Goal: Task Accomplishment & Management: Manage account settings

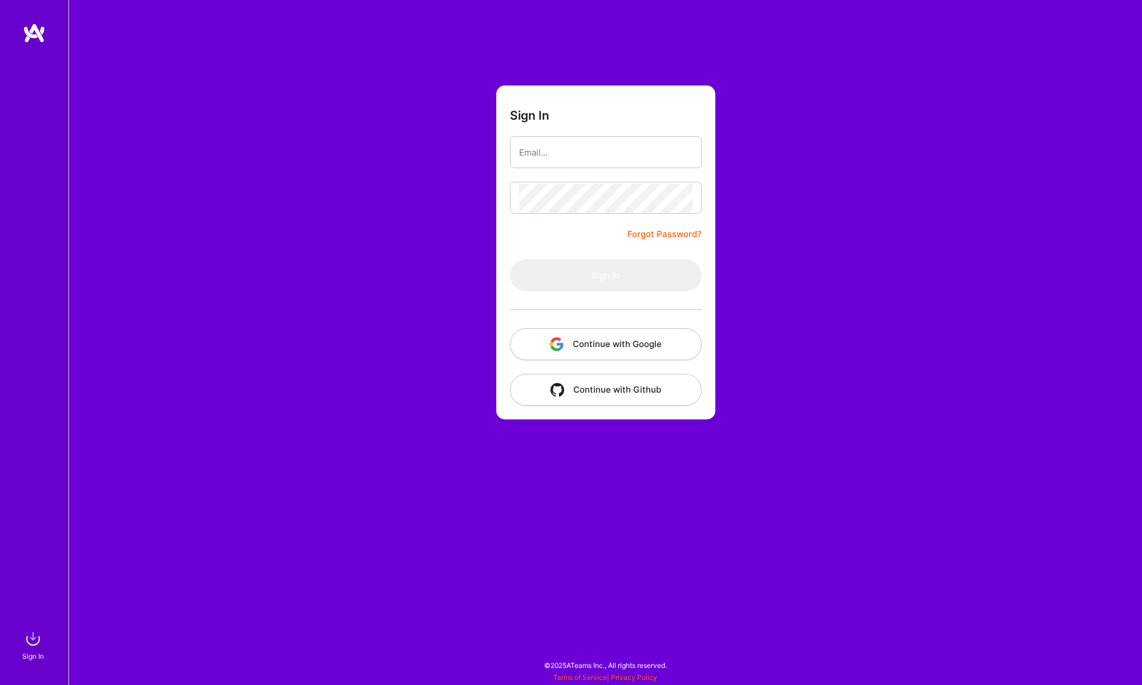
click at [670, 117] on form "Sign In Forgot Password? Sign In Continue with Google Continue with Github" at bounding box center [605, 253] width 219 height 334
click at [660, 160] on input "email" at bounding box center [605, 152] width 173 height 29
type input "[PERSON_NAME][EMAIL_ADDRESS][PERSON_NAME][PERSON_NAME][DOMAIN_NAME]"
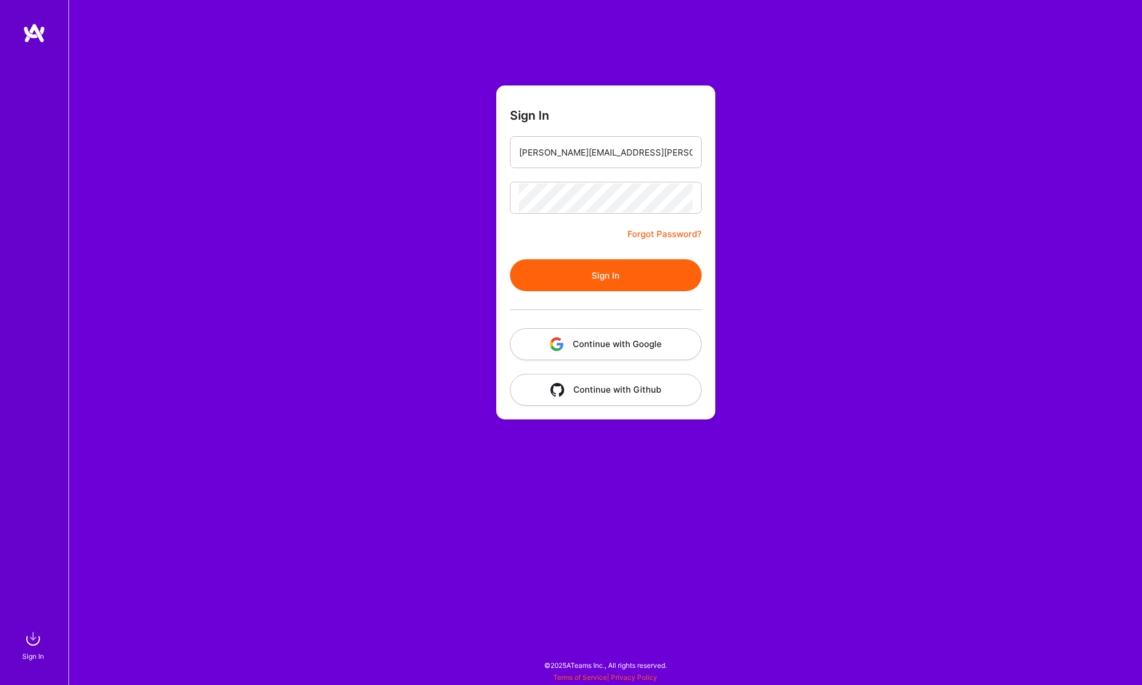
click at [612, 283] on button "Sign In" at bounding box center [606, 275] width 192 height 32
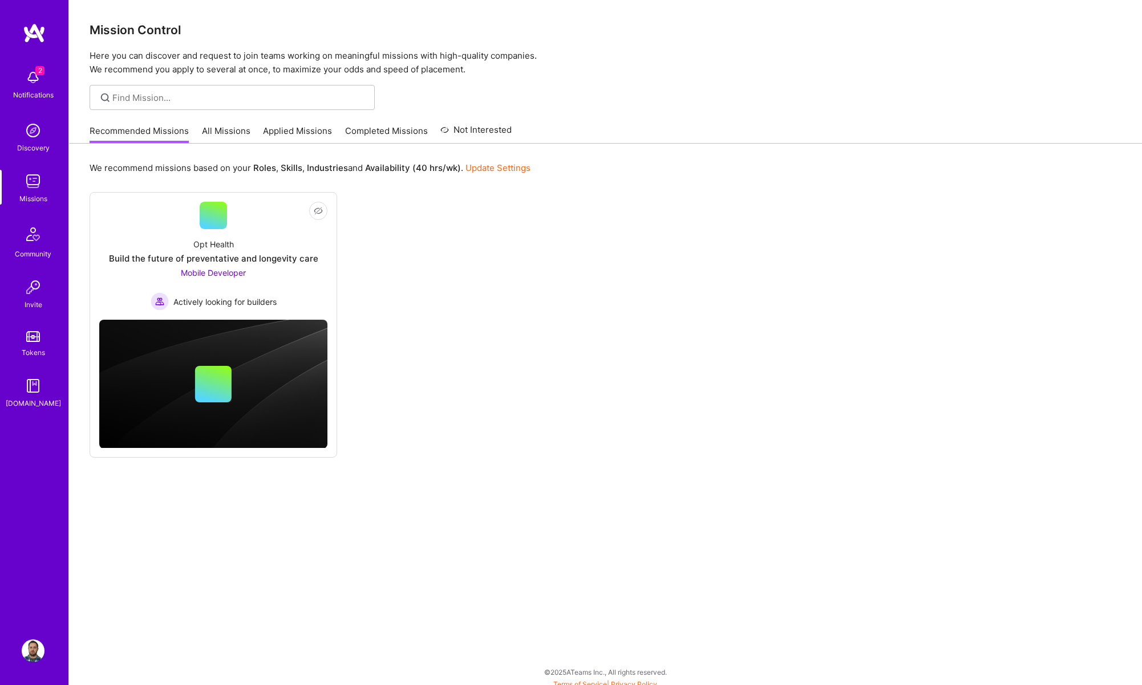
scroll to position [5, 0]
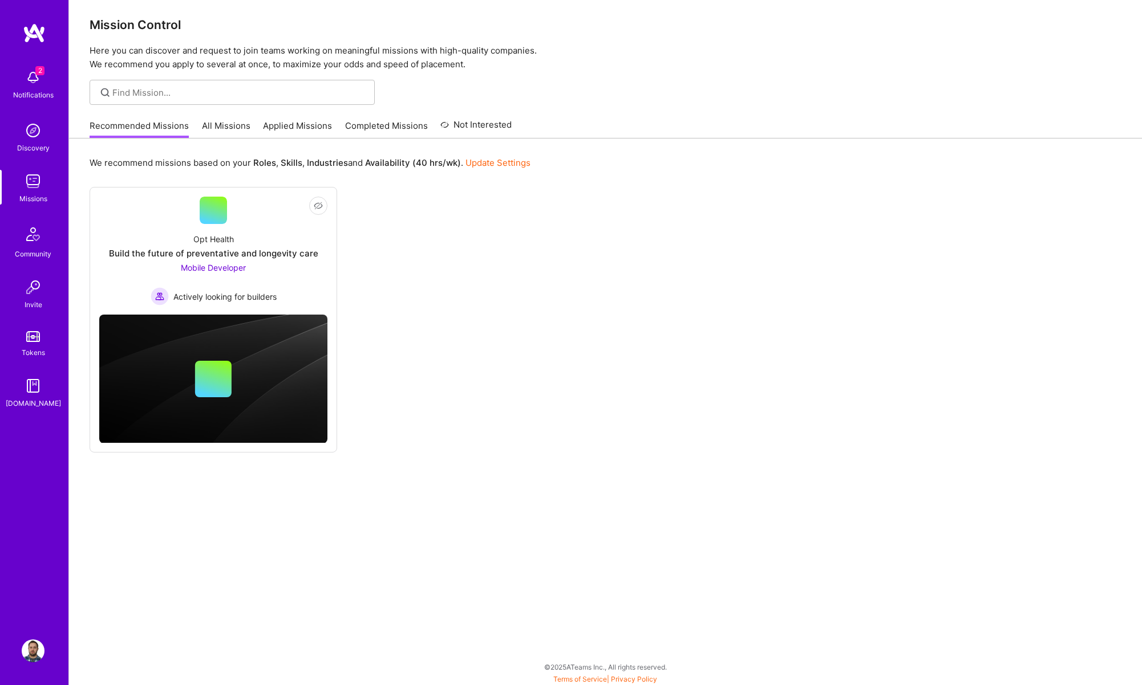
click at [31, 647] on img at bounding box center [33, 651] width 23 height 23
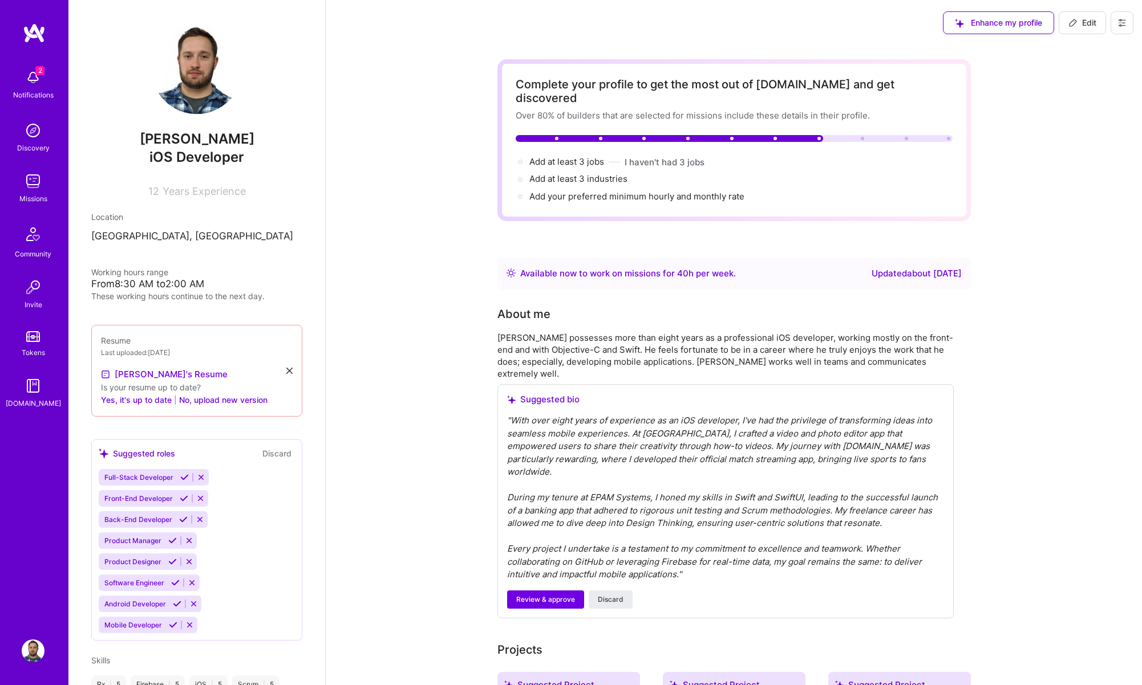
click at [1074, 24] on icon at bounding box center [1072, 22] width 9 height 9
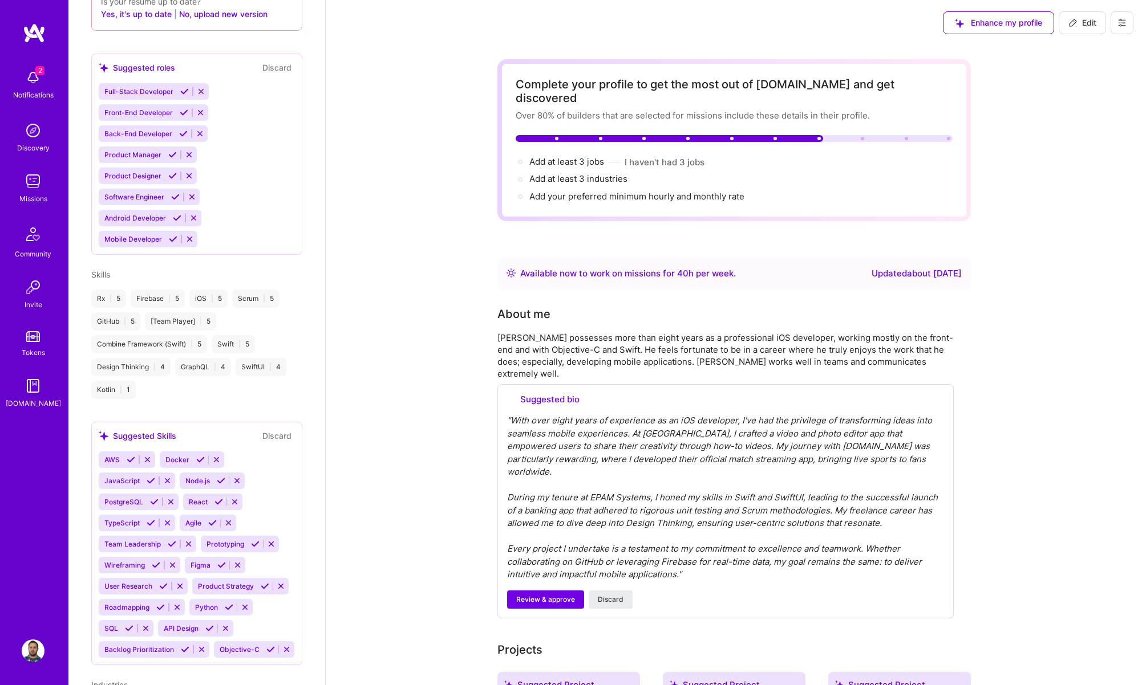
select select "US"
select select "Right Now"
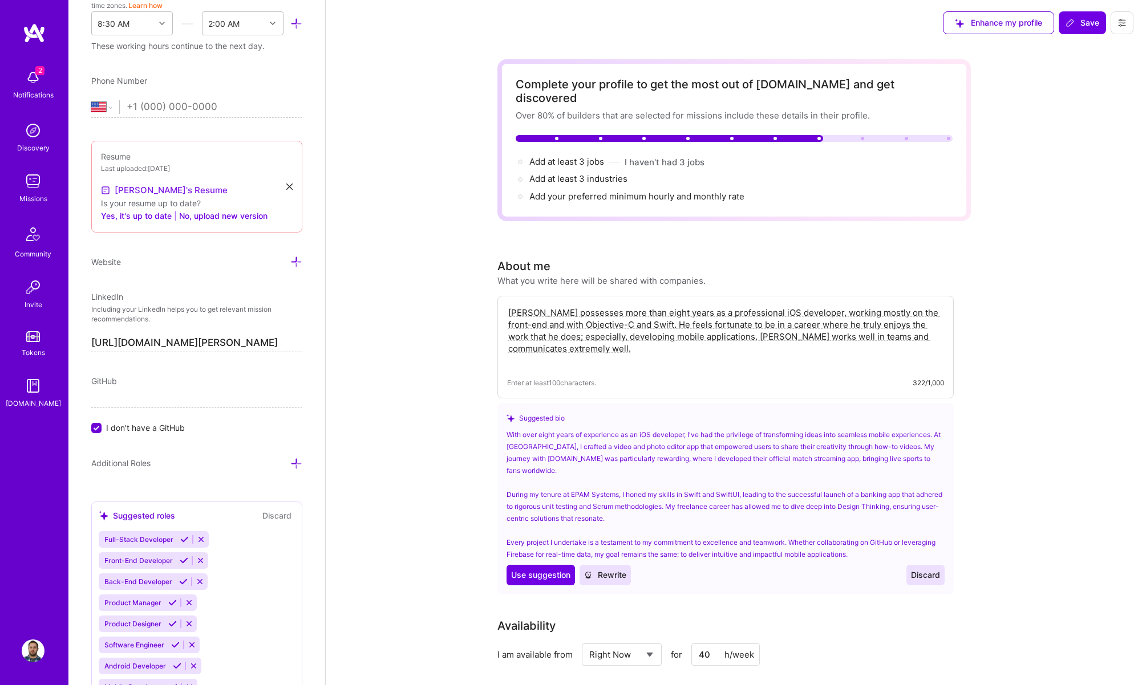
click at [151, 188] on link "[PERSON_NAME]'s Resume" at bounding box center [164, 191] width 127 height 14
click at [290, 186] on icon at bounding box center [289, 187] width 6 height 6
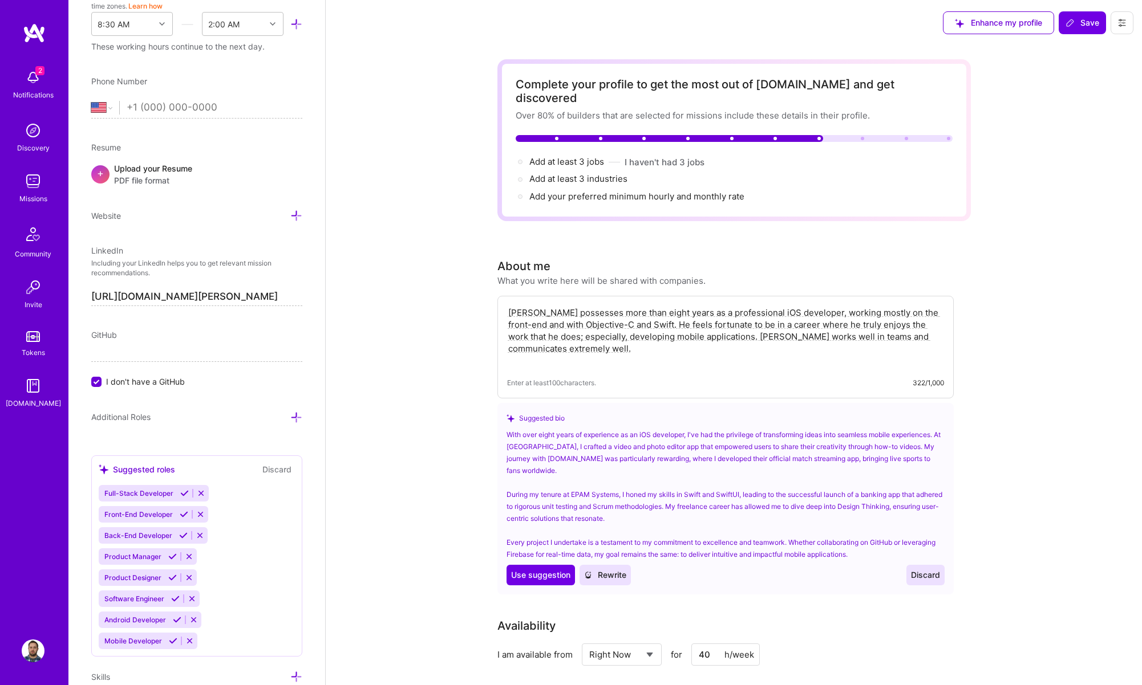
click at [139, 172] on div "Upload your Resume PDF file format" at bounding box center [153, 175] width 78 height 24
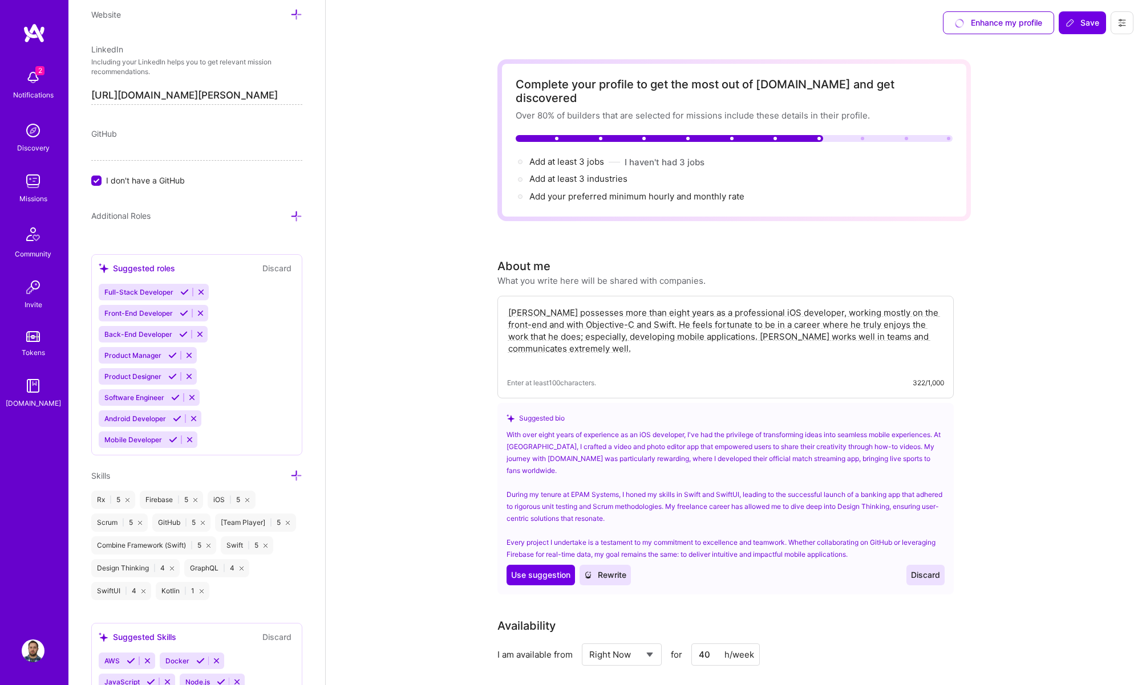
scroll to position [665, 0]
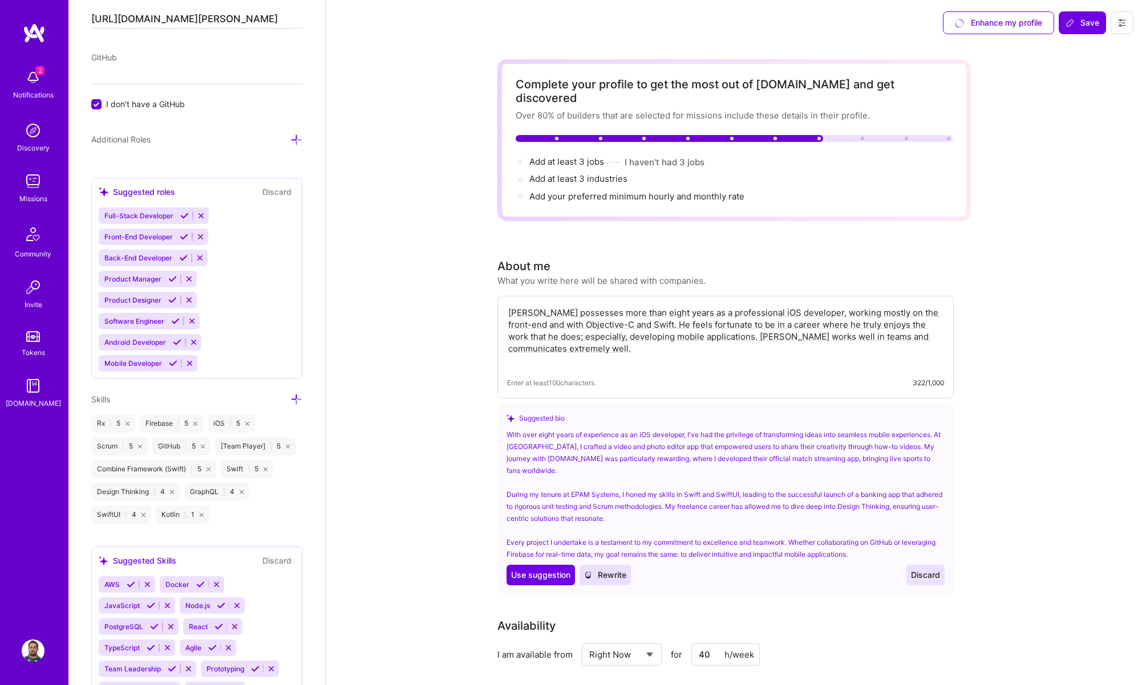
click at [172, 359] on icon at bounding box center [173, 363] width 9 height 9
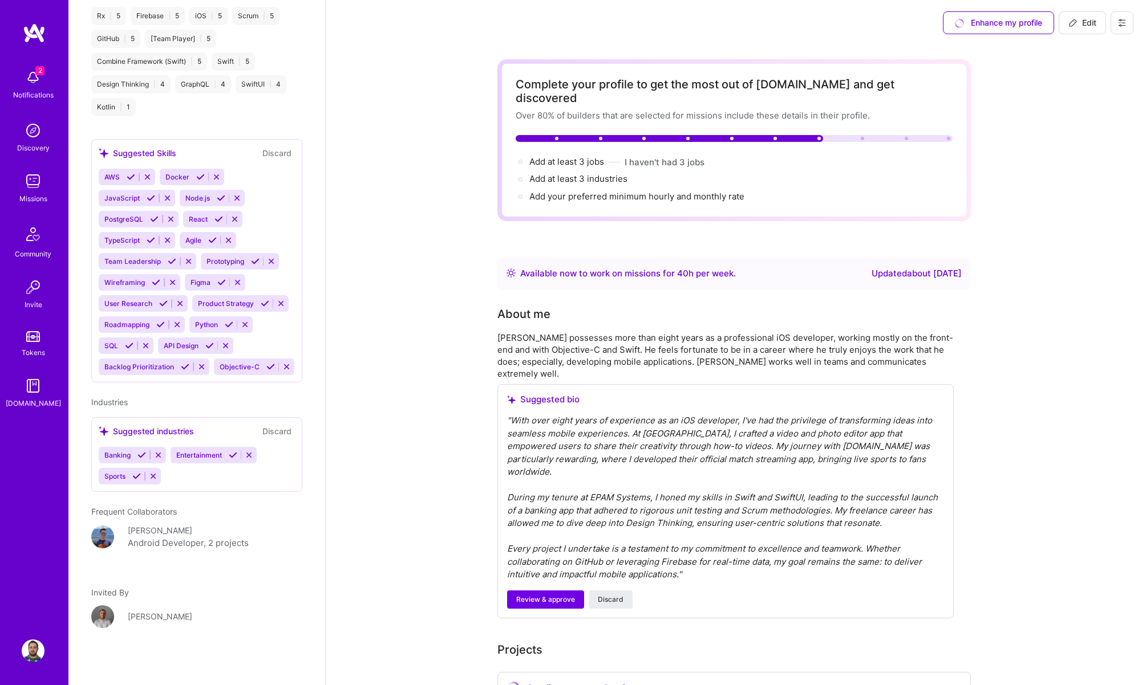
scroll to position [262, 0]
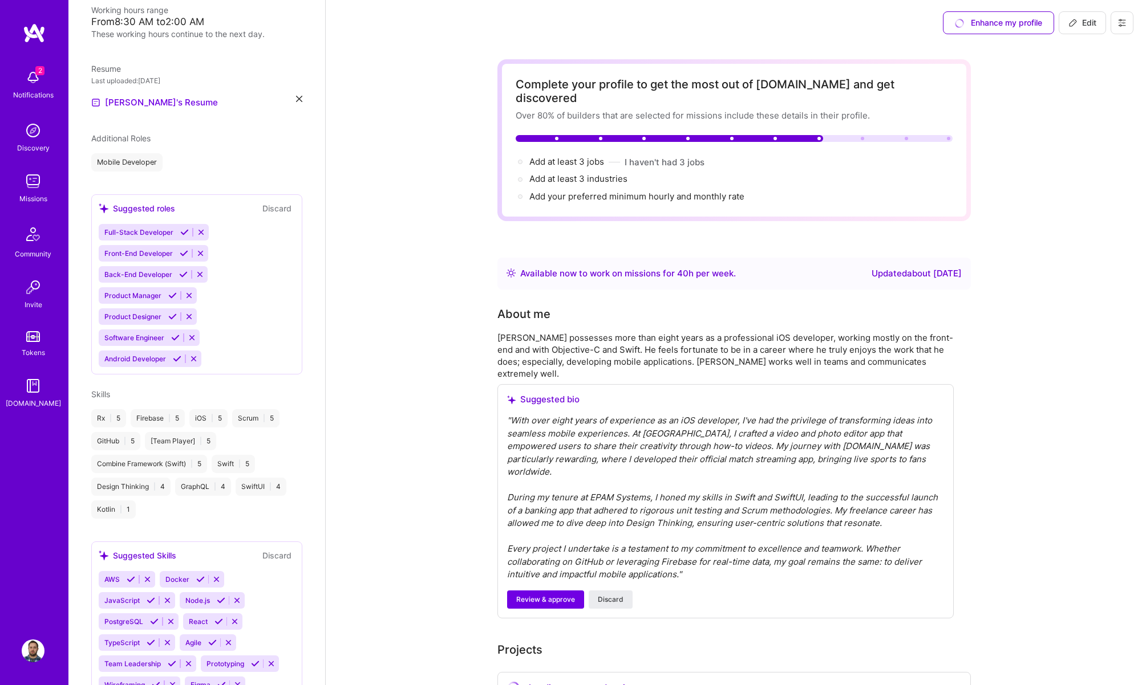
click at [176, 322] on div "Product Designer" at bounding box center [148, 317] width 98 height 17
click at [179, 339] on icon at bounding box center [175, 338] width 9 height 9
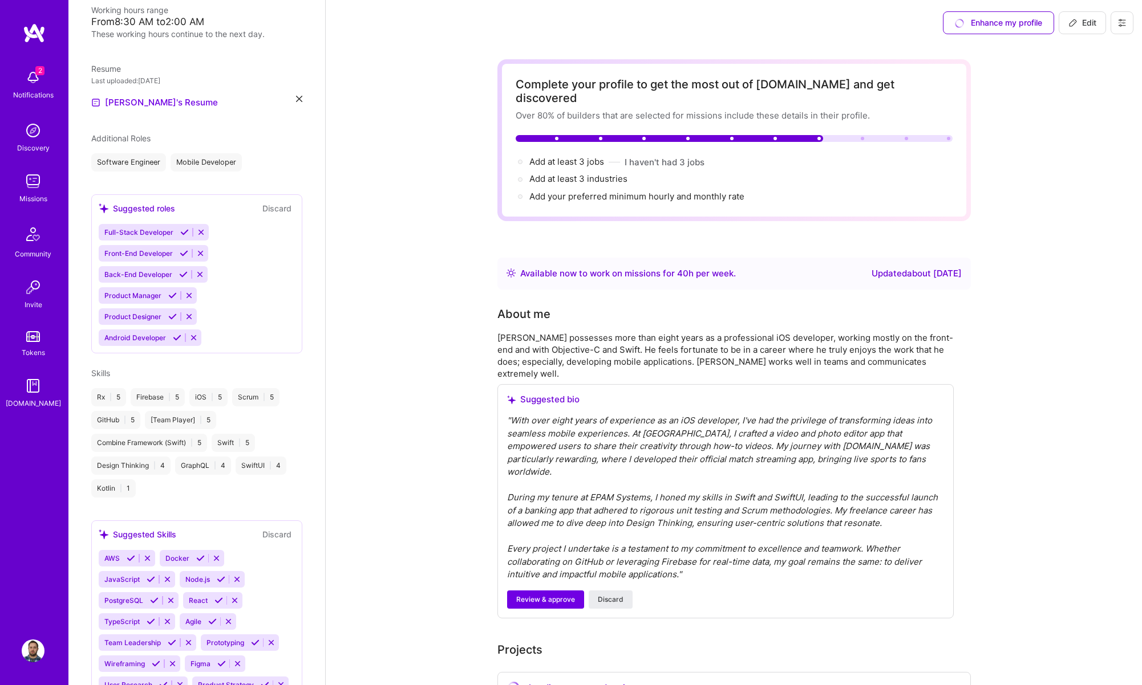
click at [179, 273] on icon at bounding box center [183, 274] width 9 height 9
click at [184, 249] on div "Full-Stack Developer" at bounding box center [154, 255] width 110 height 17
click at [183, 255] on icon at bounding box center [184, 255] width 9 height 9
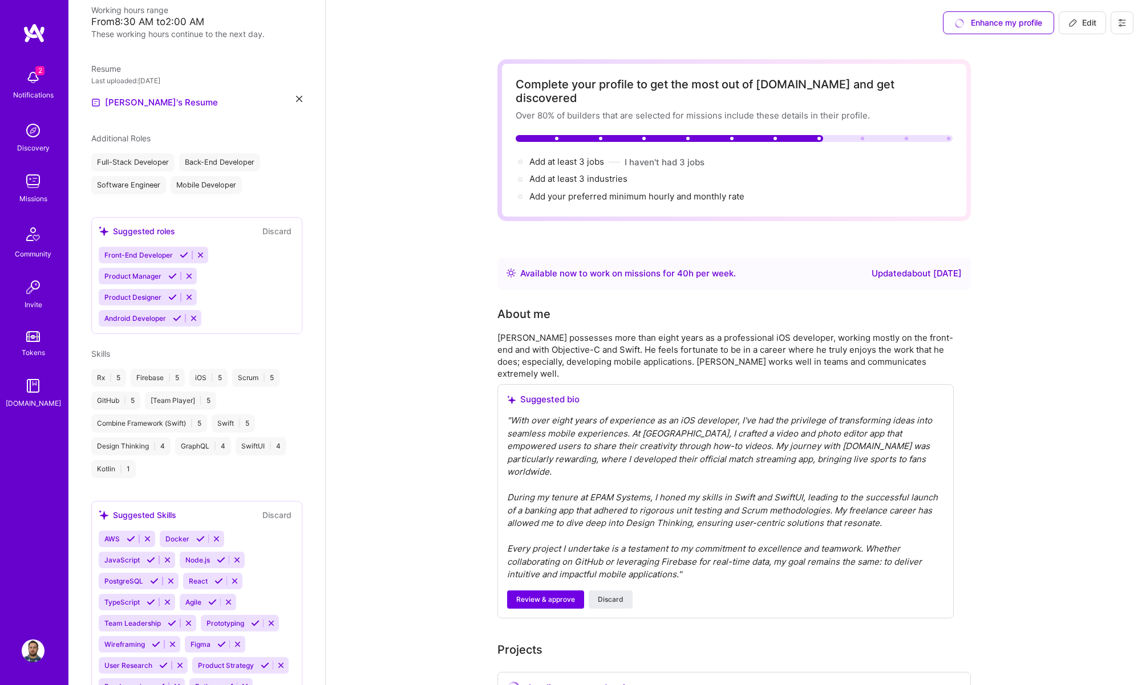
click at [184, 256] on icon at bounding box center [184, 255] width 9 height 9
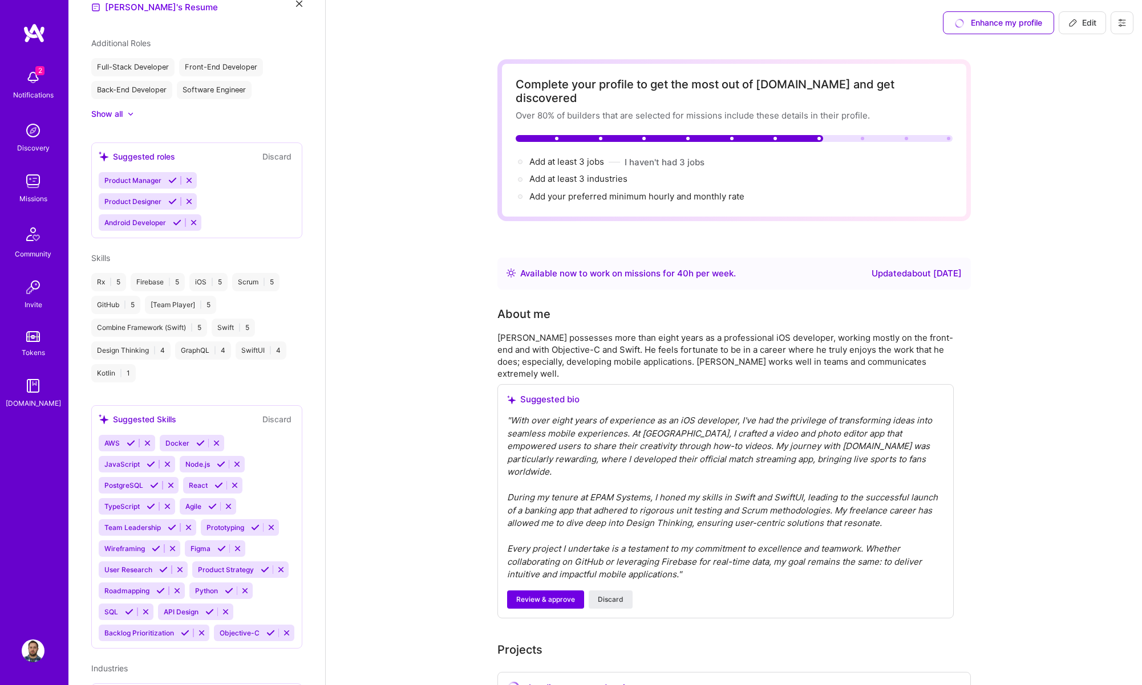
scroll to position [465, 0]
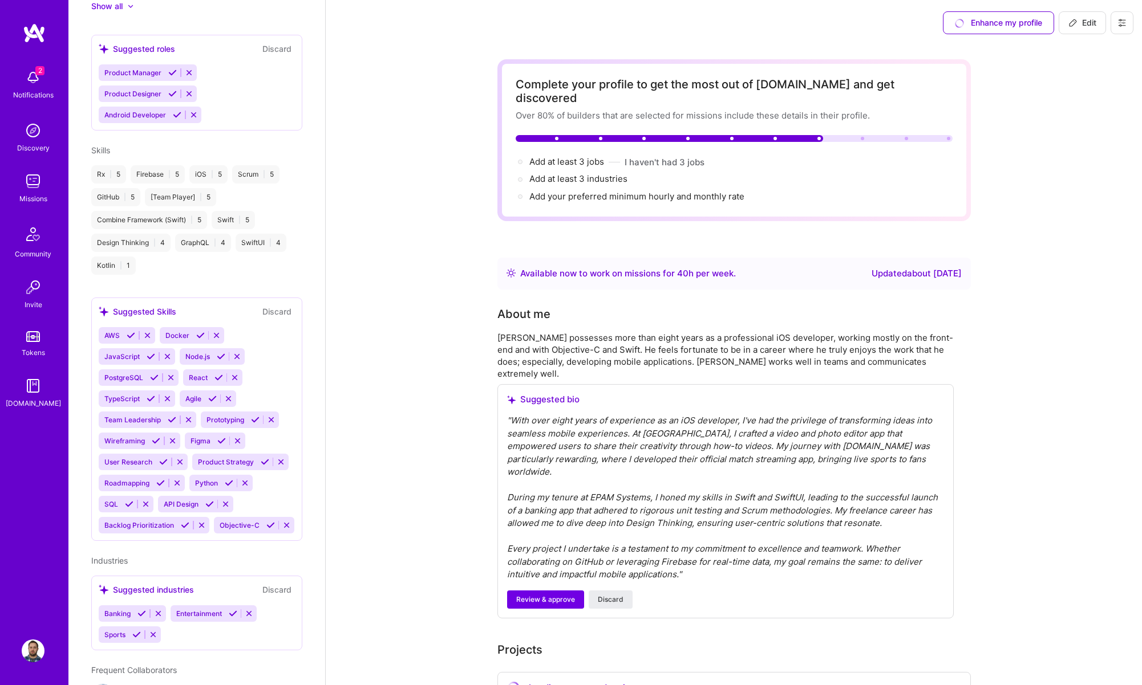
click at [130, 338] on icon at bounding box center [131, 335] width 9 height 9
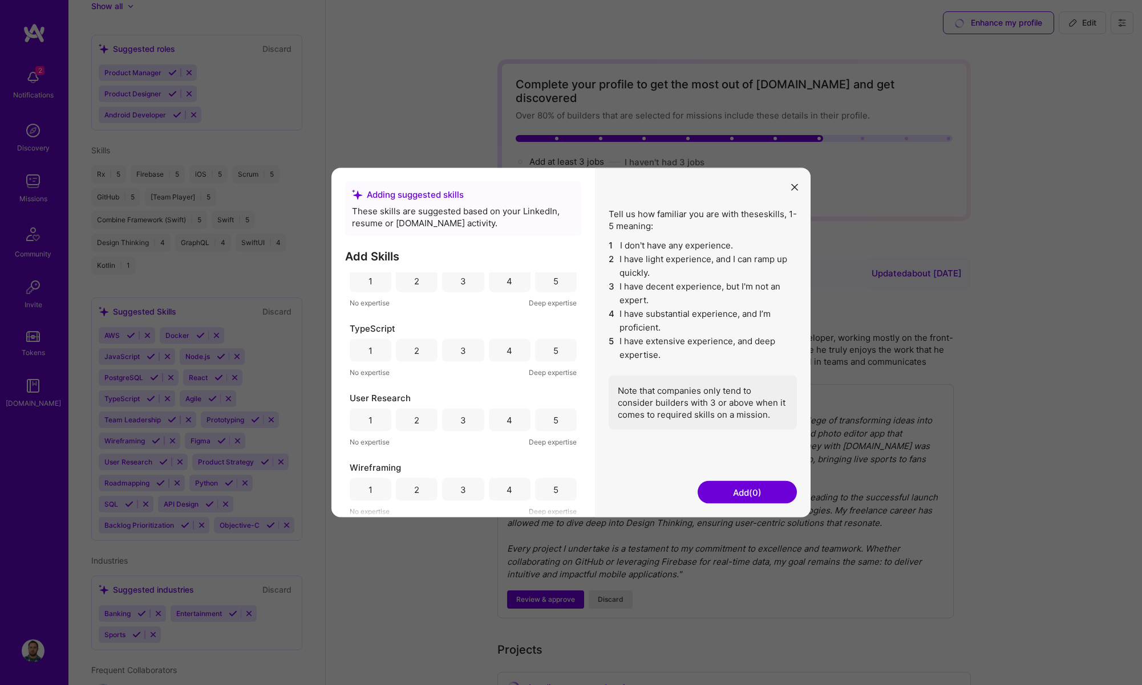
scroll to position [0, 0]
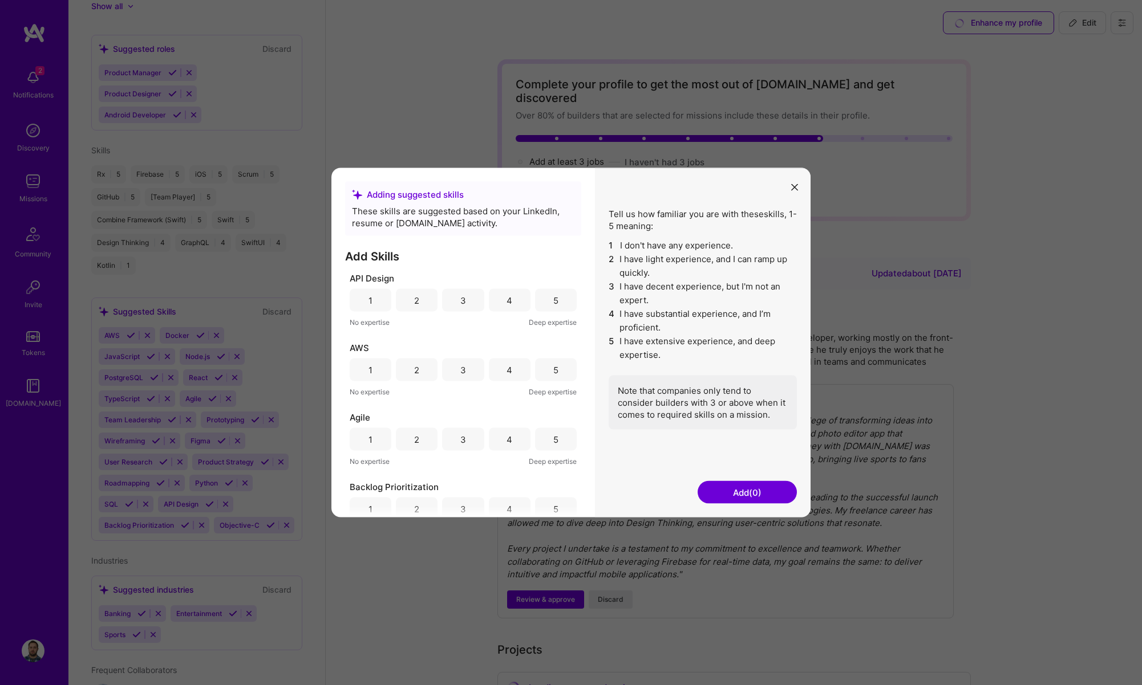
click at [497, 297] on div "4" at bounding box center [510, 300] width 42 height 23
click at [505, 362] on div "4" at bounding box center [510, 370] width 42 height 23
click at [506, 432] on div "4" at bounding box center [510, 439] width 42 height 23
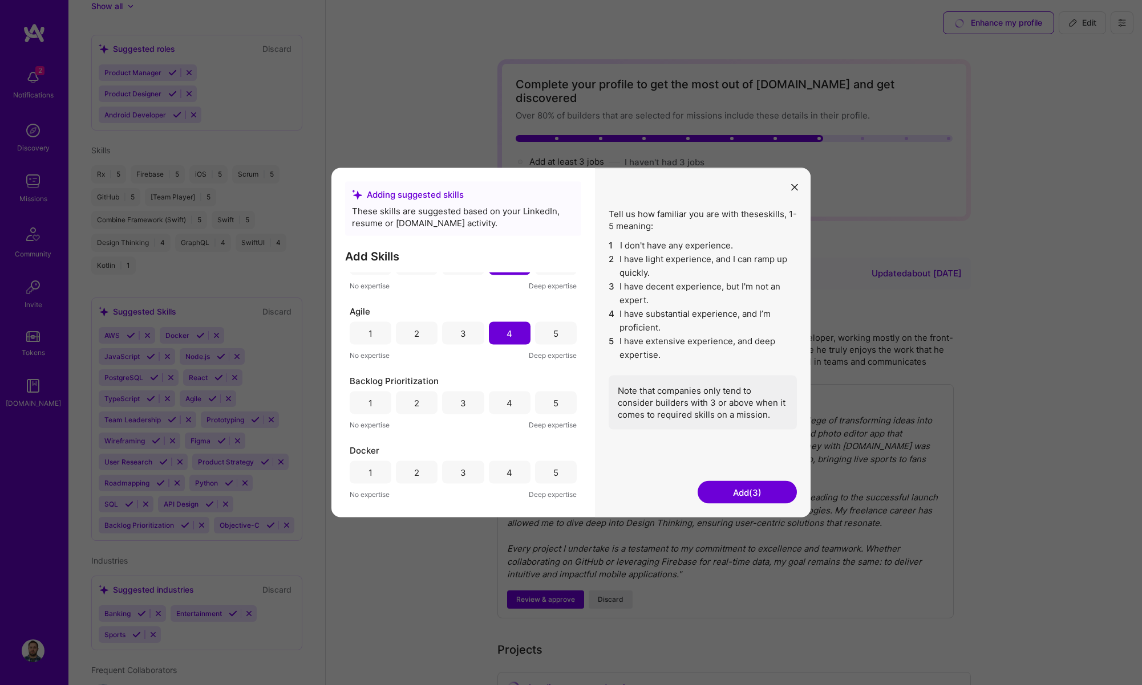
click at [510, 410] on div "4" at bounding box center [510, 403] width 42 height 23
click at [498, 407] on div "4" at bounding box center [510, 407] width 42 height 23
click at [469, 404] on div "3" at bounding box center [463, 407] width 42 height 23
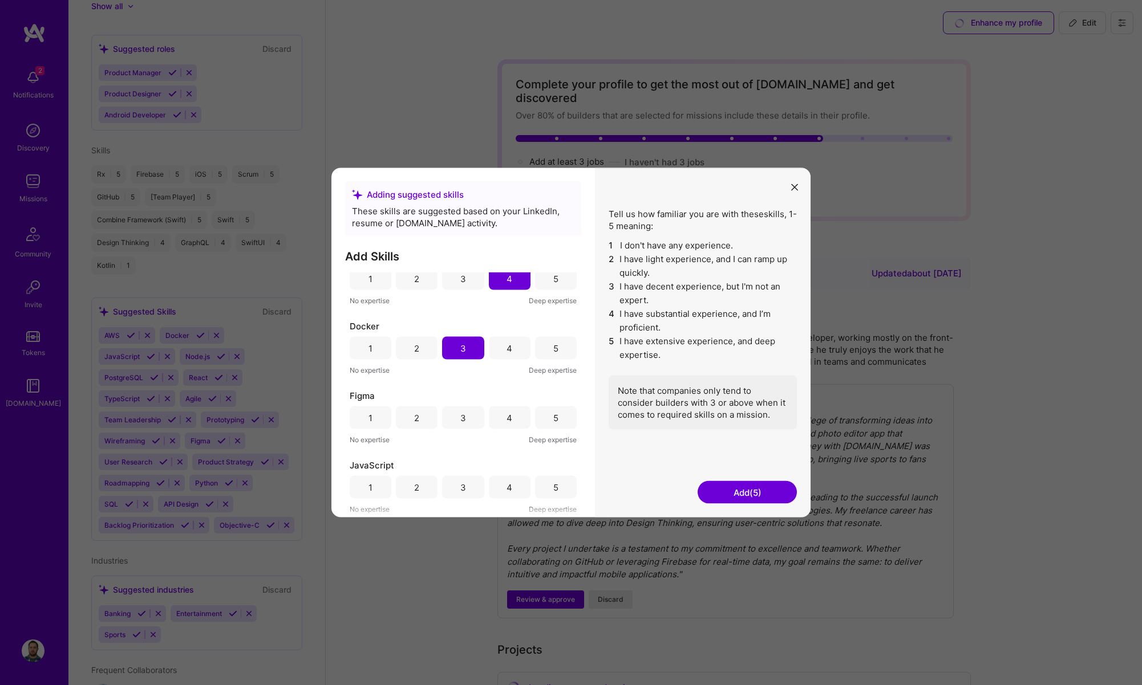
click at [527, 418] on div "1 2 3 4 5" at bounding box center [463, 418] width 227 height 23
click at [535, 417] on div "5" at bounding box center [556, 418] width 42 height 23
click at [423, 418] on div "2" at bounding box center [417, 415] width 42 height 23
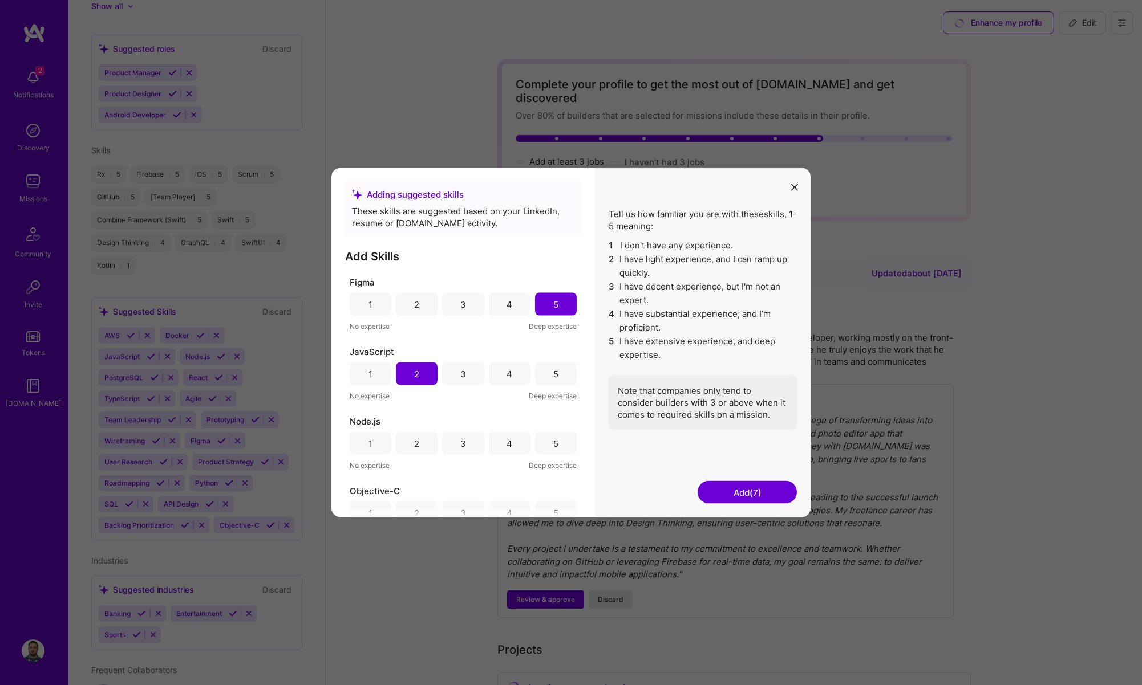
scroll to position [364, 0]
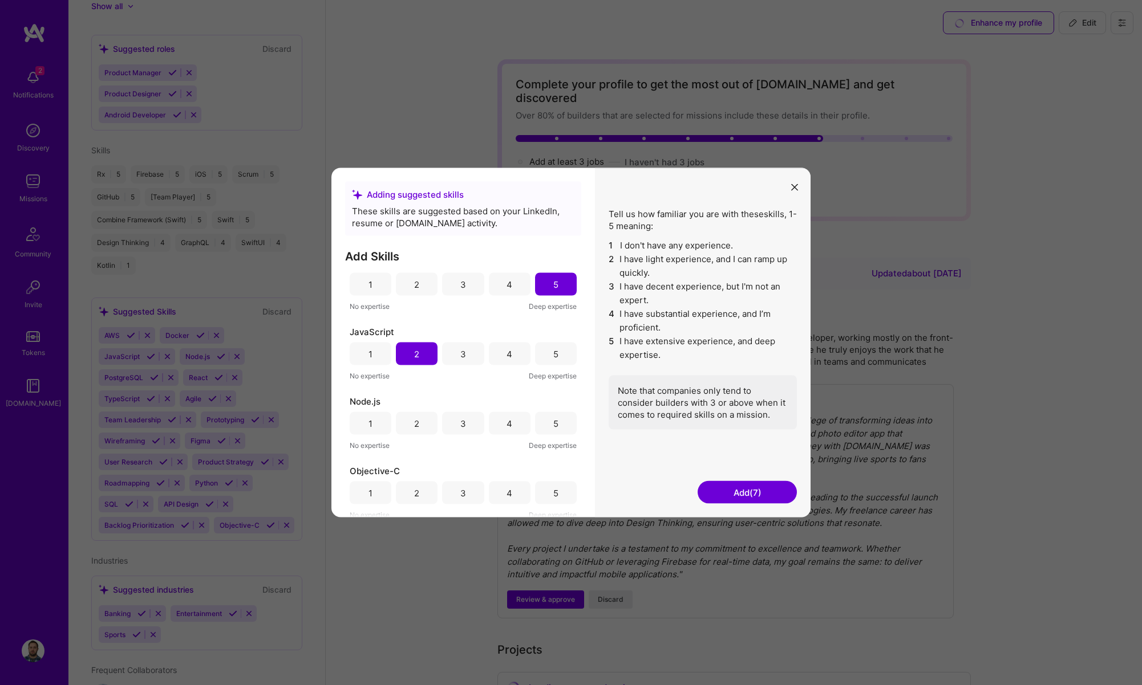
click at [426, 428] on div "2" at bounding box center [417, 423] width 42 height 23
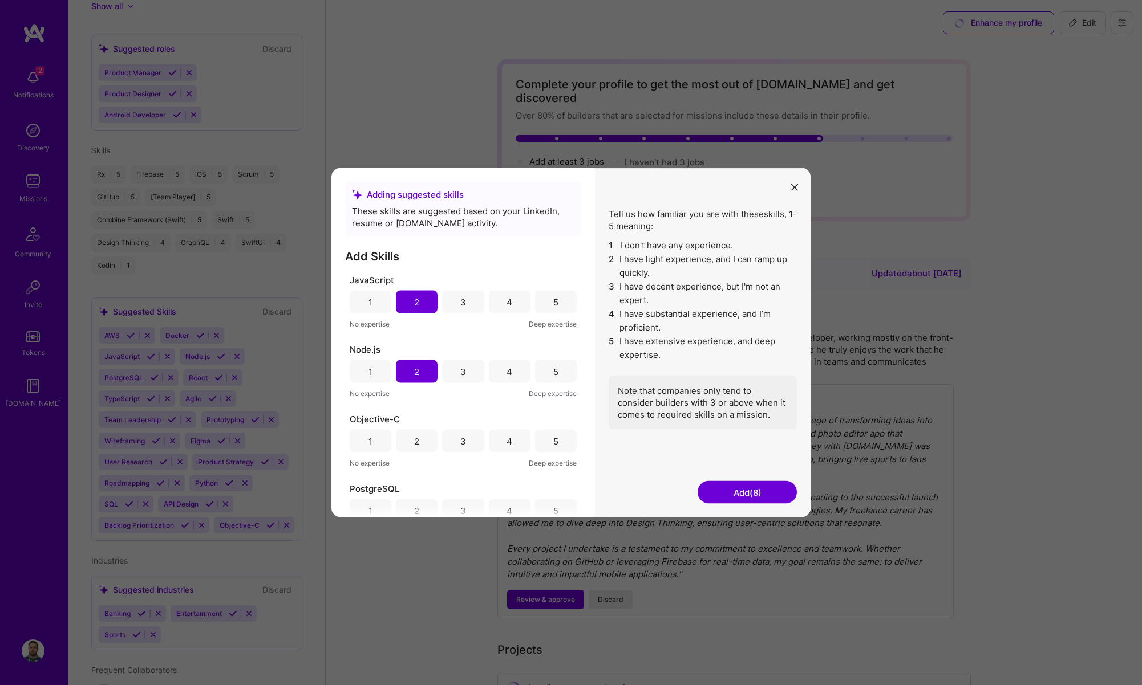
scroll to position [449, 0]
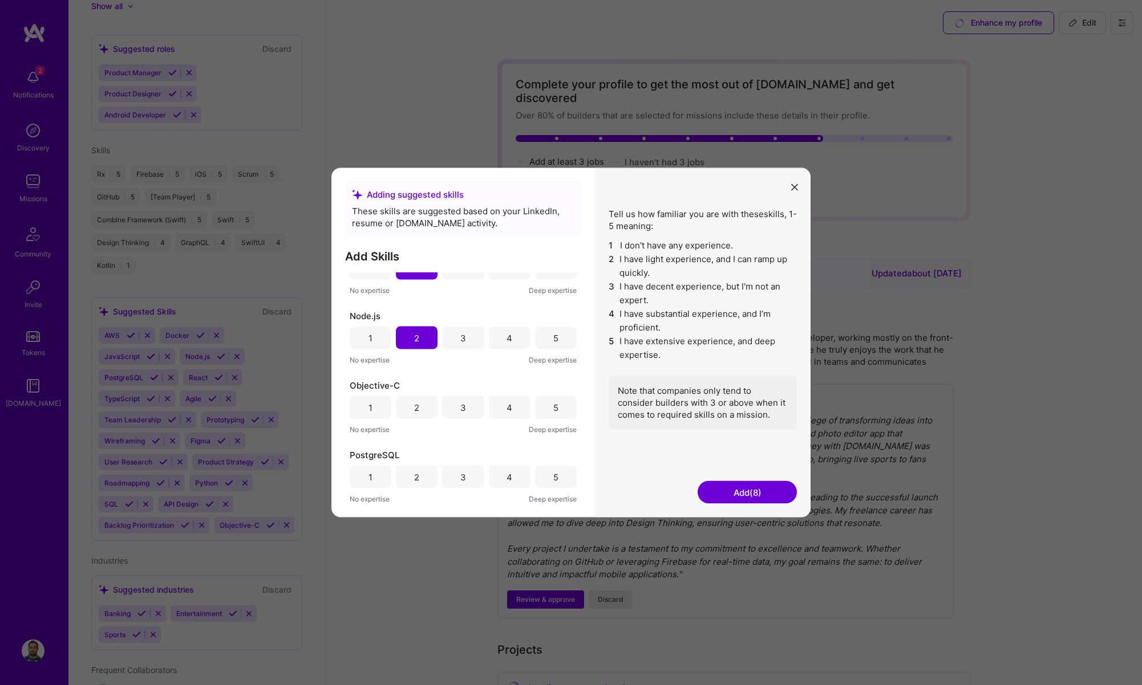
click at [543, 409] on div "5" at bounding box center [556, 407] width 42 height 23
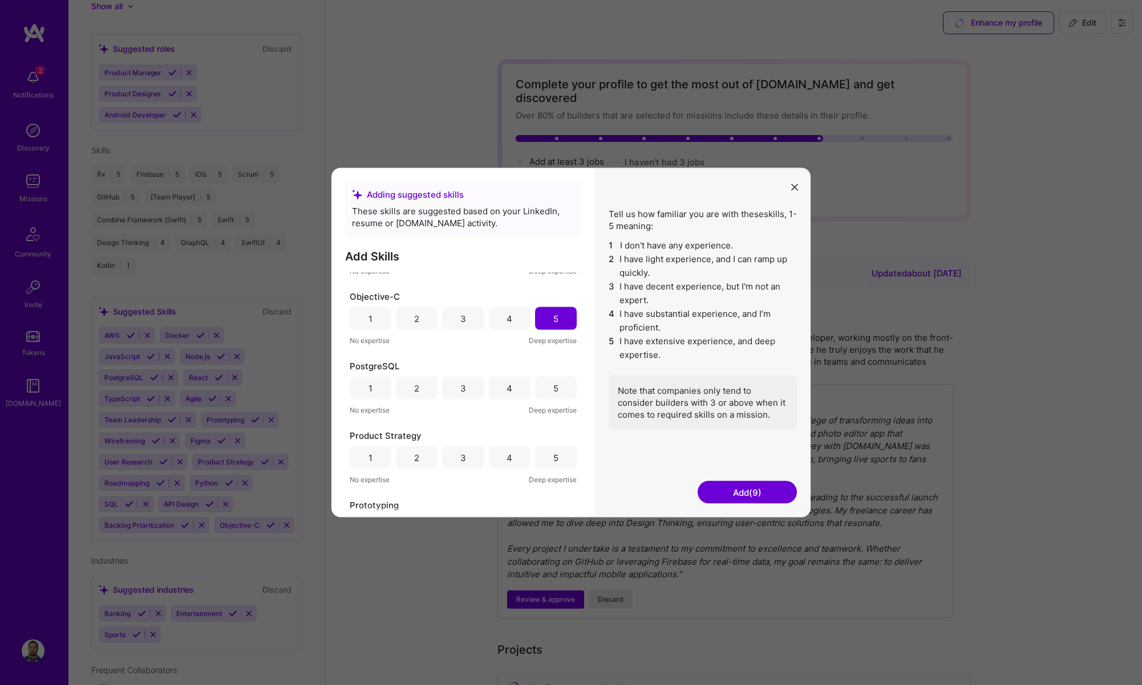
click at [506, 388] on div "4" at bounding box center [509, 388] width 6 height 12
click at [471, 391] on div "3" at bounding box center [463, 388] width 42 height 23
click at [469, 452] on div "3" at bounding box center [463, 458] width 42 height 23
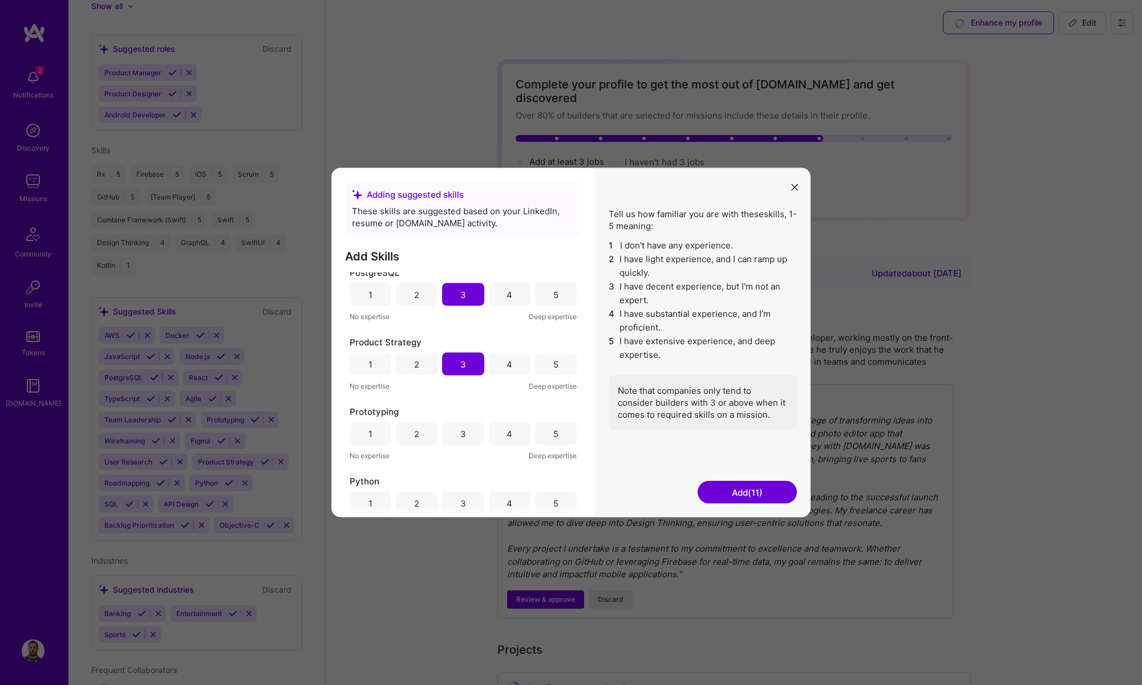
click at [473, 435] on div "3" at bounding box center [463, 434] width 42 height 23
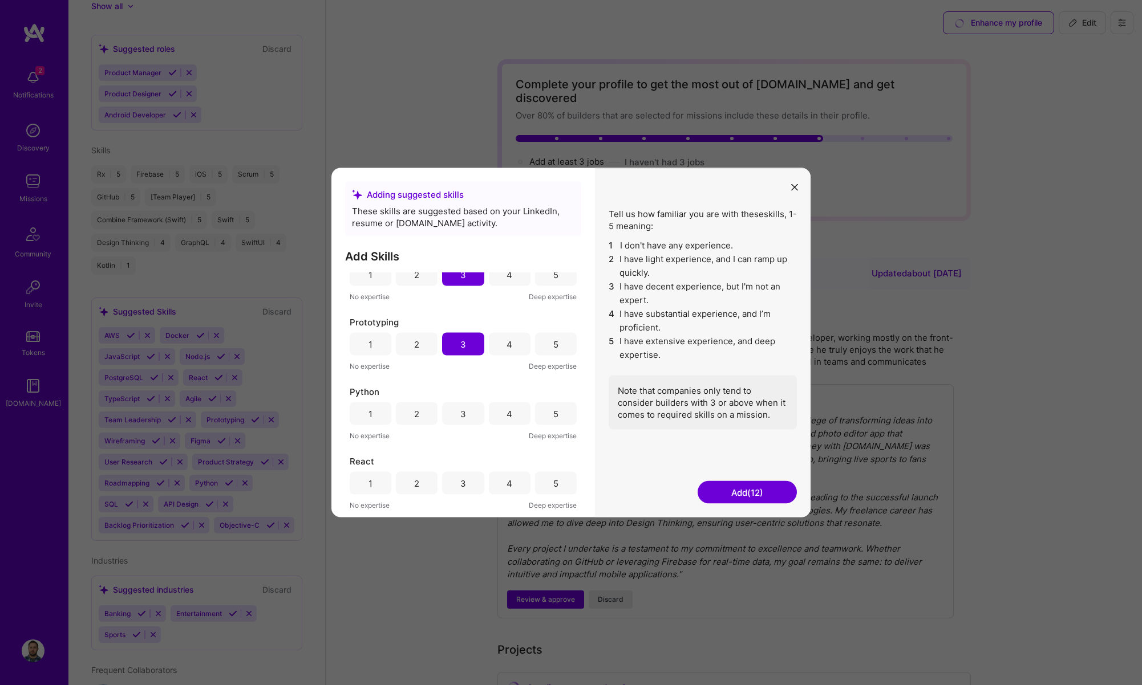
click at [469, 416] on div "3" at bounding box center [463, 414] width 42 height 23
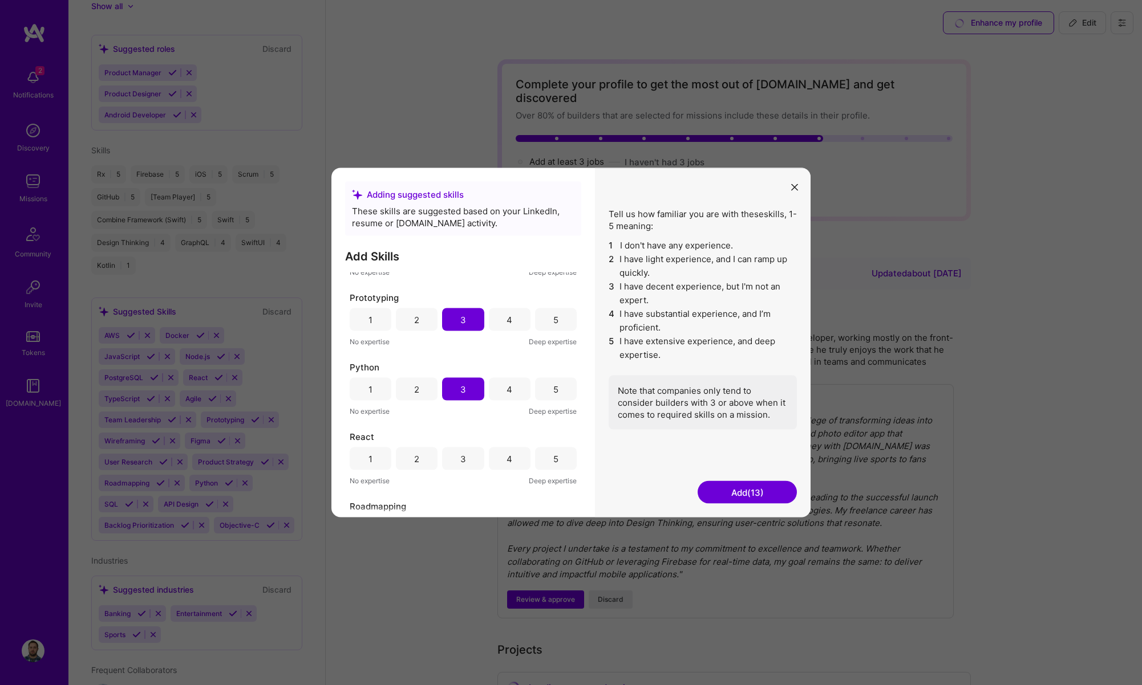
scroll to position [749, 0]
click at [489, 451] on div "4" at bounding box center [510, 455] width 42 height 23
click at [430, 455] on div "2" at bounding box center [417, 455] width 42 height 23
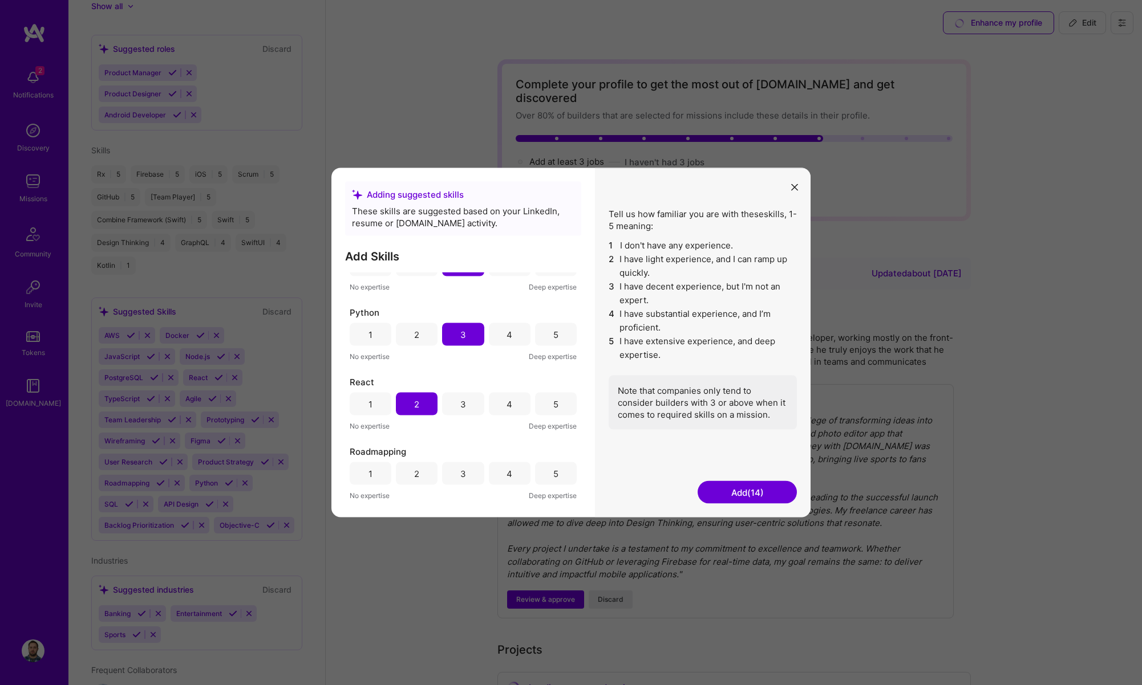
scroll to position [848, 0]
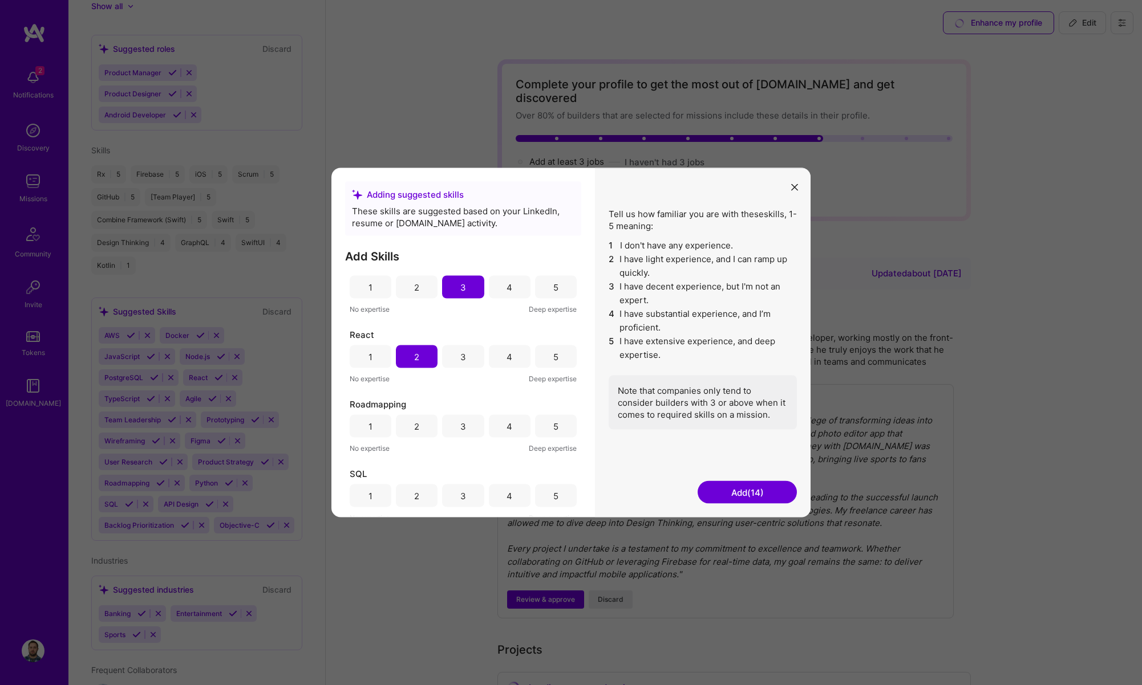
click at [463, 432] on div "3" at bounding box center [463, 426] width 42 height 23
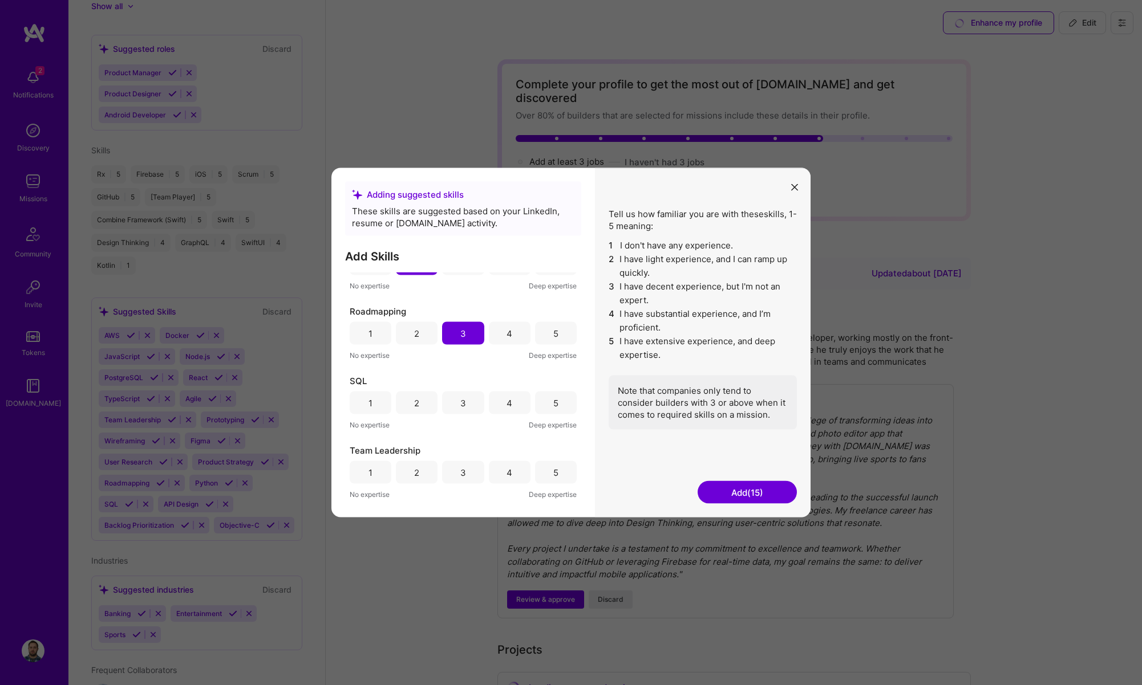
scroll to position [955, 0]
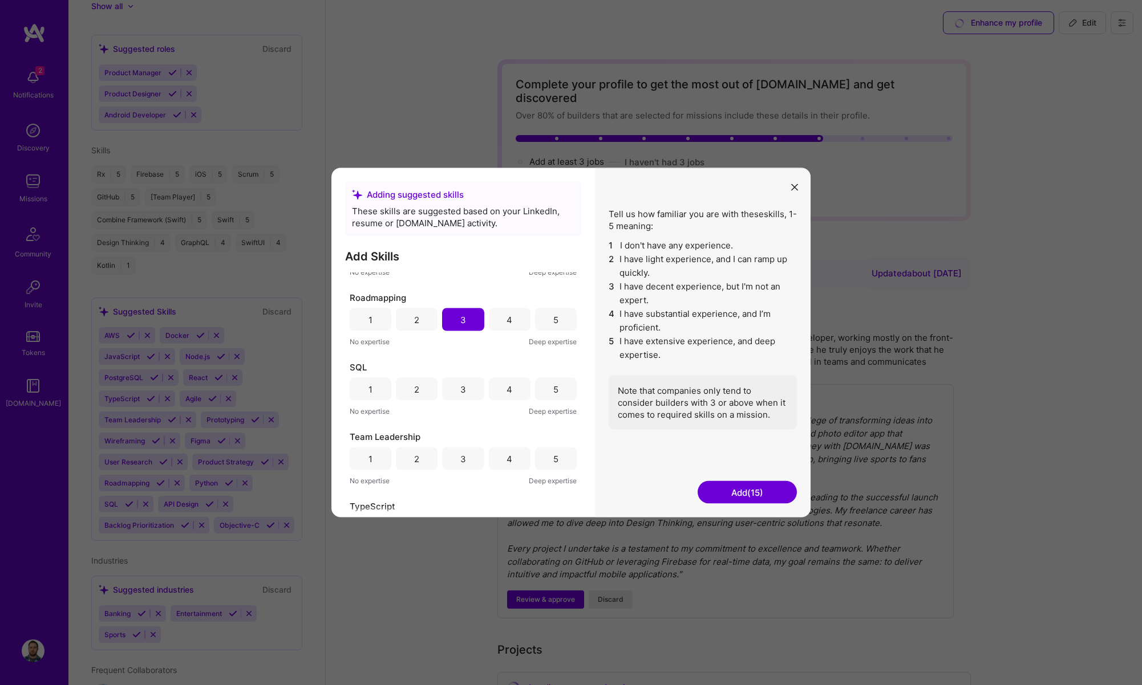
drag, startPoint x: 512, startPoint y: 396, endPoint x: 512, endPoint y: 408, distance: 12.0
click at [512, 396] on div "4" at bounding box center [510, 389] width 42 height 23
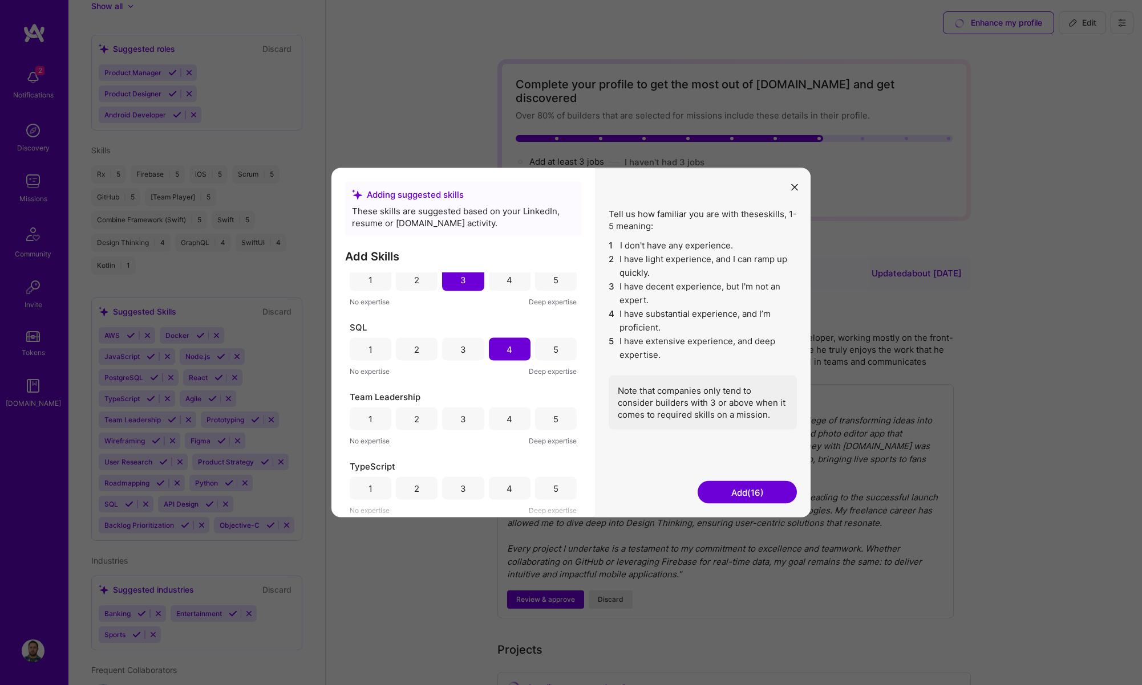
scroll to position [1050, 0]
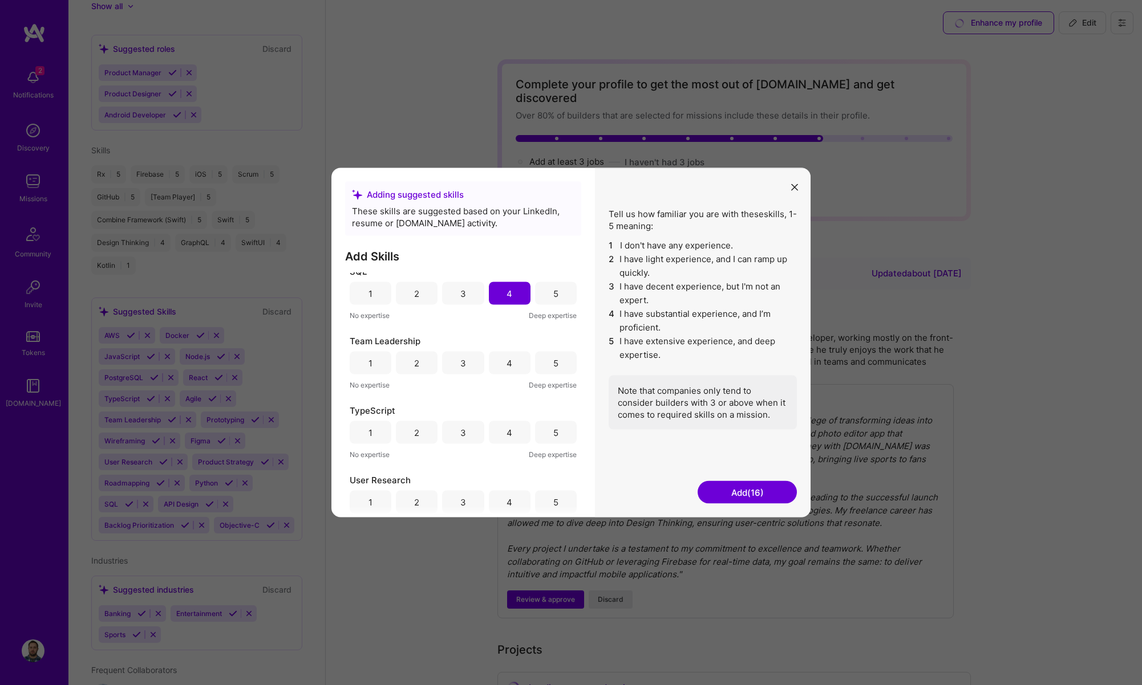
click at [421, 368] on div "2" at bounding box center [417, 363] width 42 height 23
click at [508, 424] on div "4" at bounding box center [510, 432] width 42 height 23
click at [562, 427] on div "5" at bounding box center [556, 432] width 42 height 23
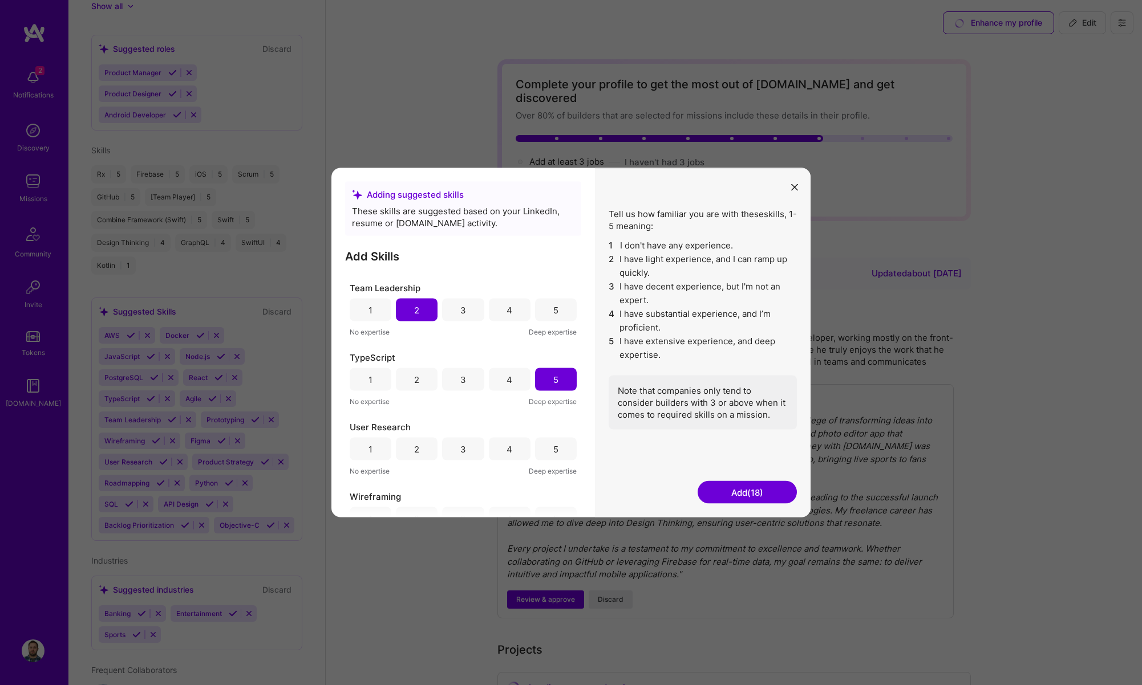
scroll to position [1133, 0]
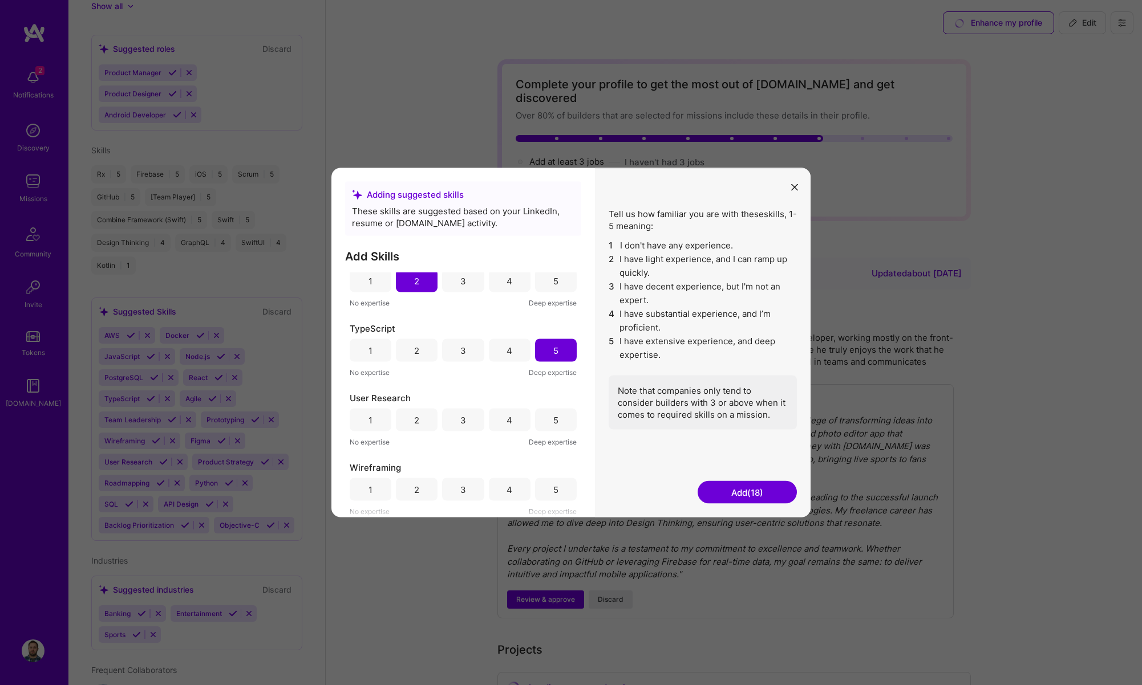
click at [536, 421] on div "5" at bounding box center [556, 420] width 42 height 23
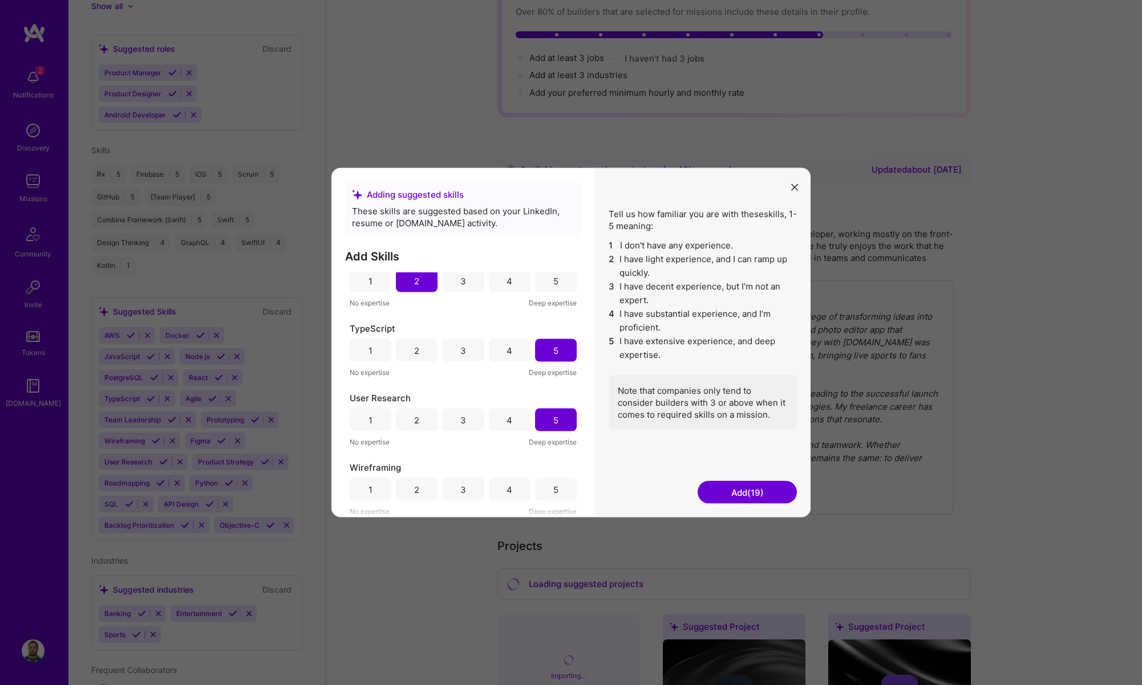
click at [547, 488] on div "5" at bounding box center [556, 489] width 42 height 23
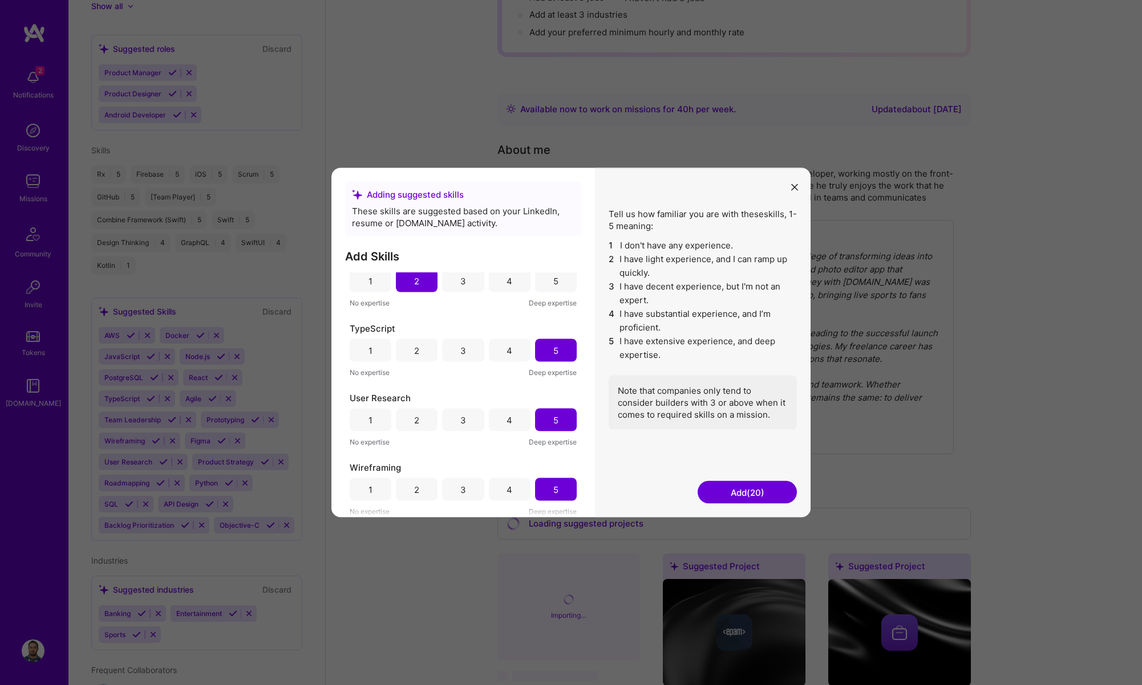
scroll to position [192, 0]
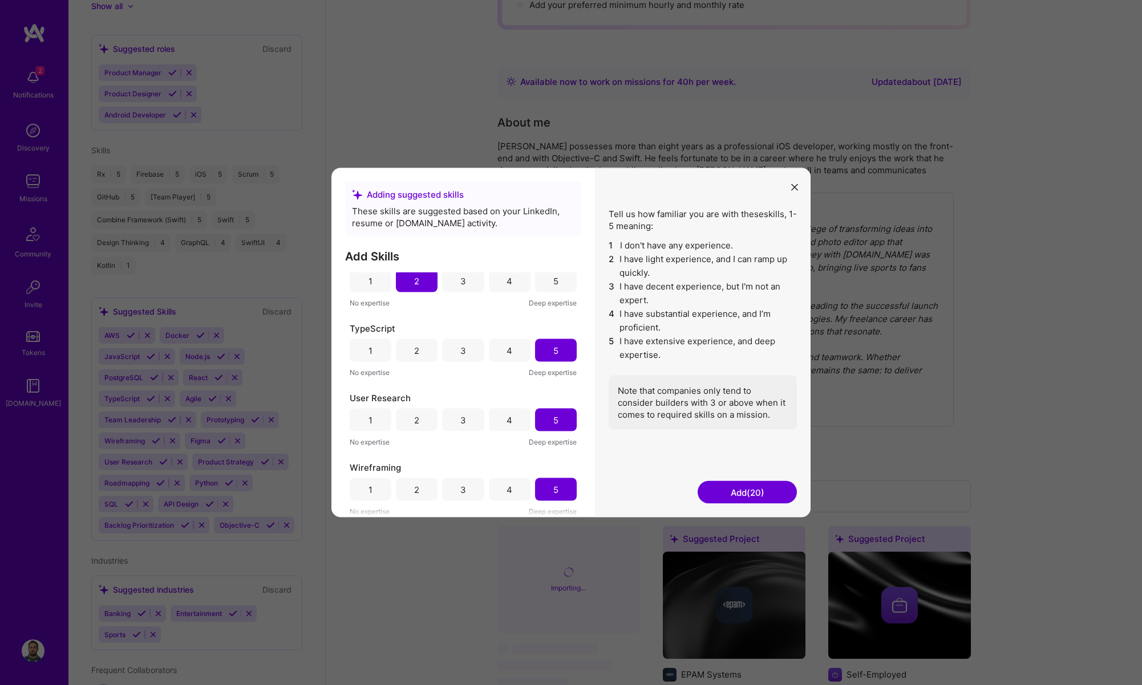
click at [736, 494] on button "Add (20)" at bounding box center [746, 492] width 99 height 23
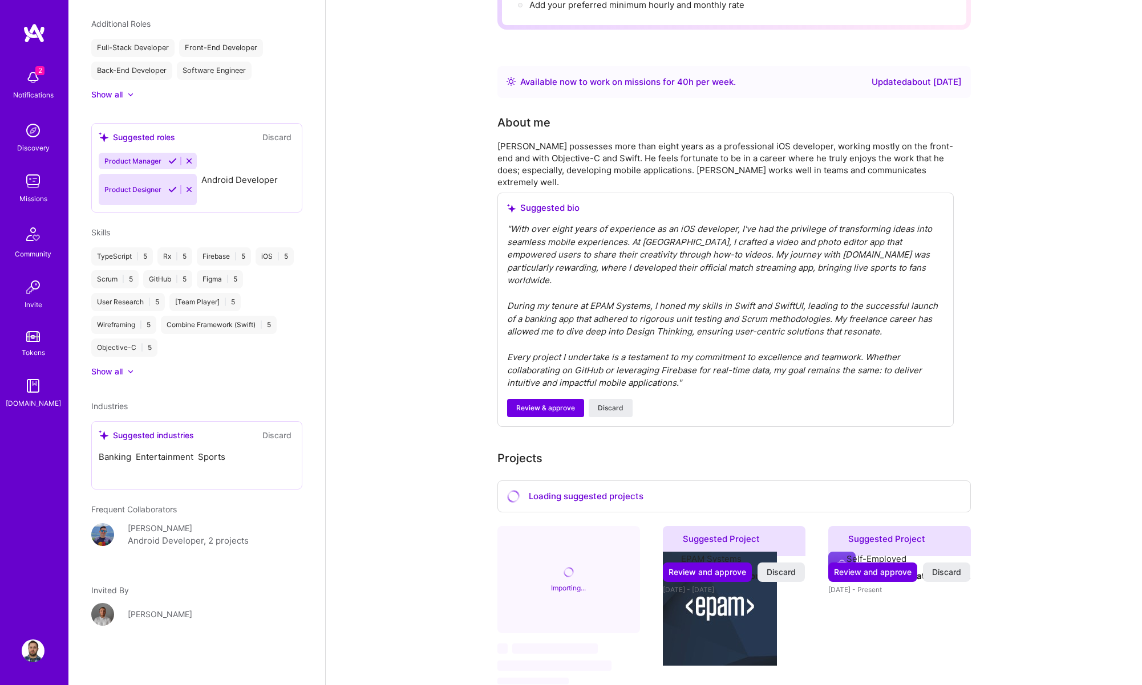
scroll to position [533, 0]
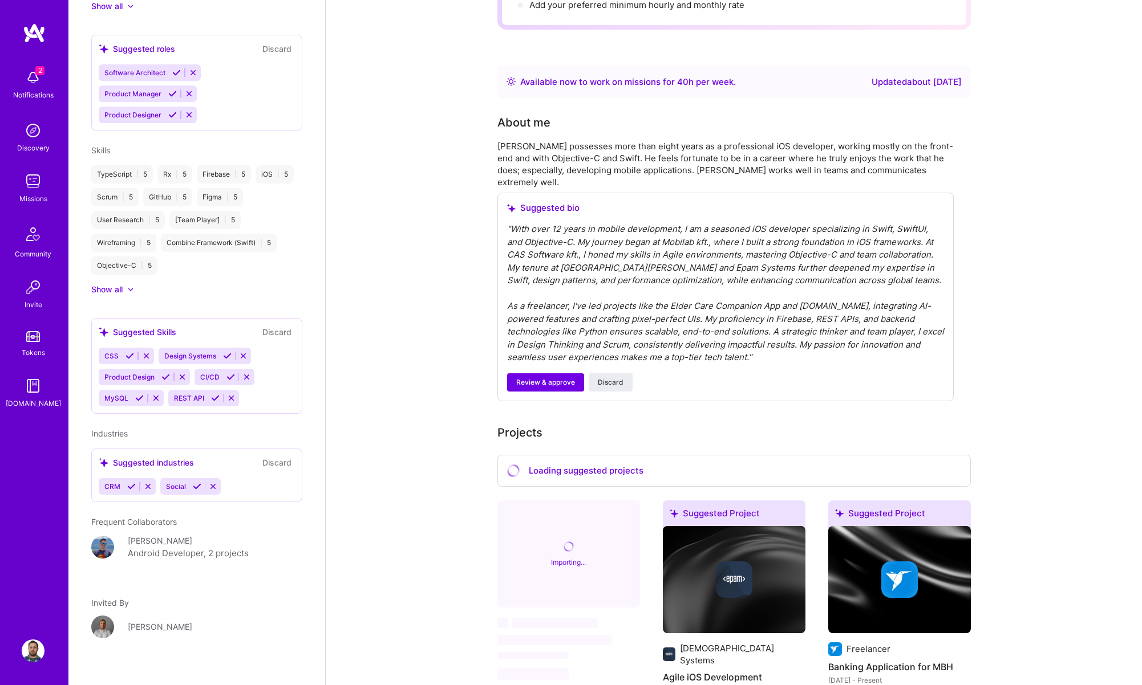
click at [229, 357] on icon at bounding box center [227, 356] width 9 height 9
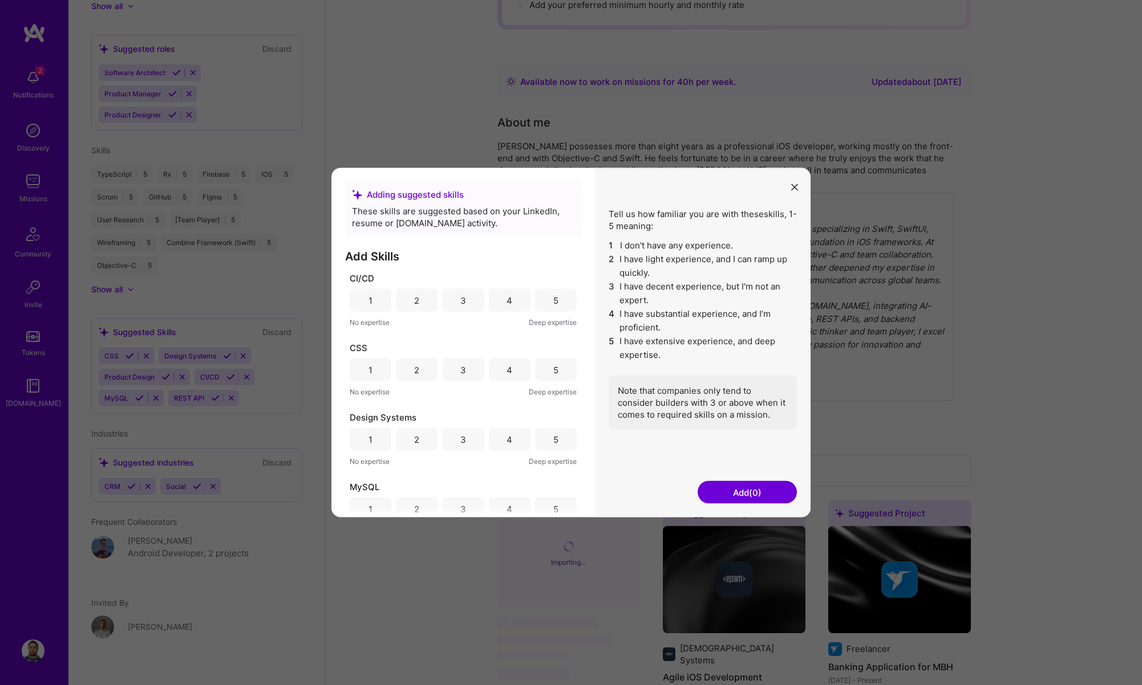
click at [794, 185] on icon "modal" at bounding box center [794, 187] width 7 height 7
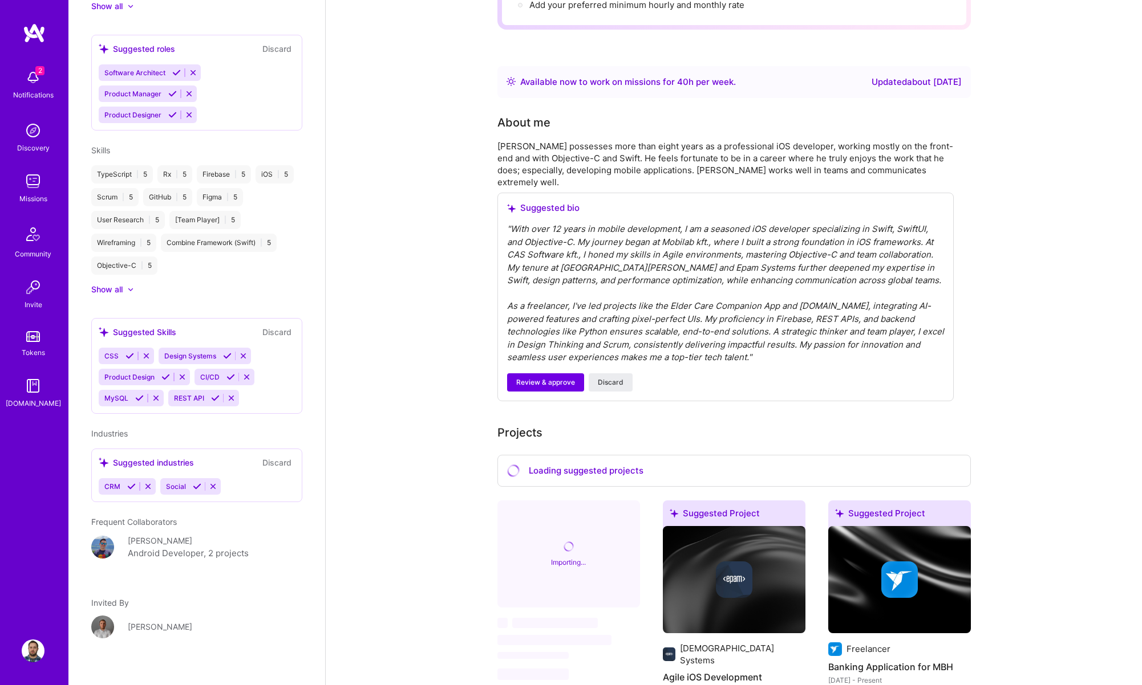
click at [144, 357] on icon at bounding box center [146, 356] width 9 height 9
click at [165, 359] on icon at bounding box center [167, 356] width 9 height 9
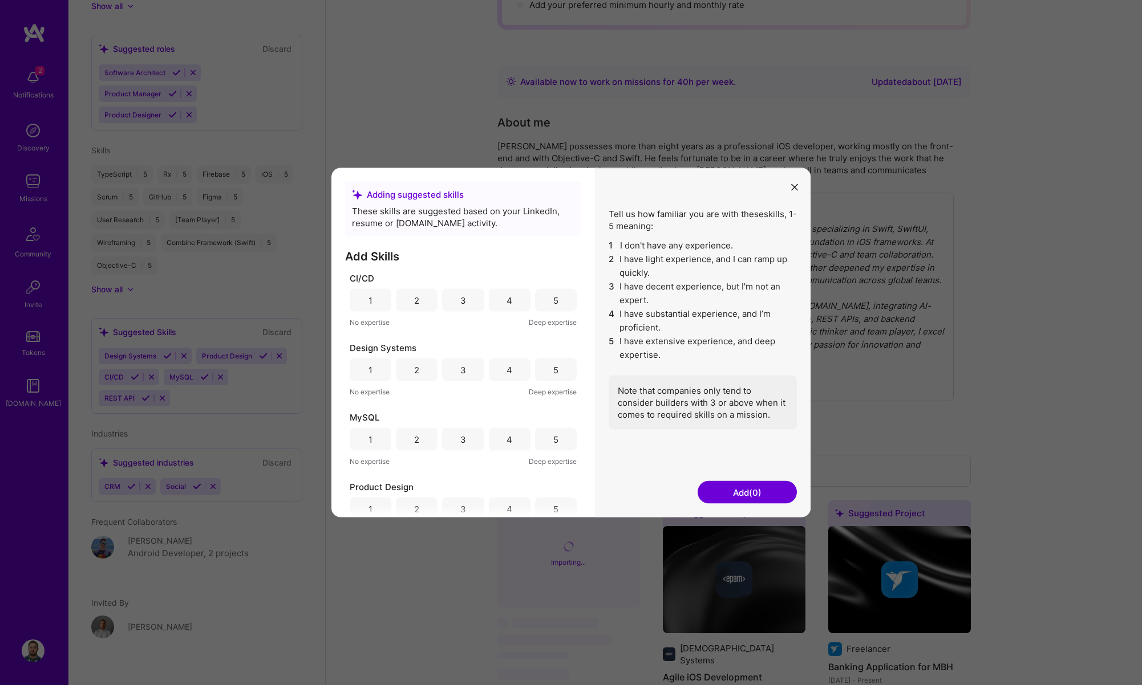
click at [506, 301] on div "4" at bounding box center [509, 300] width 6 height 12
click at [500, 370] on div "4" at bounding box center [510, 370] width 42 height 23
click at [506, 435] on div "4" at bounding box center [509, 439] width 6 height 12
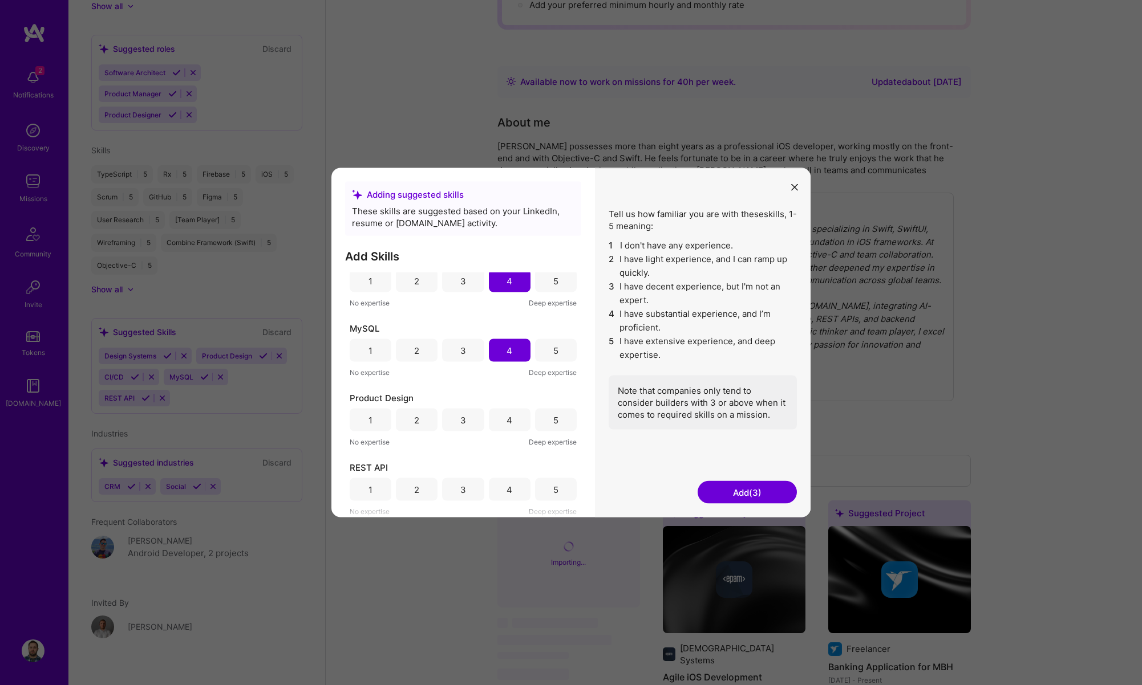
click at [460, 421] on div "3" at bounding box center [463, 420] width 6 height 12
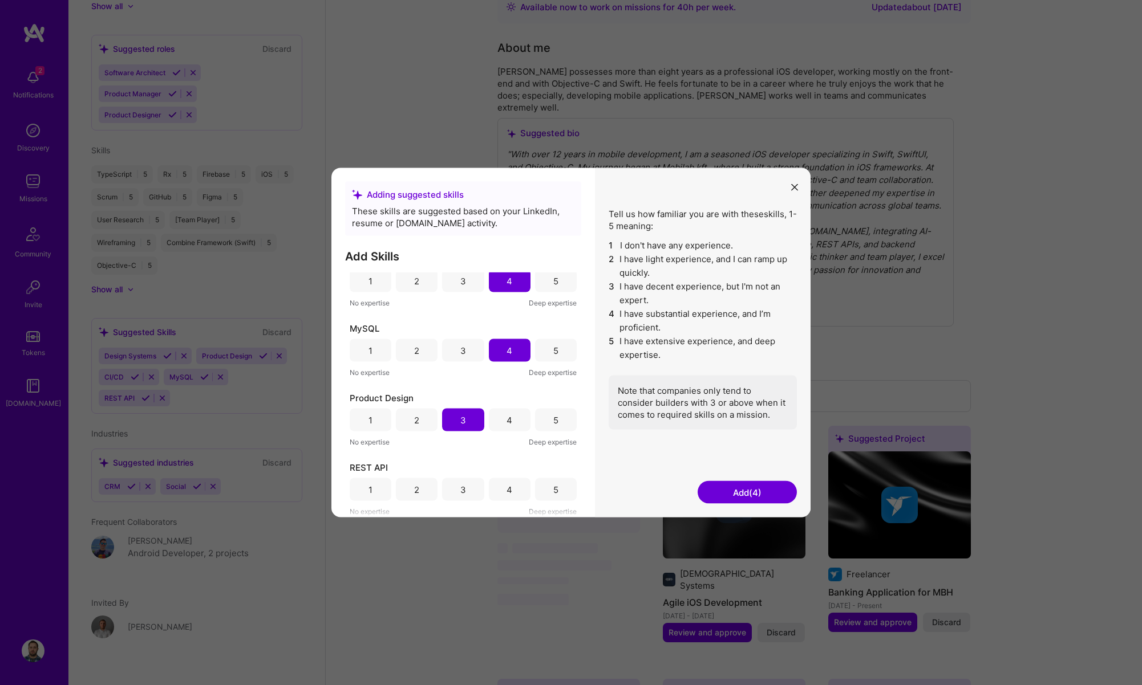
scroll to position [268, 0]
click at [516, 494] on div "4" at bounding box center [510, 489] width 42 height 23
click at [549, 500] on div "5" at bounding box center [556, 489] width 42 height 23
click at [712, 496] on button "Add (5)" at bounding box center [746, 492] width 99 height 23
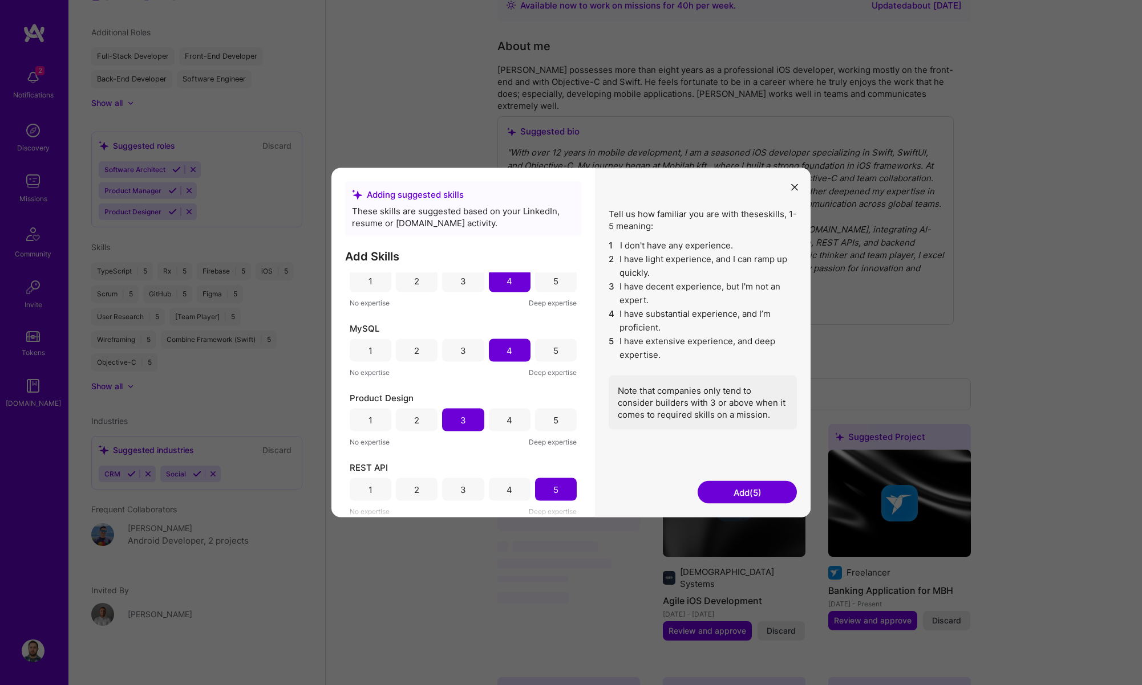
scroll to position [436, 0]
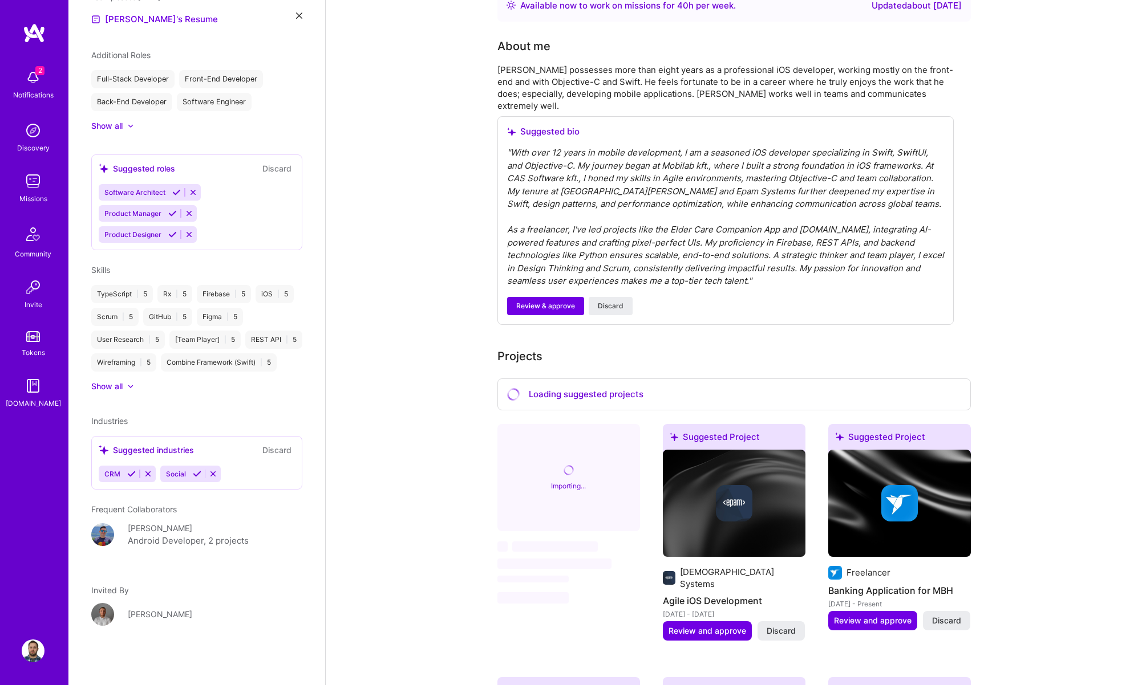
click at [128, 473] on icon at bounding box center [131, 474] width 9 height 9
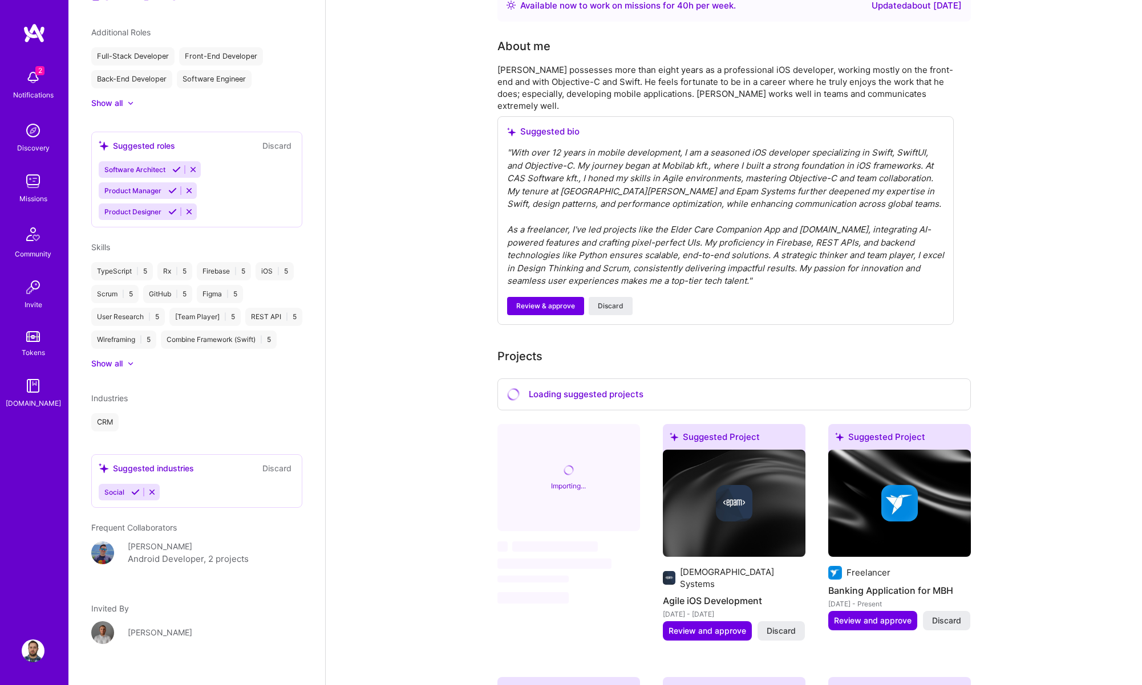
click at [133, 474] on div "Adrian Juhasz iOS Developer 12 Years Experience Location Szeged, Hungary Workin…" at bounding box center [196, 342] width 257 height 685
click at [135, 497] on icon at bounding box center [135, 492] width 9 height 9
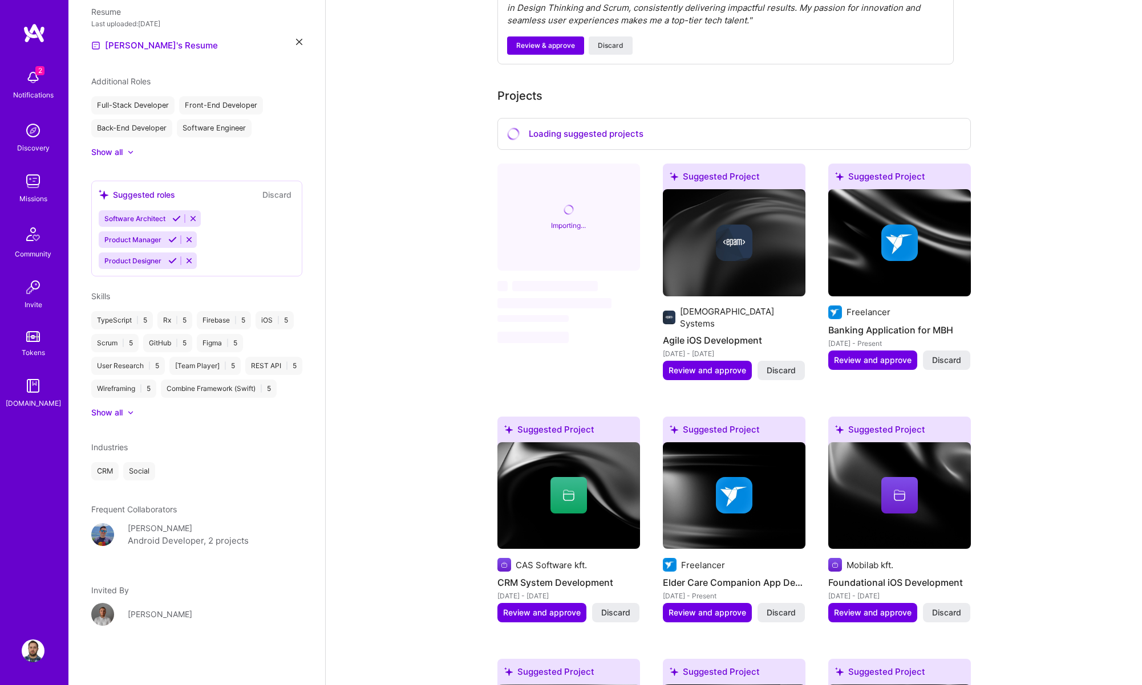
scroll to position [550, 0]
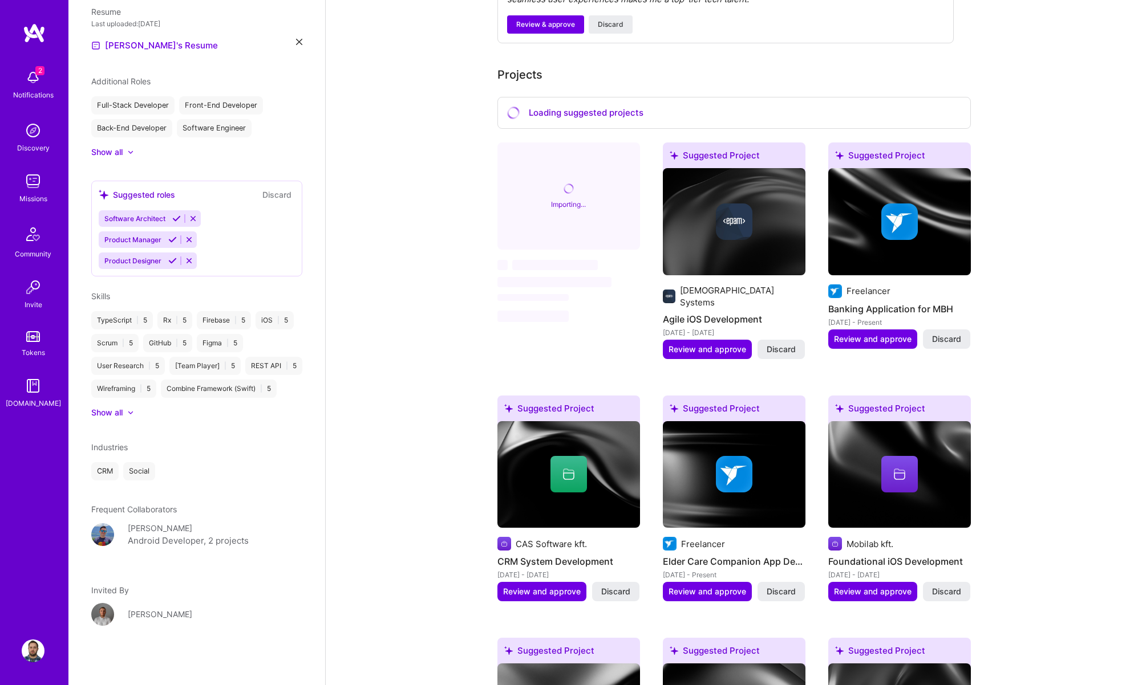
click at [116, 448] on span "Industries" at bounding box center [109, 448] width 36 height 10
click at [184, 462] on div "CRM Social" at bounding box center [196, 471] width 211 height 18
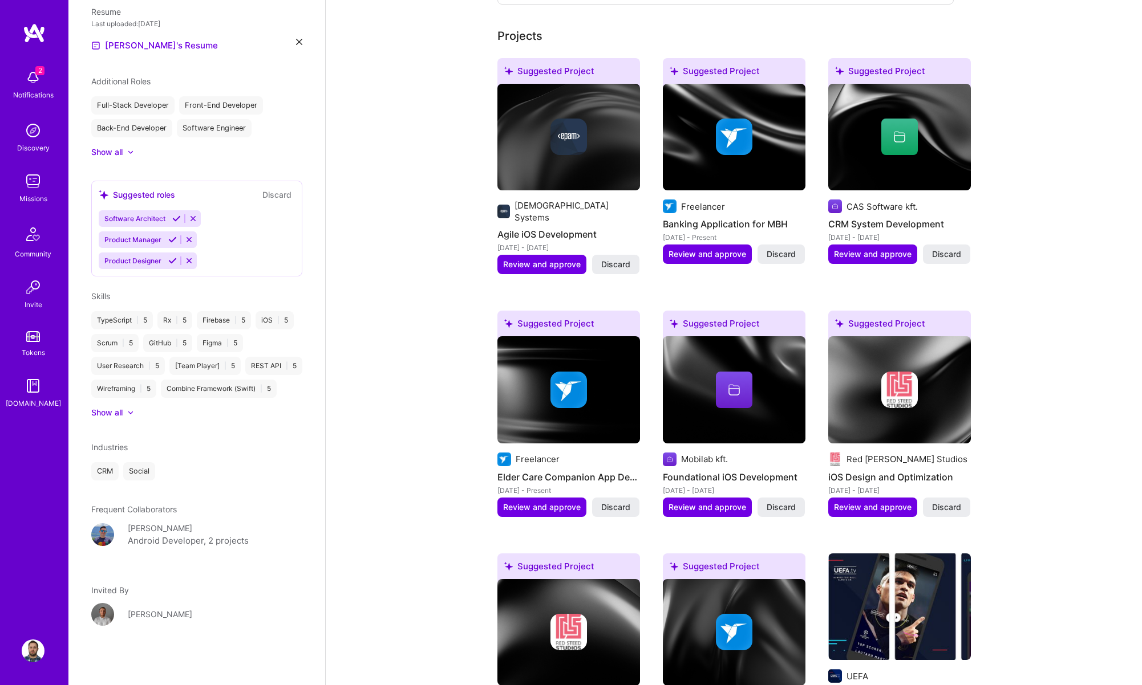
scroll to position [334, 0]
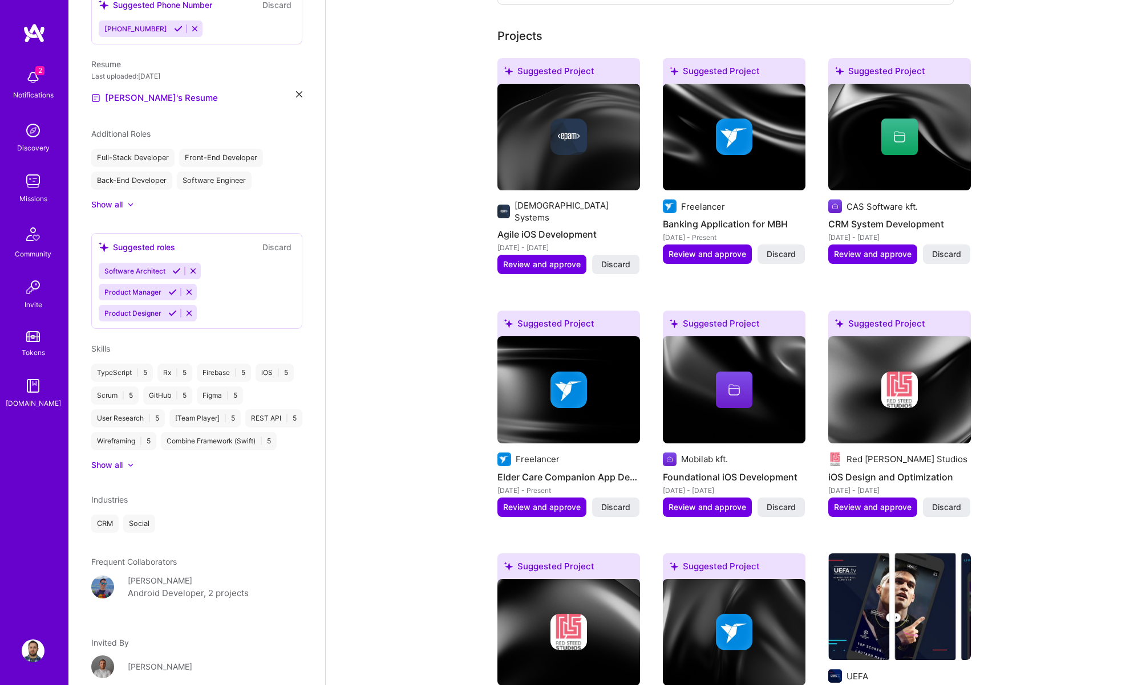
click at [135, 203] on div "Show all" at bounding box center [196, 204] width 211 height 11
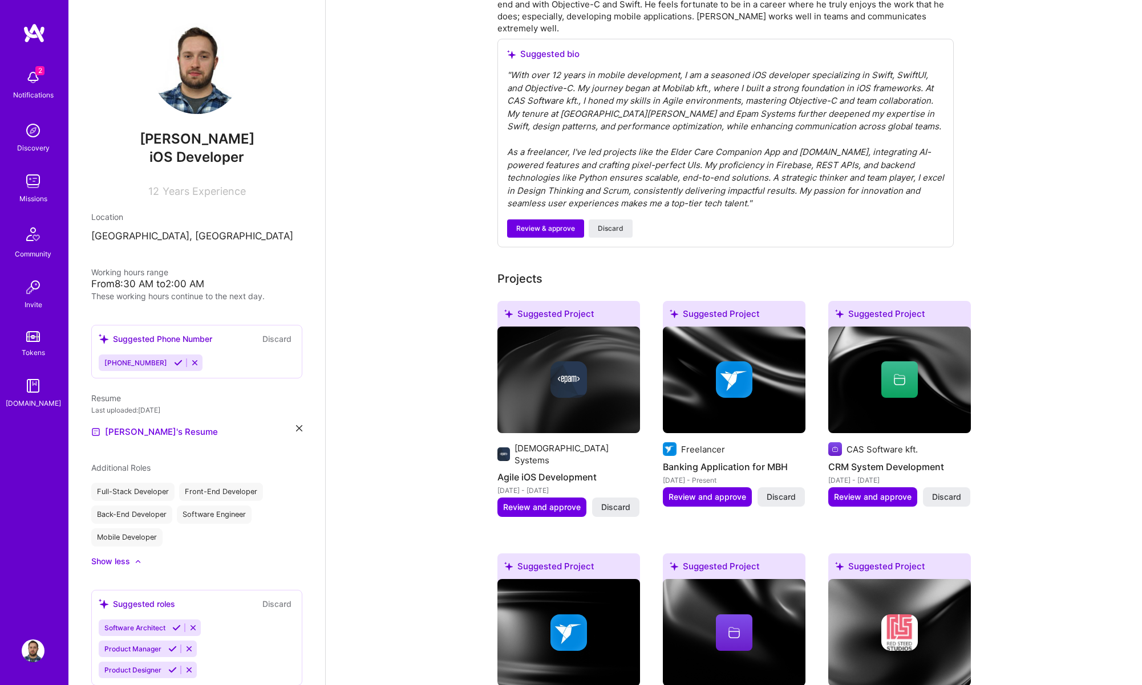
scroll to position [332, 0]
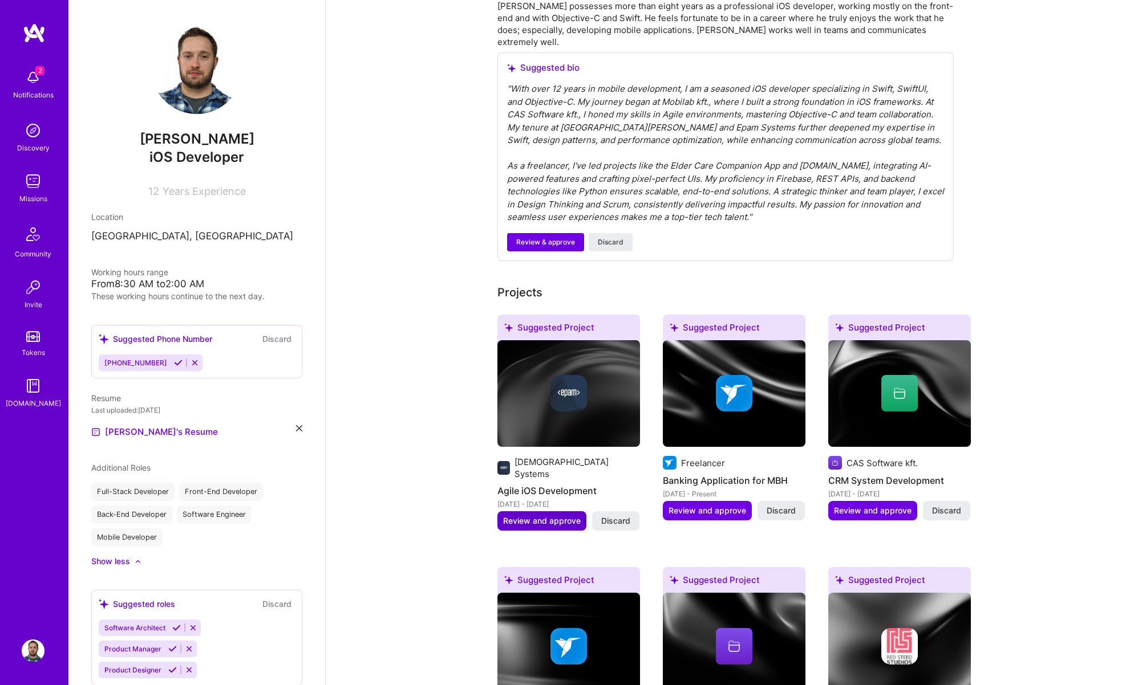
click at [546, 516] on span "Review and approve" at bounding box center [542, 521] width 78 height 11
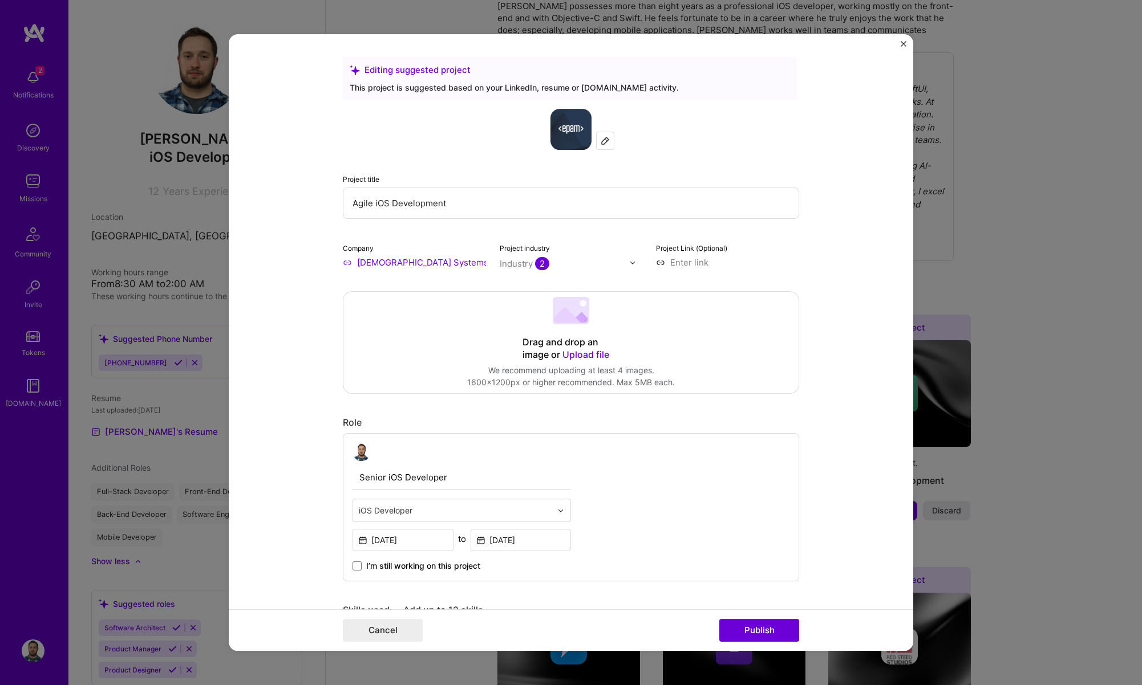
click at [1056, 517] on div "Editing suggested project This project is suggested based on your LinkedIn, res…" at bounding box center [571, 342] width 1142 height 685
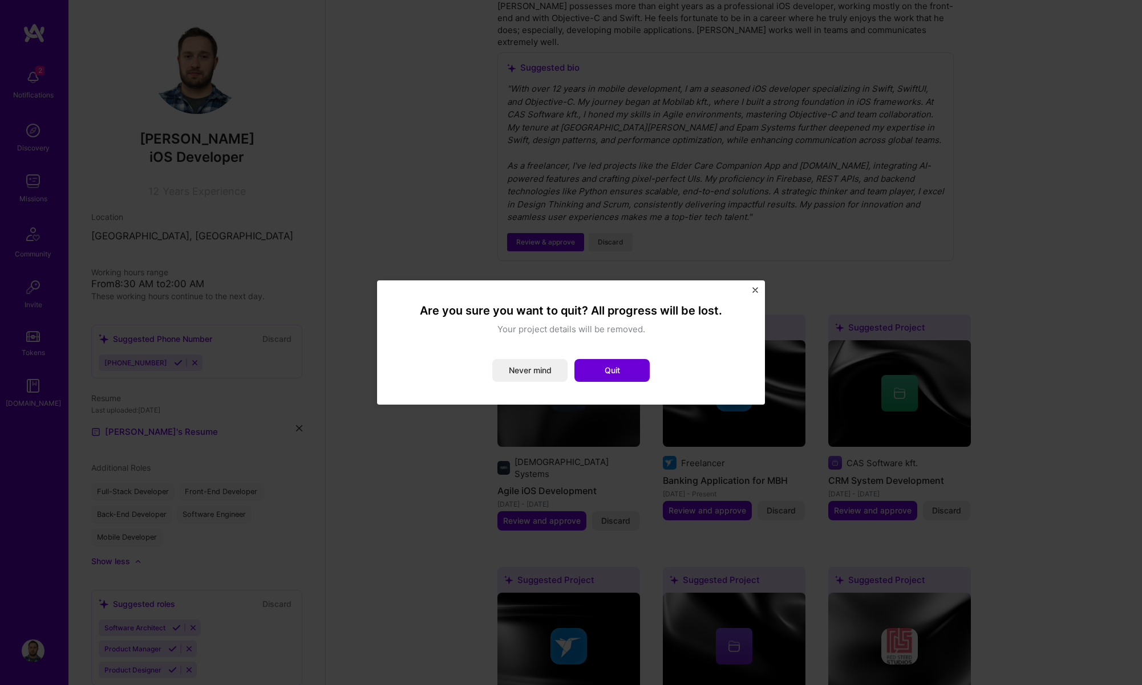
click at [613, 367] on button "Quit" at bounding box center [611, 370] width 75 height 23
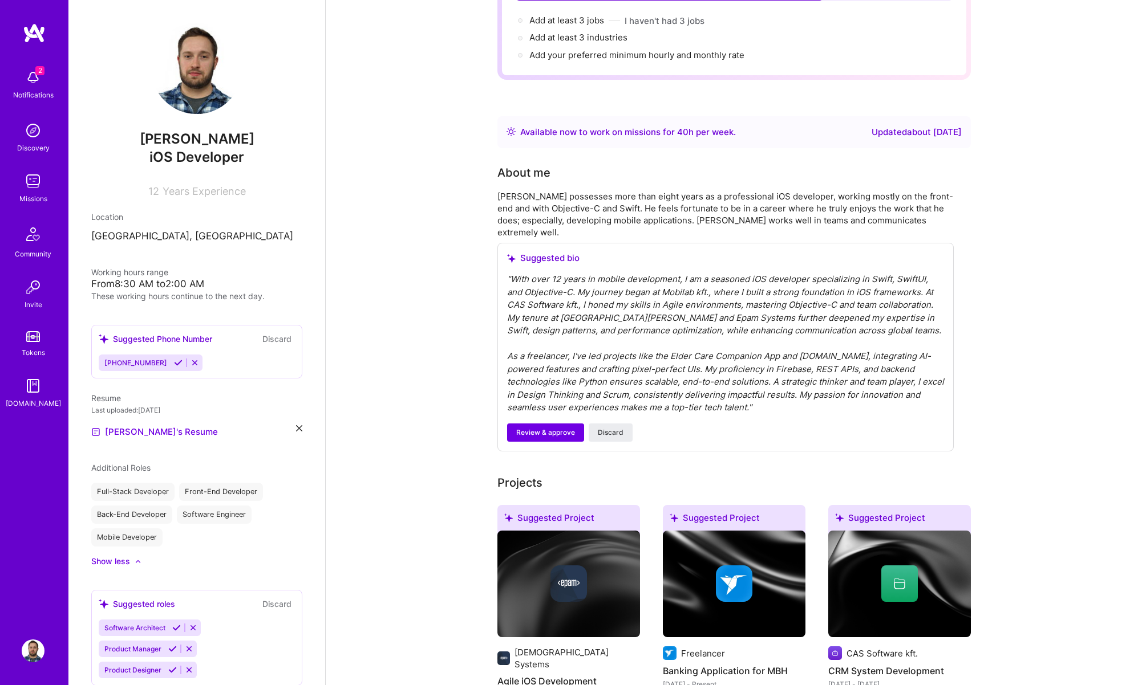
scroll to position [131, 0]
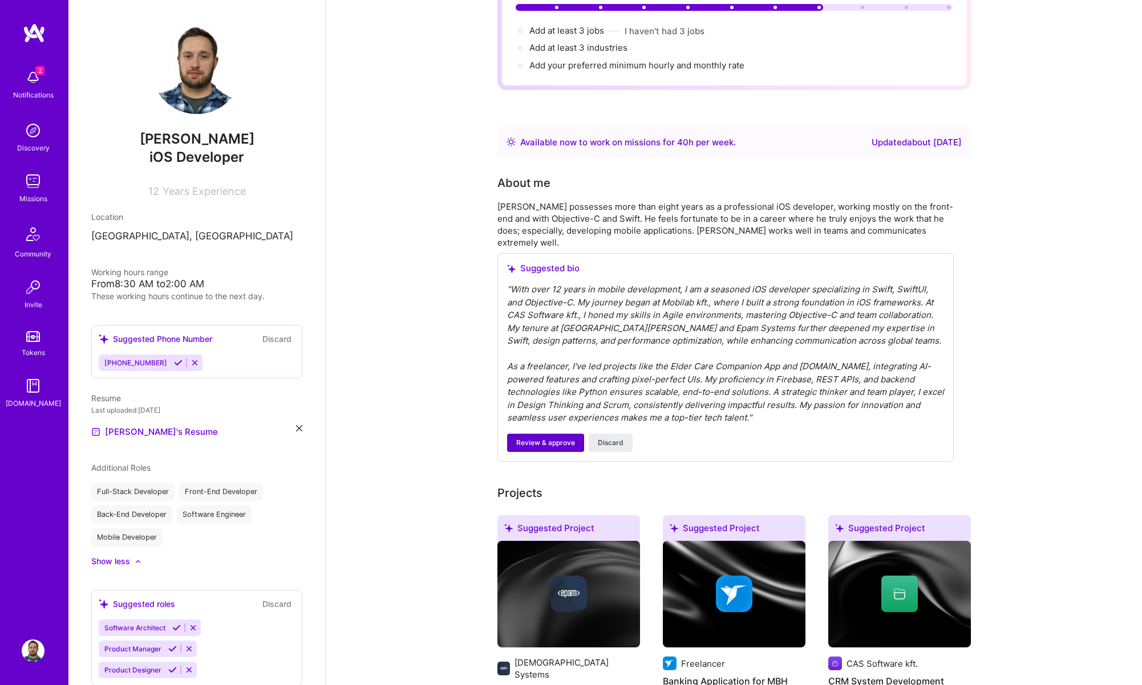
click at [547, 438] on span "Review & approve" at bounding box center [545, 443] width 59 height 10
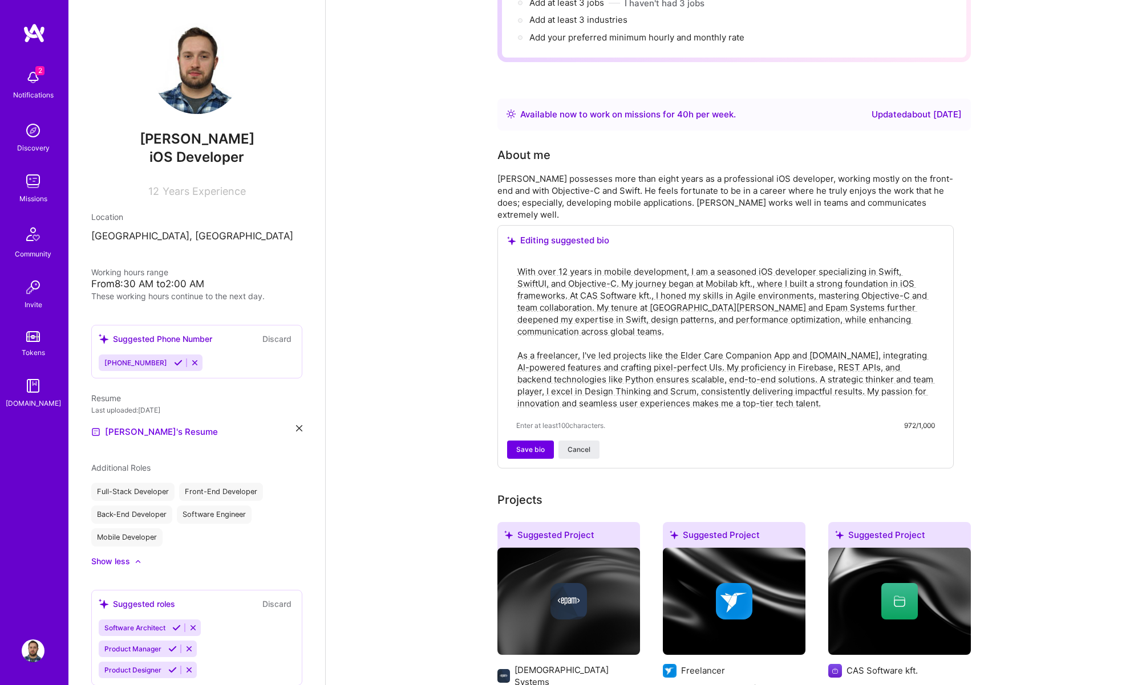
scroll to position [151, 0]
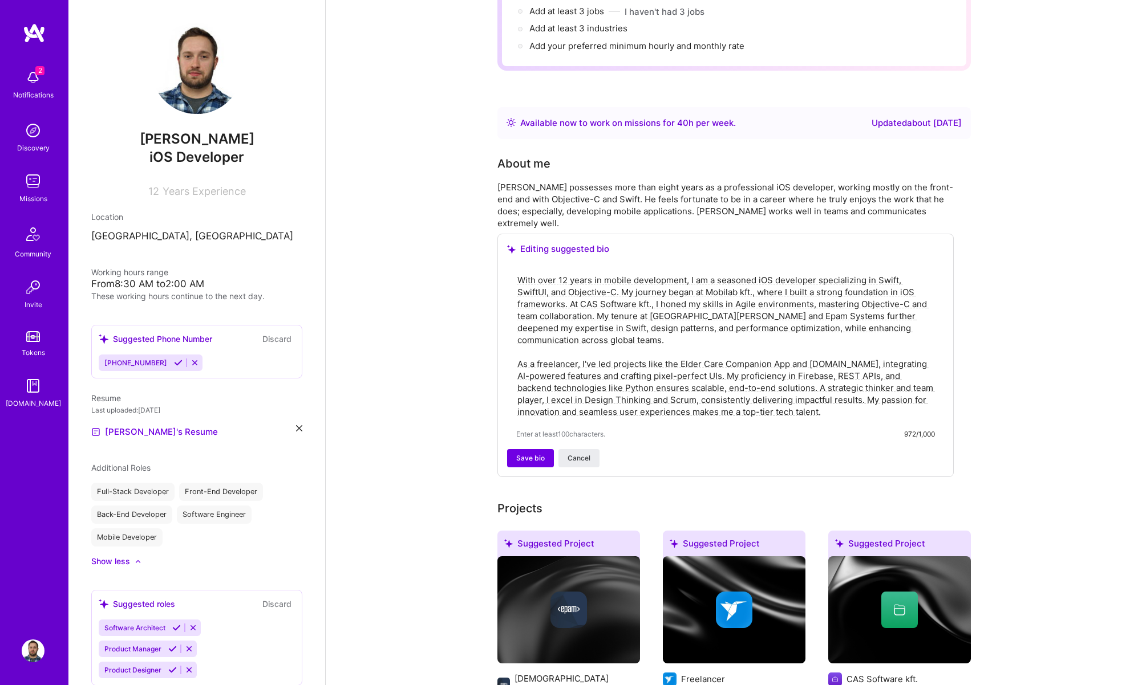
click at [602, 338] on textarea "With over 12 years in mobile development, I am a seasoned iOS developer special…" at bounding box center [725, 346] width 419 height 146
drag, startPoint x: 602, startPoint y: 338, endPoint x: 603, endPoint y: 348, distance: 10.9
click at [602, 338] on textarea "With over 12 years in mobile development, I am a seasoned iOS developer special…" at bounding box center [725, 346] width 419 height 146
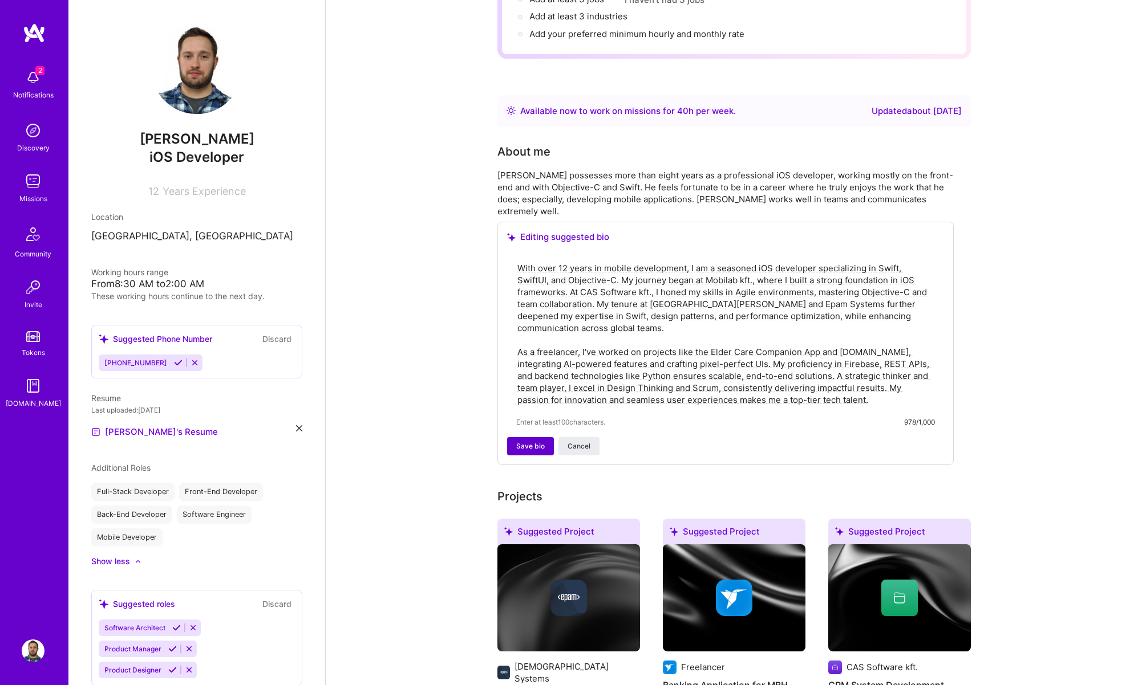
type textarea "With over 12 years in mobile development, I am a seasoned iOS developer special…"
click at [531, 441] on span "Save bio" at bounding box center [530, 446] width 29 height 10
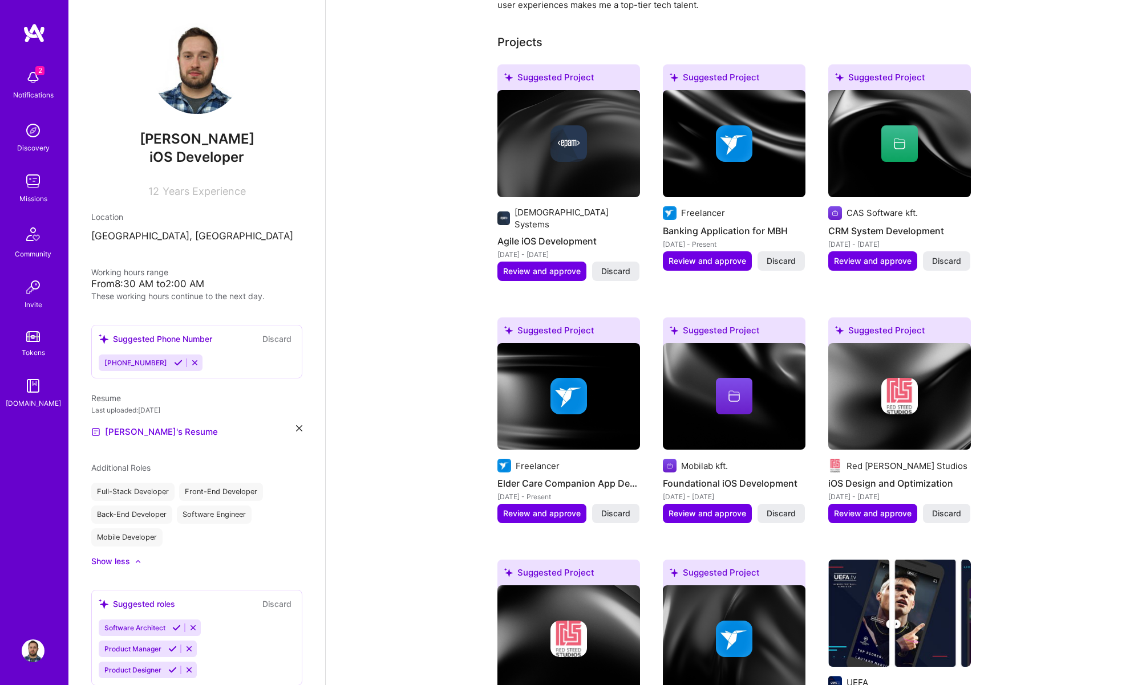
scroll to position [473, 0]
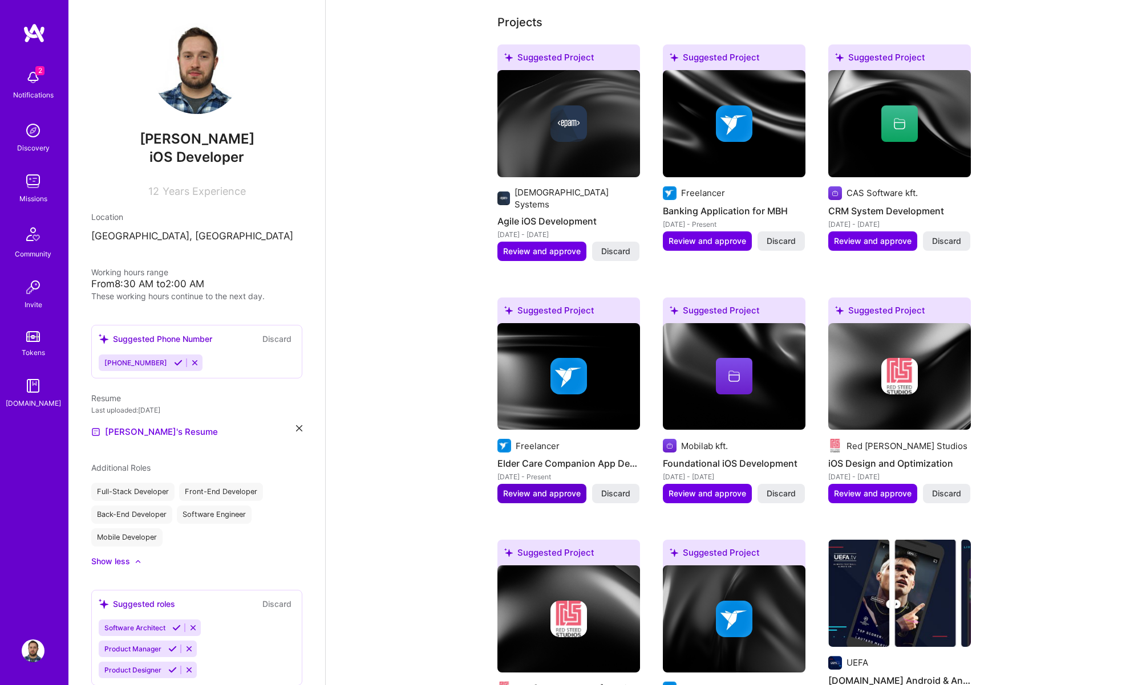
click at [550, 488] on span "Review and approve" at bounding box center [542, 493] width 78 height 11
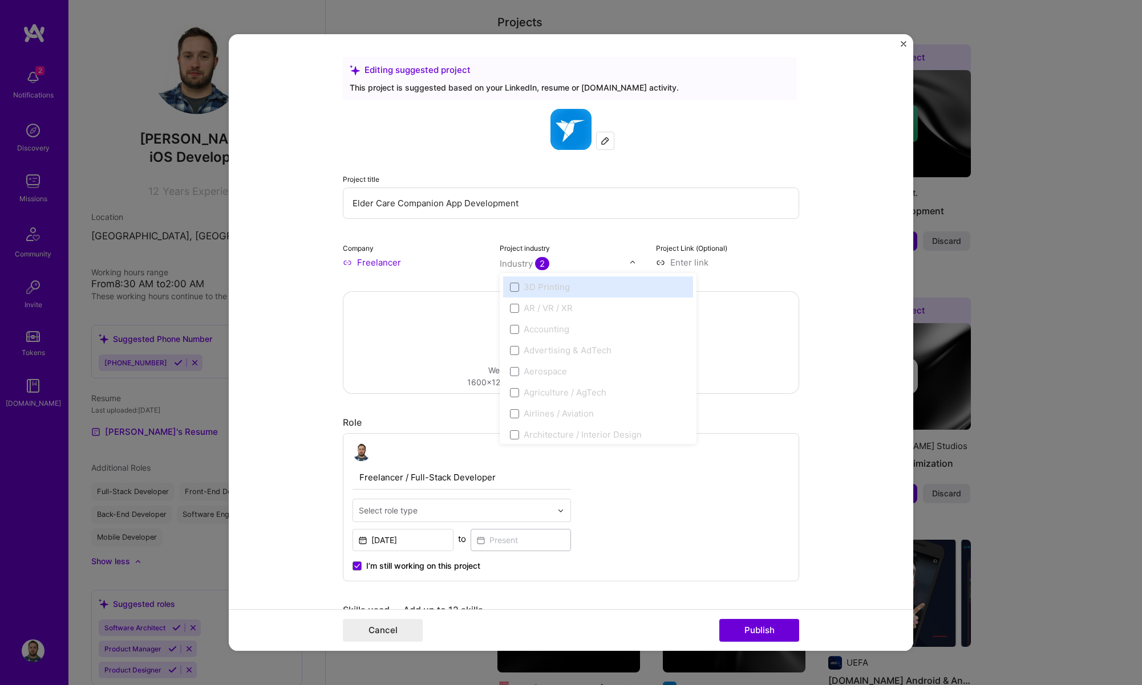
click at [520, 263] on div "Industry 2" at bounding box center [525, 264] width 50 height 12
type input "a"
type input "heal"
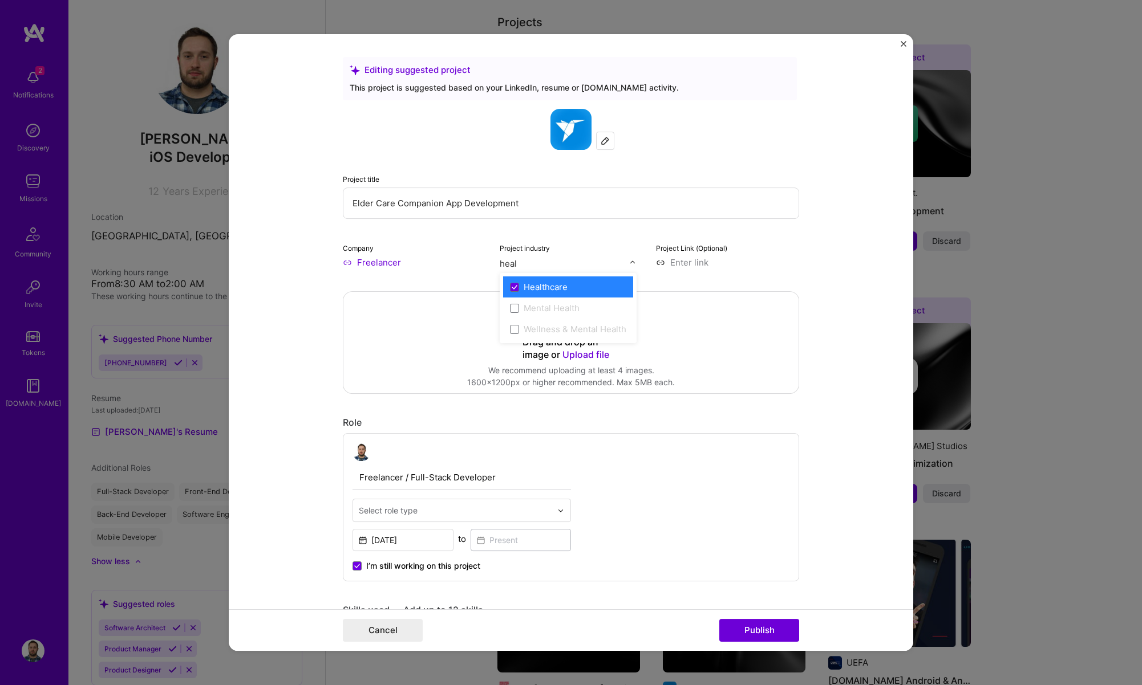
click at [531, 283] on div "Healthcare" at bounding box center [546, 287] width 44 height 12
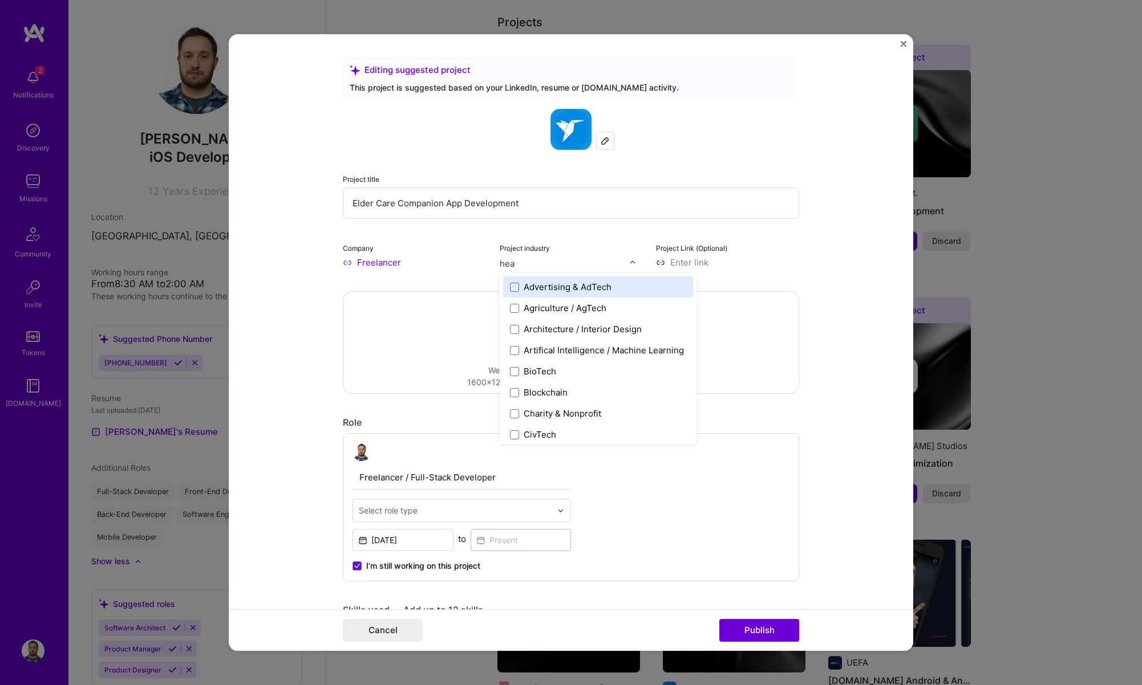
type input "heal"
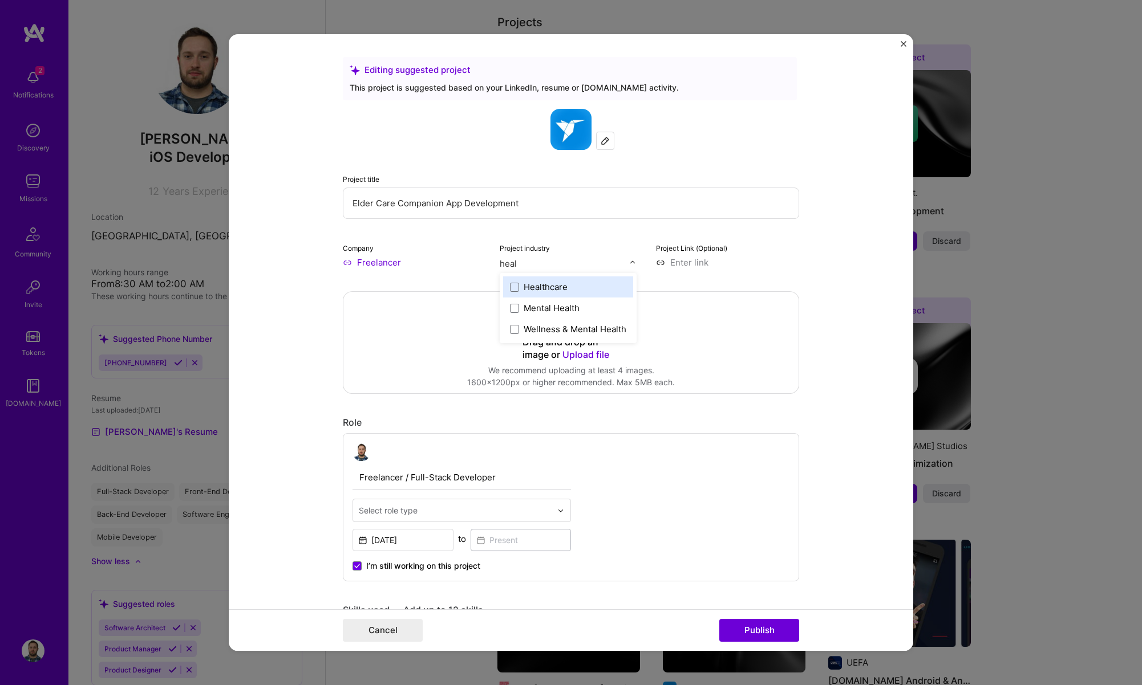
click at [550, 292] on div "Healthcare" at bounding box center [546, 287] width 44 height 12
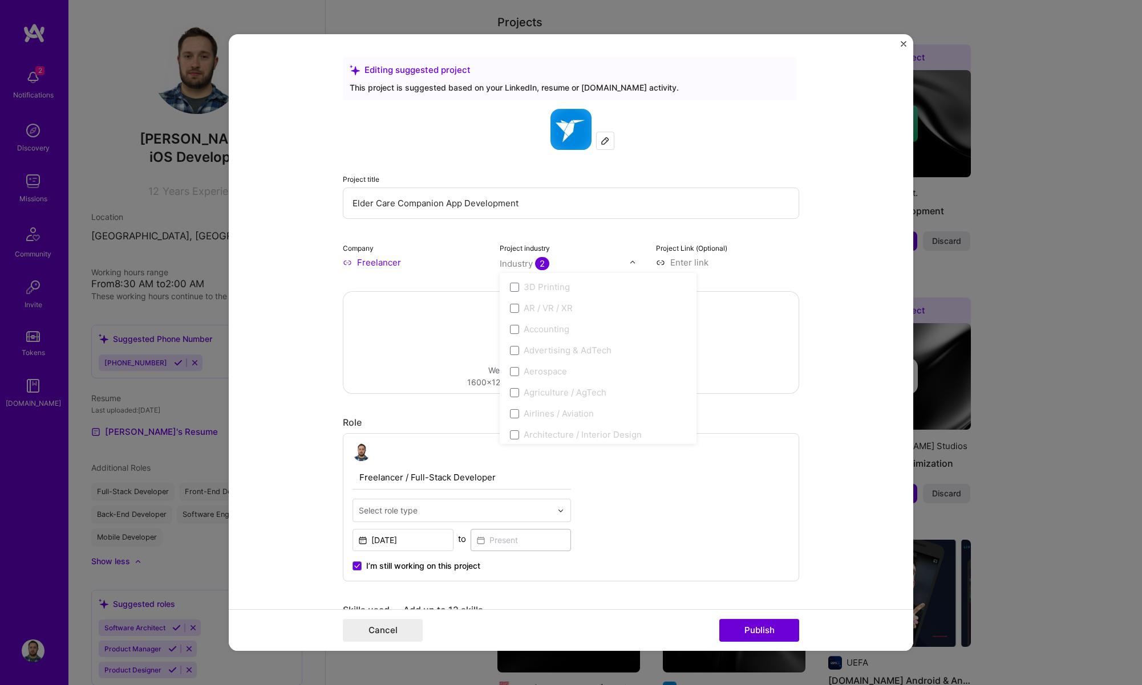
click at [928, 317] on div "Editing suggested project This project is suggested based on your LinkedIn, res…" at bounding box center [571, 342] width 1142 height 685
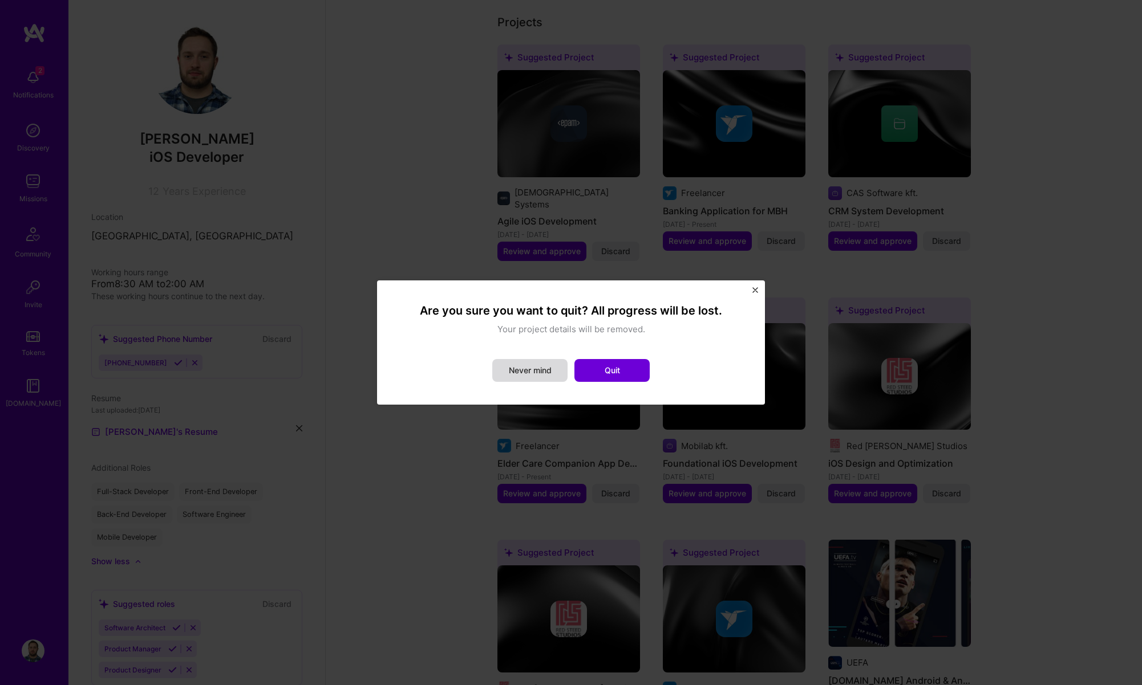
click at [533, 374] on button "Never mind" at bounding box center [529, 370] width 75 height 23
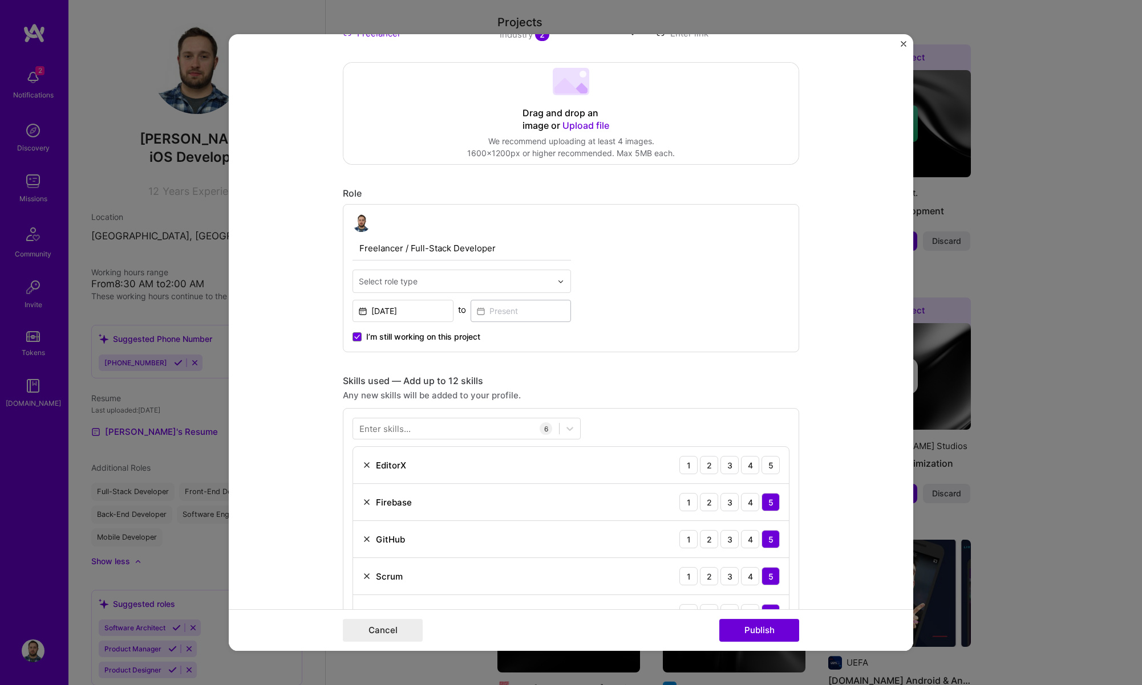
scroll to position [235, 0]
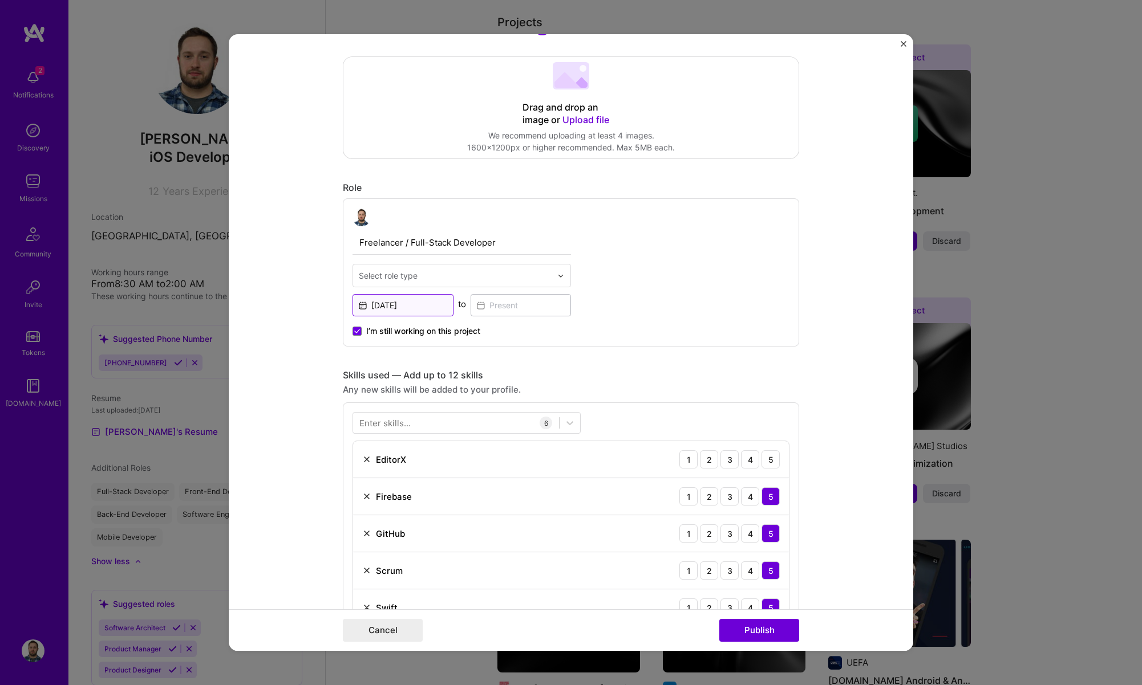
click at [433, 310] on input "Oct, 2017" at bounding box center [402, 305] width 101 height 22
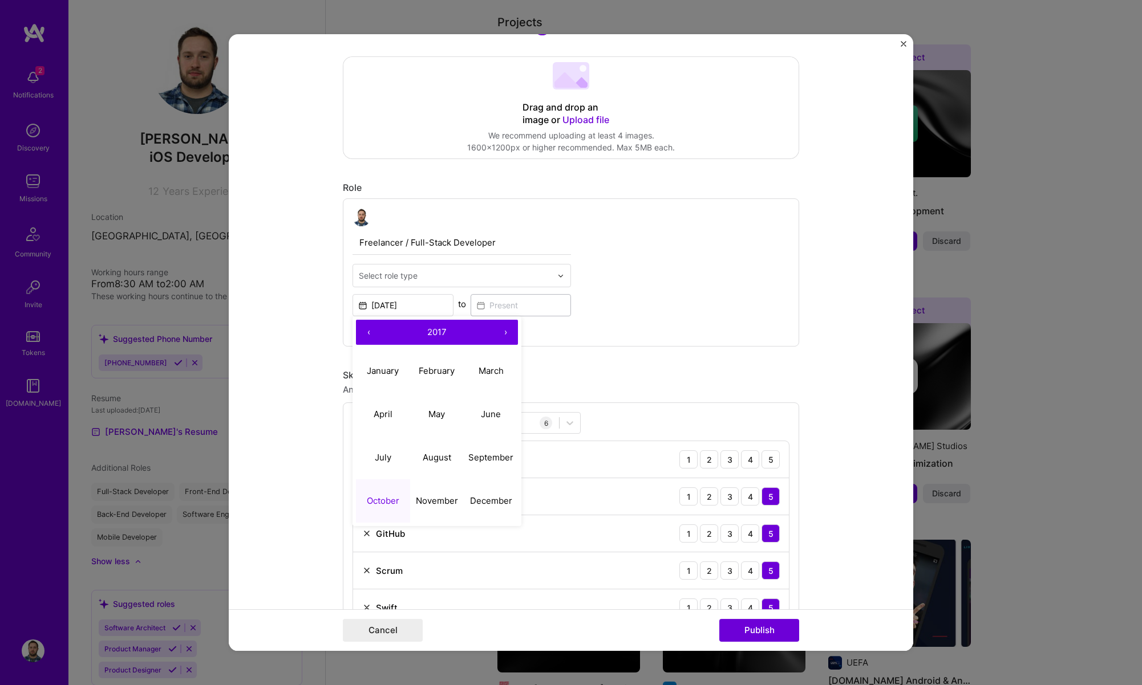
click at [504, 333] on button "›" at bounding box center [505, 332] width 25 height 25
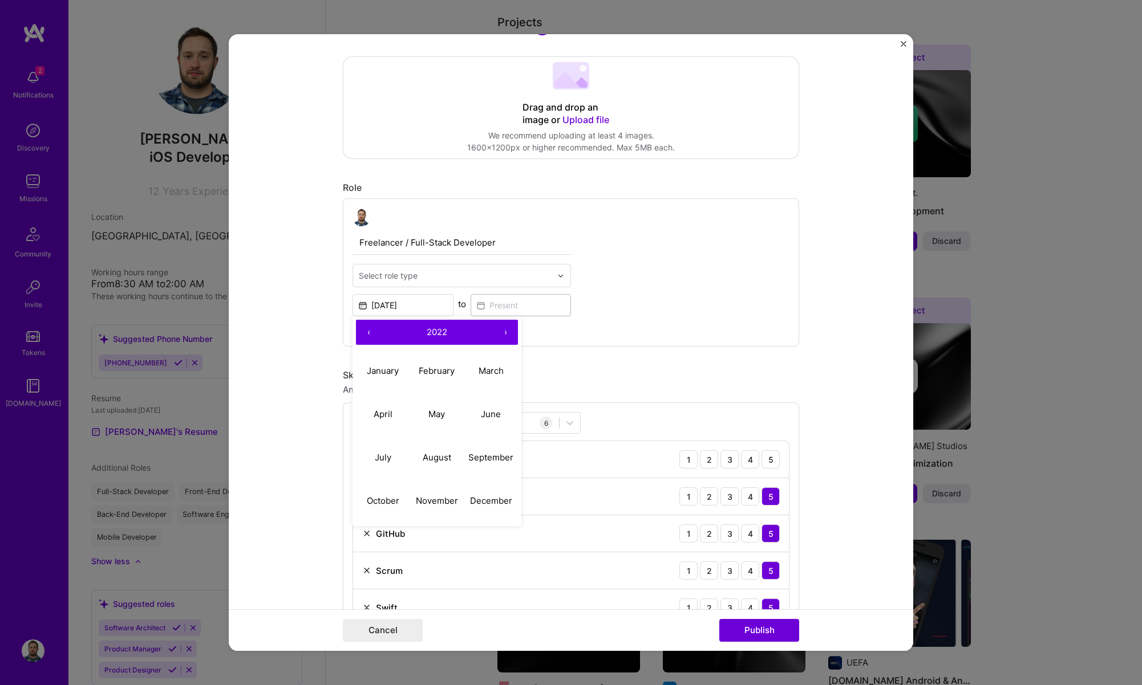
click at [504, 333] on button "›" at bounding box center [505, 332] width 25 height 25
click at [362, 332] on button "‹" at bounding box center [368, 332] width 25 height 25
click at [485, 502] on abbr "December" at bounding box center [491, 501] width 42 height 11
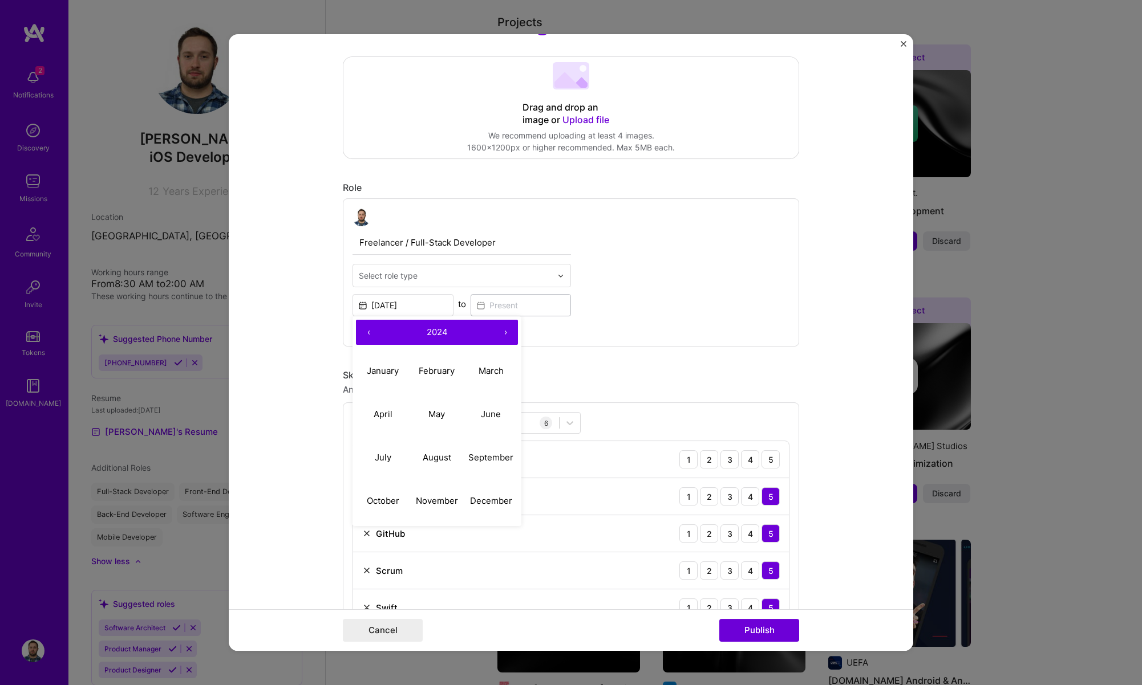
type input "Dec, 2024"
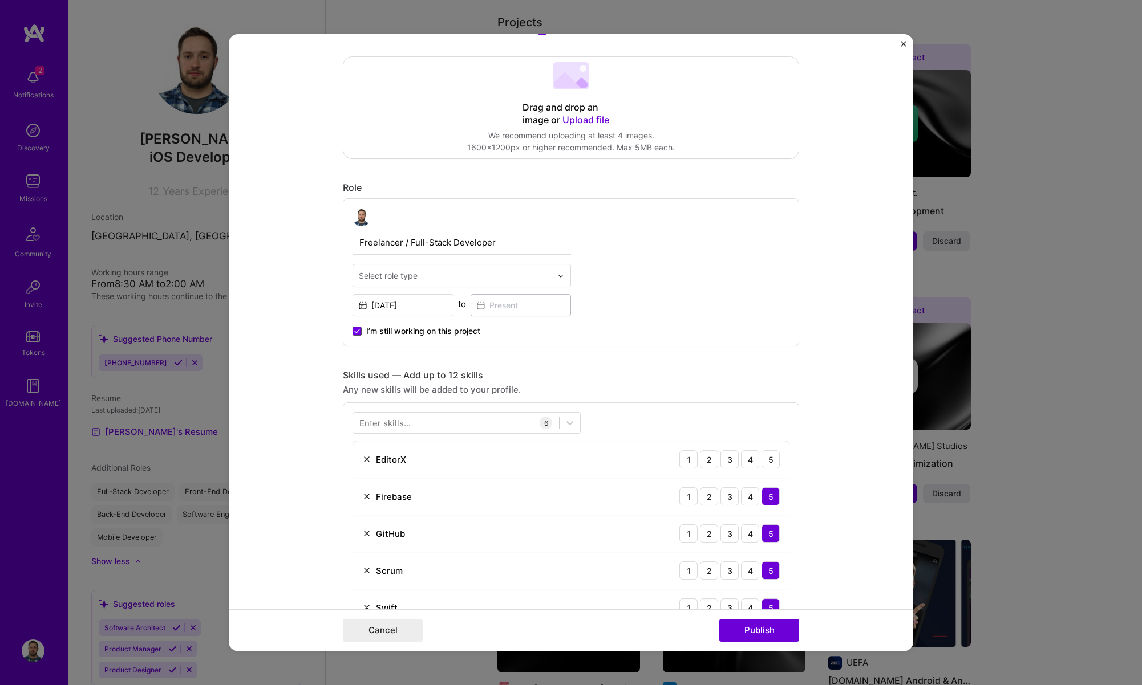
click at [356, 332] on icon at bounding box center [357, 331] width 5 height 3
click at [0, 0] on input "I’m still working on this project" at bounding box center [0, 0] width 0 height 0
click at [519, 302] on input at bounding box center [520, 305] width 101 height 22
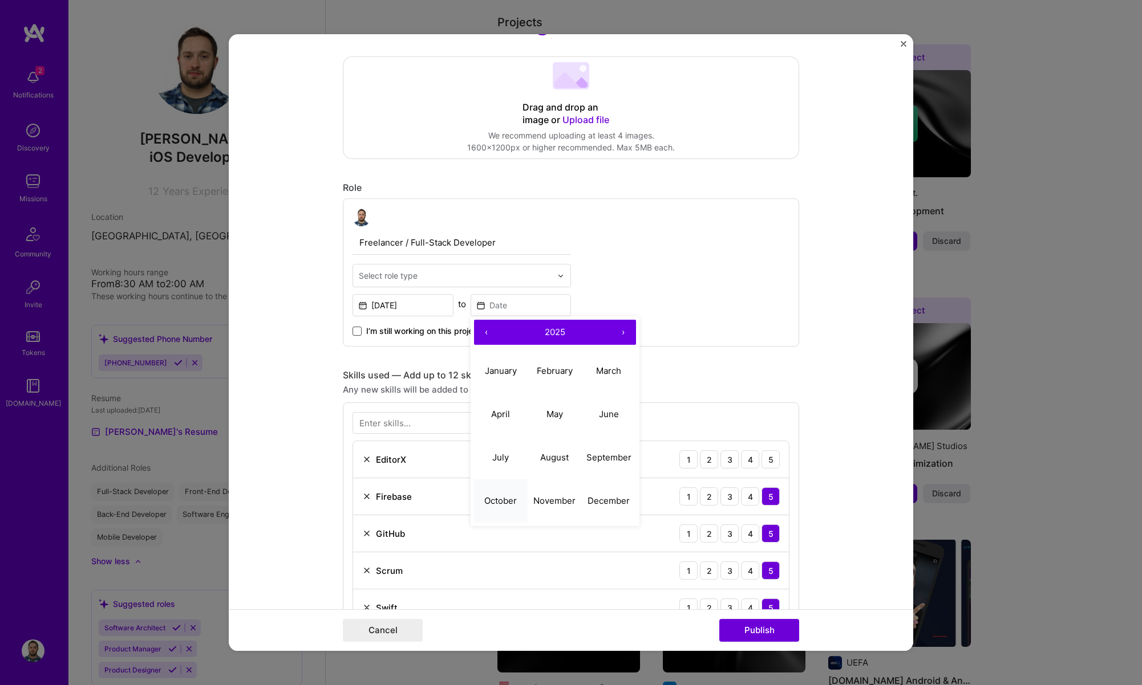
click at [508, 504] on abbr "October" at bounding box center [500, 501] width 33 height 11
type input "Oct, 2025"
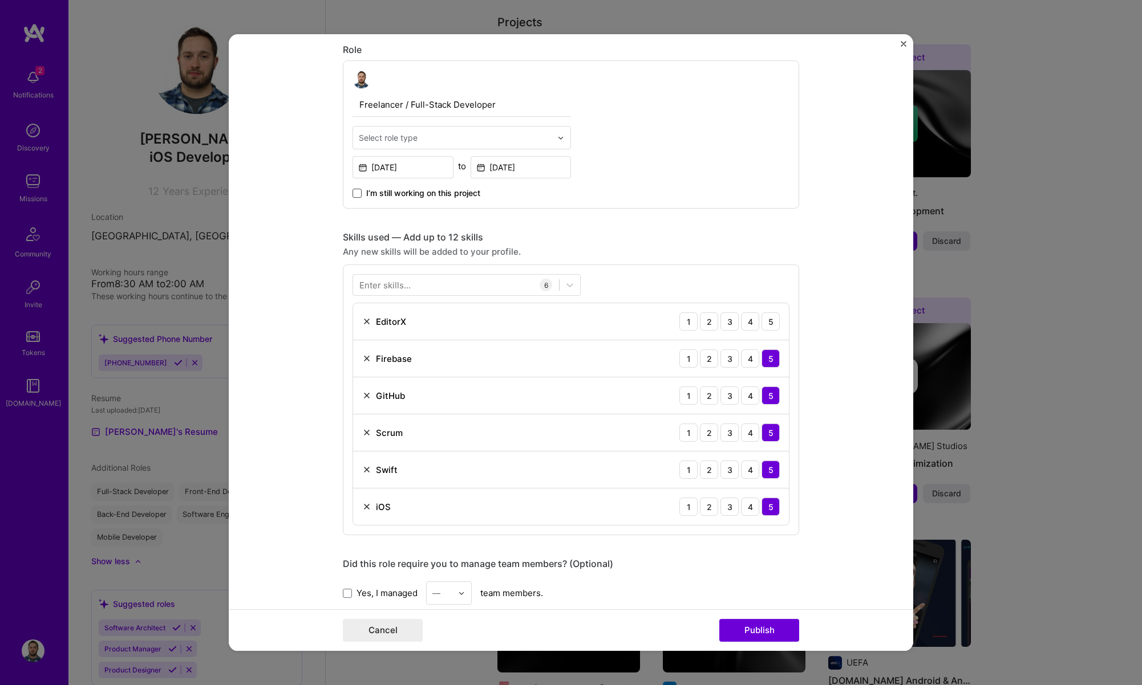
scroll to position [375, 0]
click at [368, 323] on img at bounding box center [366, 319] width 9 height 9
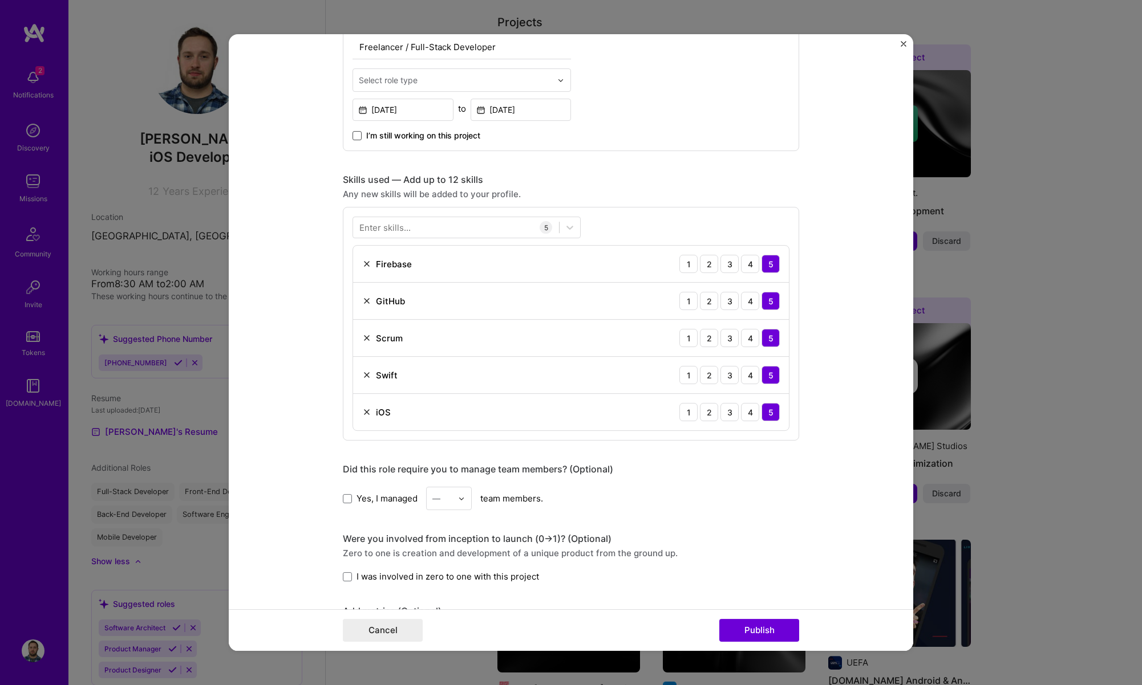
scroll to position [427, 0]
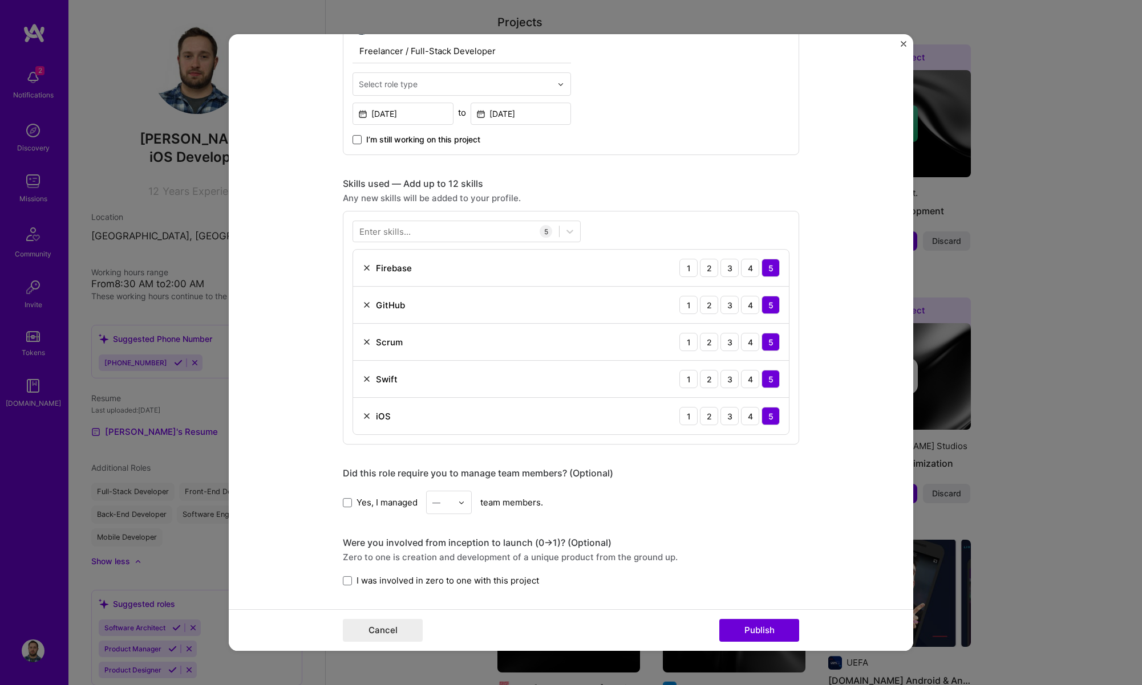
click at [391, 234] on div "Enter skills..." at bounding box center [384, 232] width 51 height 12
click at [391, 230] on div "Enter skills..." at bounding box center [384, 232] width 51 height 12
click at [389, 235] on div "Enter skills..." at bounding box center [384, 232] width 51 height 12
click at [389, 325] on div "Design Thinking SwiftUI Swift GitHub Firebase Scrum [Team Player] Rx Combine Fr…" at bounding box center [466, 450] width 228 height 781
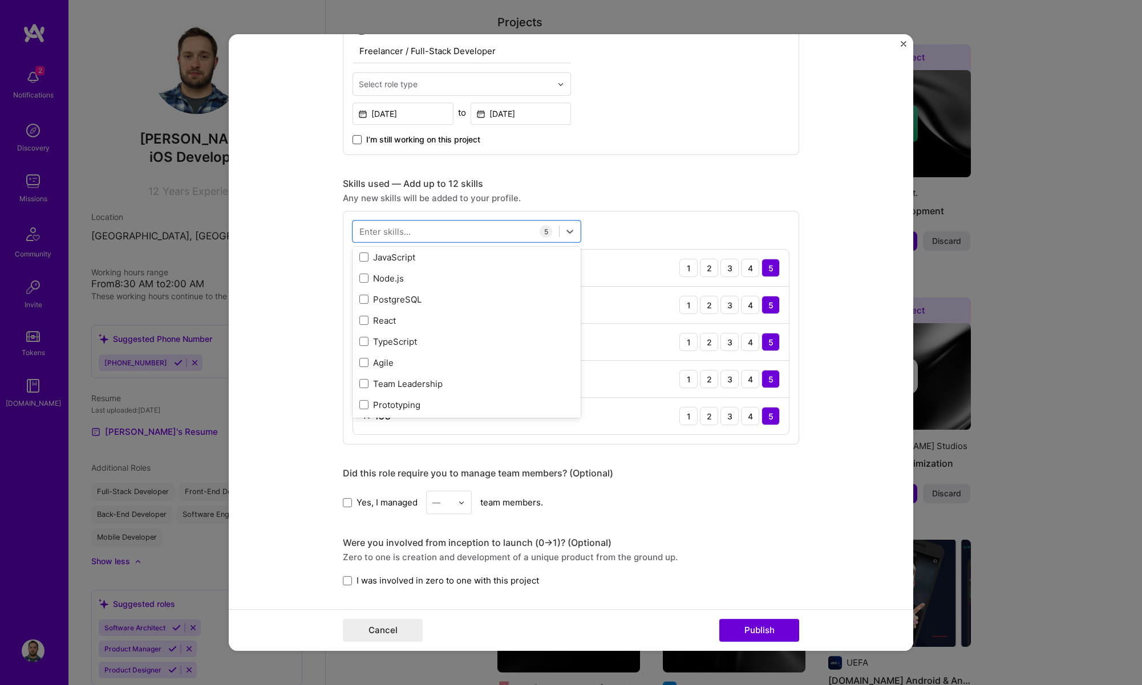
scroll to position [319, 0]
click at [408, 298] on div "PostgreSQL" at bounding box center [466, 296] width 214 height 12
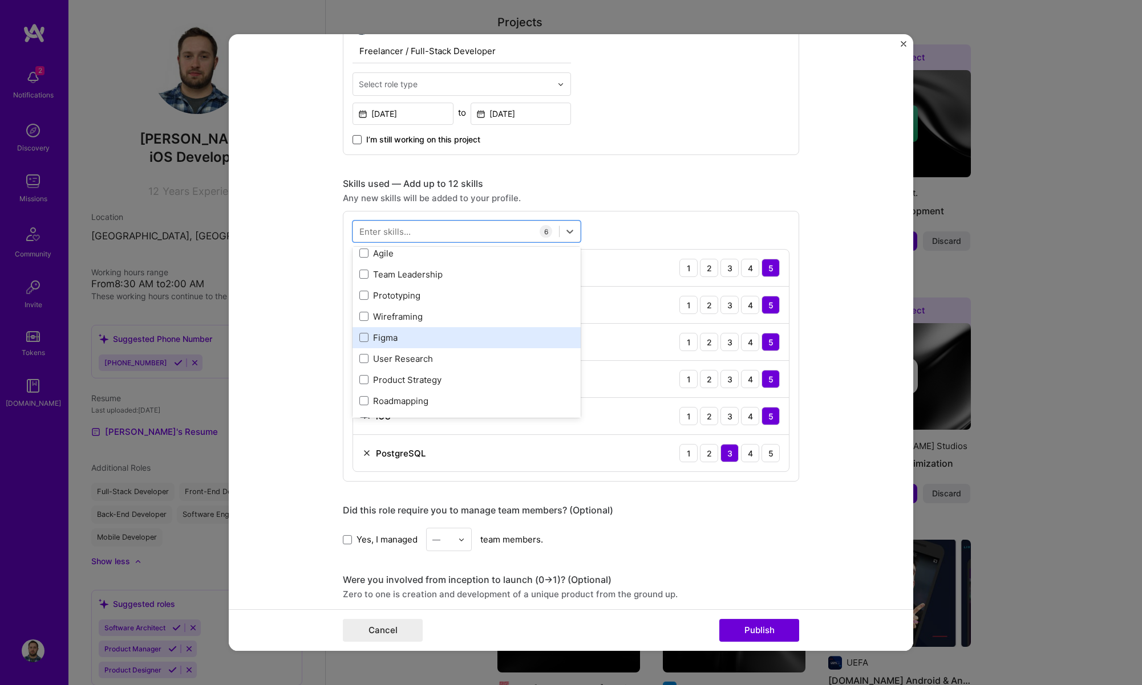
scroll to position [432, 0]
click at [400, 330] on div "Figma" at bounding box center [466, 332] width 214 height 12
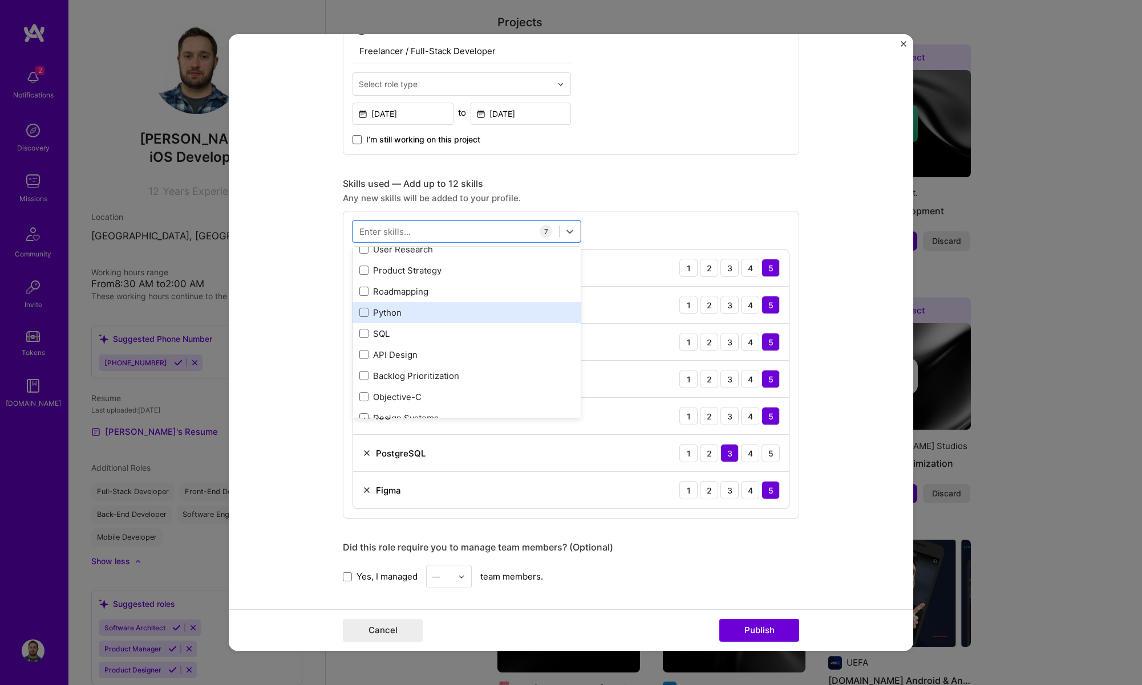
scroll to position [534, 0]
click at [392, 310] on div "Python" at bounding box center [466, 313] width 214 height 12
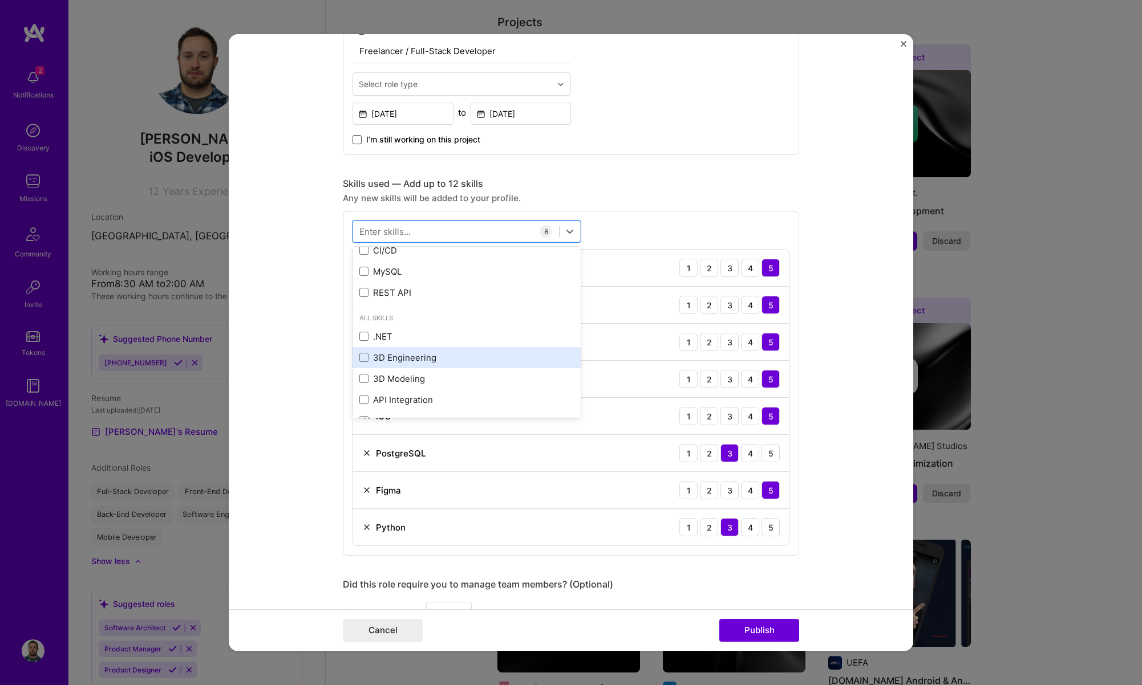
scroll to position [754, 0]
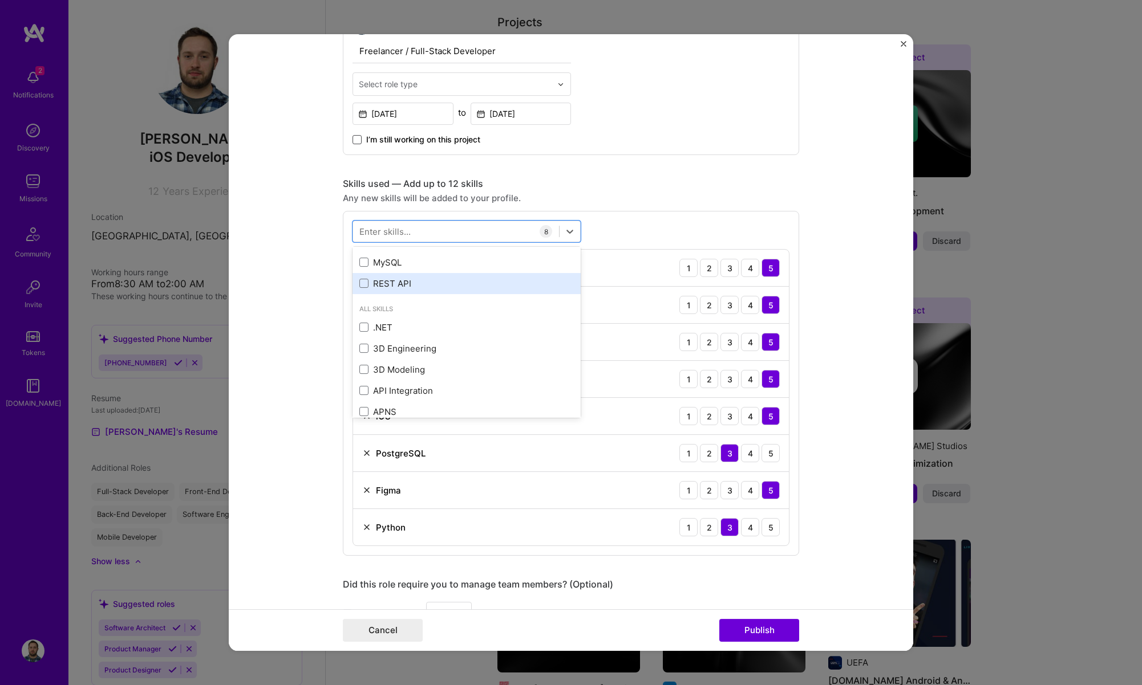
click at [410, 282] on div "REST API" at bounding box center [466, 284] width 214 height 12
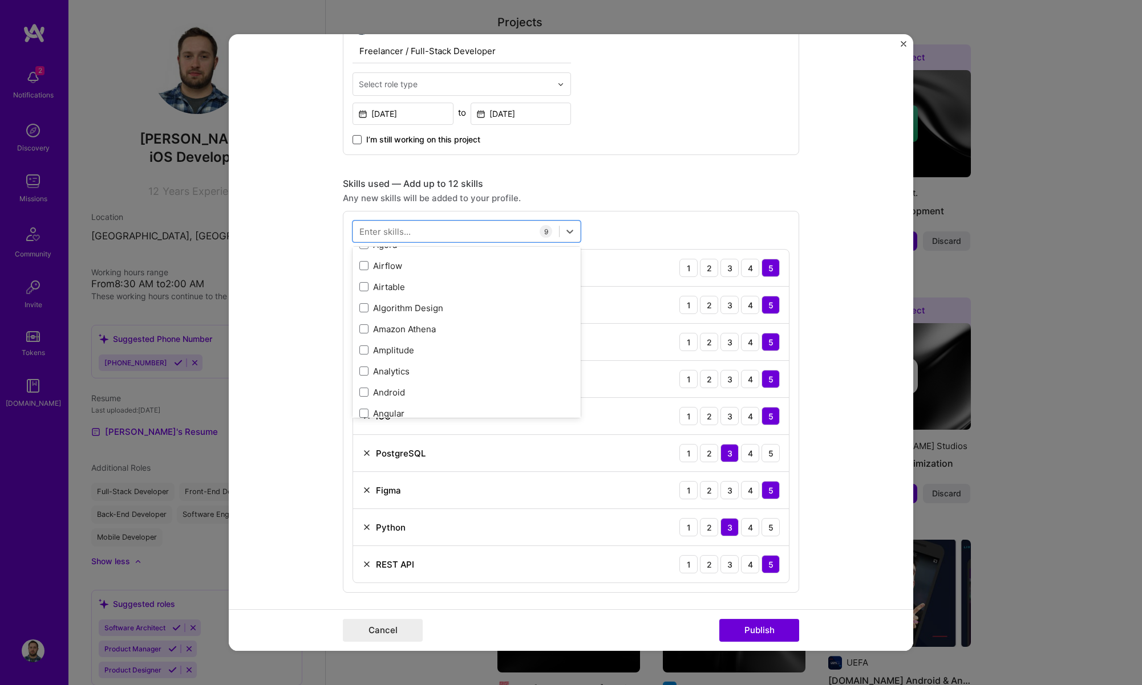
scroll to position [1309, 0]
click at [404, 228] on div "Enter skills..." at bounding box center [384, 232] width 51 height 12
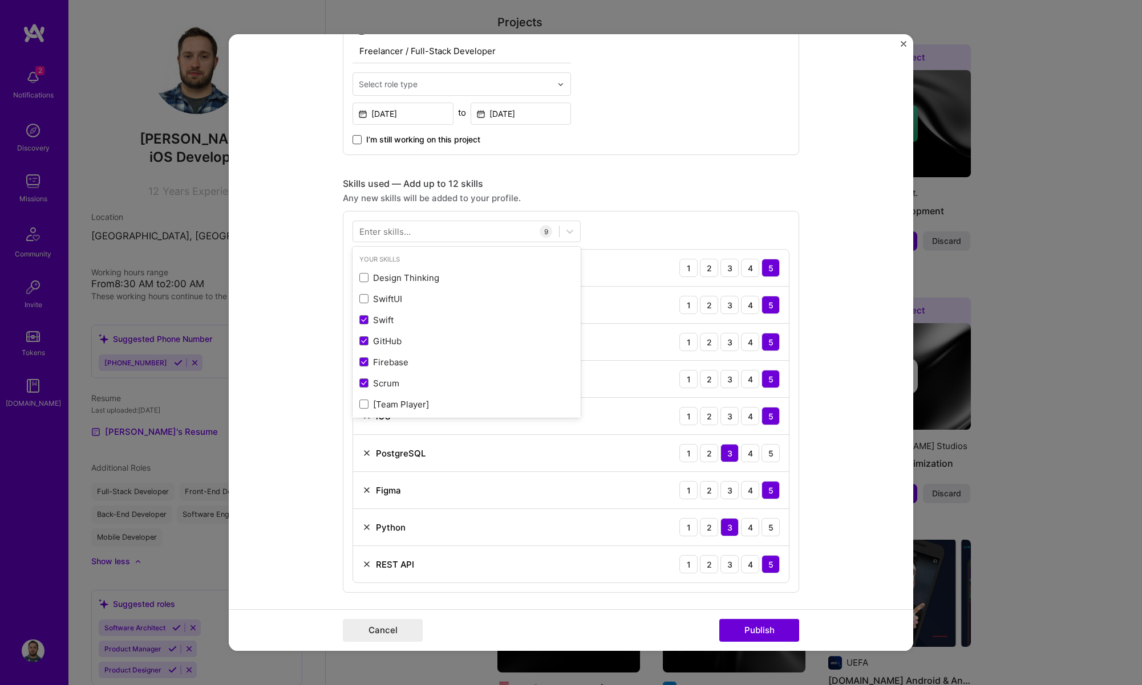
click at [404, 229] on div "Enter skills..." at bounding box center [384, 232] width 51 height 12
click at [393, 234] on div "Enter skills..." at bounding box center [384, 232] width 51 height 12
click at [564, 232] on icon at bounding box center [569, 231] width 11 height 11
type input "t"
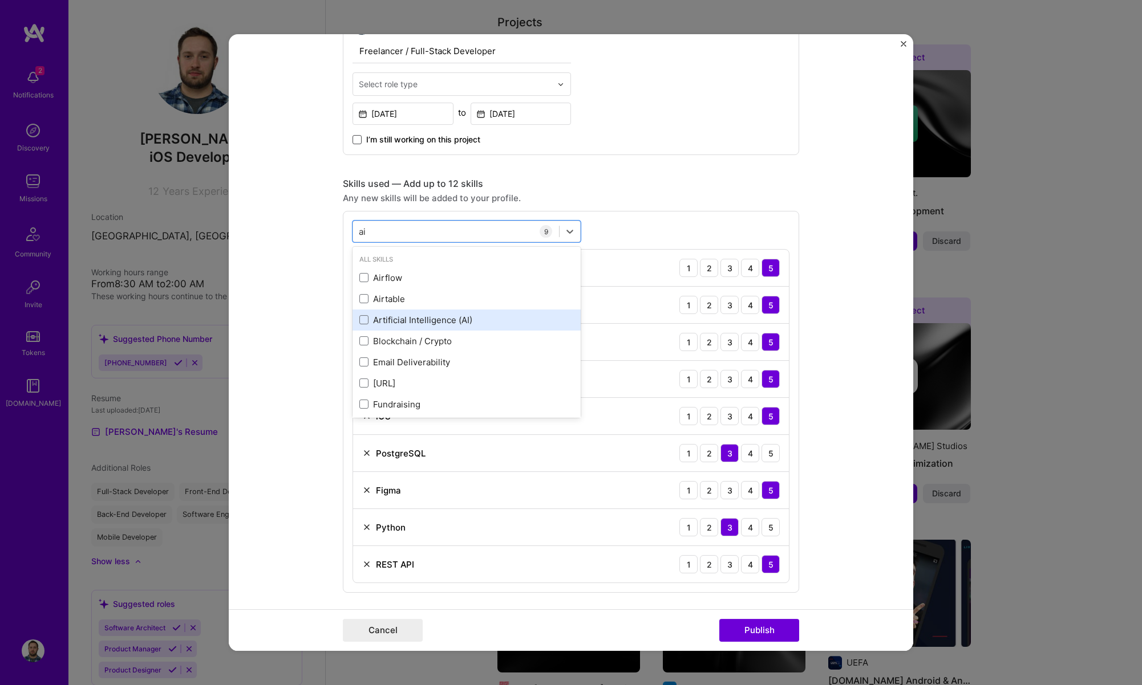
click at [429, 313] on div "Artificial Intelligence (AI)" at bounding box center [466, 320] width 228 height 21
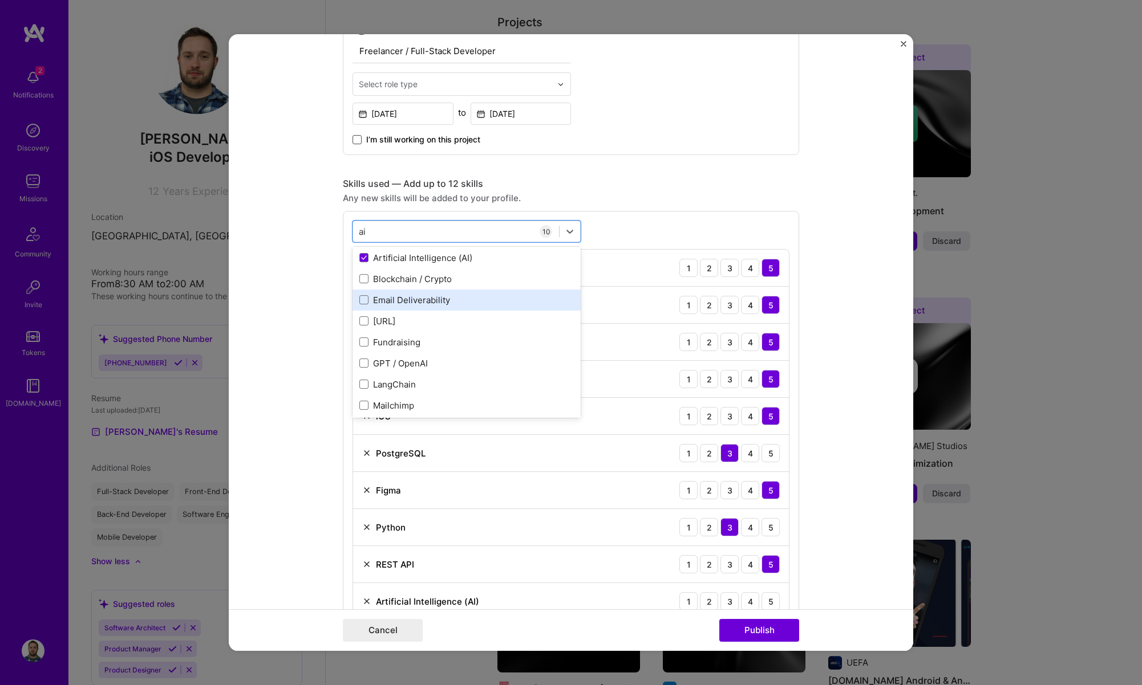
scroll to position [67, 0]
type input "a"
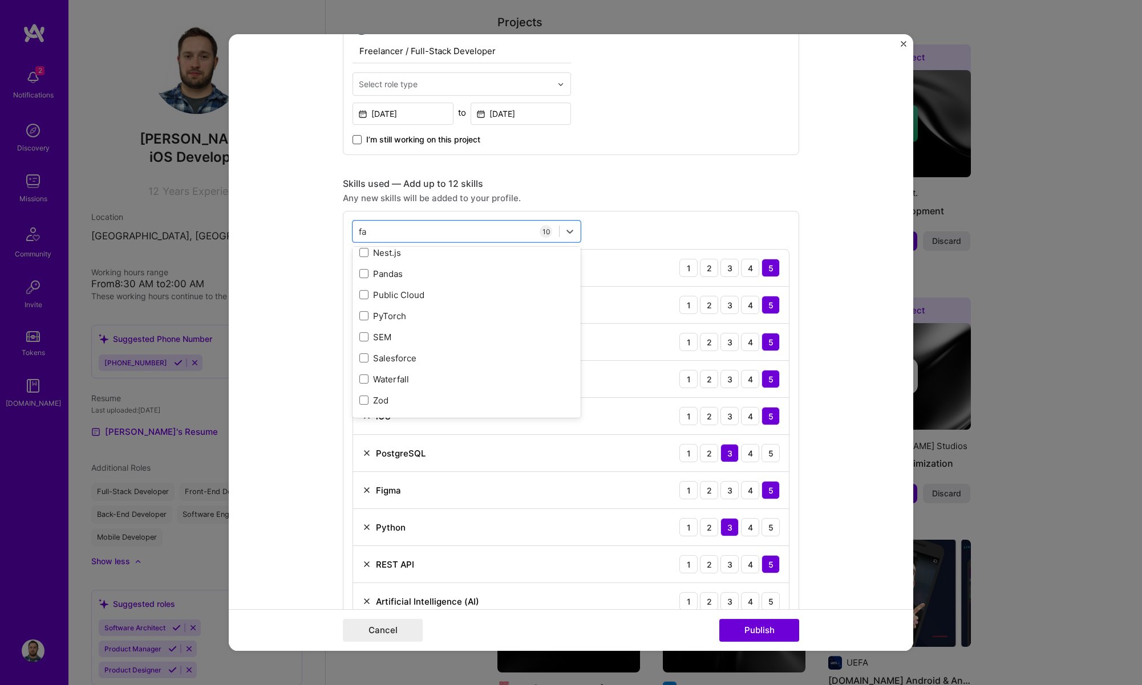
scroll to position [0, 0]
click at [384, 278] on div "Fast API" at bounding box center [466, 278] width 214 height 12
click at [413, 236] on div "fast fast" at bounding box center [456, 231] width 206 height 19
type input "f"
type input "s"
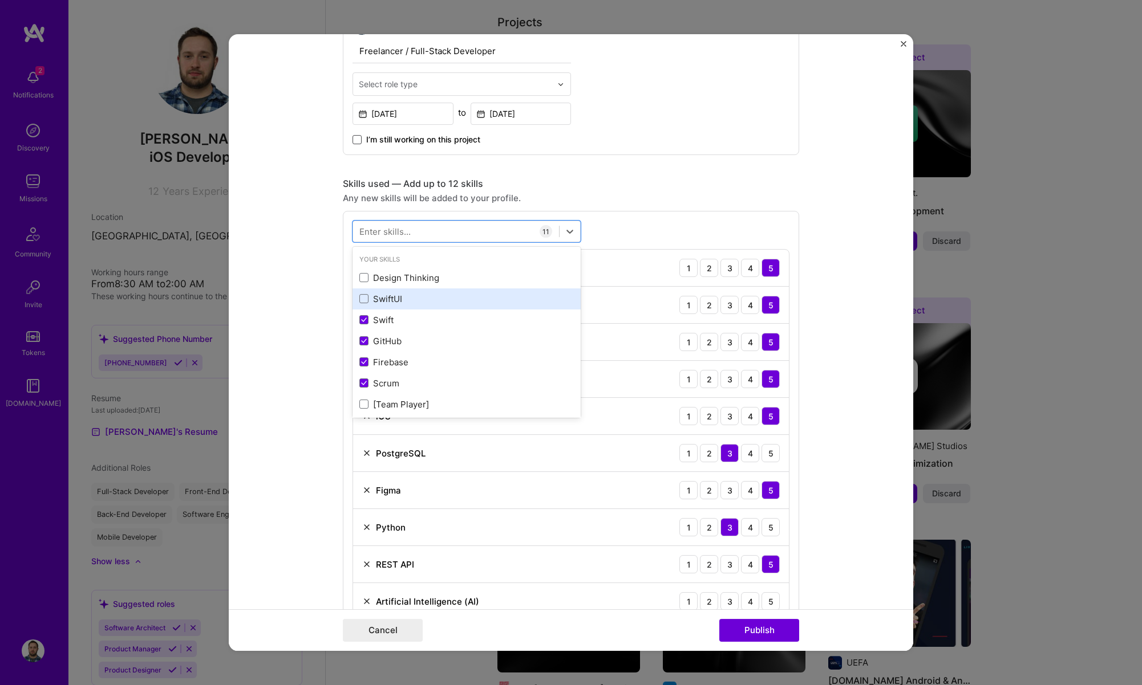
click at [368, 296] on div "SwiftUI" at bounding box center [466, 299] width 214 height 12
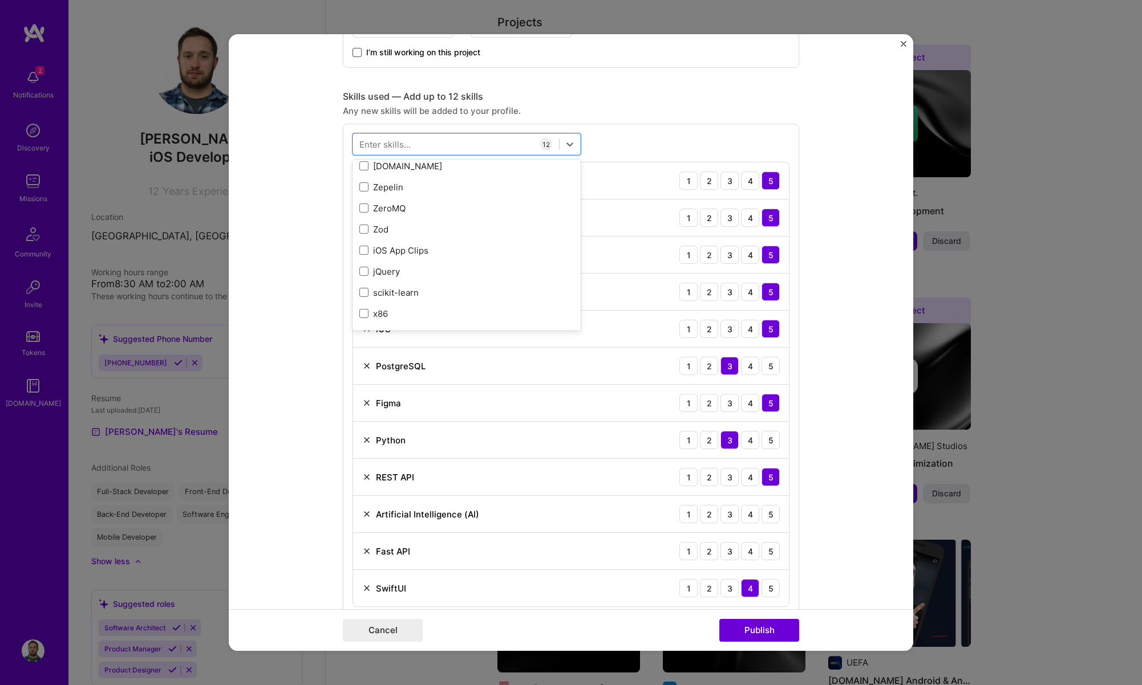
scroll to position [514, 0]
click at [873, 409] on form "Editing suggested project This project is suggested based on your LinkedIn, res…" at bounding box center [571, 342] width 684 height 617
click at [730, 513] on div "3" at bounding box center [729, 514] width 18 height 18
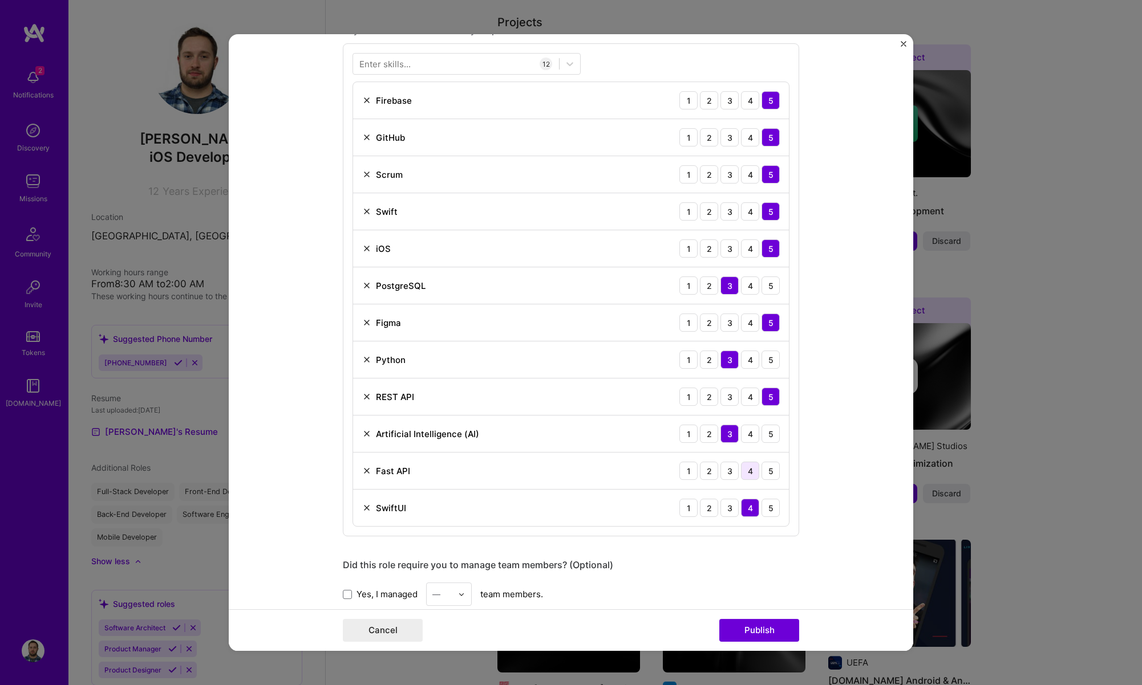
click at [750, 470] on div "4" at bounding box center [750, 471] width 18 height 18
click at [766, 512] on div "5" at bounding box center [770, 508] width 18 height 18
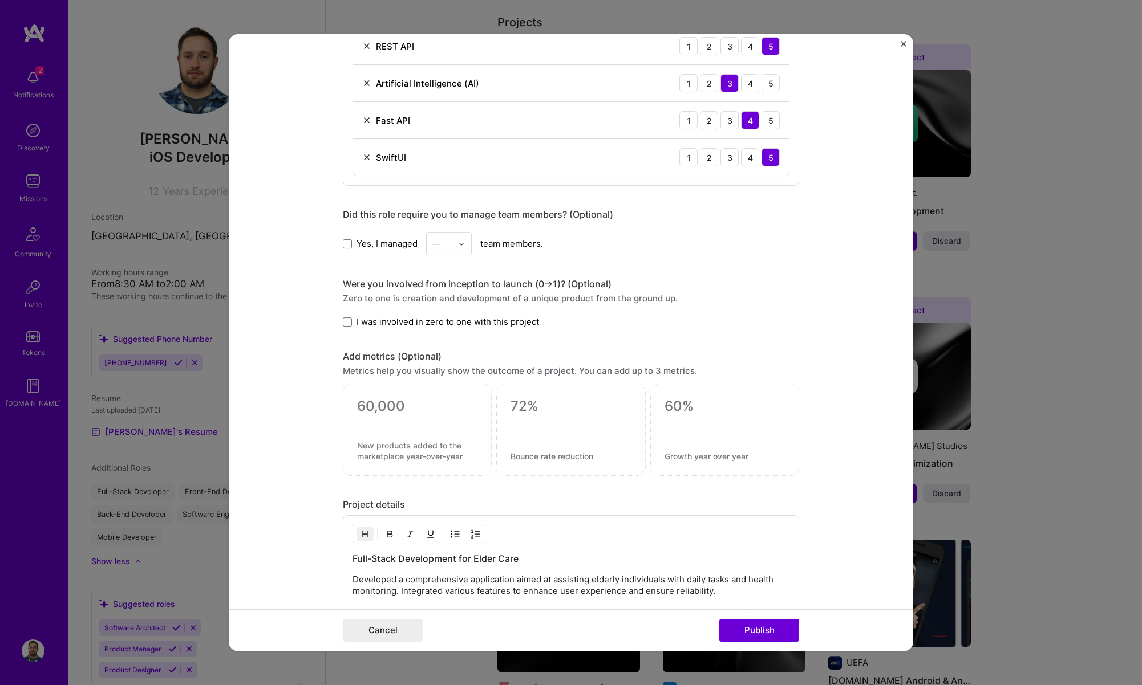
scroll to position [943, 0]
click at [349, 327] on span at bounding box center [347, 324] width 9 height 9
click at [0, 0] on input "I was involved in zero to one with this project" at bounding box center [0, 0] width 0 height 0
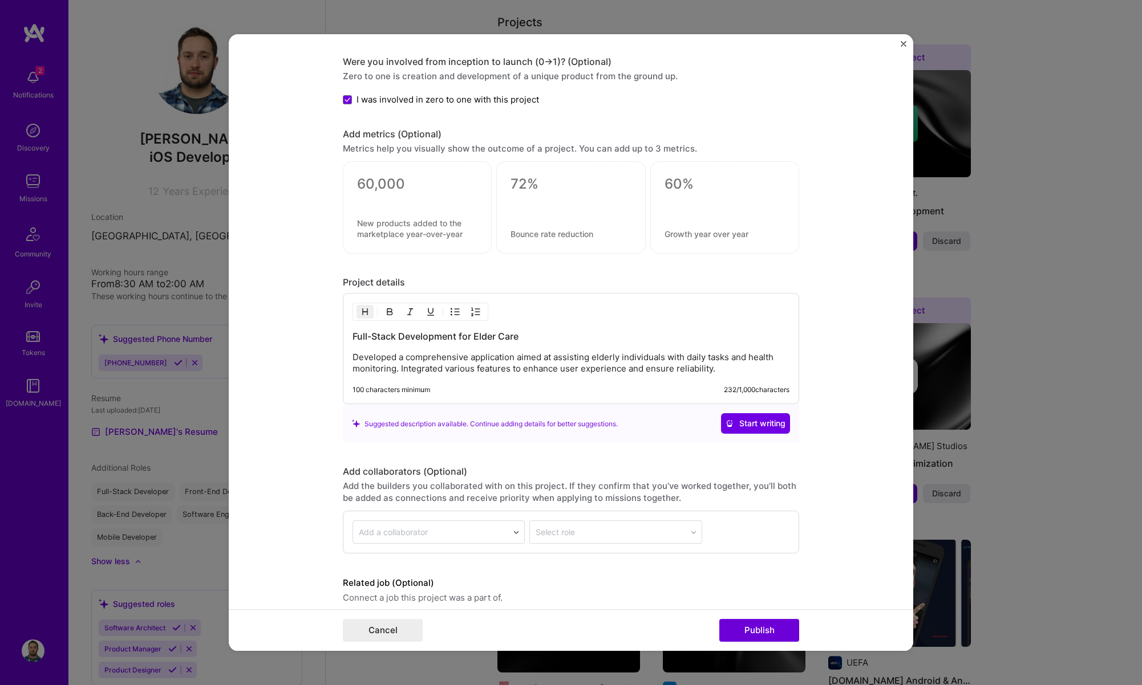
scroll to position [1215, 0]
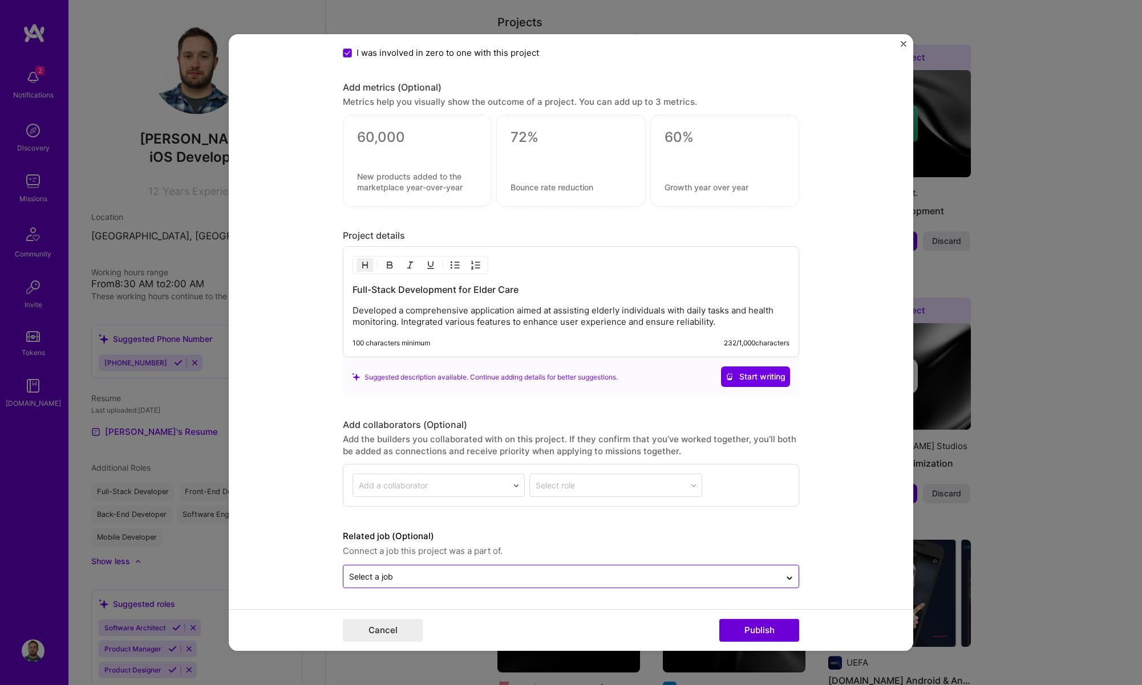
click at [625, 574] on input "text" at bounding box center [561, 577] width 425 height 12
click at [786, 573] on icon at bounding box center [789, 575] width 9 height 11
click at [787, 573] on icon at bounding box center [789, 578] width 9 height 11
click at [787, 573] on icon at bounding box center [789, 575] width 9 height 11
drag, startPoint x: 741, startPoint y: 624, endPoint x: 737, endPoint y: 602, distance: 22.6
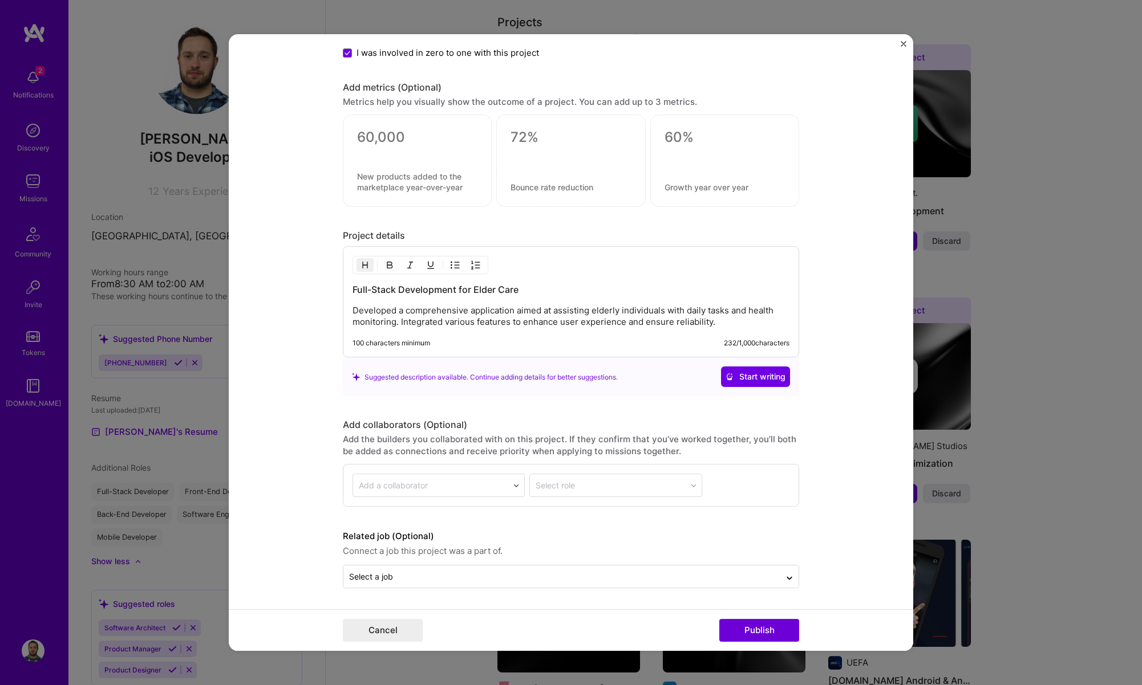
click at [741, 624] on button "Publish" at bounding box center [759, 630] width 80 height 23
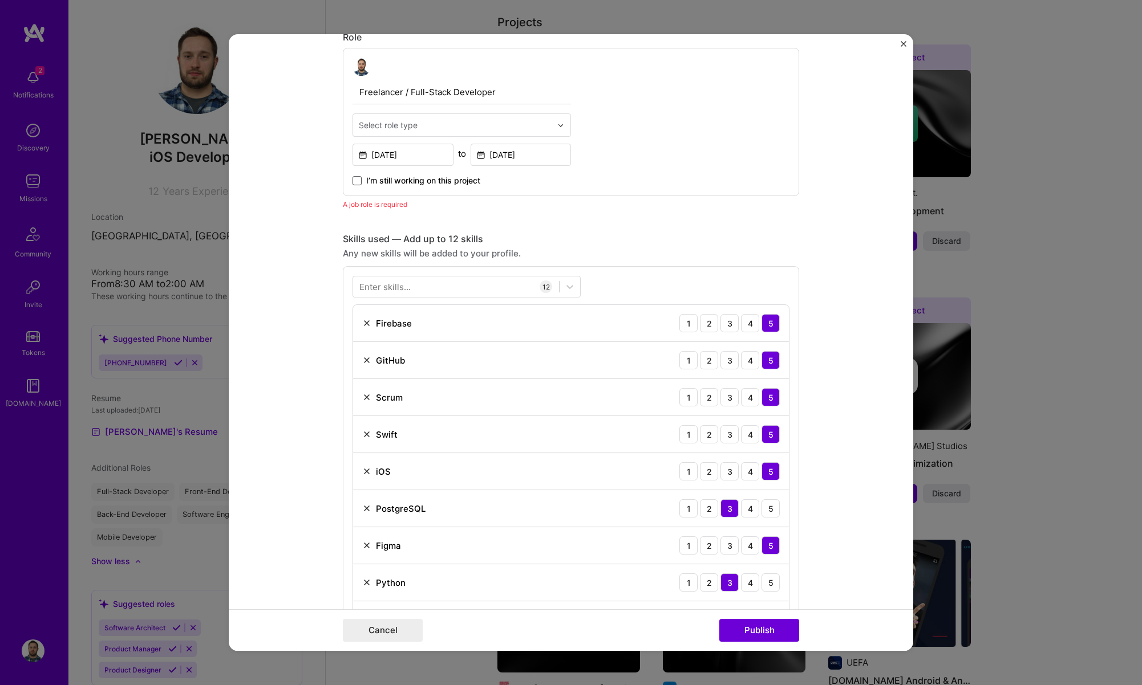
scroll to position [383, 0]
click at [405, 130] on div "Select role type" at bounding box center [388, 127] width 59 height 12
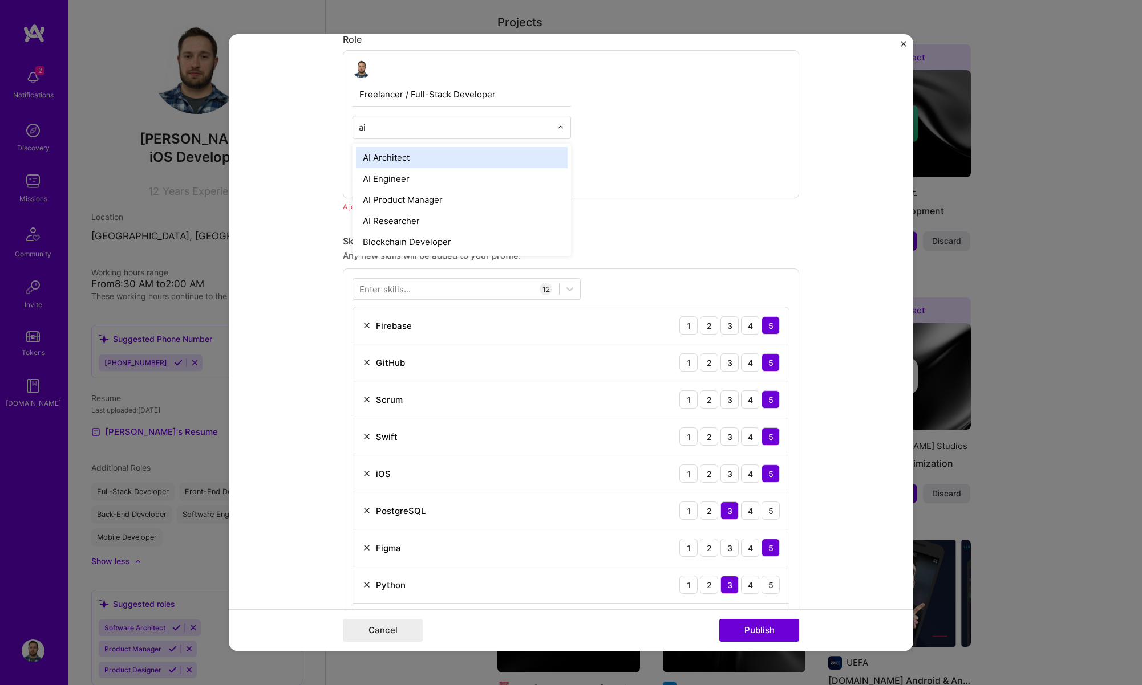
type input "a"
type input "full"
click at [399, 153] on div "Full-Stack Developer" at bounding box center [462, 157] width 212 height 21
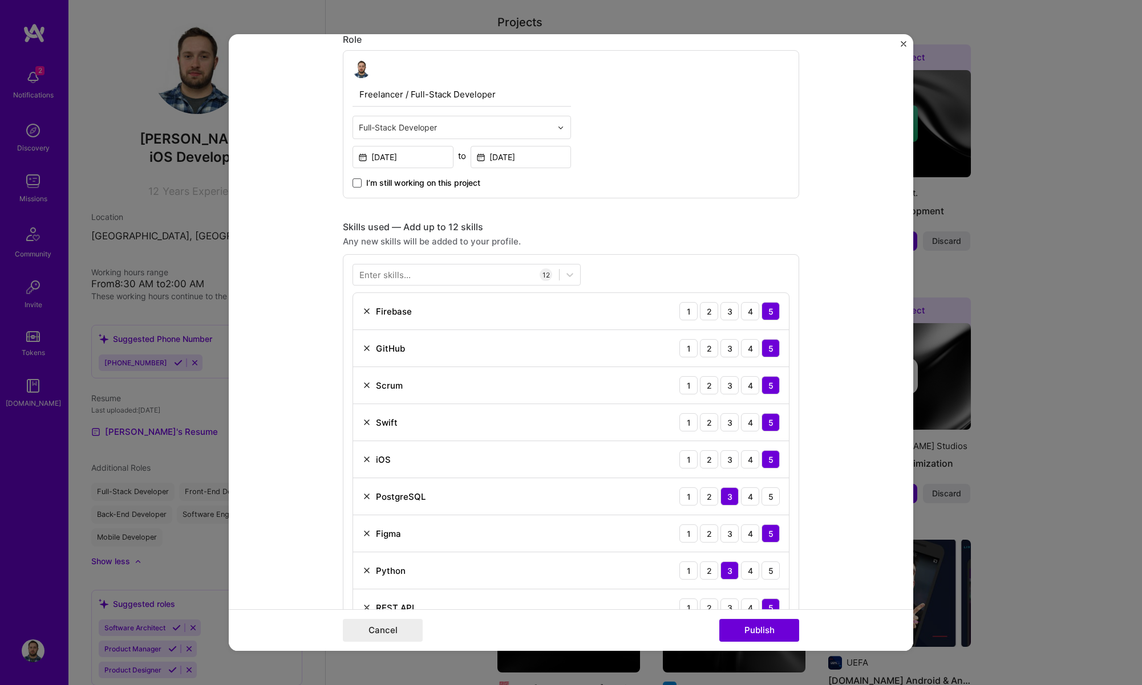
drag, startPoint x: 766, startPoint y: 631, endPoint x: 786, endPoint y: 608, distance: 30.7
click at [766, 631] on button "Publish" at bounding box center [759, 630] width 80 height 23
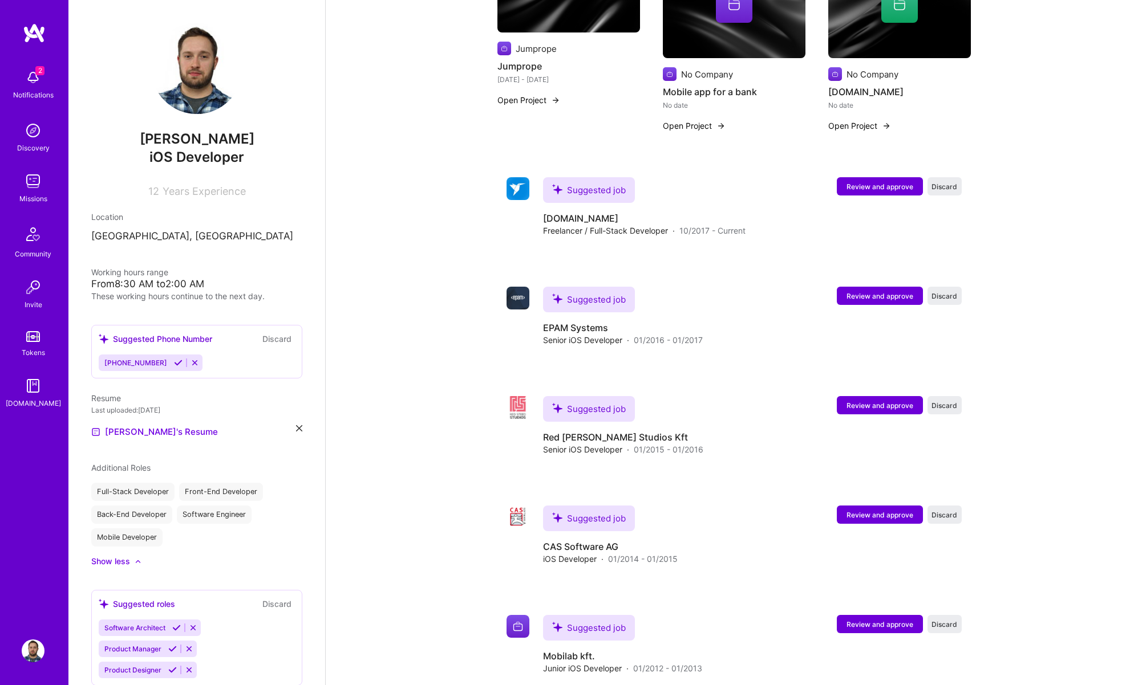
scroll to position [1341, 0]
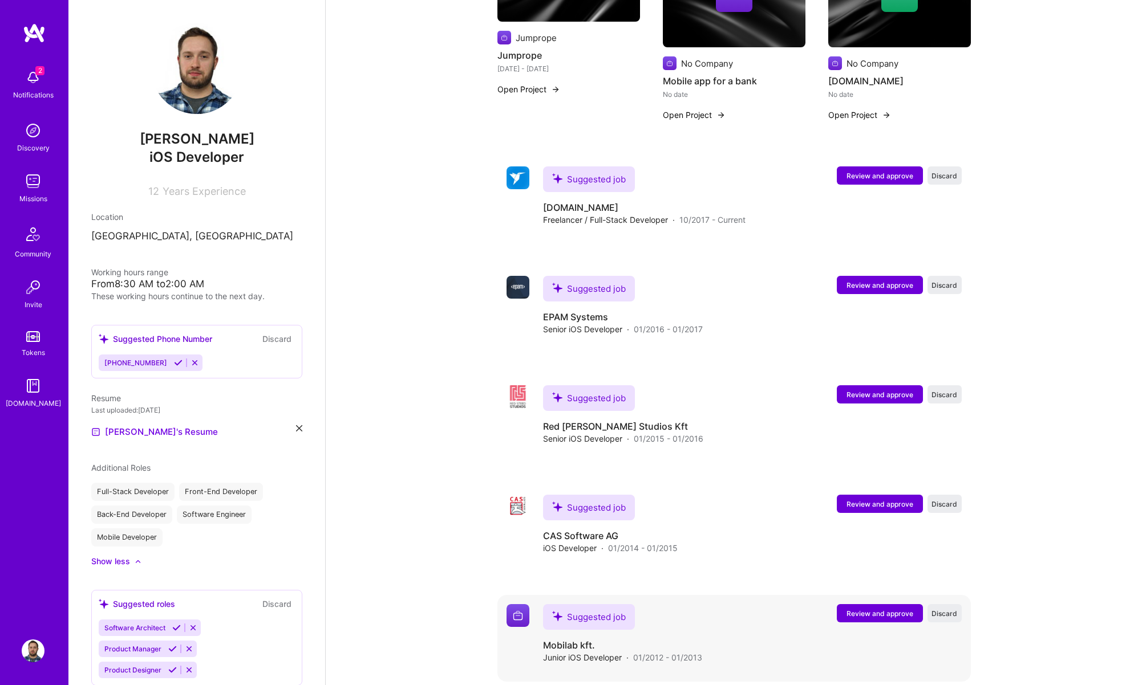
click at [867, 609] on span "Review and approve" at bounding box center [879, 614] width 67 height 10
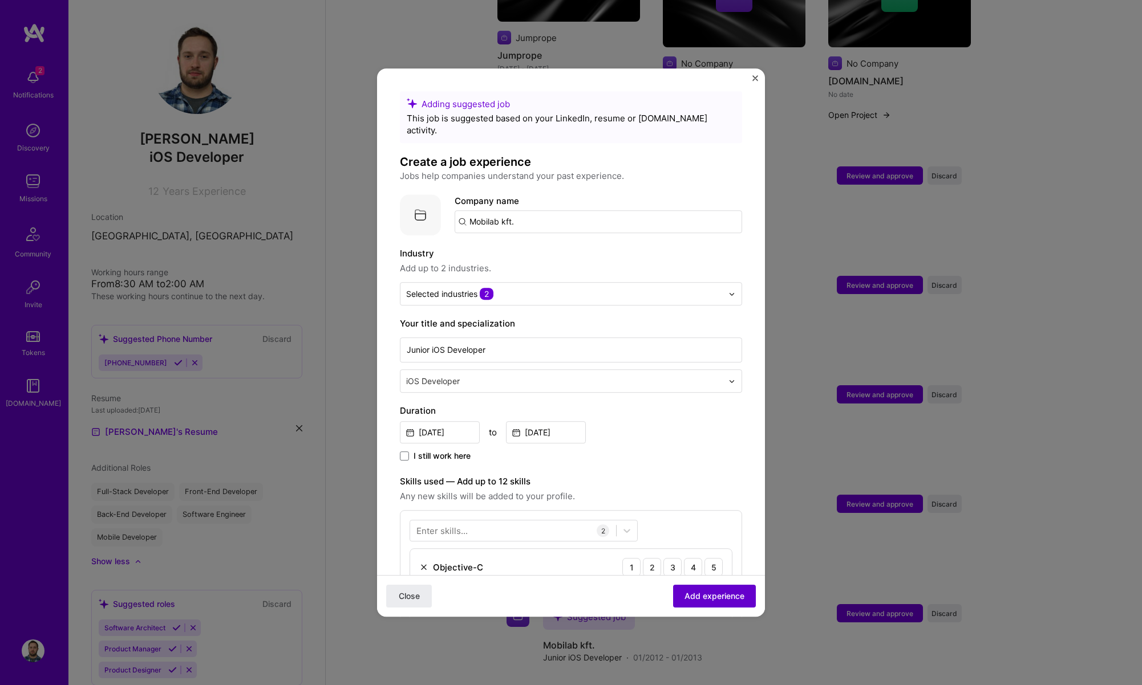
click at [707, 596] on span "Add experience" at bounding box center [714, 596] width 60 height 11
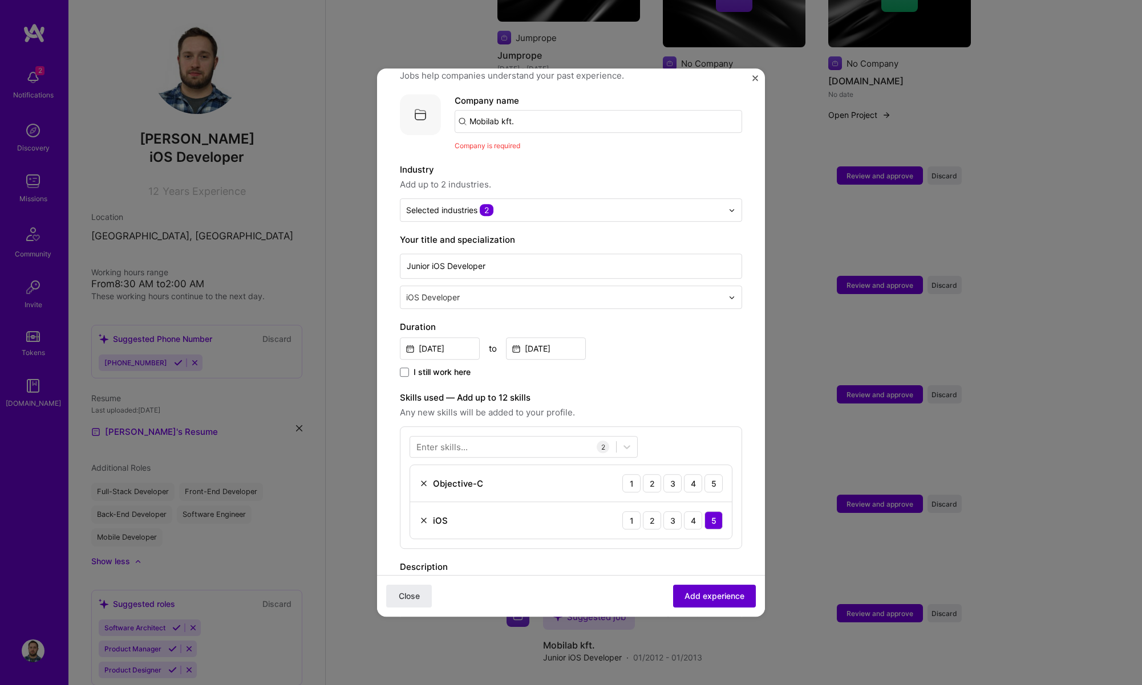
scroll to position [114, 0]
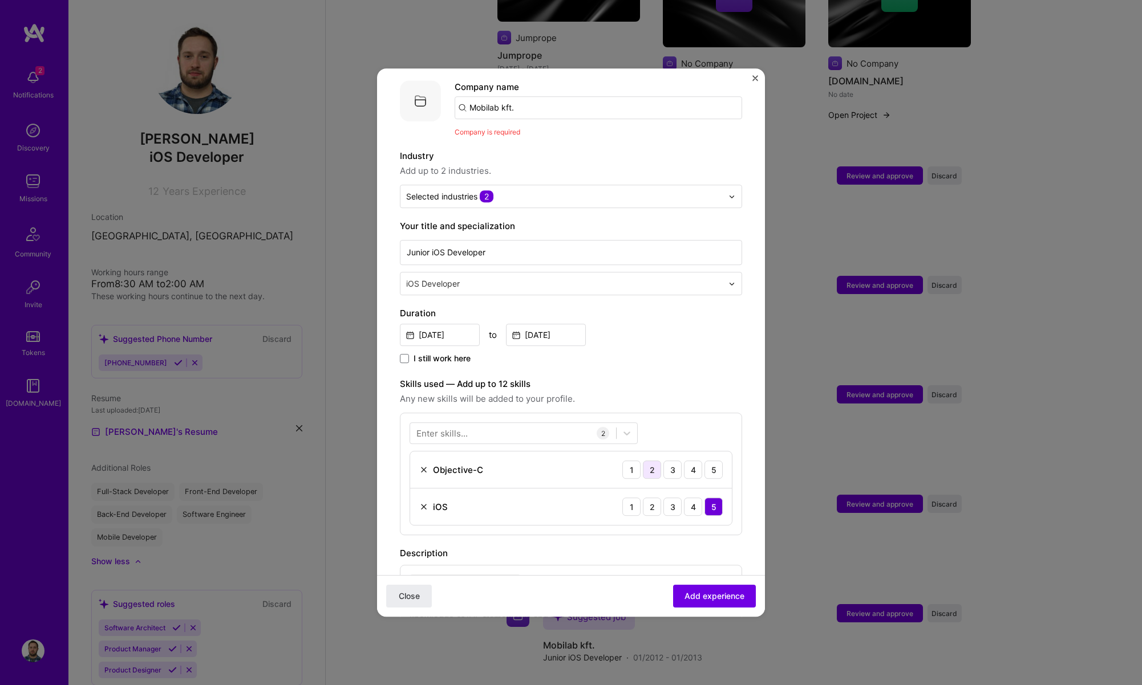
click at [654, 461] on div "2" at bounding box center [652, 470] width 18 height 18
click at [692, 589] on button "Add experience" at bounding box center [714, 596] width 83 height 23
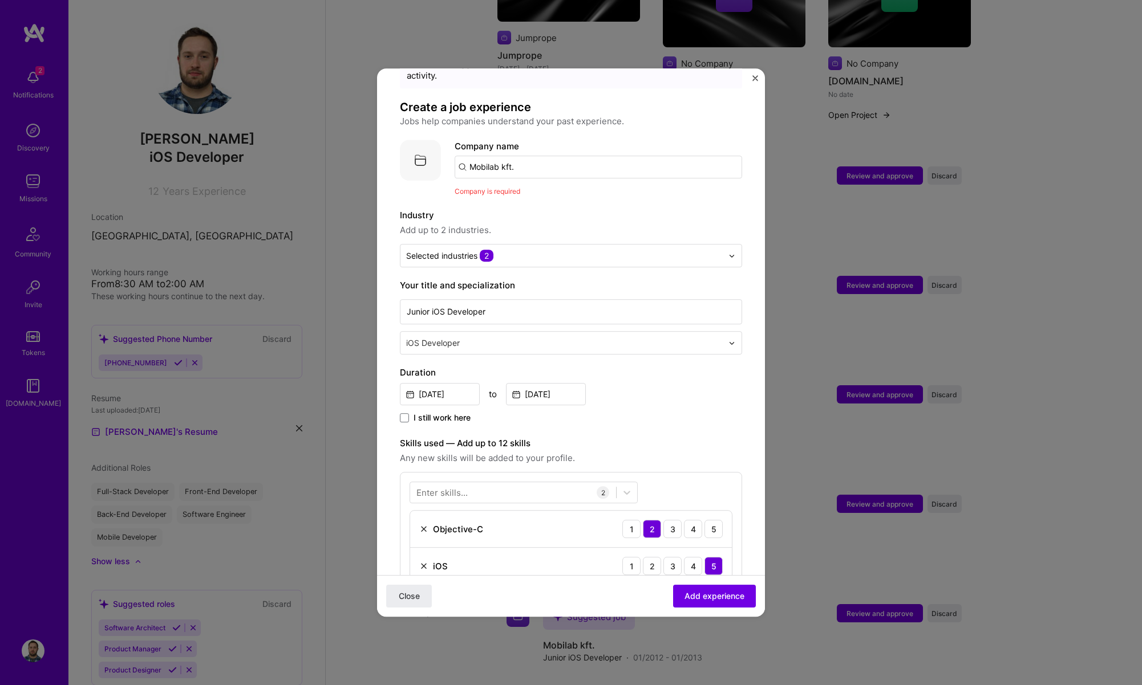
scroll to position [54, 0]
drag, startPoint x: 530, startPoint y: 167, endPoint x: 529, endPoint y: 159, distance: 8.6
click at [530, 167] on div "Company name Mobilab kft. Company is required" at bounding box center [598, 169] width 287 height 58
click at [529, 156] on input "Mobilab kft." at bounding box center [598, 167] width 287 height 23
click at [496, 188] on span "Company is required" at bounding box center [488, 192] width 66 height 9
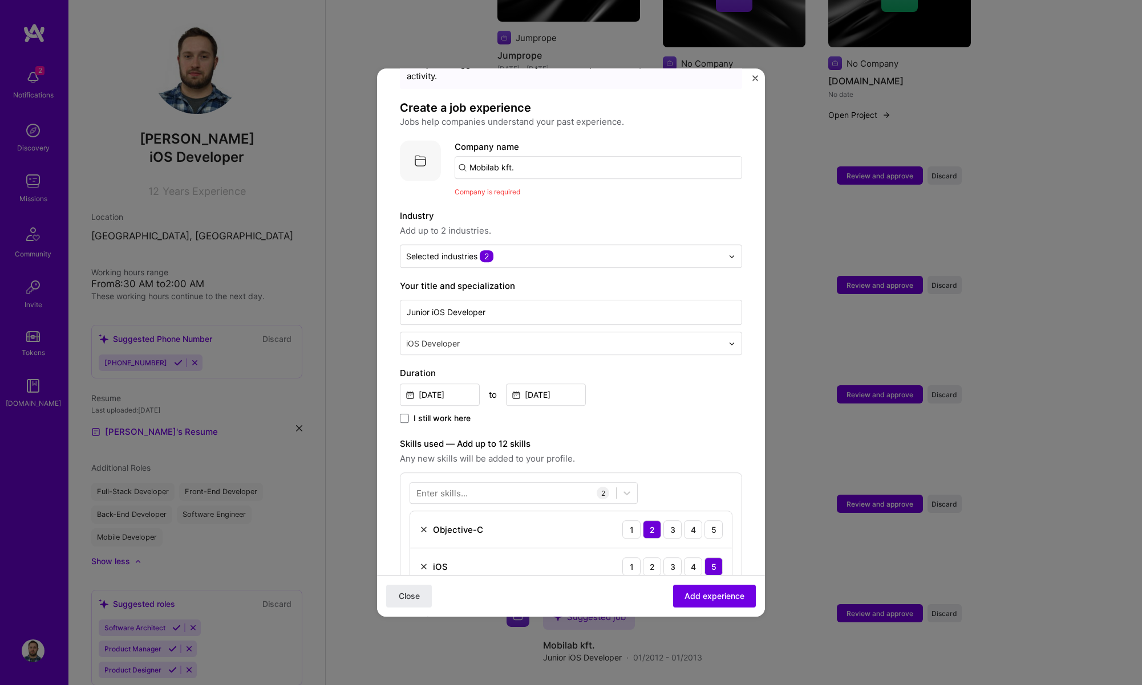
click at [470, 156] on input "Mobilab kft." at bounding box center [598, 167] width 287 height 23
click at [471, 156] on input "Mobilab kft." at bounding box center [598, 167] width 287 height 23
click at [517, 202] on span "mobilabsolutions.com" at bounding box center [516, 206] width 55 height 9
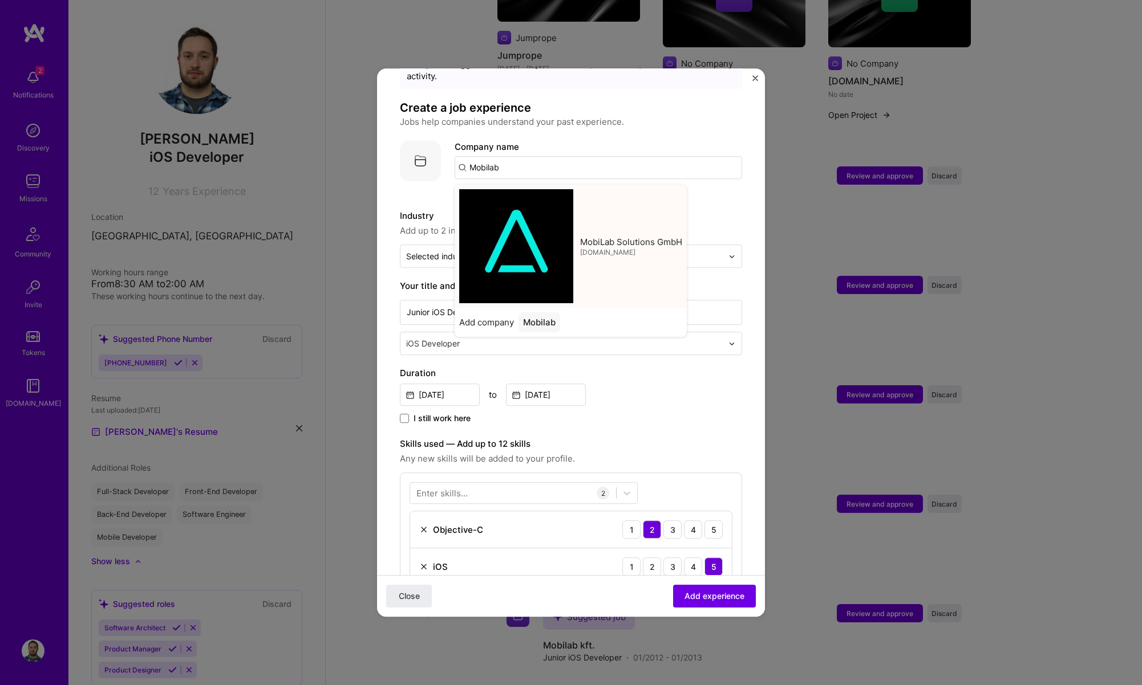
type input "MobiLab Solutions GmbH"
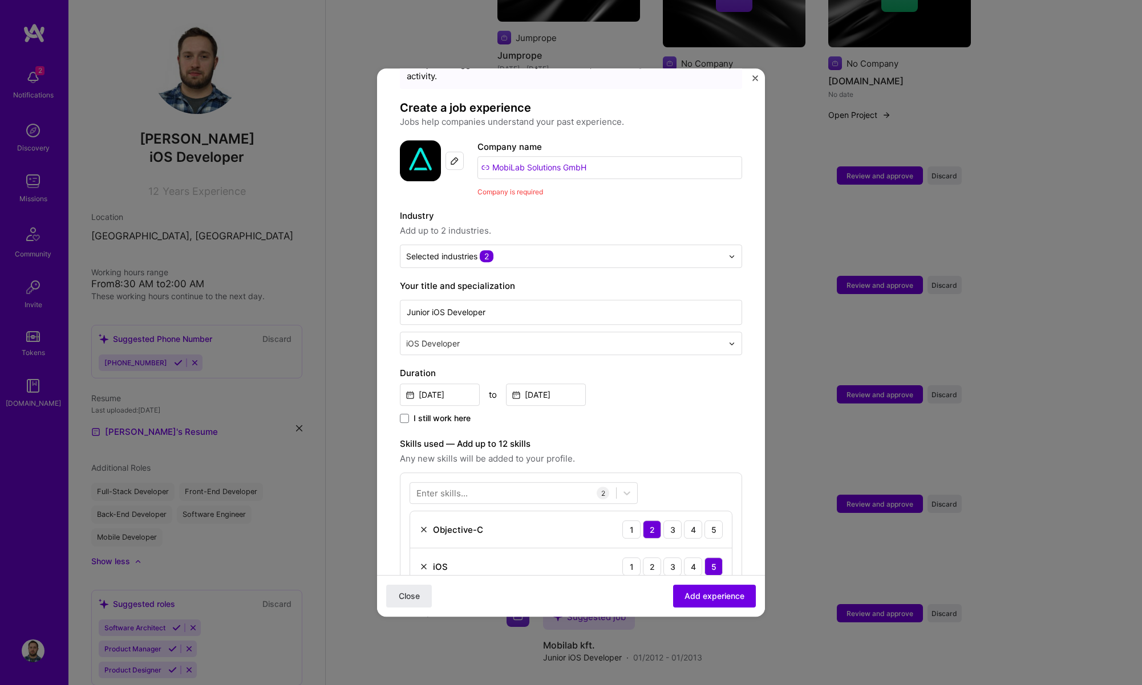
click at [640, 156] on input "MobiLab Solutions GmbH" at bounding box center [609, 167] width 265 height 23
click at [614, 209] on label "Industry" at bounding box center [571, 216] width 342 height 14
click at [757, 74] on form "Adding suggested job This job is suggested based on your LinkedIn, resume or A.…" at bounding box center [571, 499] width 388 height 924
click at [757, 75] on img "Close" at bounding box center [755, 78] width 6 height 6
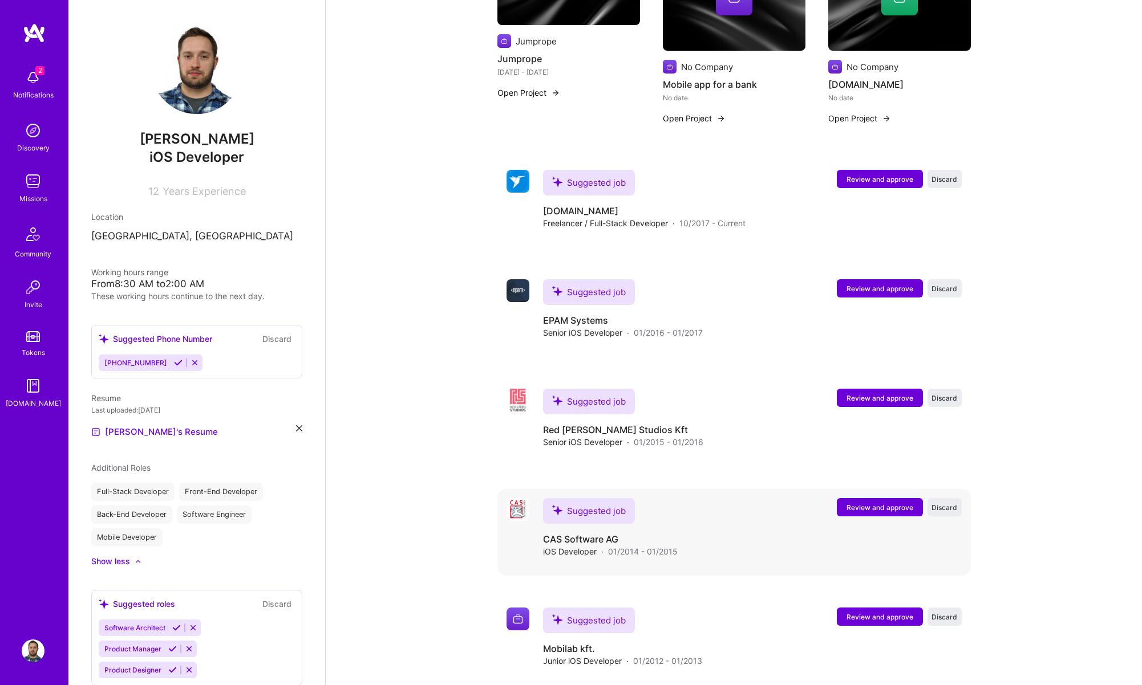
scroll to position [1337, 0]
click at [589, 499] on div "Suggested job" at bounding box center [589, 512] width 92 height 26
click at [857, 504] on span "Review and approve" at bounding box center [879, 509] width 67 height 10
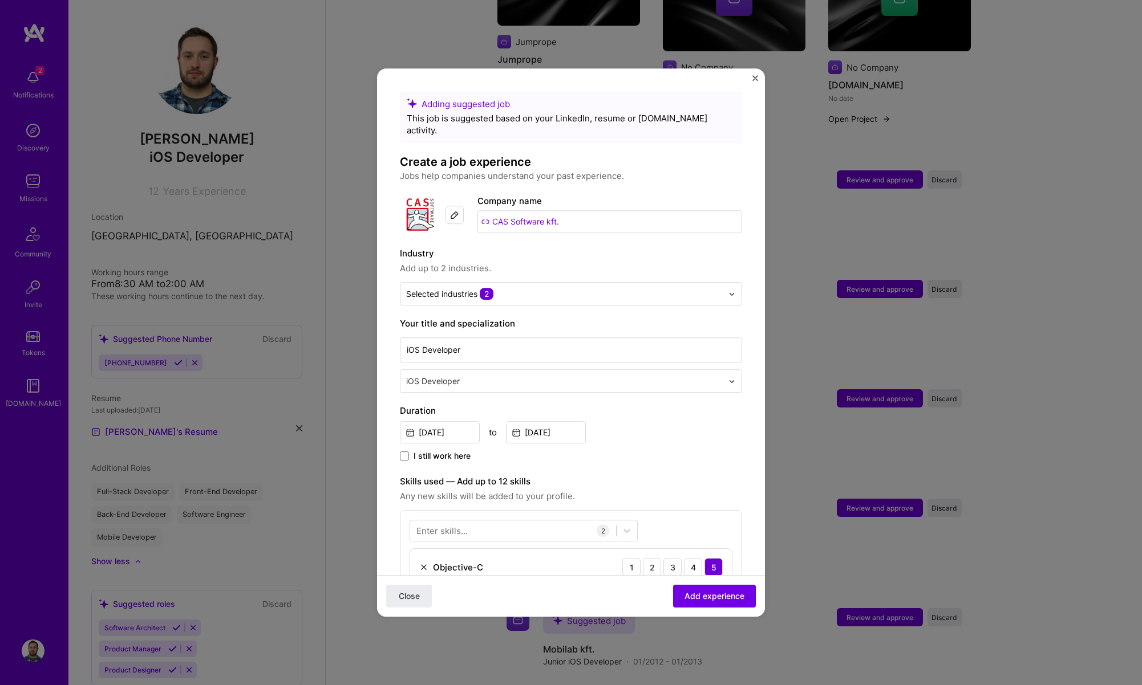
scroll to position [275, 0]
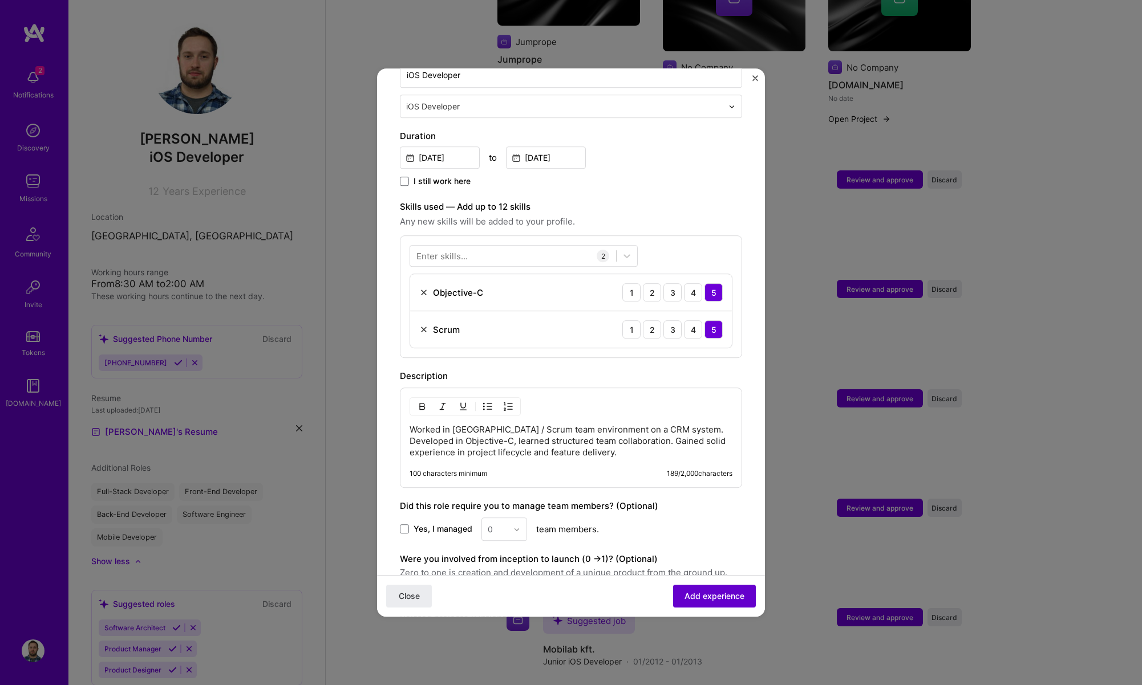
click at [689, 597] on span "Add experience" at bounding box center [714, 596] width 60 height 11
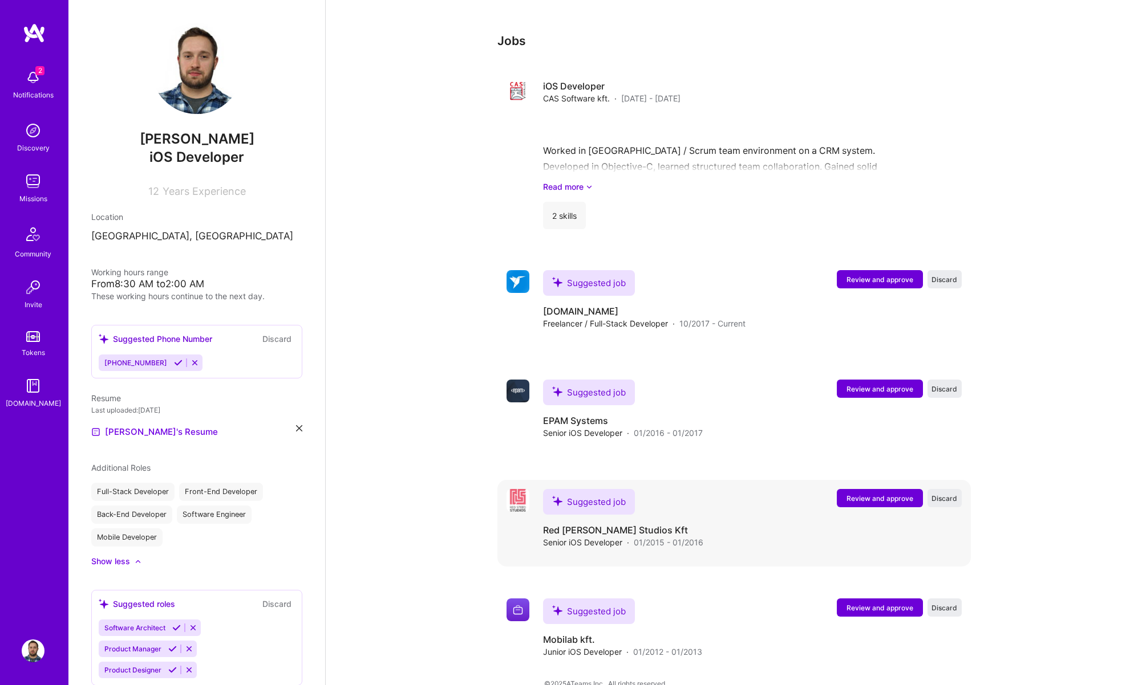
scroll to position [1459, 0]
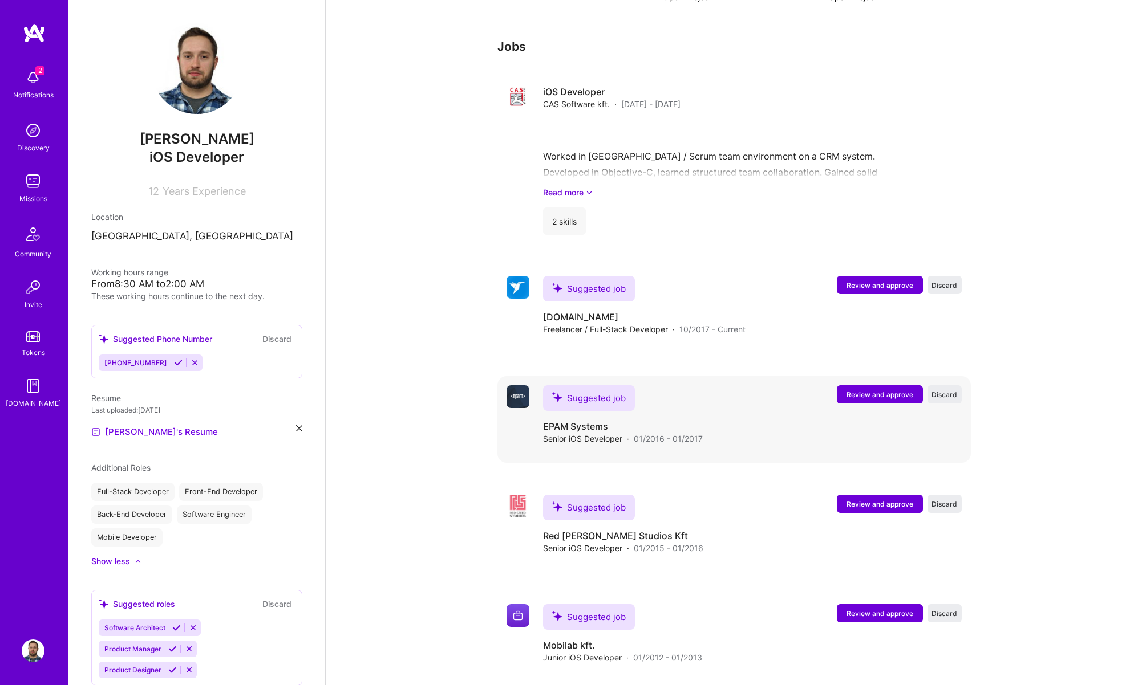
click at [888, 390] on span "Review and approve" at bounding box center [879, 395] width 67 height 10
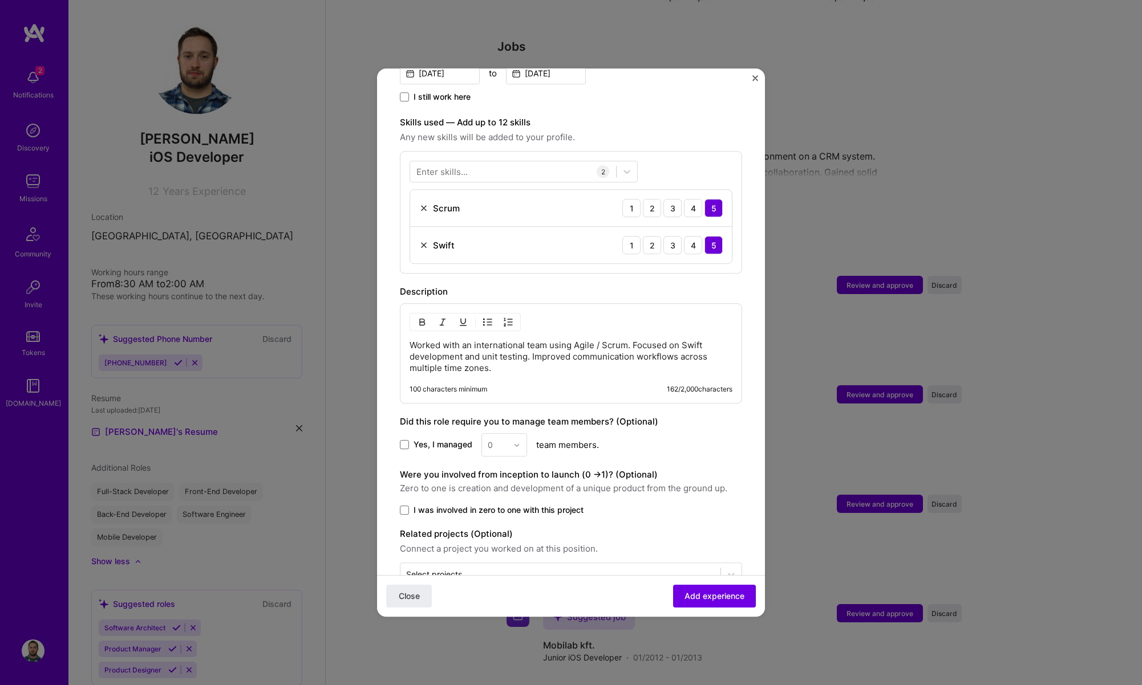
scroll to position [381, 0]
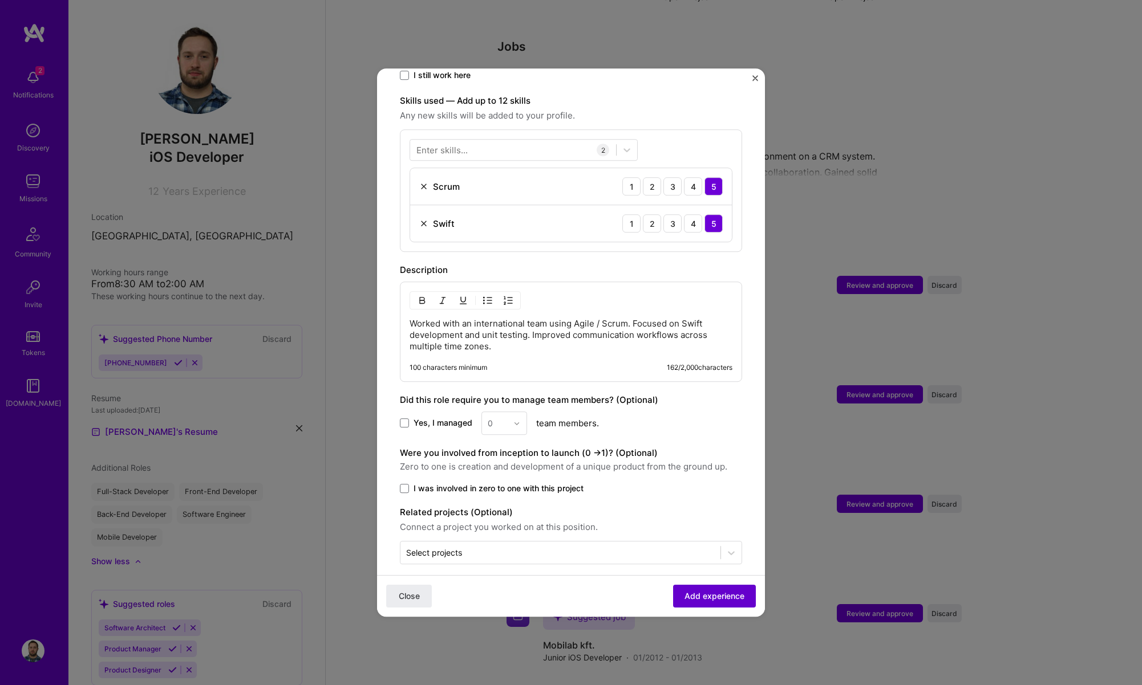
click at [692, 594] on span "Add experience" at bounding box center [714, 596] width 60 height 11
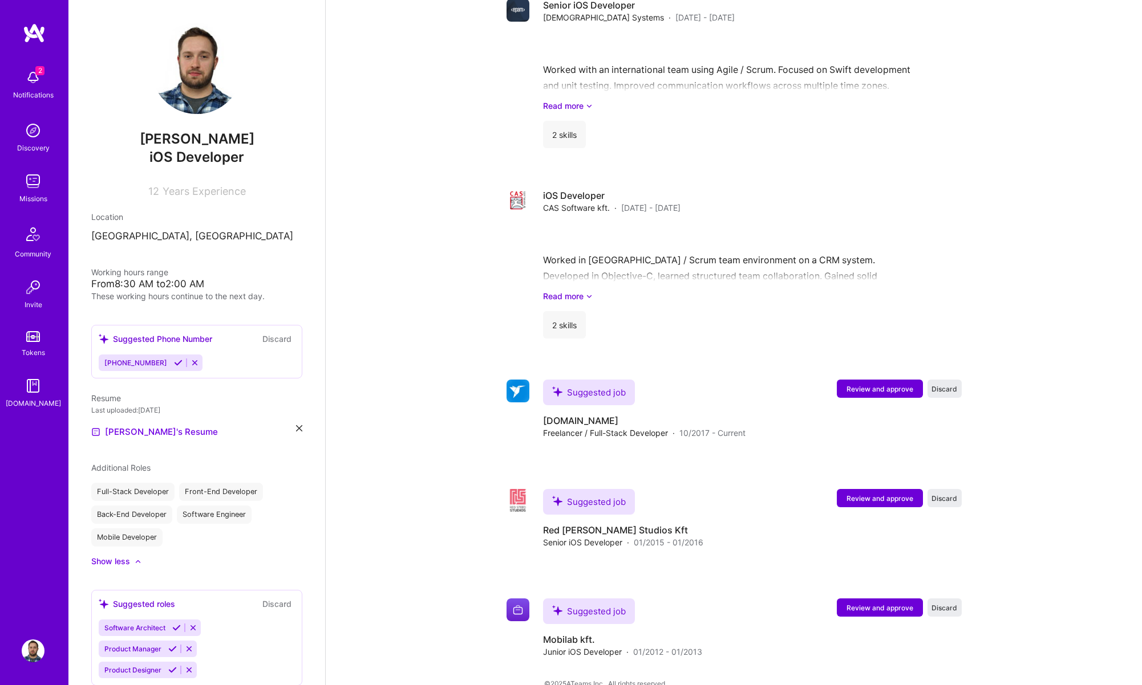
scroll to position [1540, 0]
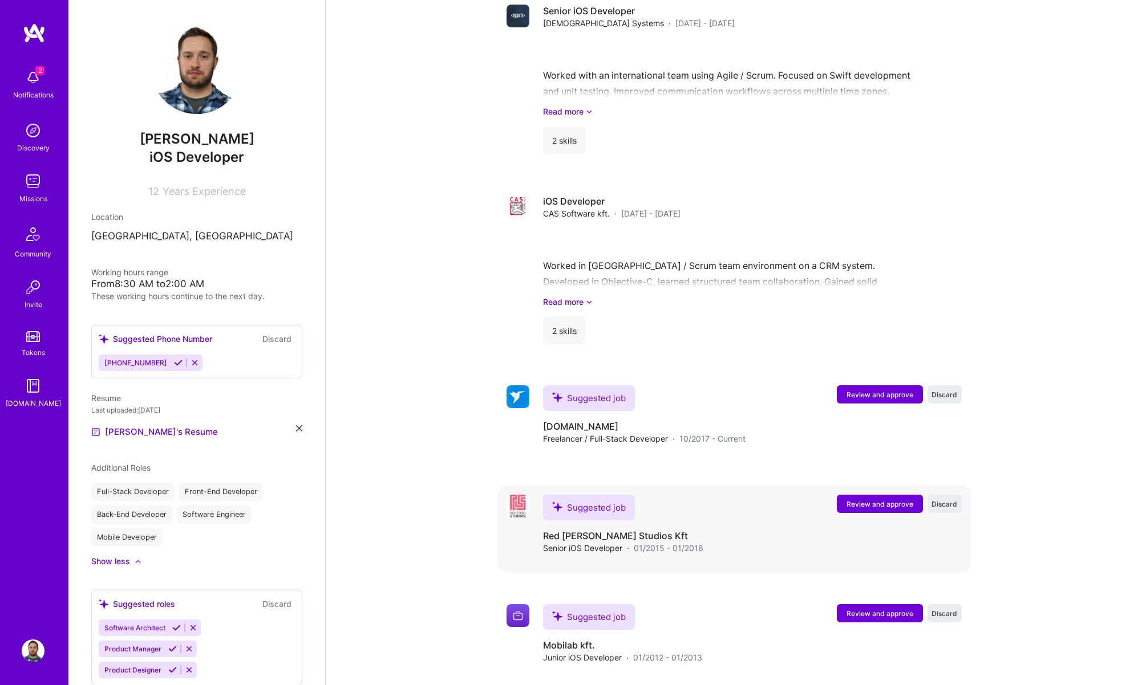
click at [865, 500] on span "Review and approve" at bounding box center [879, 505] width 67 height 10
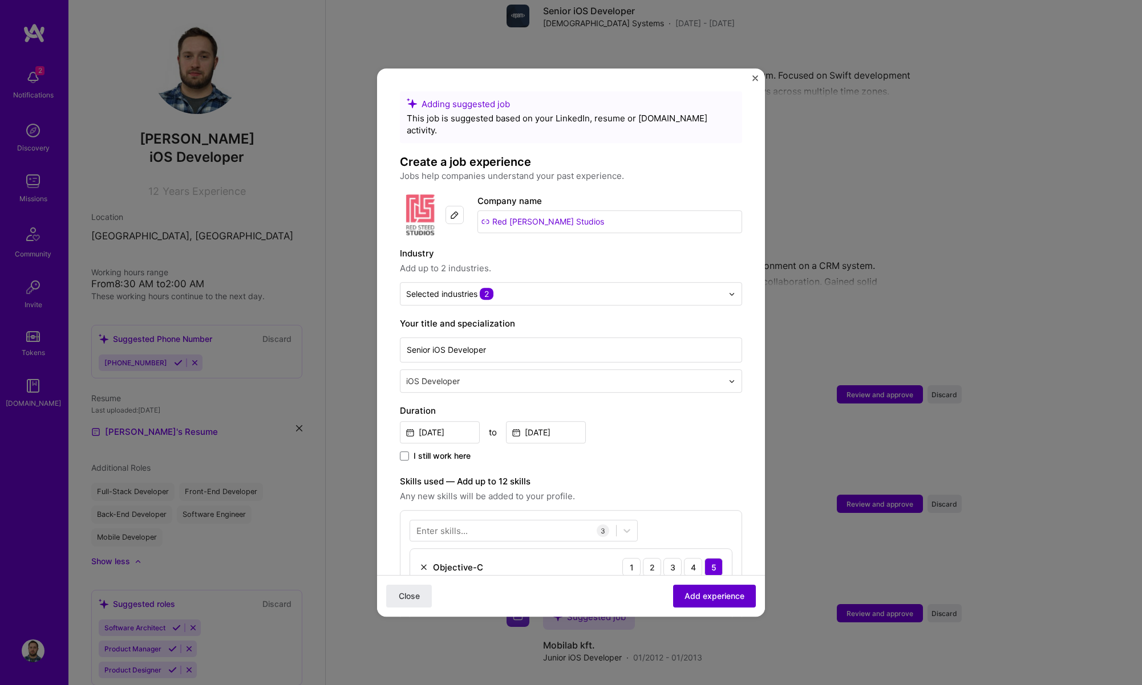
click at [697, 594] on span "Add experience" at bounding box center [714, 596] width 60 height 11
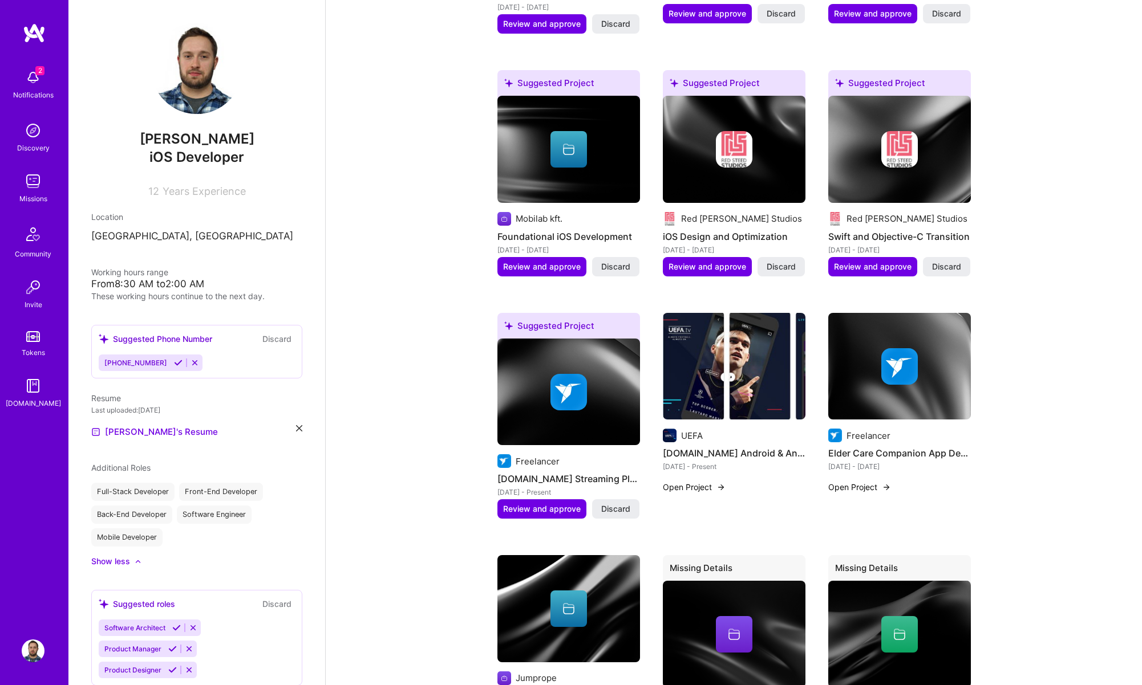
scroll to position [679, 0]
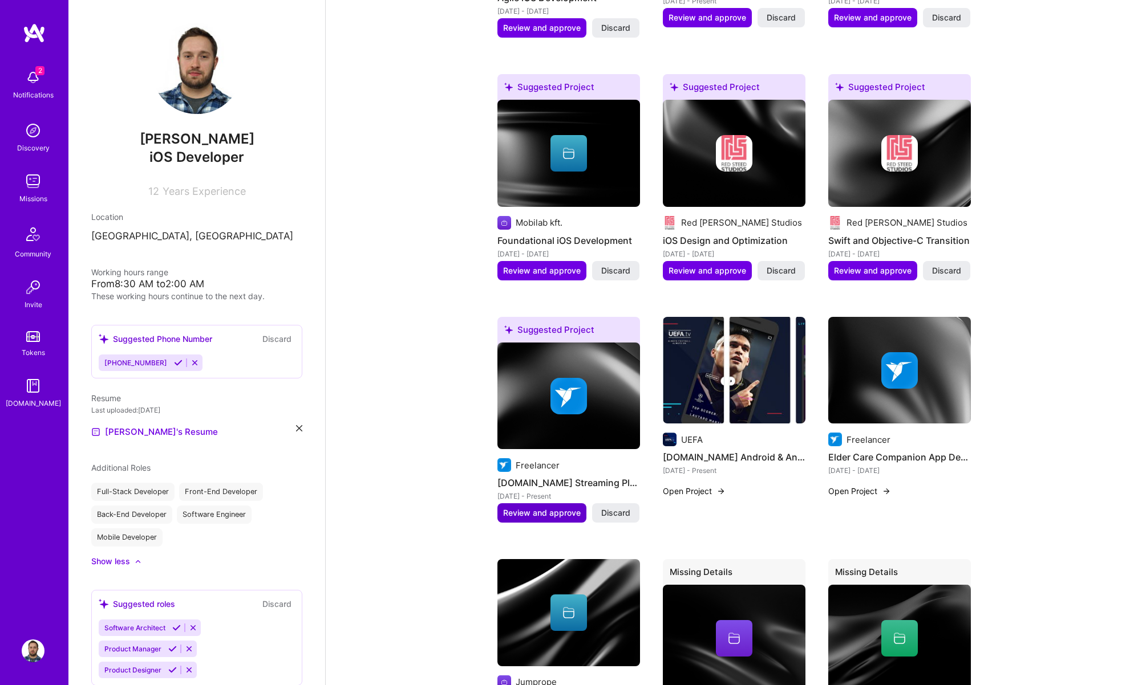
click at [545, 508] on span "Review and approve" at bounding box center [542, 513] width 78 height 11
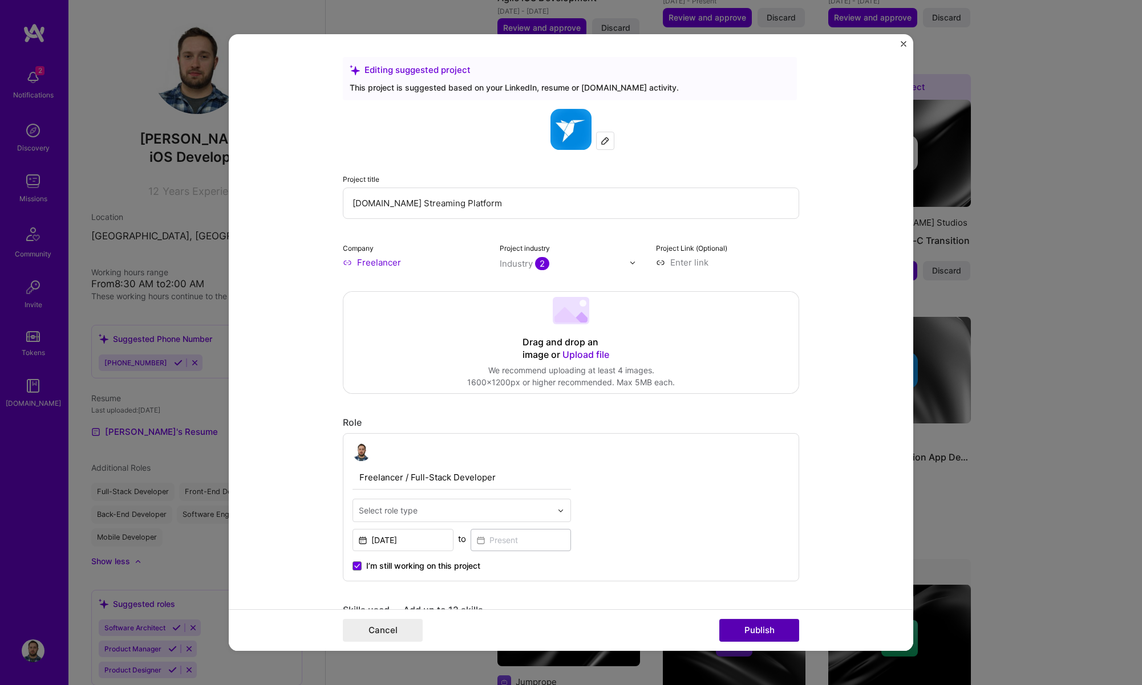
click at [733, 627] on button "Publish" at bounding box center [759, 630] width 80 height 23
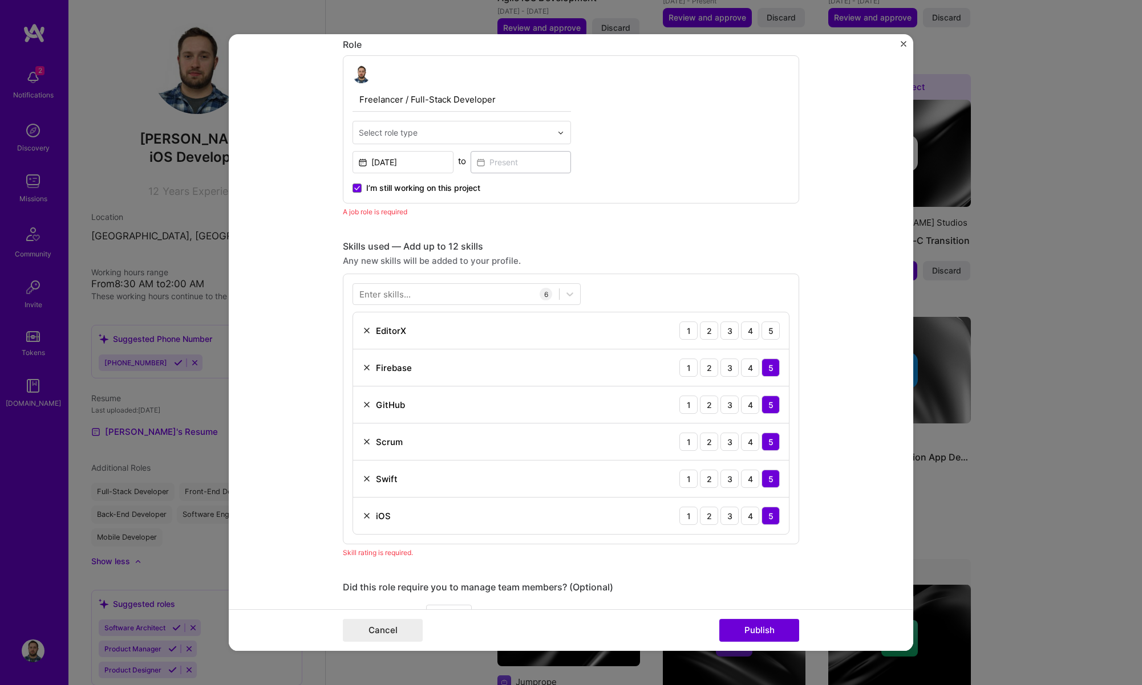
scroll to position [383, 0]
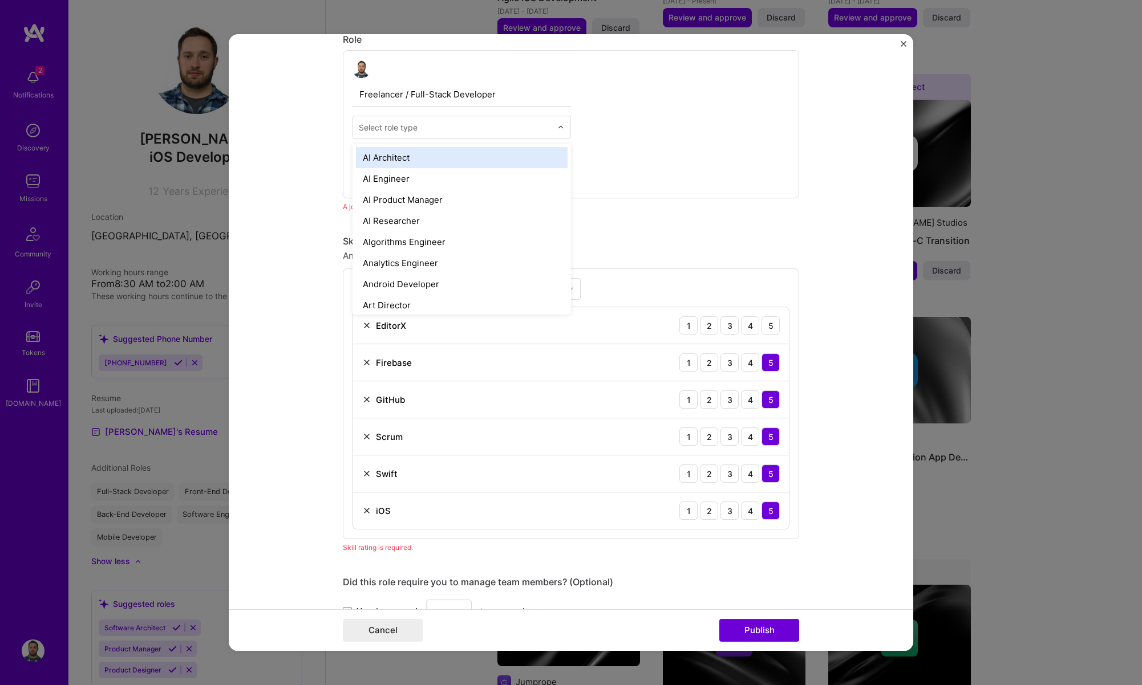
click at [388, 128] on div "Select role type" at bounding box center [388, 127] width 59 height 12
type input "s"
type input "iOS"
click at [401, 160] on div "iOS Developer" at bounding box center [462, 157] width 212 height 21
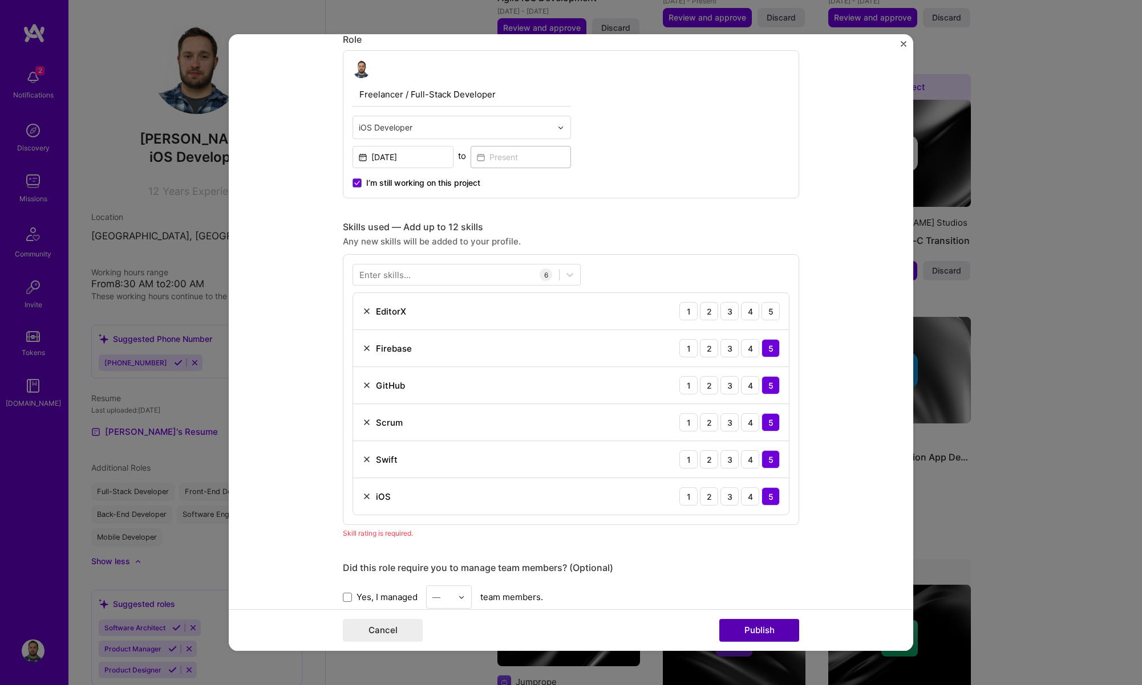
click at [748, 639] on button "Publish" at bounding box center [759, 630] width 80 height 23
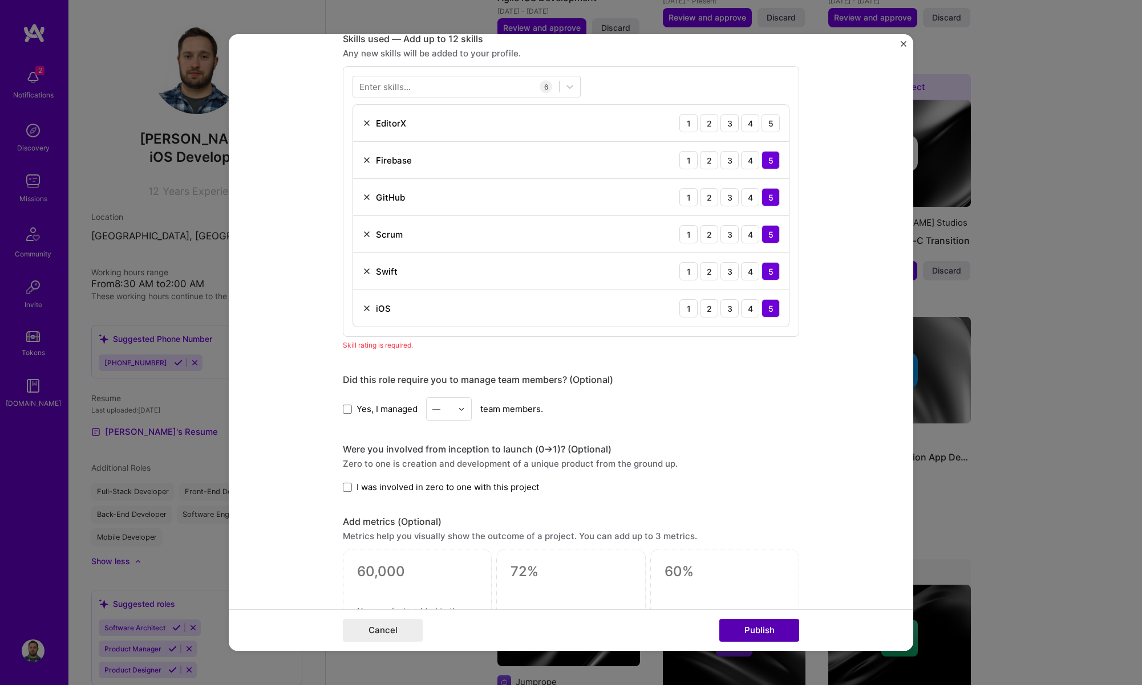
scroll to position [571, 0]
click at [366, 123] on img at bounding box center [366, 123] width 9 height 9
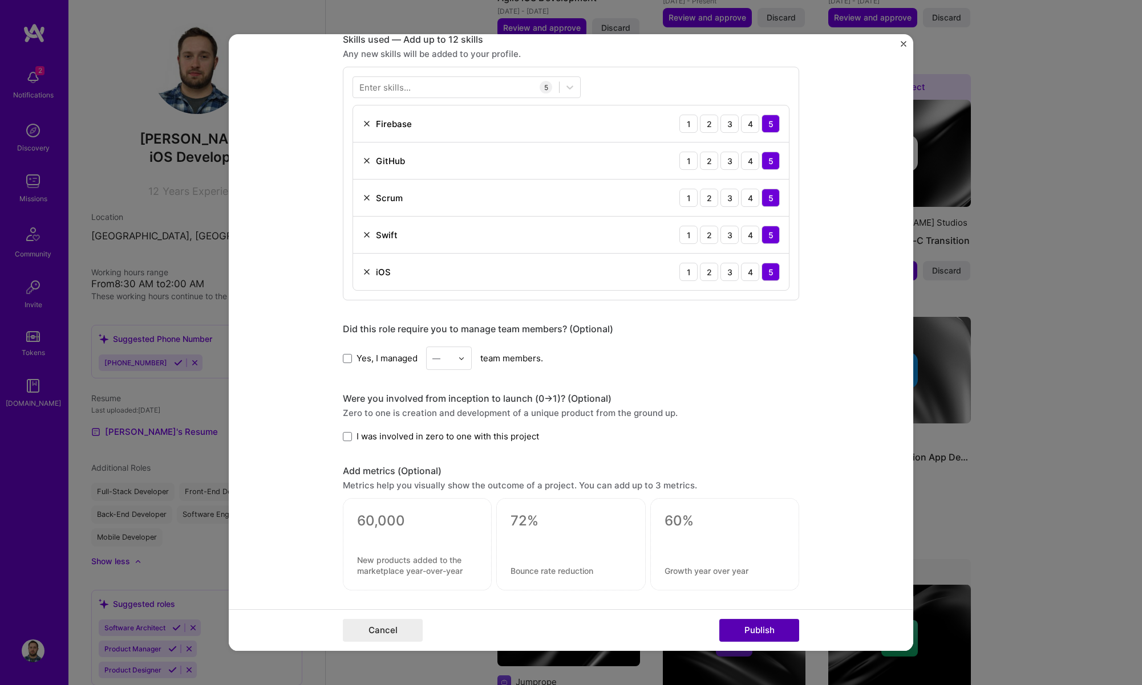
click at [754, 627] on button "Publish" at bounding box center [759, 630] width 80 height 23
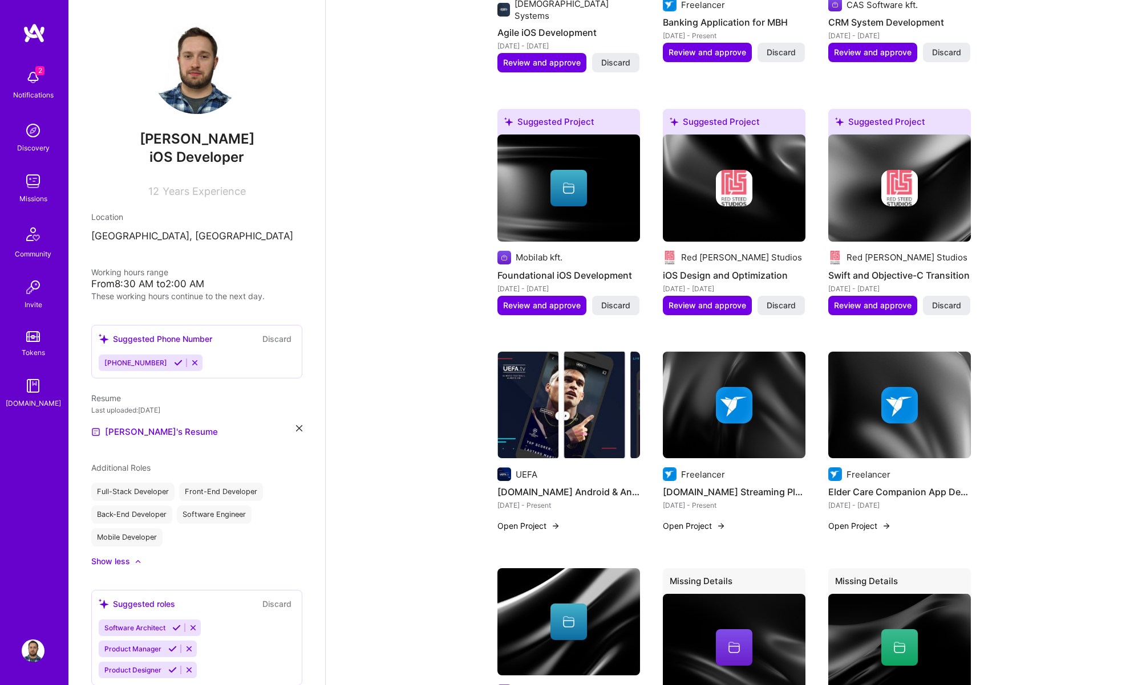
scroll to position [640, 0]
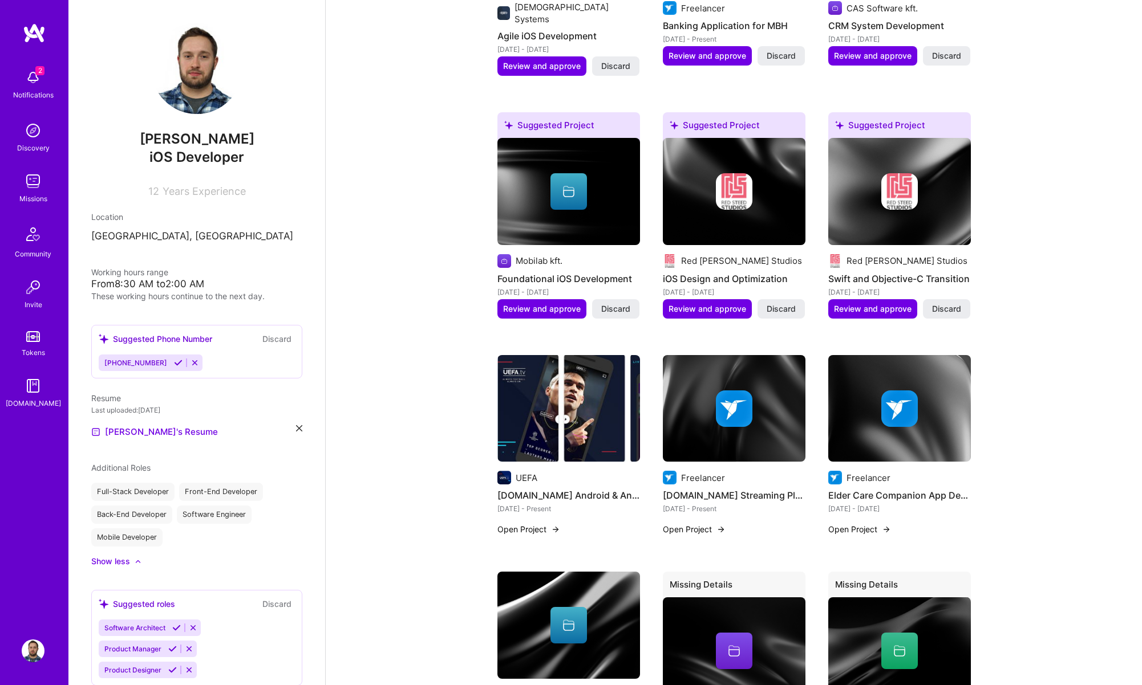
click at [542, 524] on button "Open Project" at bounding box center [528, 530] width 63 height 12
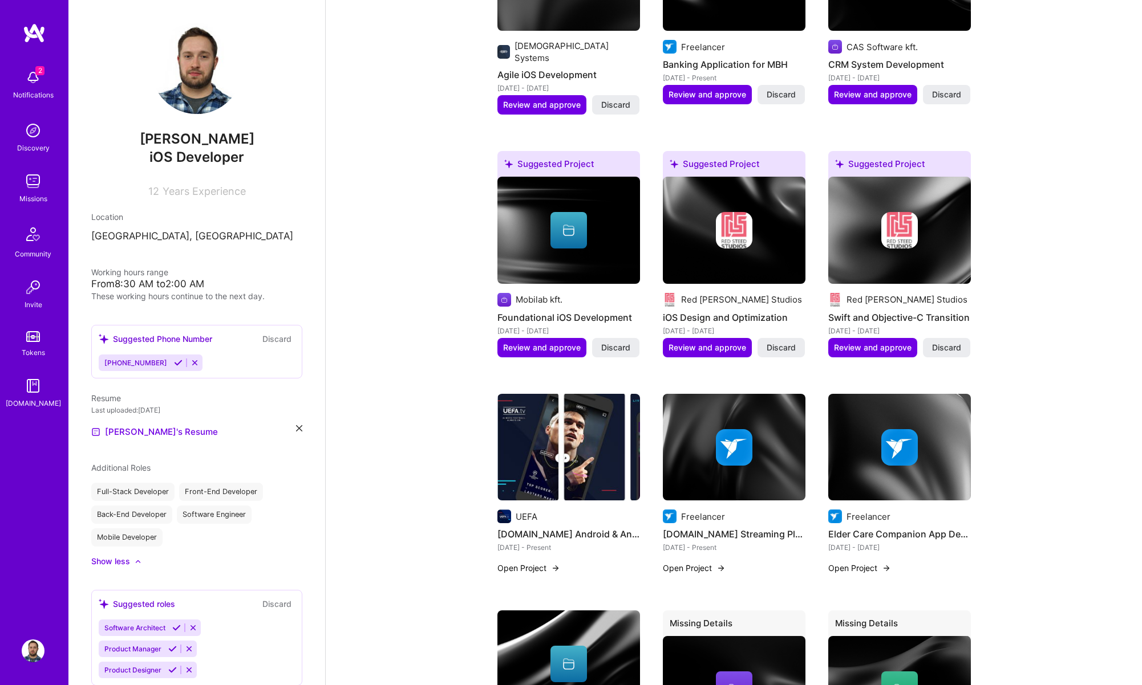
scroll to position [601, 0]
click at [533, 563] on button "Open Project" at bounding box center [528, 569] width 63 height 12
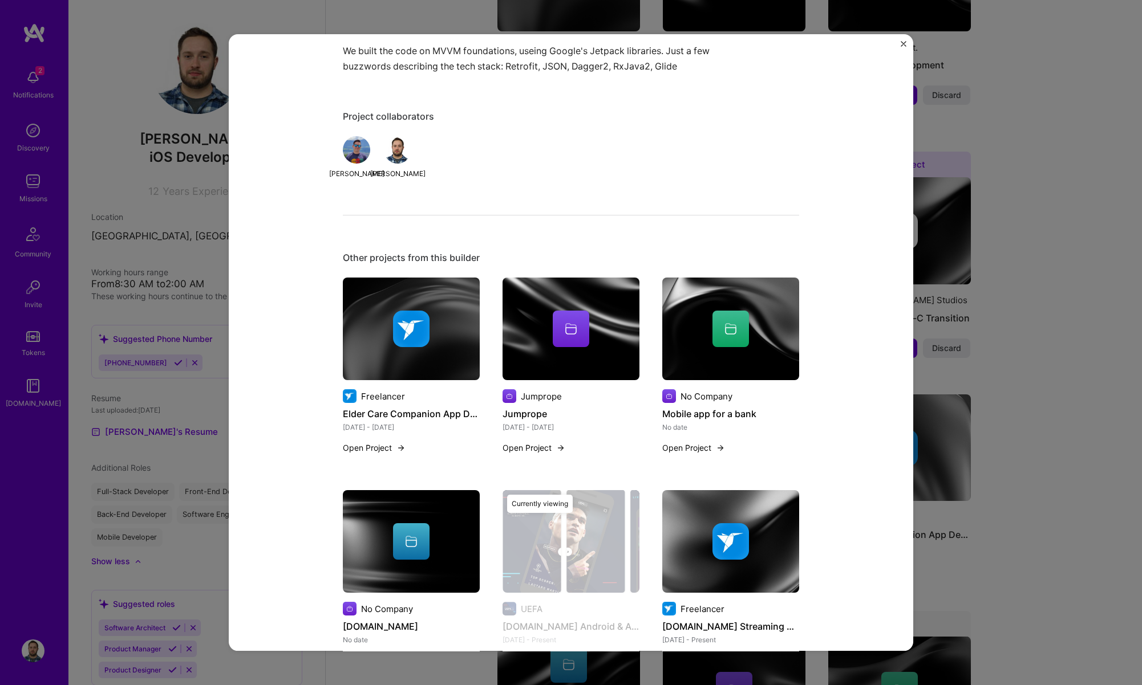
scroll to position [1161, 0]
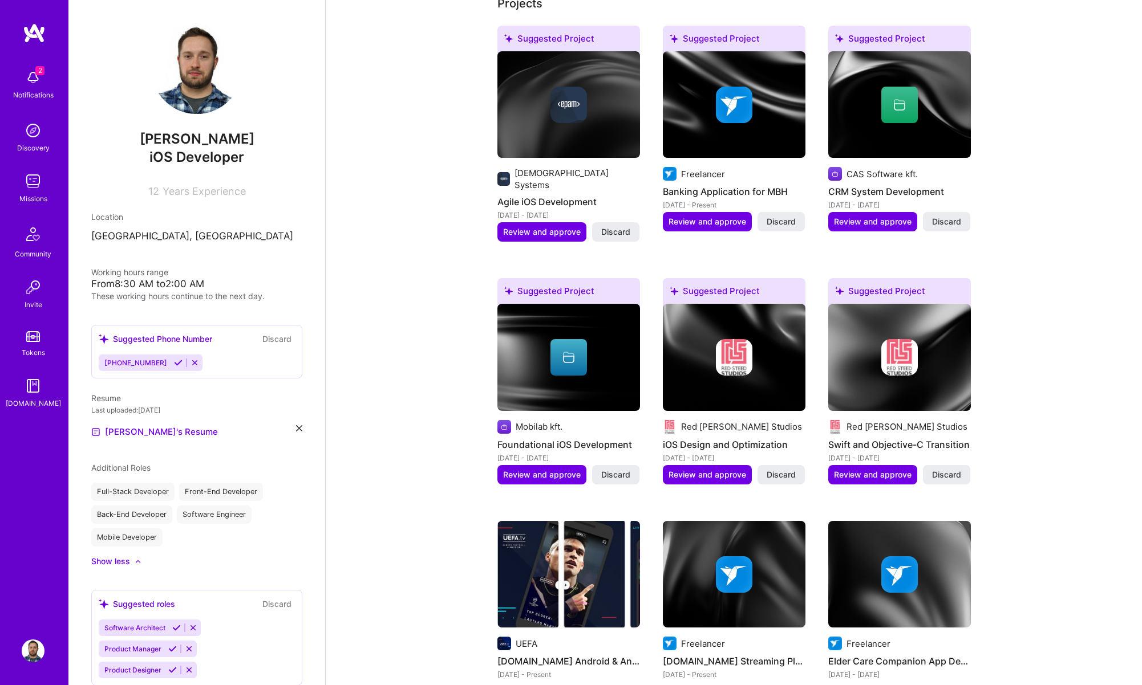
scroll to position [462, 0]
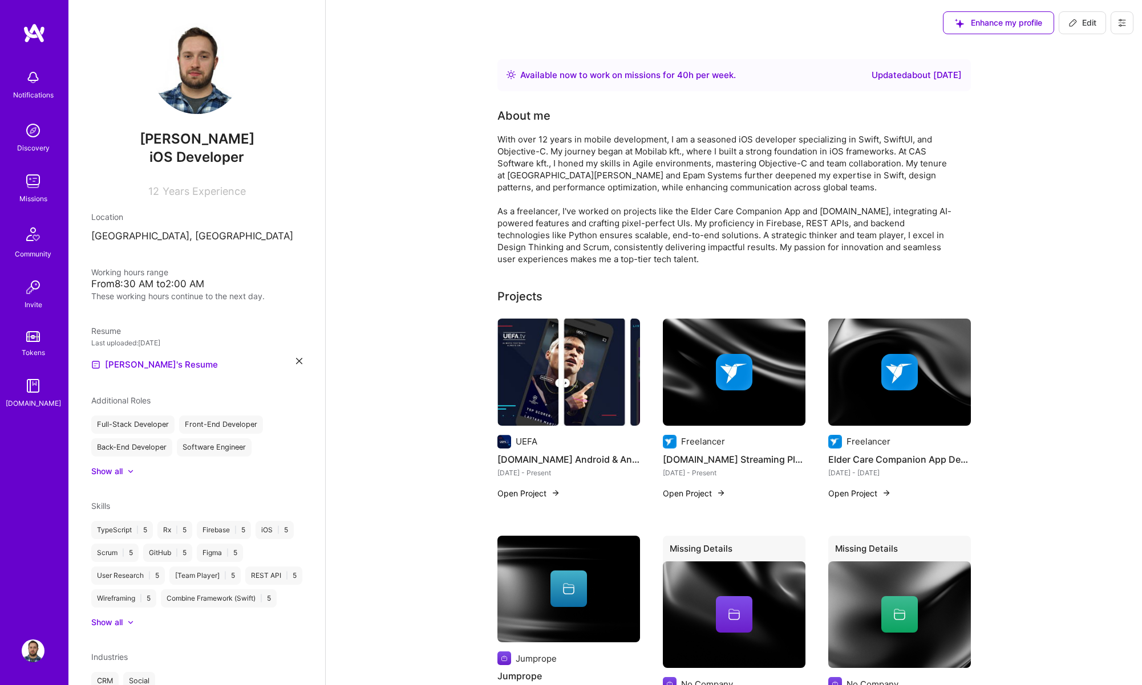
scroll to position [462, 0]
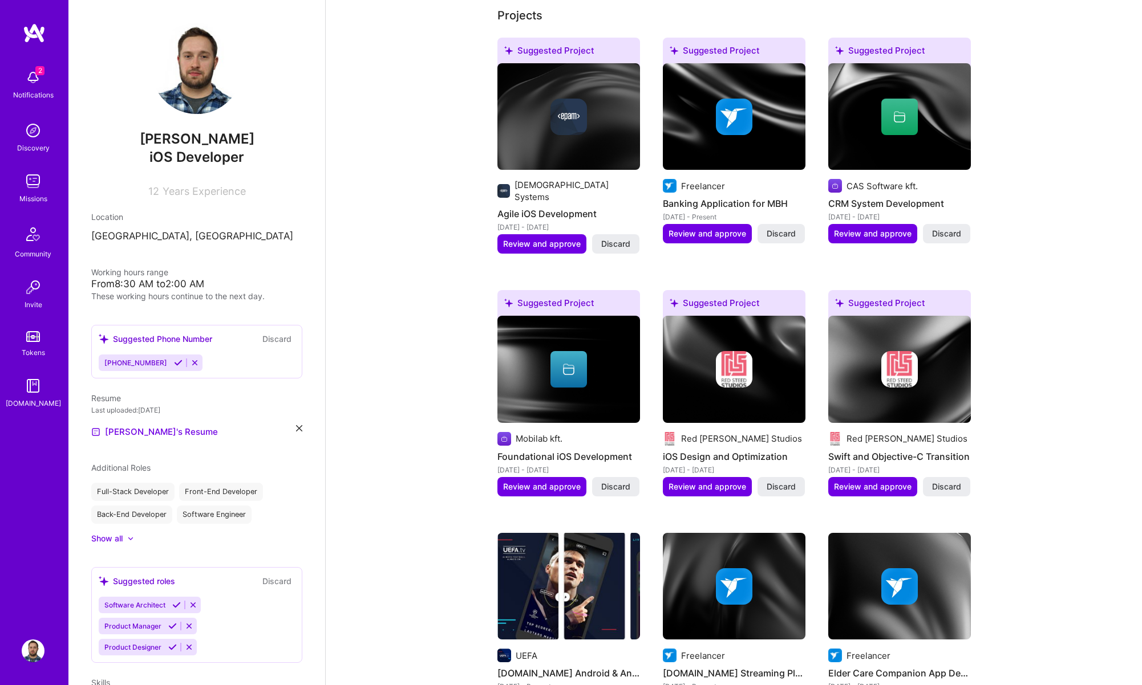
click at [281, 339] on button "Discard" at bounding box center [277, 338] width 36 height 13
click at [271, 336] on button "Discard" at bounding box center [277, 338] width 36 height 13
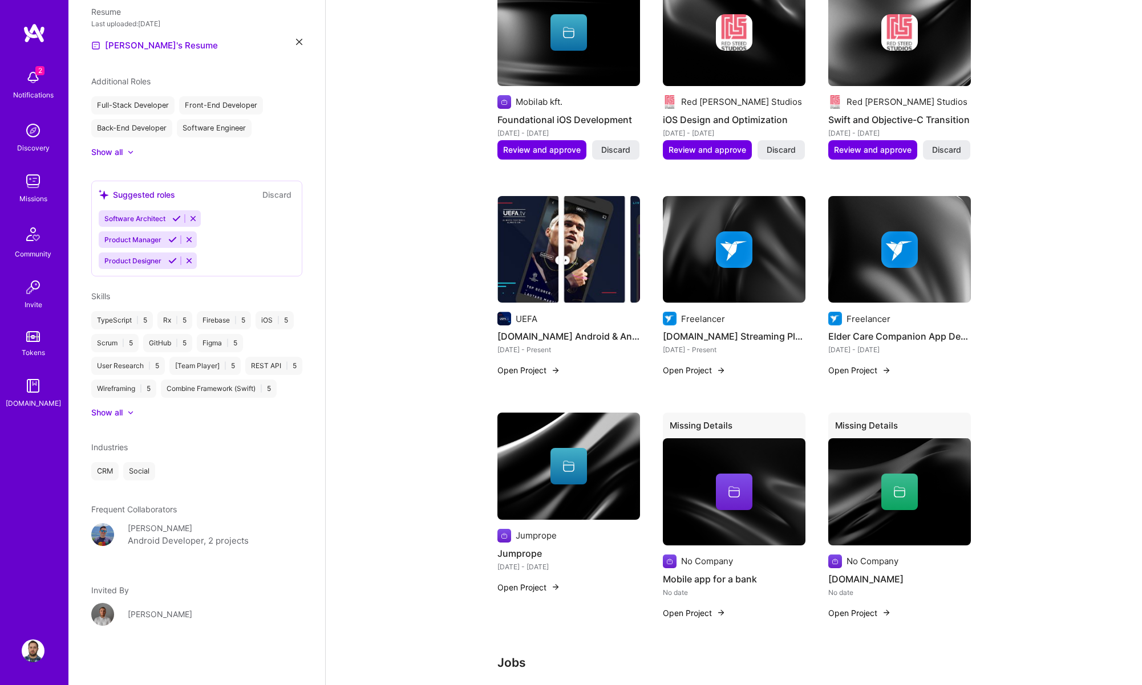
scroll to position [774, 0]
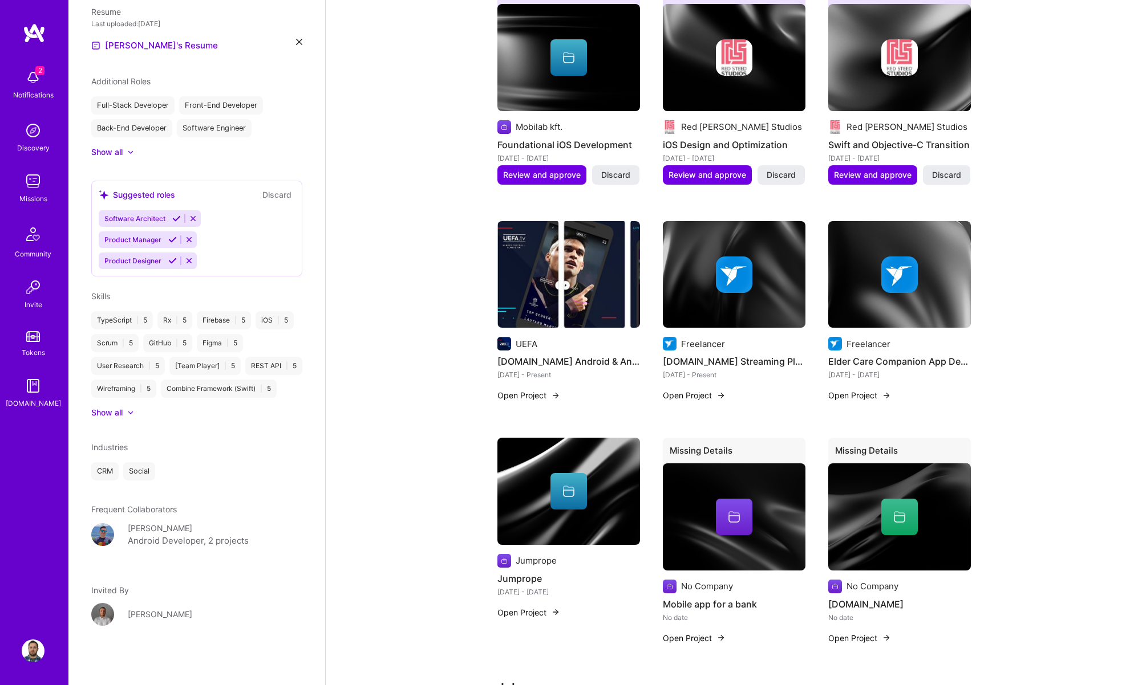
click at [545, 369] on div "[DATE] - Present" at bounding box center [568, 375] width 143 height 12
click at [542, 266] on img at bounding box center [568, 274] width 143 height 107
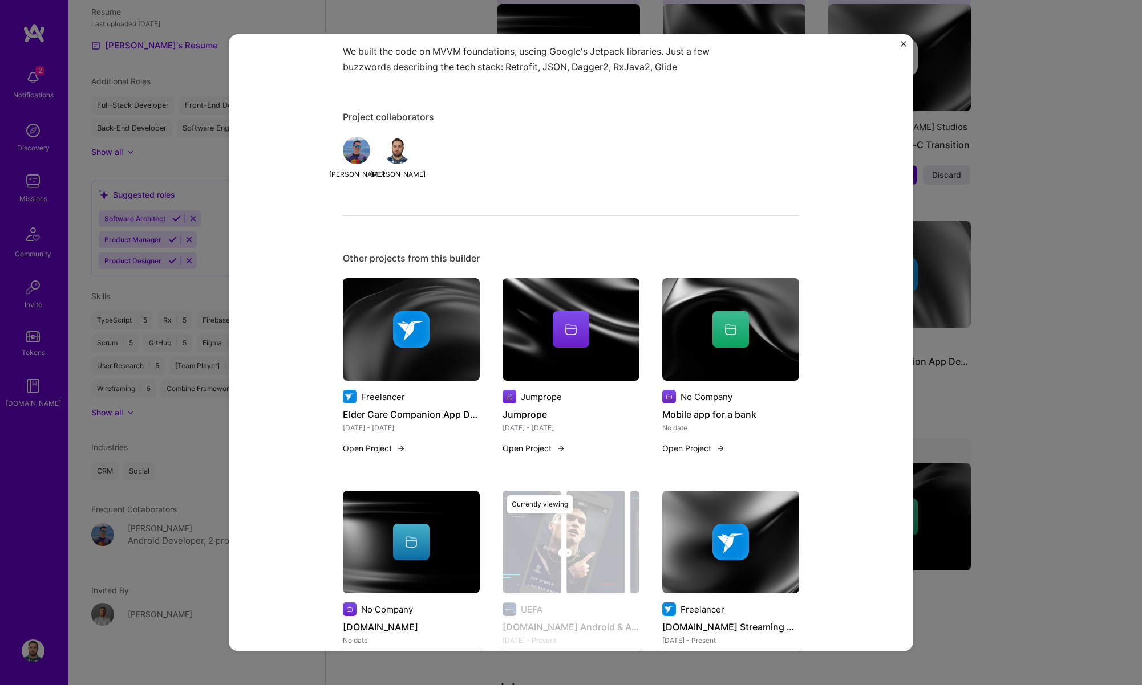
scroll to position [1161, 0]
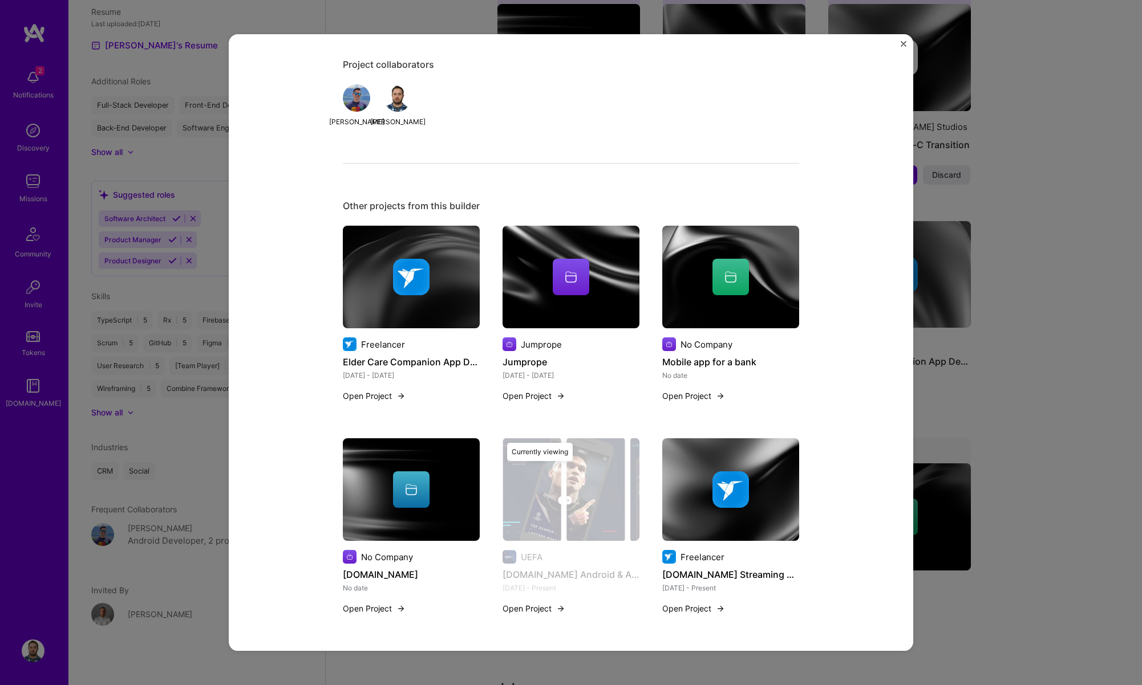
click at [1060, 421] on div "[DOMAIN_NAME] Android & AndroidTV UEFA Entertainment Project link Role Android …" at bounding box center [571, 342] width 1142 height 685
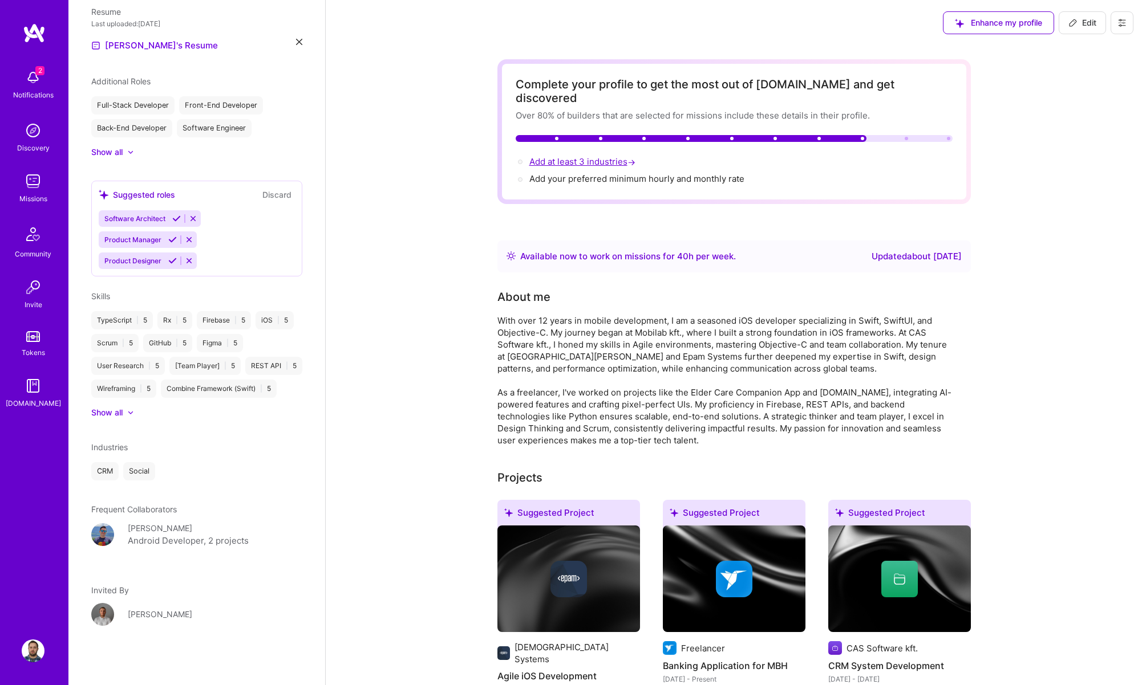
click at [593, 156] on span "Add at least 3 industries →" at bounding box center [583, 161] width 108 height 11
select select "US"
select select "Right Now"
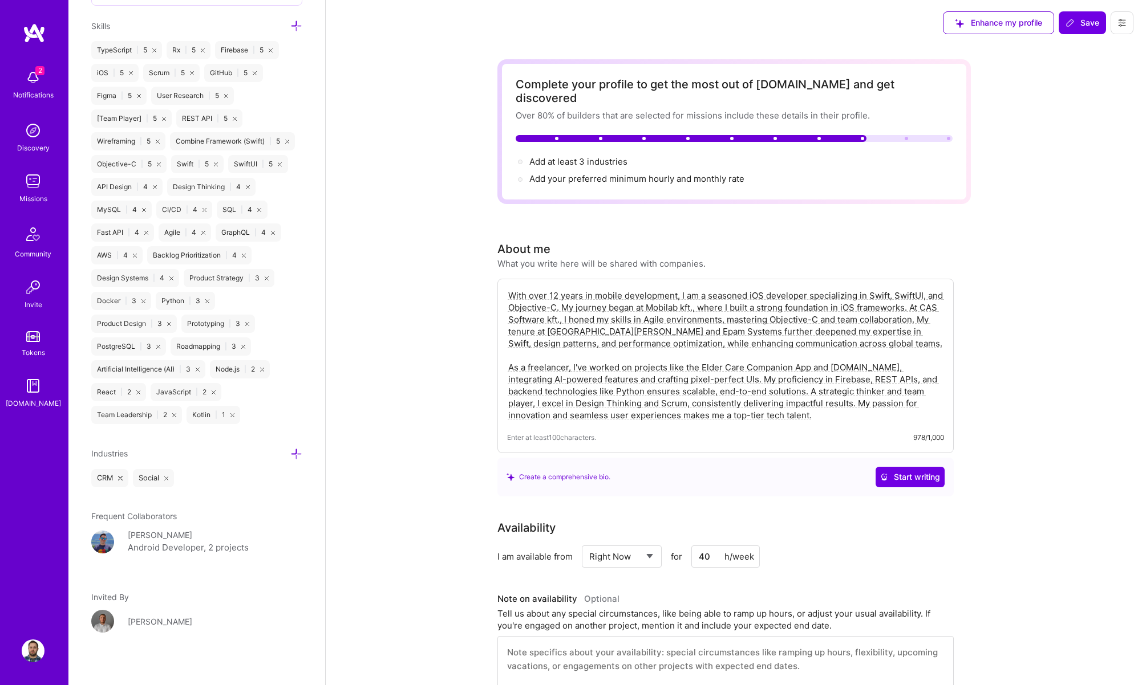
scroll to position [1070, 0]
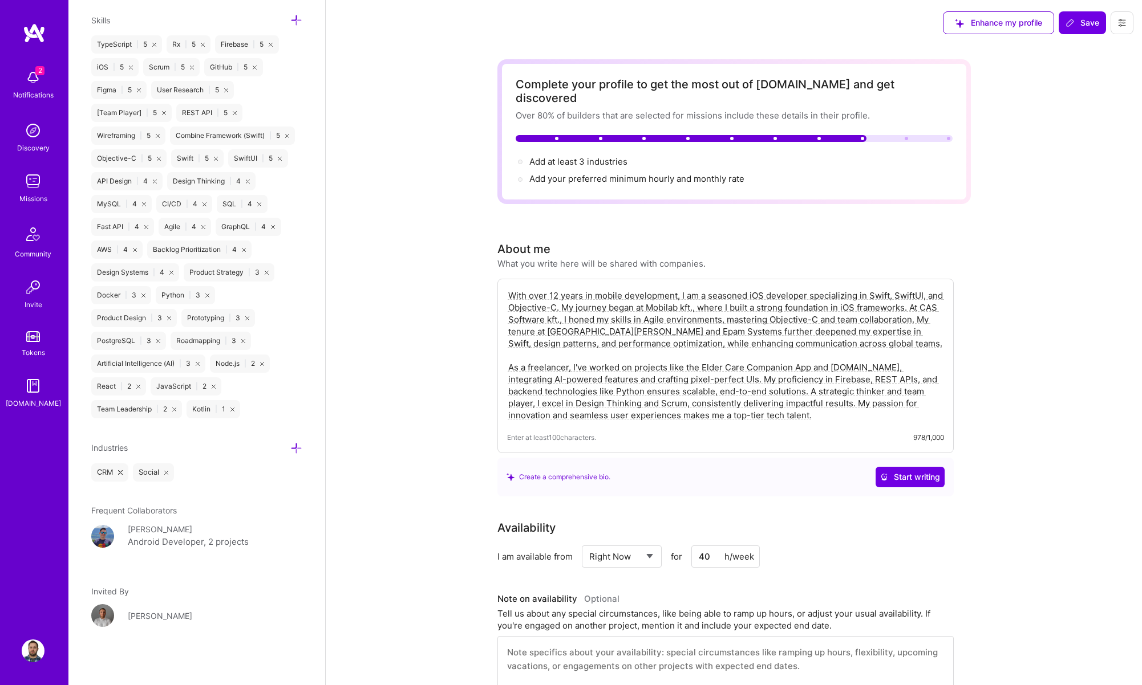
click at [296, 449] on icon at bounding box center [296, 449] width 12 height 12
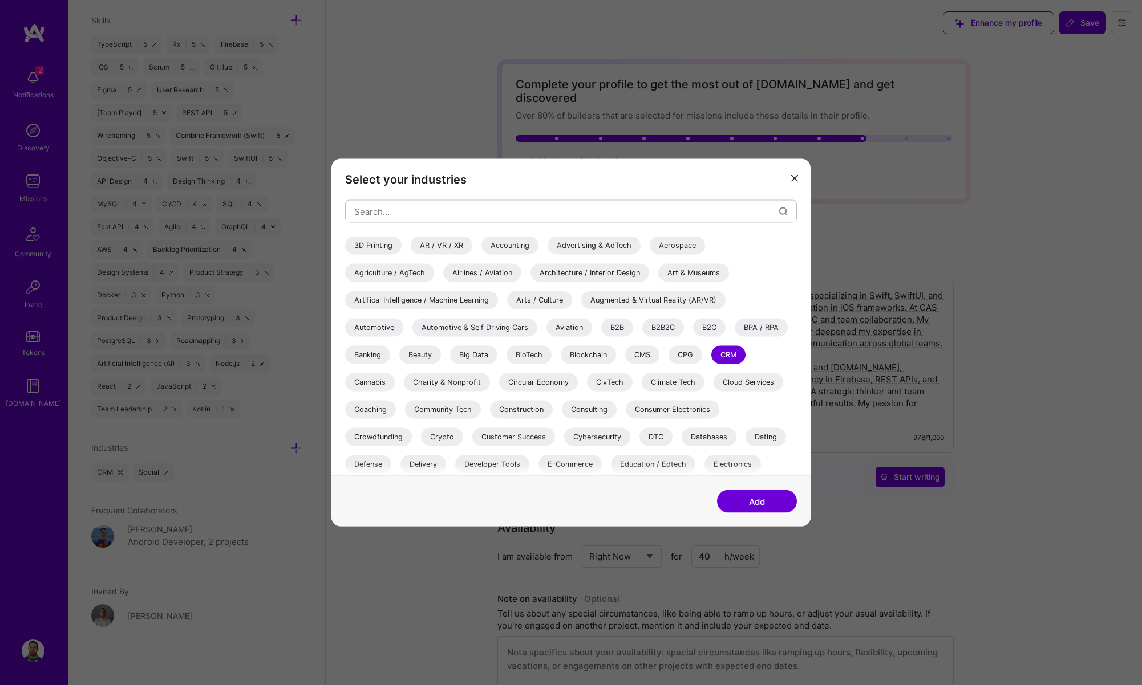
click at [423, 297] on div "Artifical Intelligence / Machine Learning" at bounding box center [421, 300] width 153 height 18
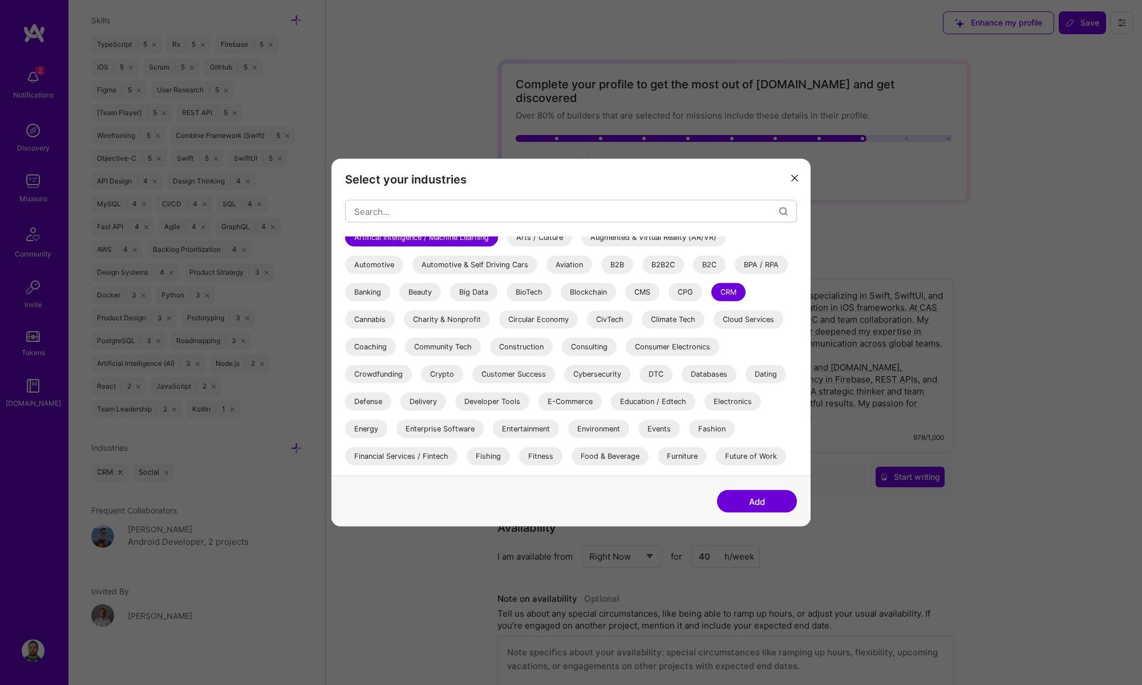
scroll to position [62, 0]
click at [486, 407] on div "Developer Tools" at bounding box center [492, 403] width 74 height 18
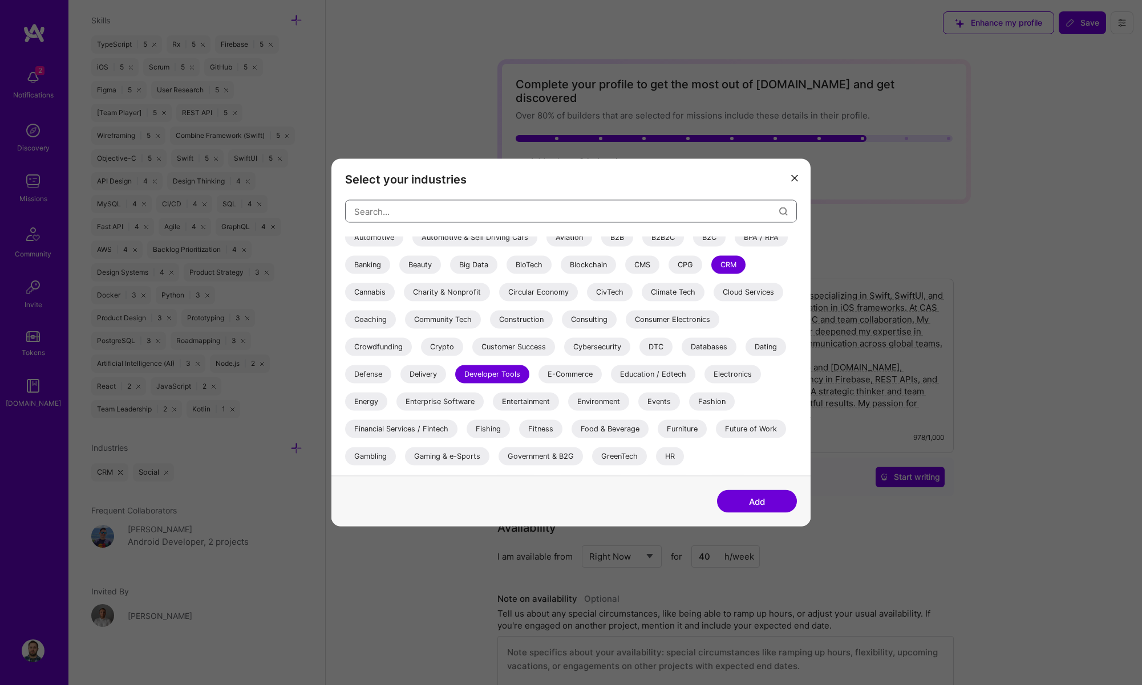
click at [552, 218] on input "modal" at bounding box center [566, 211] width 425 height 29
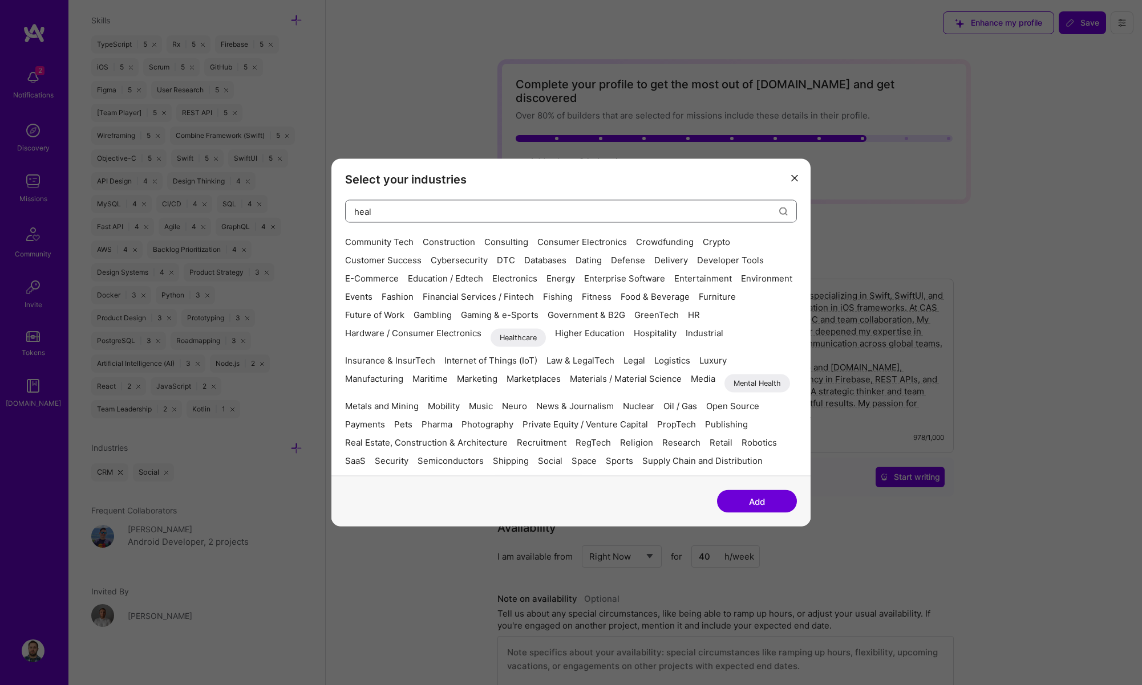
scroll to position [0, 0]
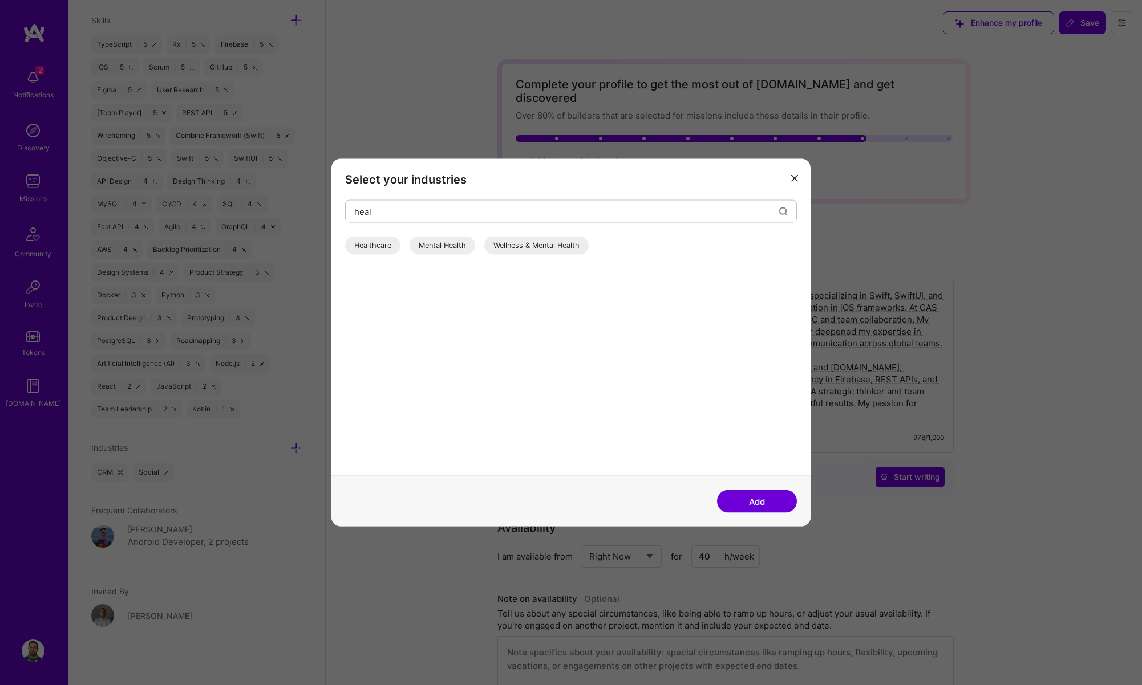
click at [383, 247] on div "Healthcare" at bounding box center [372, 246] width 55 height 18
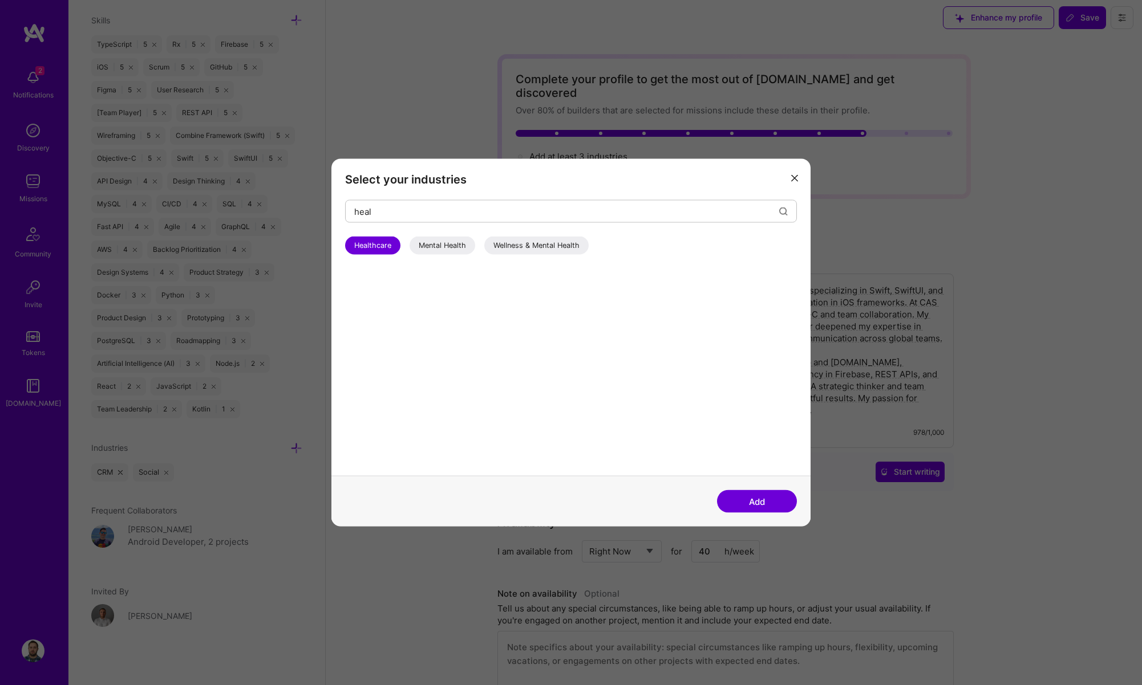
click at [443, 239] on div "Mental Health" at bounding box center [442, 246] width 66 height 18
click at [522, 242] on div "Wellness & Mental Health" at bounding box center [536, 246] width 104 height 18
click at [482, 212] on input "heal" at bounding box center [566, 211] width 425 height 29
type input "h"
type input "s"
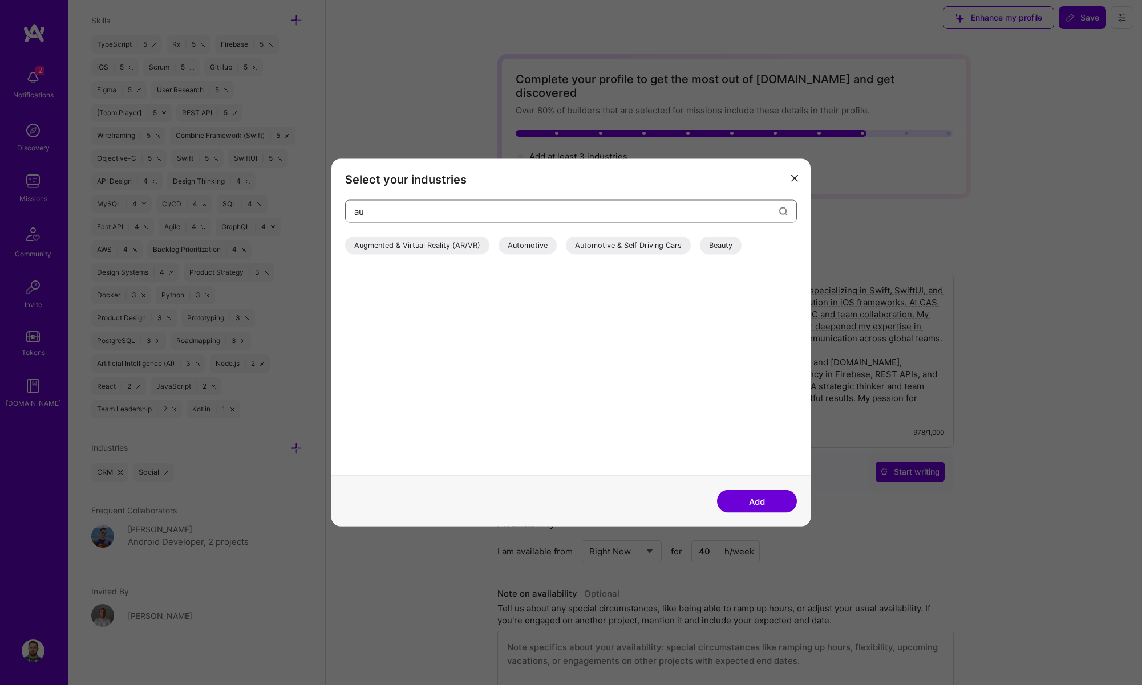
type input "a"
type input "t"
type input "u"
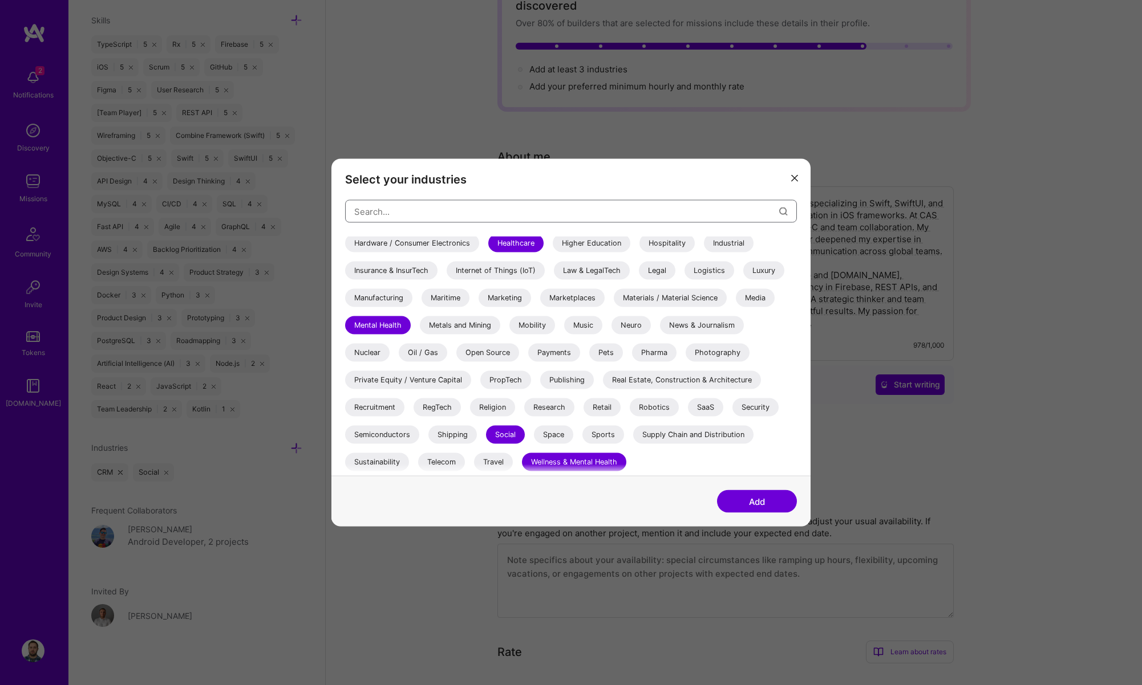
scroll to position [93, 0]
click at [443, 435] on div "Shipping" at bounding box center [452, 435] width 48 height 18
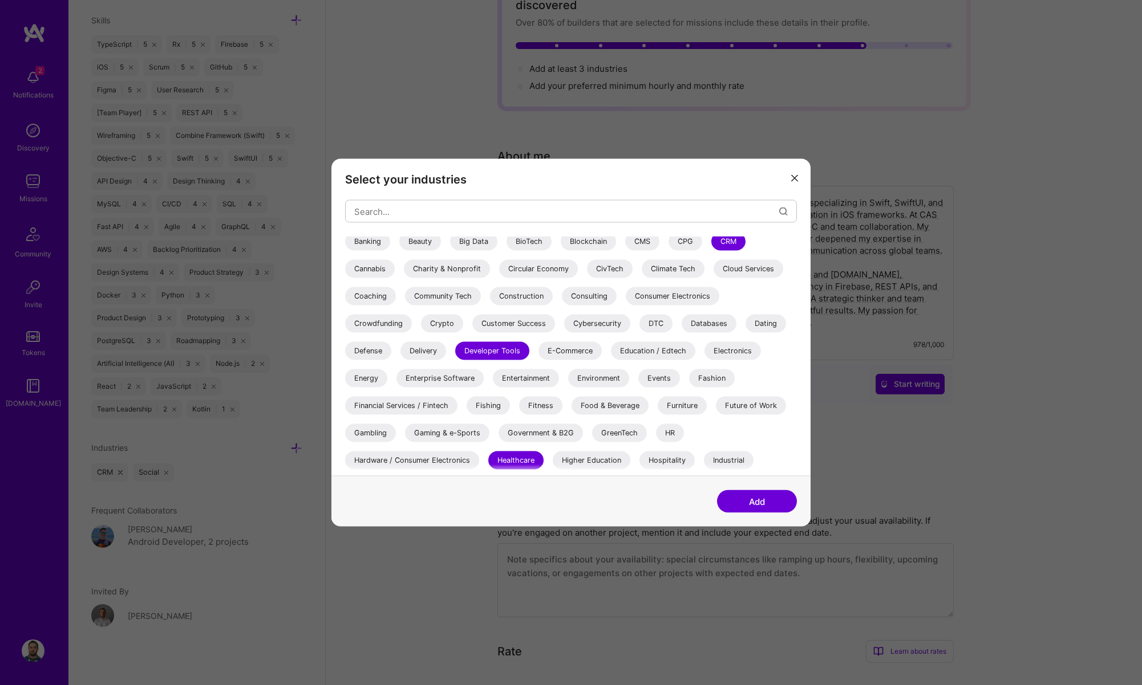
scroll to position [108, 0]
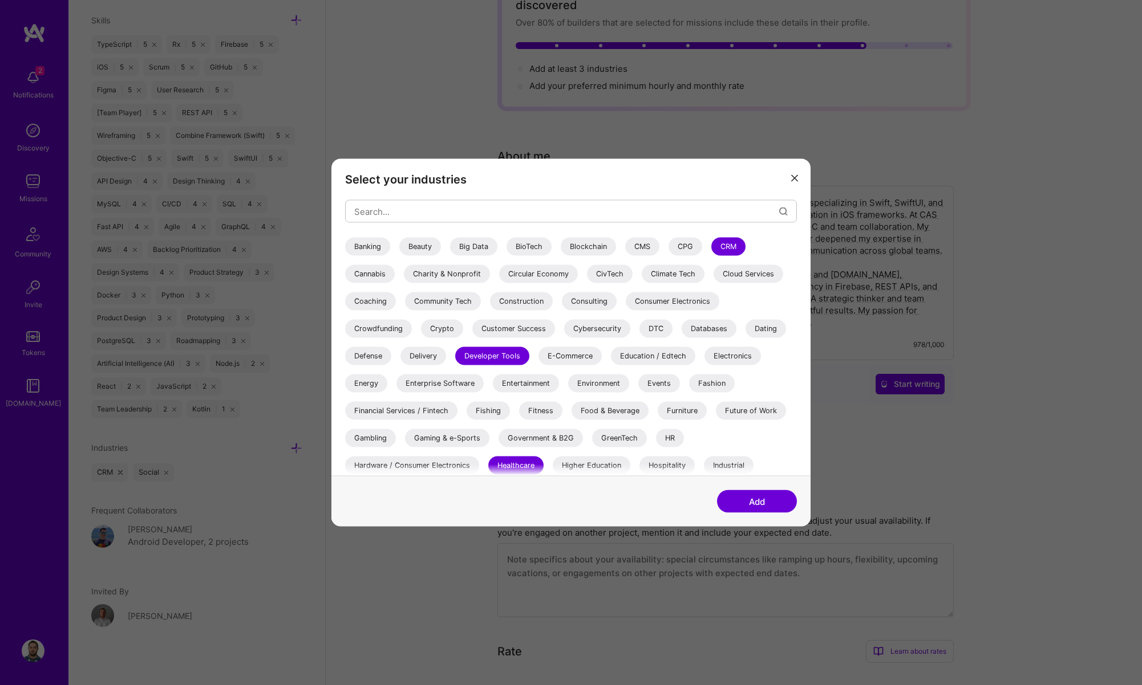
drag, startPoint x: 772, startPoint y: 502, endPoint x: 837, endPoint y: 507, distance: 64.6
click at [772, 502] on button "Add" at bounding box center [757, 501] width 80 height 23
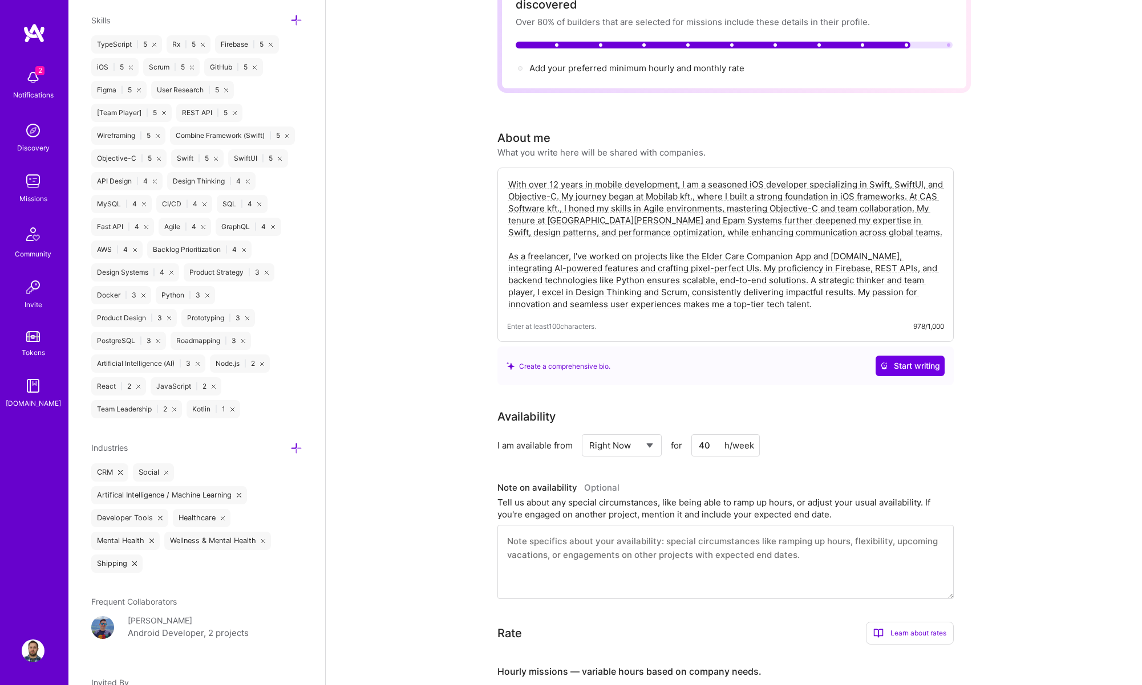
scroll to position [0, 0]
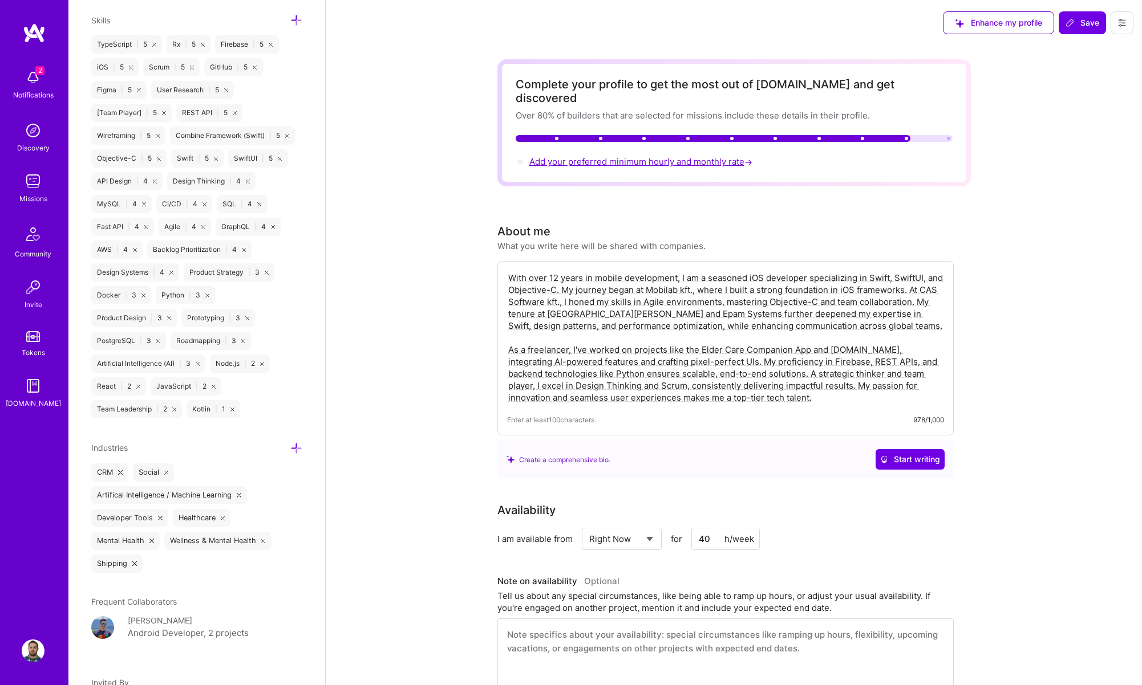
click at [628, 156] on span "Add your preferred minimum hourly and monthly rate →" at bounding box center [641, 161] width 225 height 11
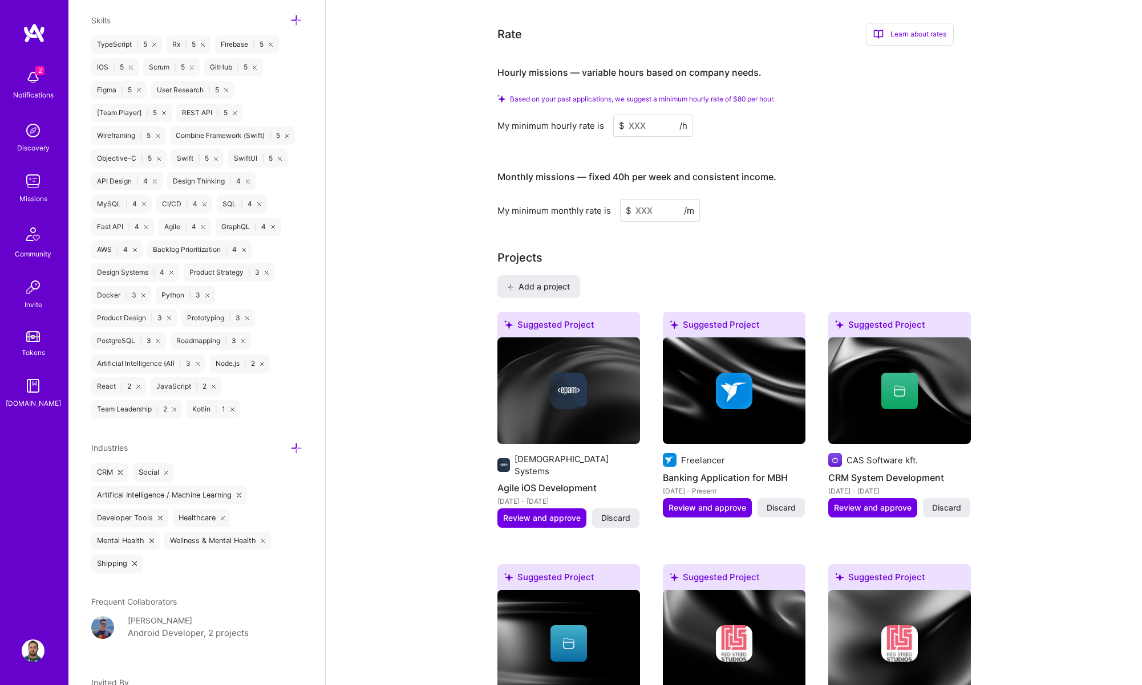
scroll to position [702, 0]
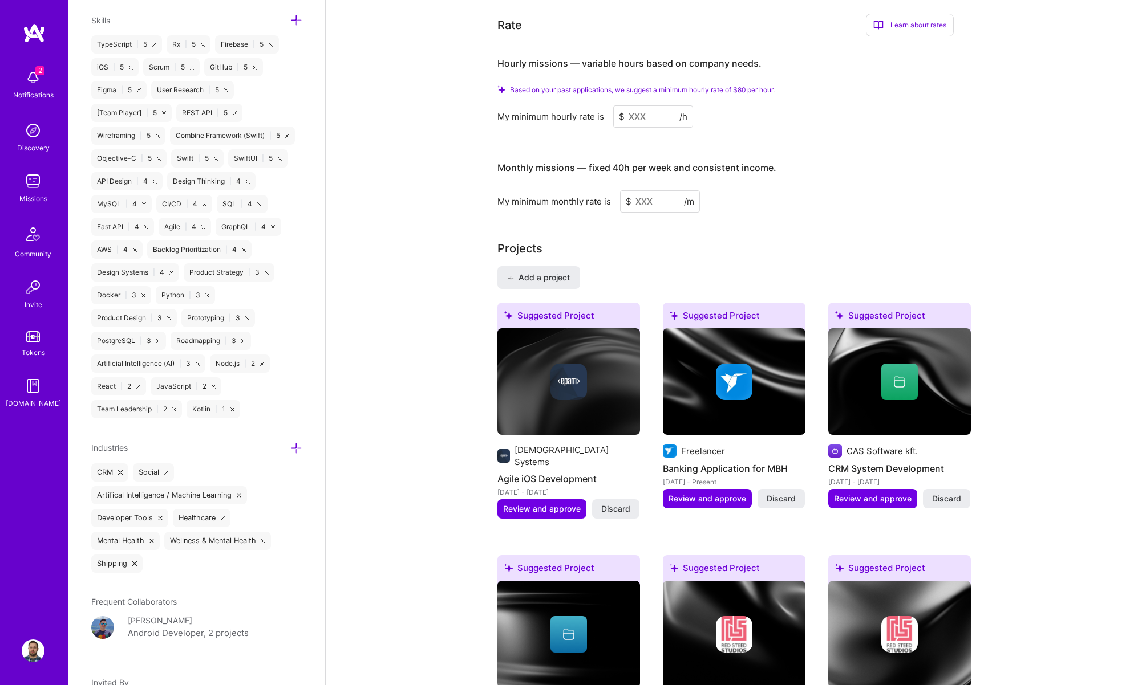
click at [644, 106] on input at bounding box center [653, 117] width 80 height 22
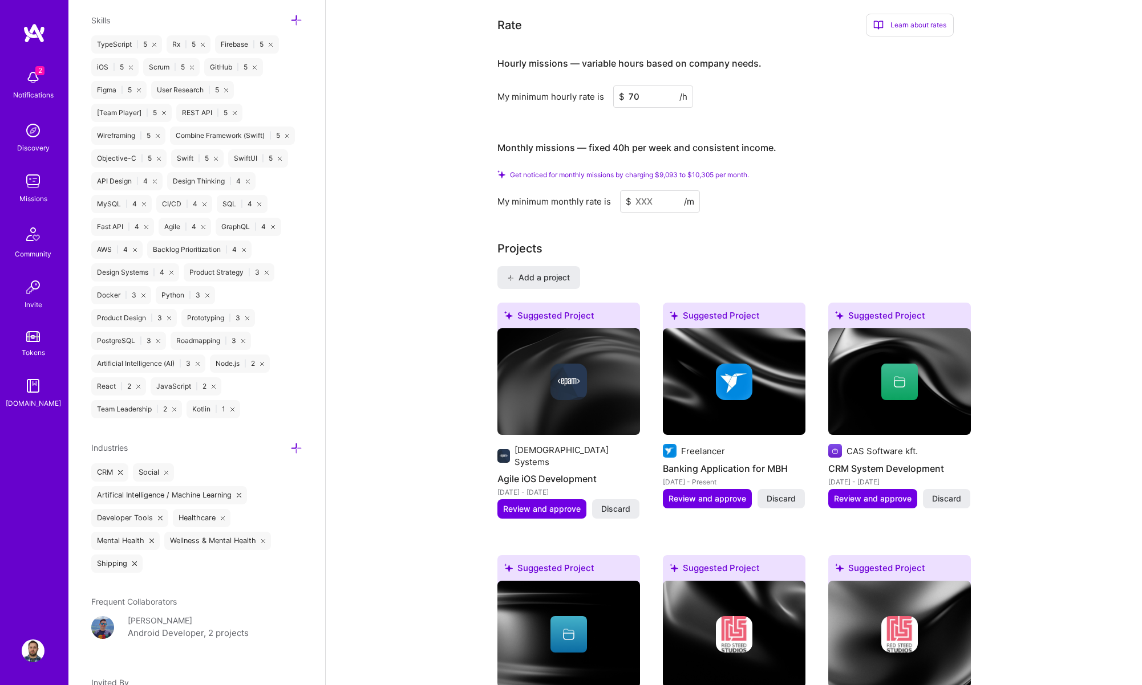
type input "70"
click at [650, 196] on input at bounding box center [660, 201] width 80 height 22
drag, startPoint x: 648, startPoint y: 183, endPoint x: 659, endPoint y: 196, distance: 17.0
click at [648, 190] on input at bounding box center [660, 201] width 80 height 22
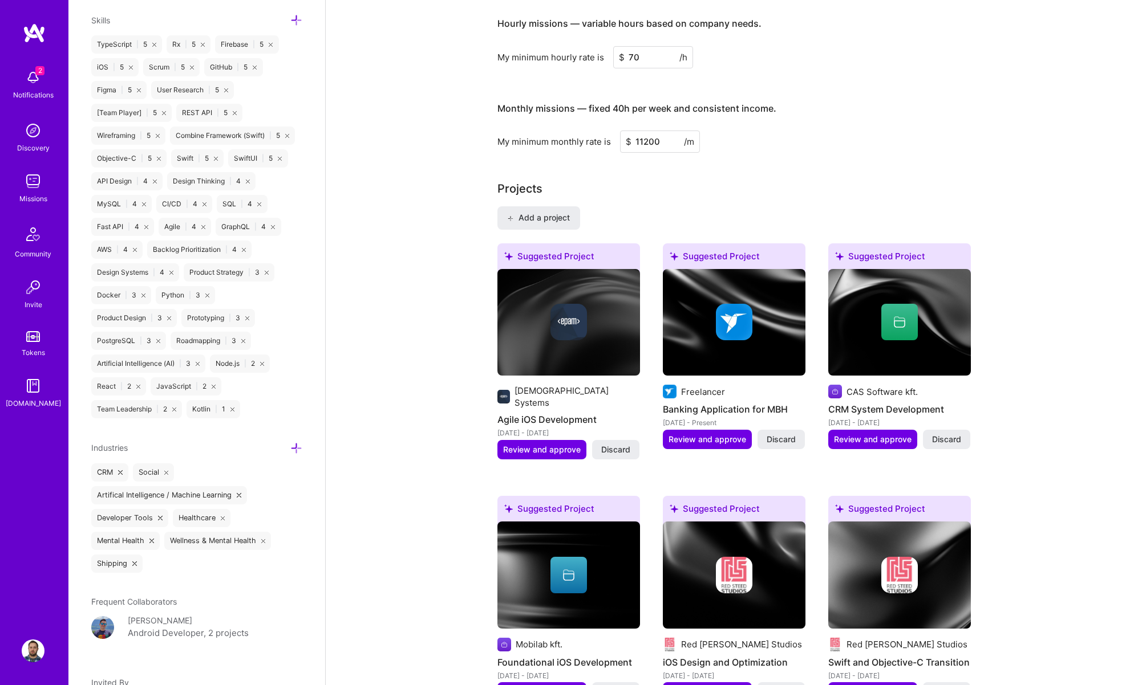
type input "11200"
click at [884, 160] on div "Nice work! You've unlocked full access to [DOMAIN_NAME]. You can now team up, j…" at bounding box center [733, 697] width 473 height 2681
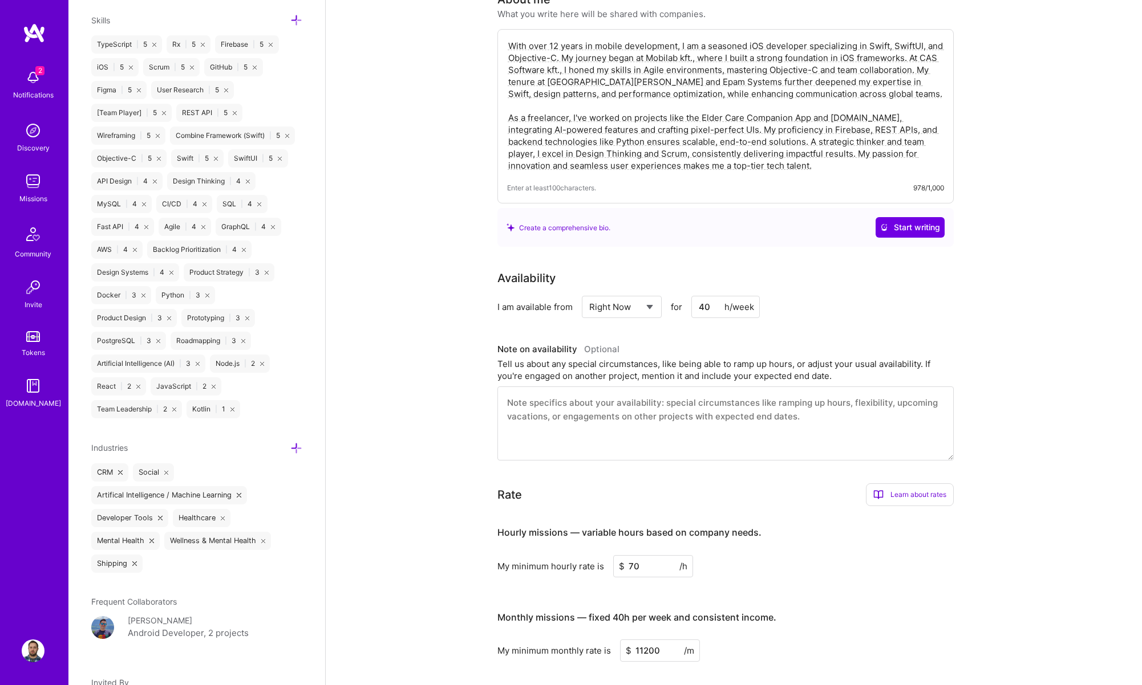
scroll to position [0, 0]
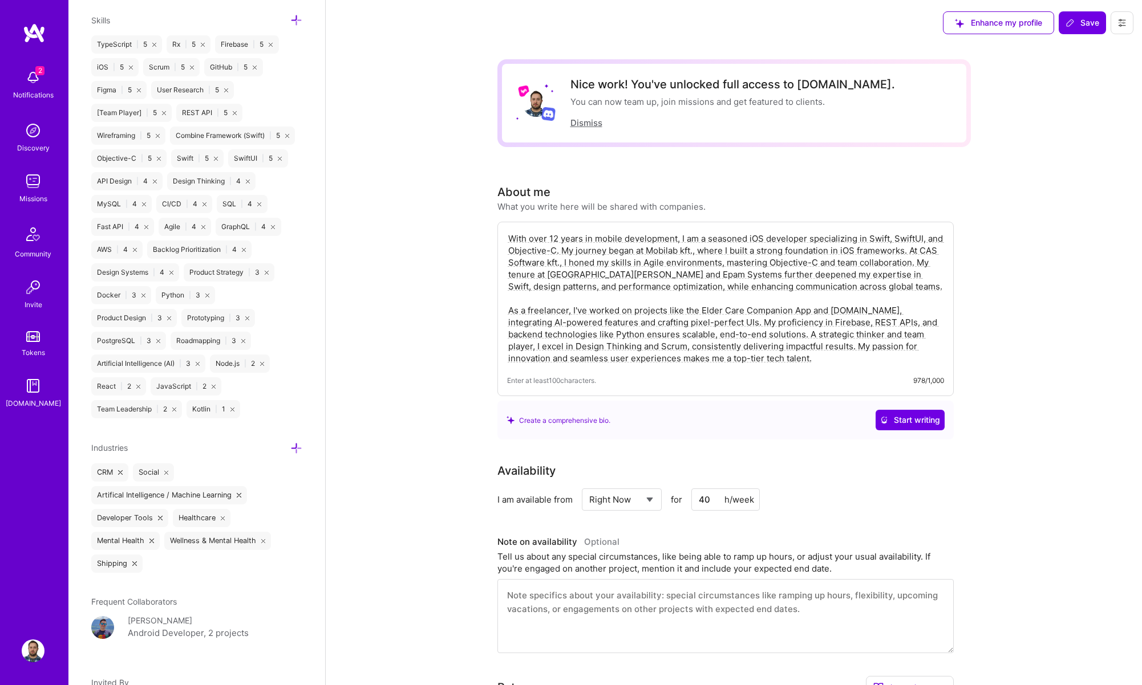
click at [584, 126] on button "Dismiss" at bounding box center [586, 123] width 32 height 12
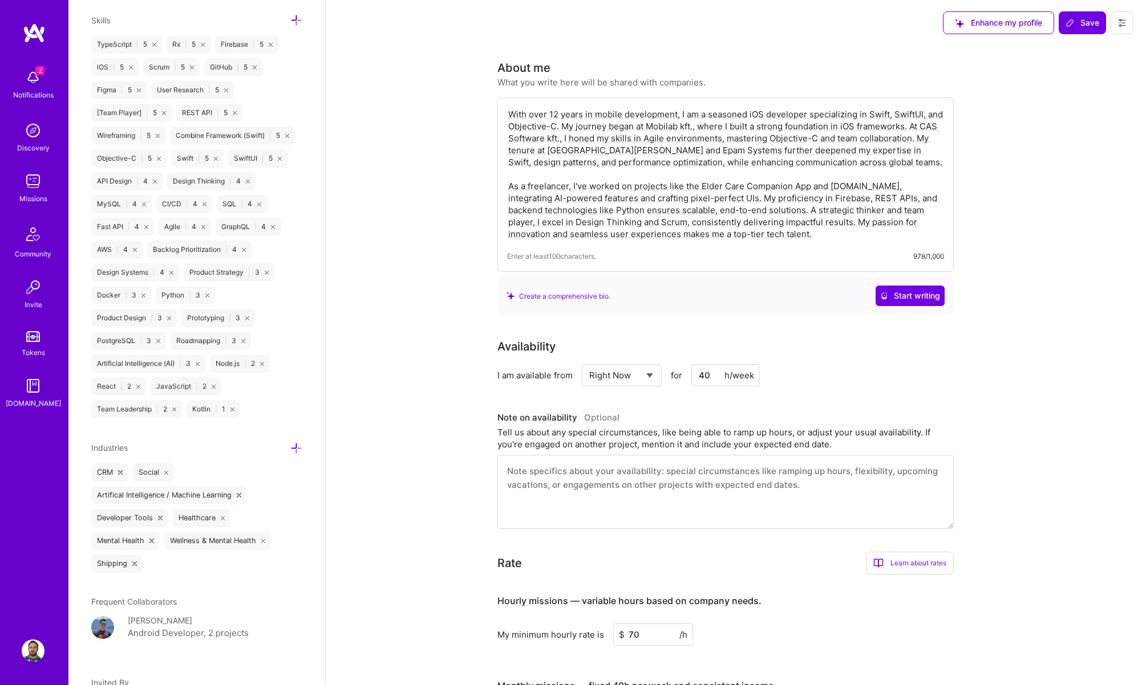
click at [776, 221] on textarea "With over 12 years in mobile development, I am a seasoned iOS developer special…" at bounding box center [725, 174] width 437 height 134
click at [767, 233] on textarea "With over 12 years in mobile development, I am a seasoned iOS developer special…" at bounding box center [725, 174] width 437 height 134
click at [624, 144] on textarea "With over 12 years in mobile development, I am a seasoned iOS developer special…" at bounding box center [725, 174] width 437 height 134
paste textarea "I’m a Full-Stack iOS Developer with 12+ years in mobile and a strong focus on S…"
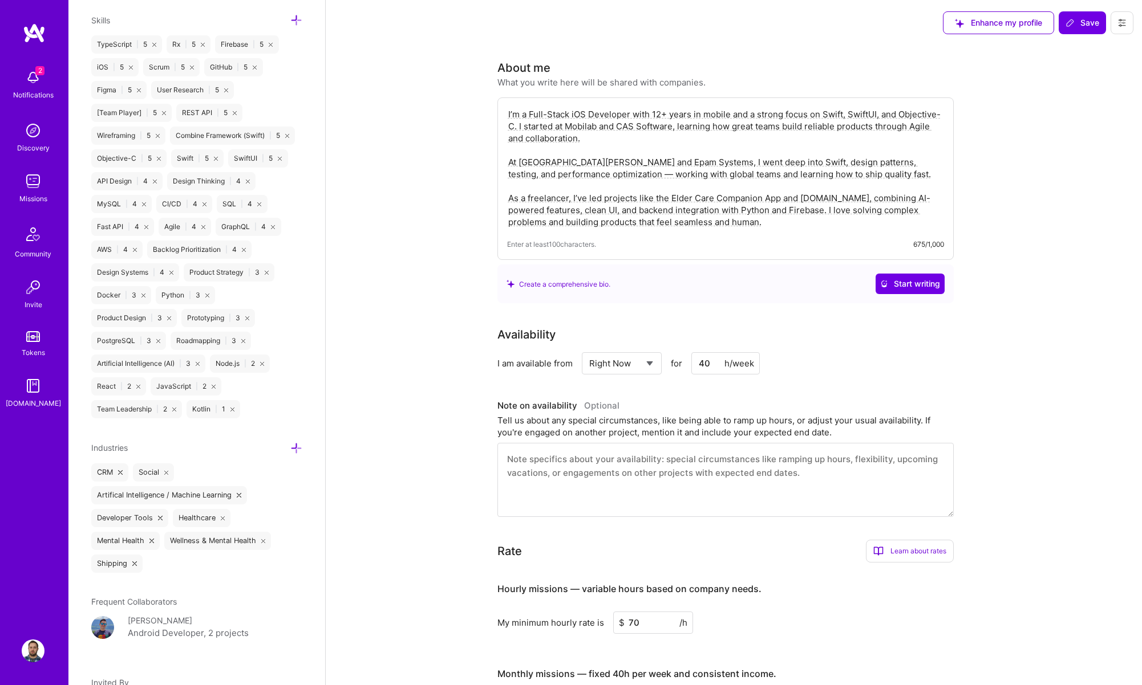
type textarea "I’m a Full-Stack iOS Developer with 12+ years in mobile and a strong focus on S…"
click at [1082, 30] on button "Save" at bounding box center [1081, 22] width 47 height 23
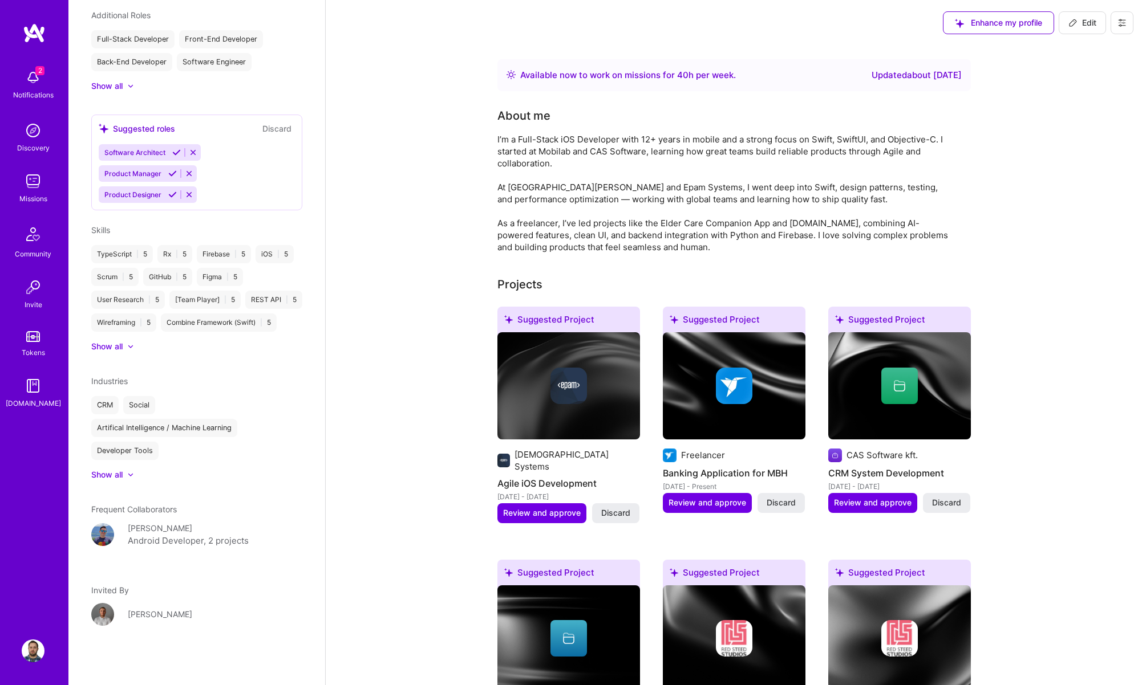
scroll to position [476, 0]
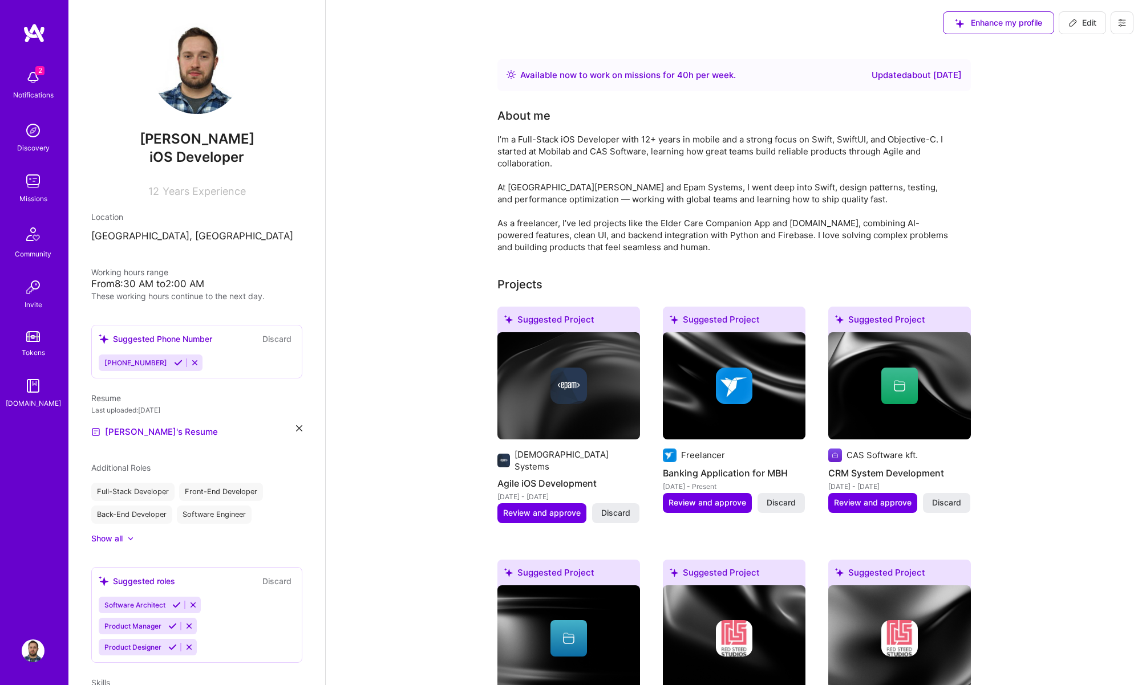
click at [932, 74] on div "Updated about 1 year ago" at bounding box center [916, 75] width 90 height 14
drag, startPoint x: 690, startPoint y: 75, endPoint x: 599, endPoint y: 89, distance: 92.4
click at [690, 75] on div "Available now to work on missions for 40 h per week ." at bounding box center [628, 75] width 216 height 14
click at [1084, 17] on button "Edit" at bounding box center [1081, 22] width 47 height 23
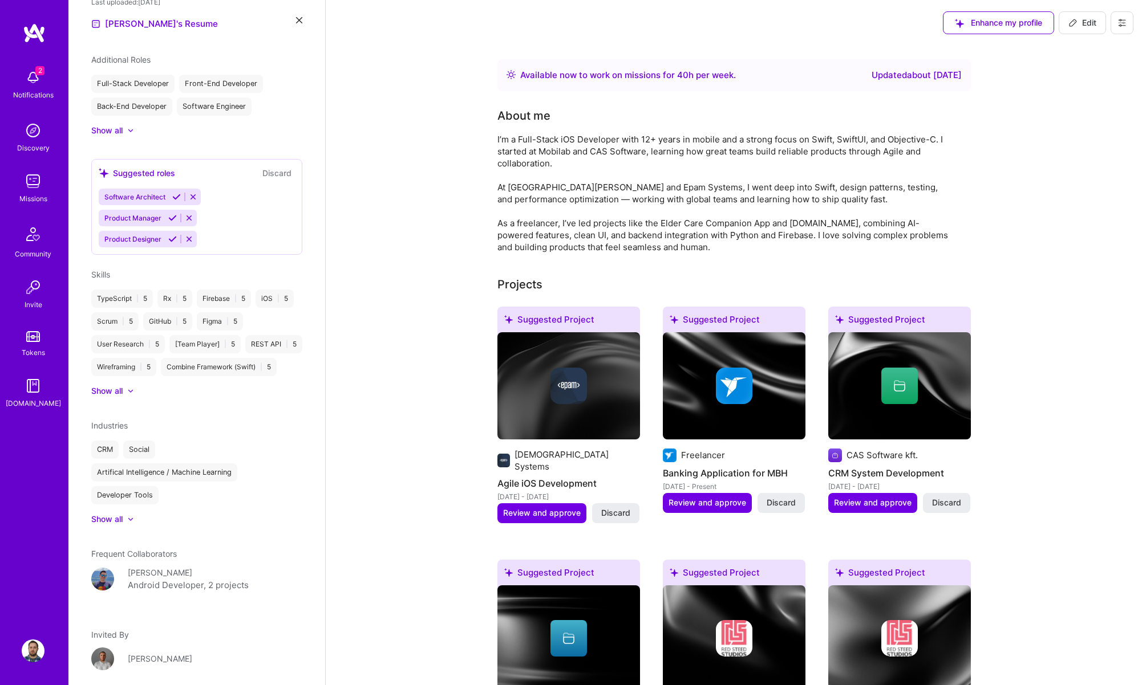
select select "US"
select select "Right Now"
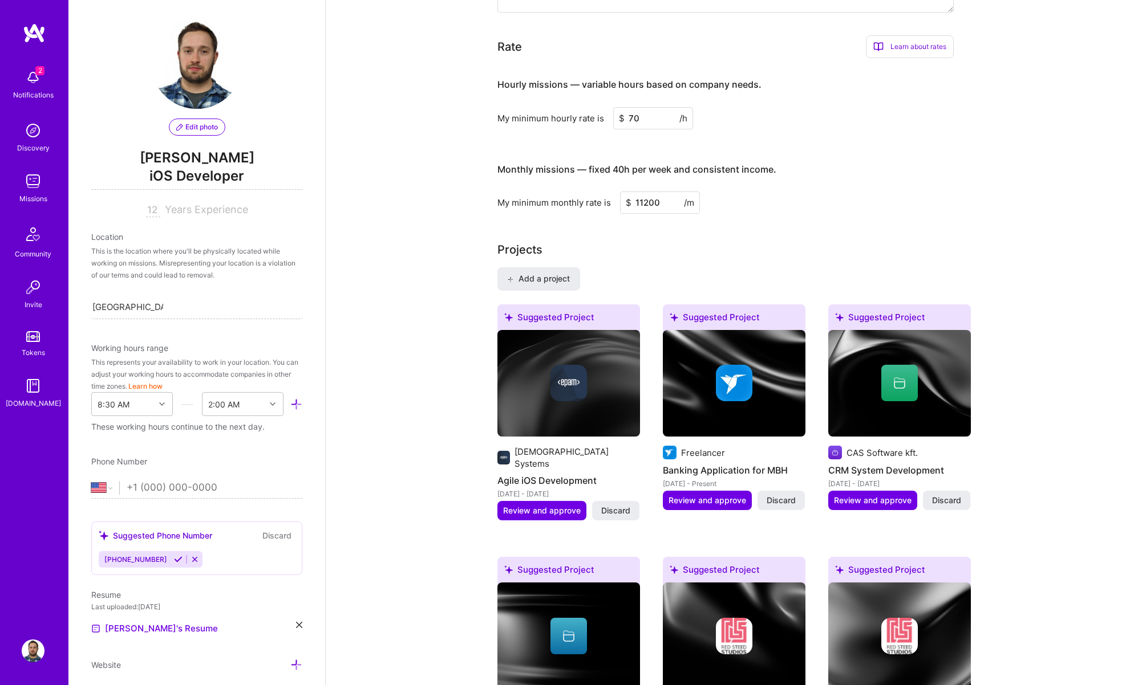
scroll to position [0, 0]
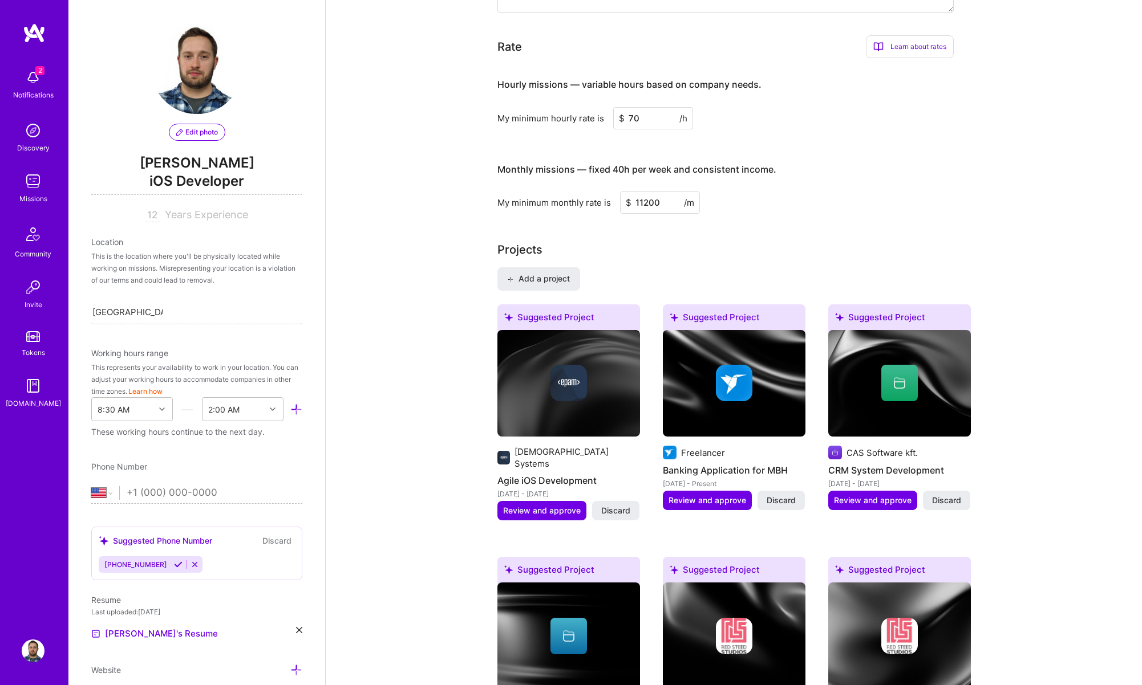
click at [29, 84] on img at bounding box center [33, 77] width 23 height 23
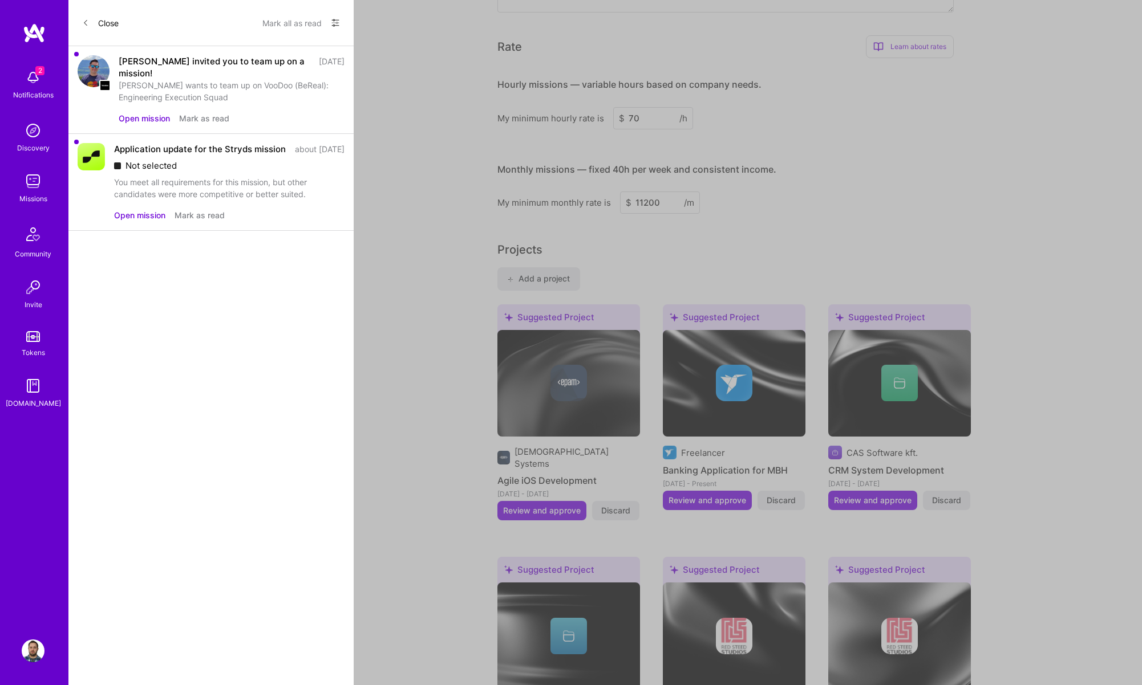
click at [200, 221] on button "Mark as read" at bounding box center [200, 215] width 50 height 12
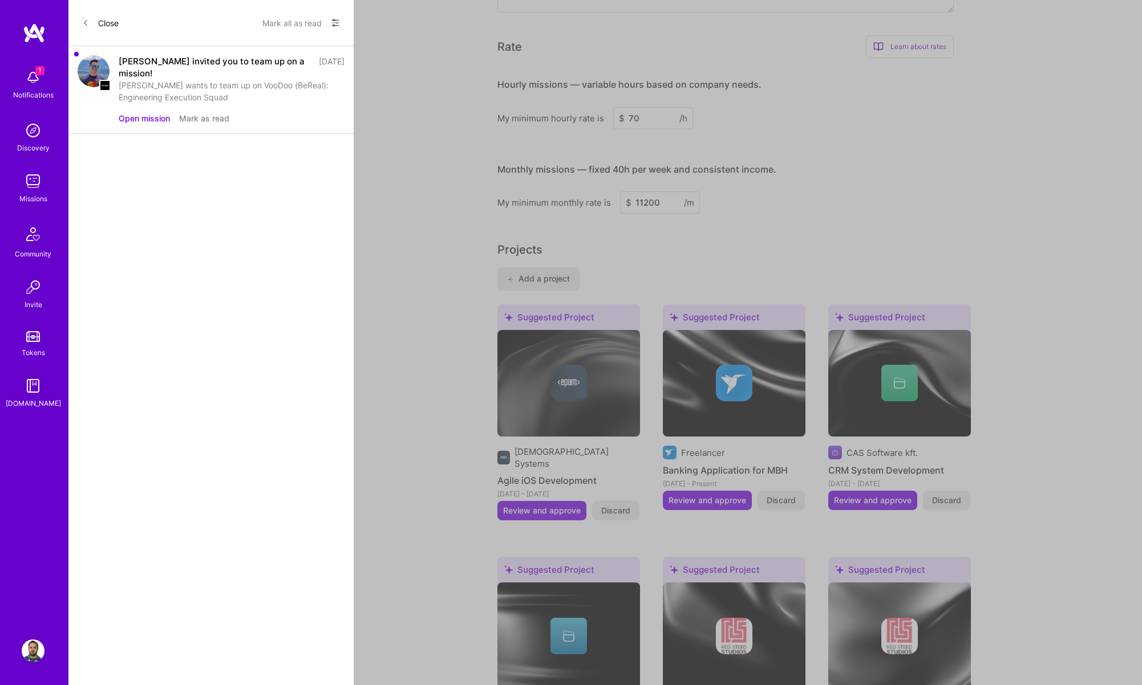
click at [203, 121] on button "Mark as read" at bounding box center [204, 118] width 50 height 12
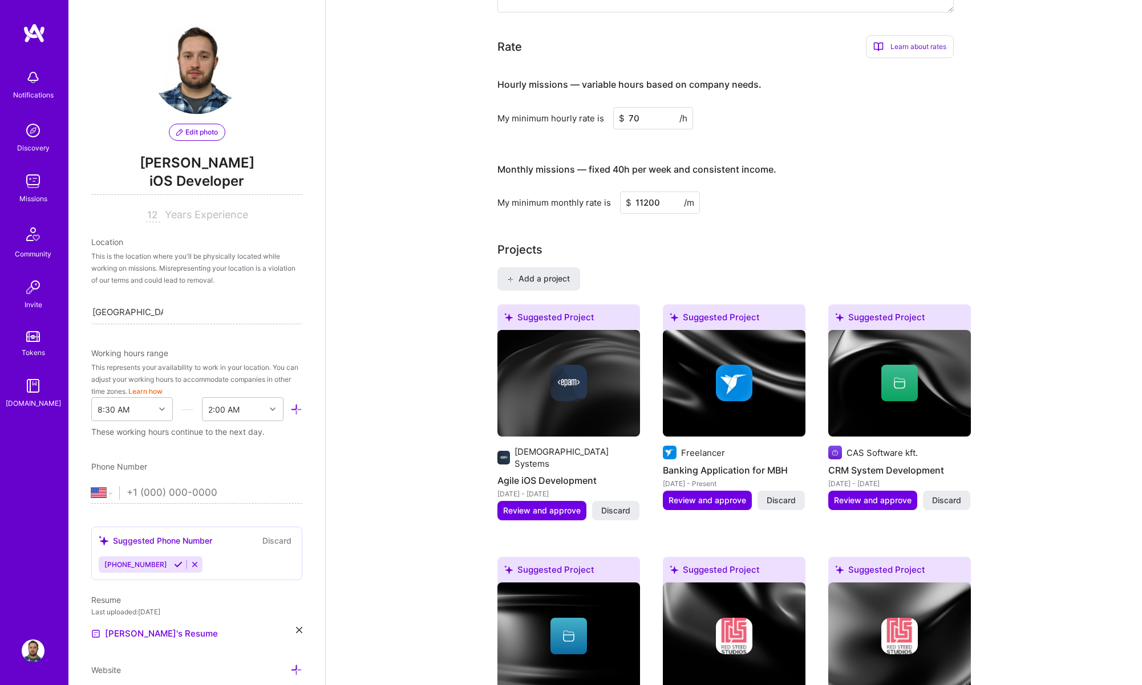
click at [6, 136] on link "Discovery" at bounding box center [33, 136] width 71 height 35
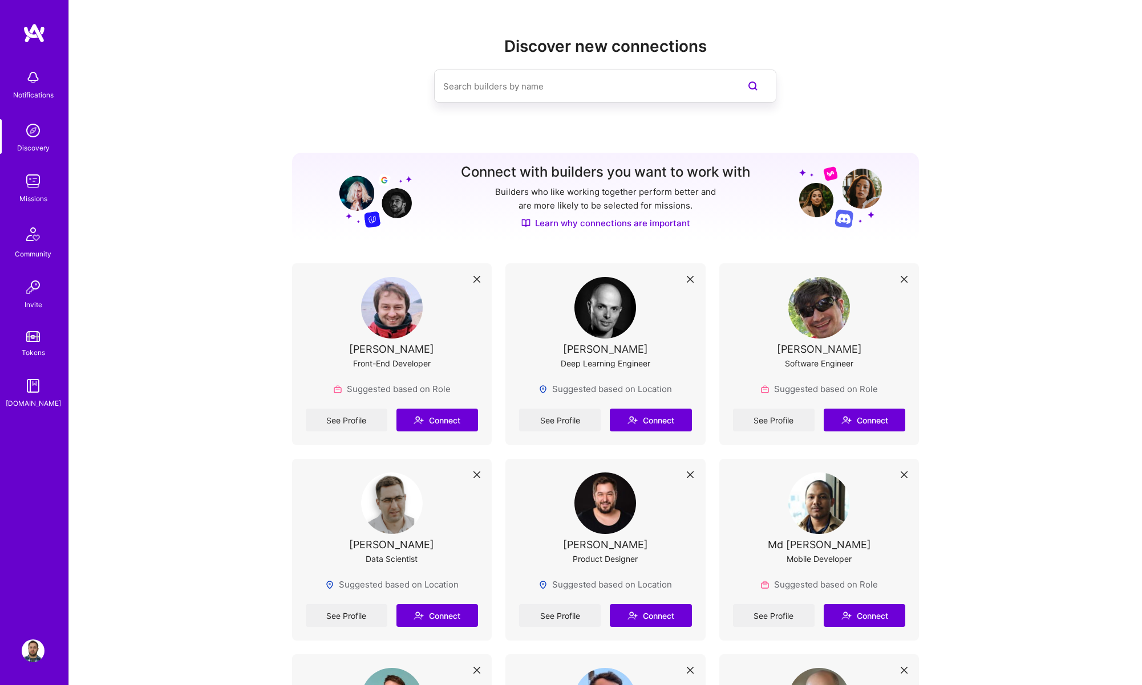
click at [23, 186] on img at bounding box center [33, 181] width 23 height 23
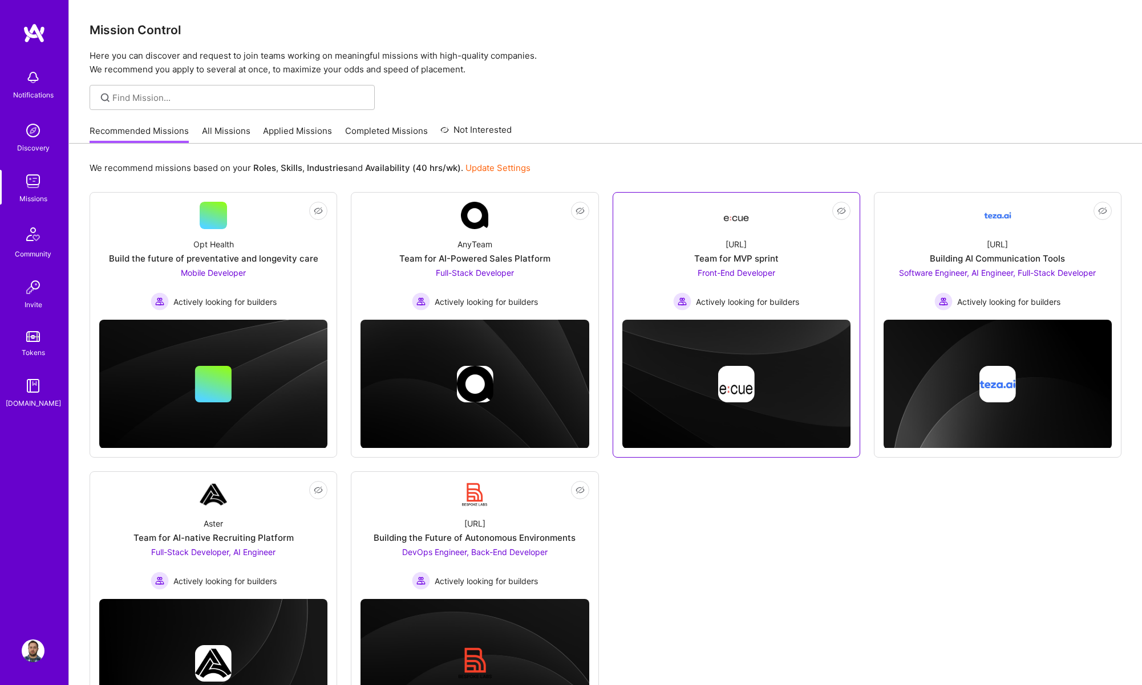
click at [750, 259] on div "Team for MVP sprint" at bounding box center [736, 259] width 84 height 12
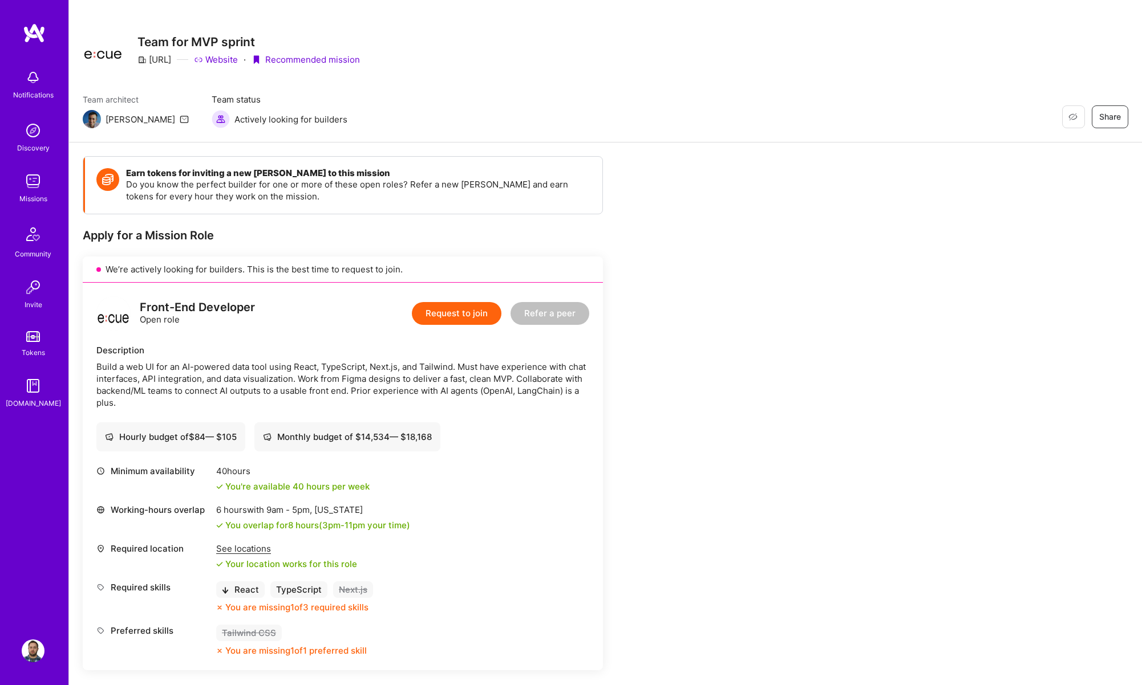
scroll to position [13, 0]
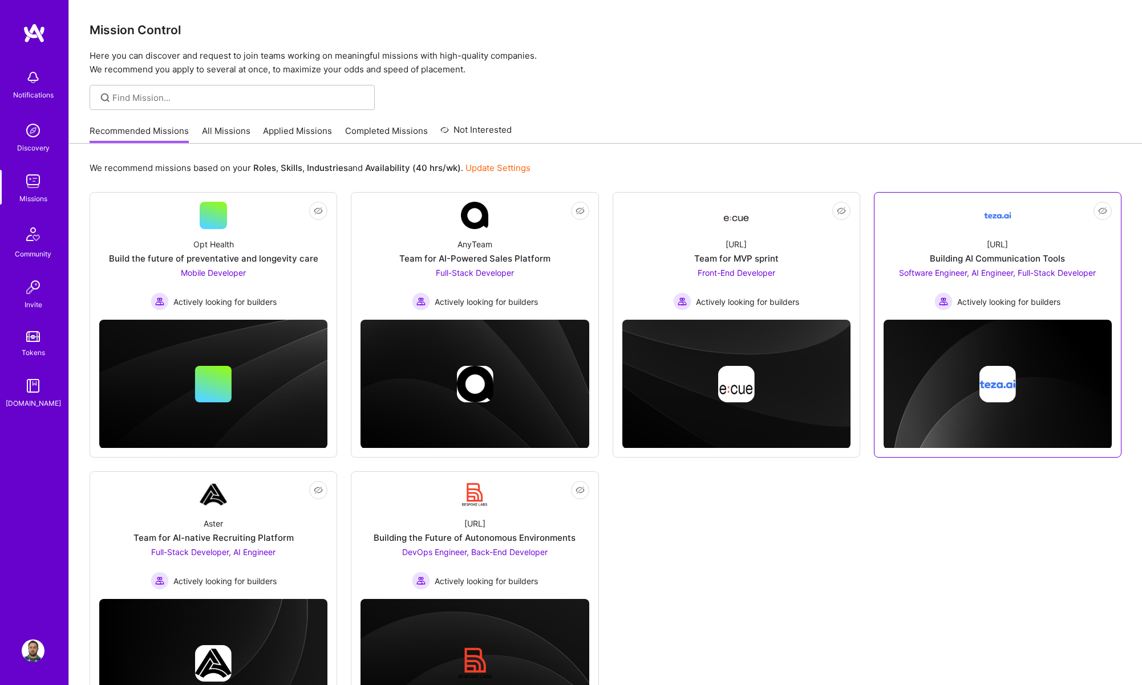
click at [1018, 261] on div "Building AI Communication Tools" at bounding box center [997, 259] width 135 height 12
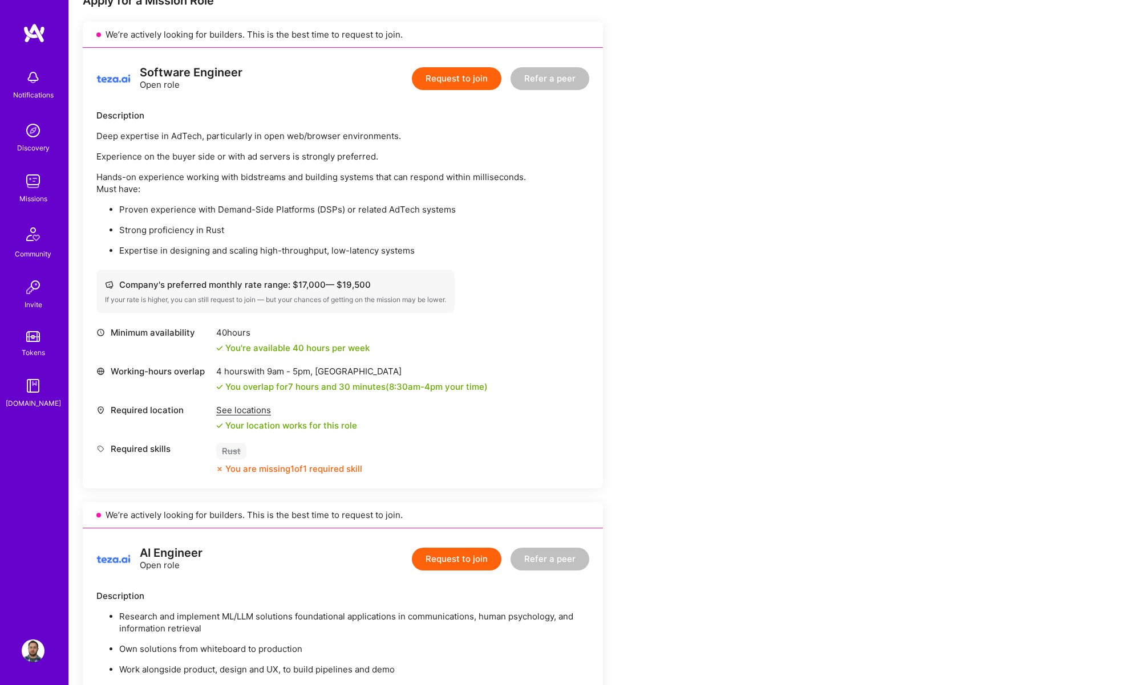
scroll to position [252, 0]
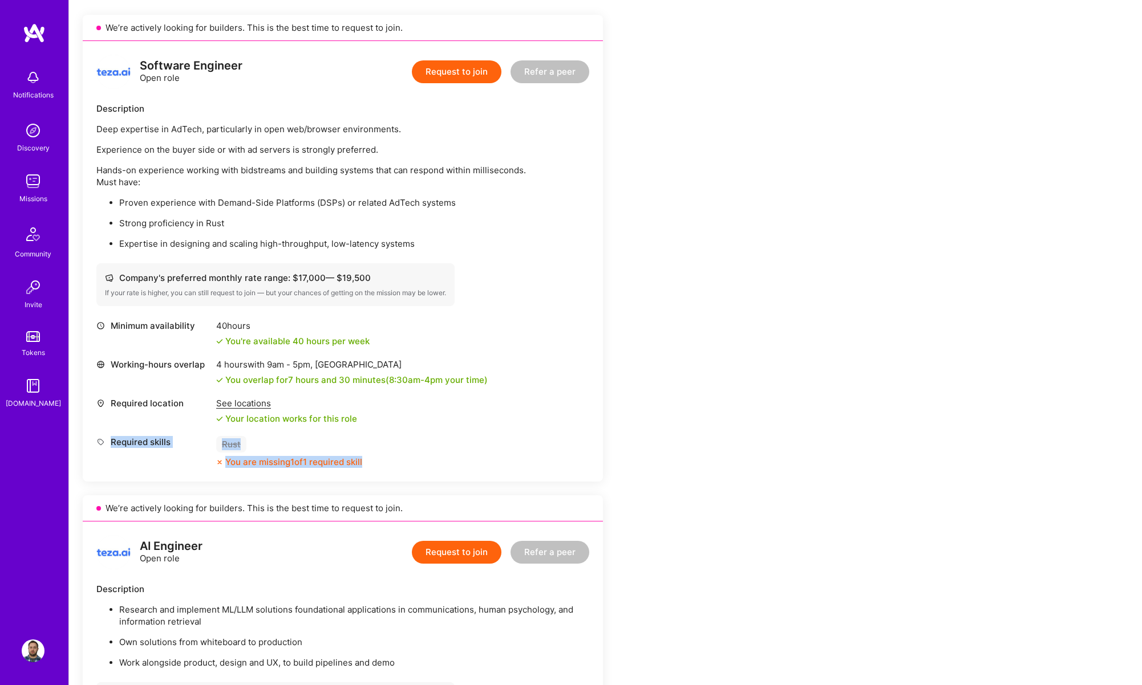
drag, startPoint x: 371, startPoint y: 466, endPoint x: 208, endPoint y: 433, distance: 166.9
click at [94, 440] on div "Software Engineer Open role Request to join Refer a peer Description Deep exper…" at bounding box center [343, 261] width 520 height 441
copy div "Required skills Rust You are missing 1 of 1 required skill"
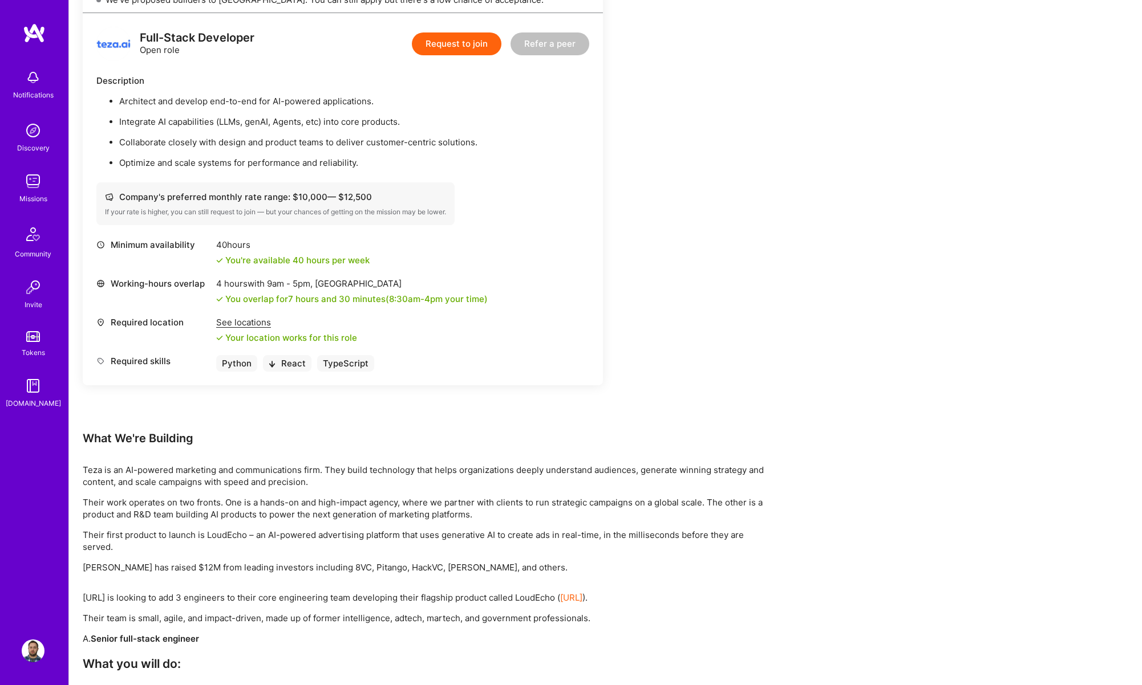
scroll to position [1157, 0]
